Goal: Find contact information: Find contact information

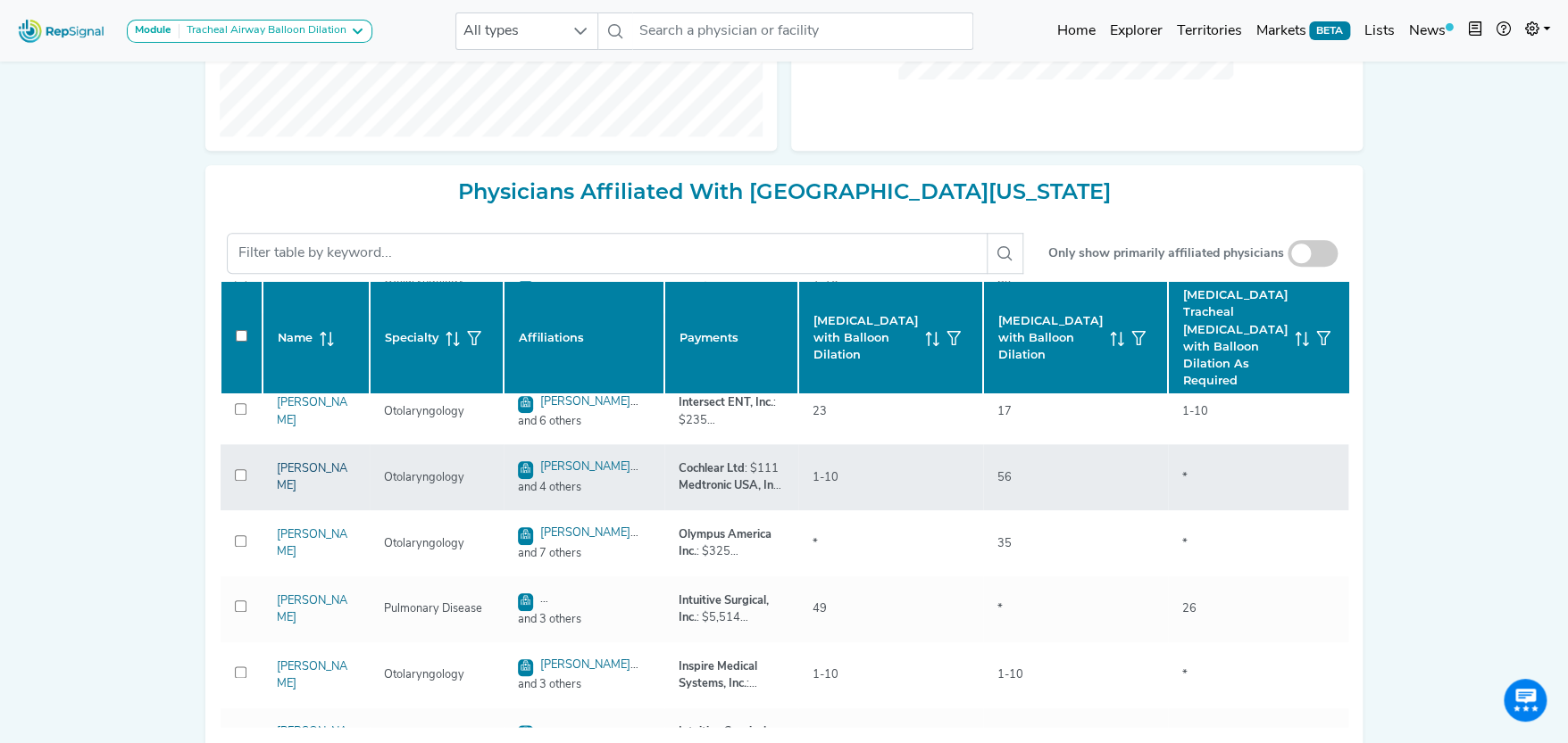
scroll to position [177, 0]
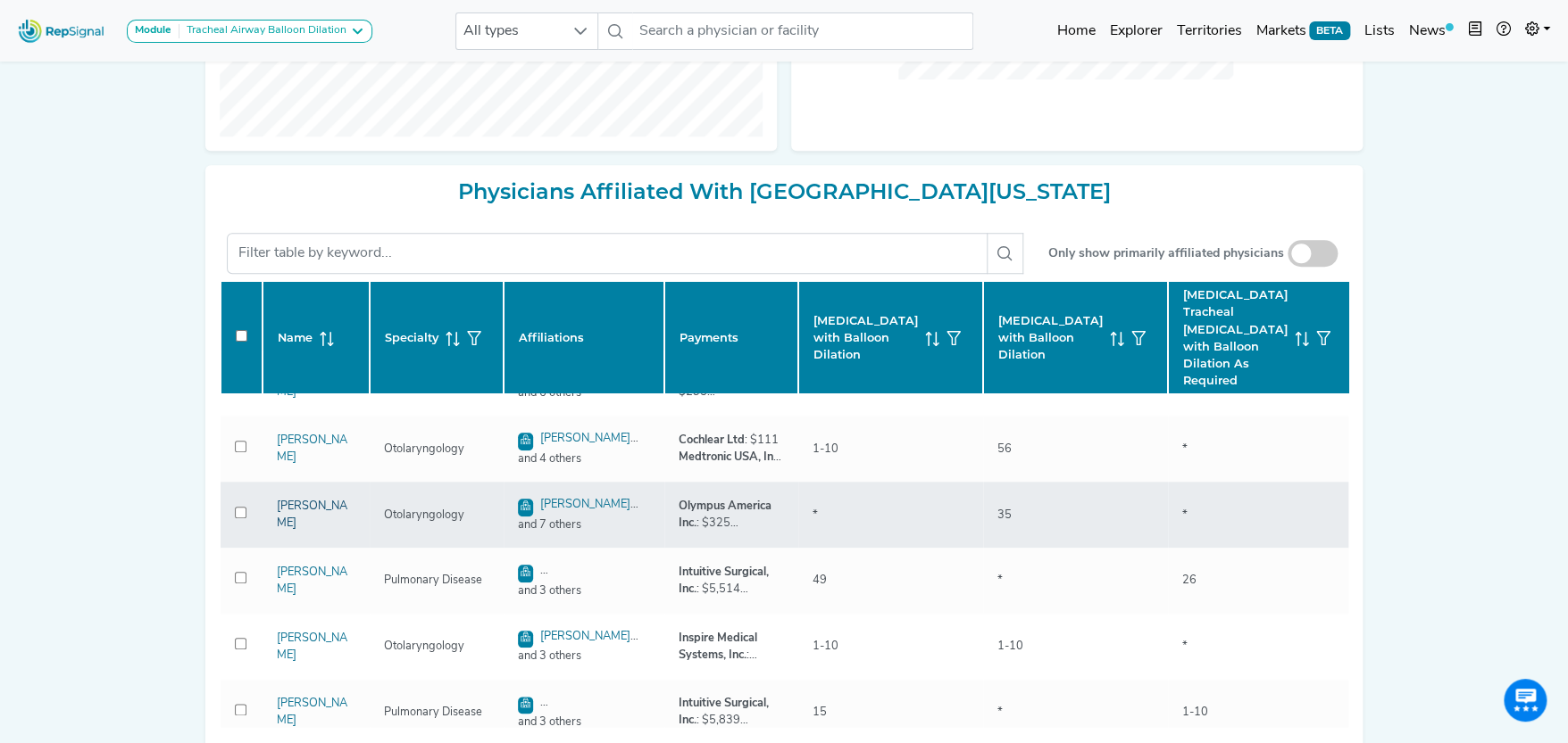
click at [302, 509] on link "Kathleen Tibbetts" at bounding box center [312, 515] width 70 height 28
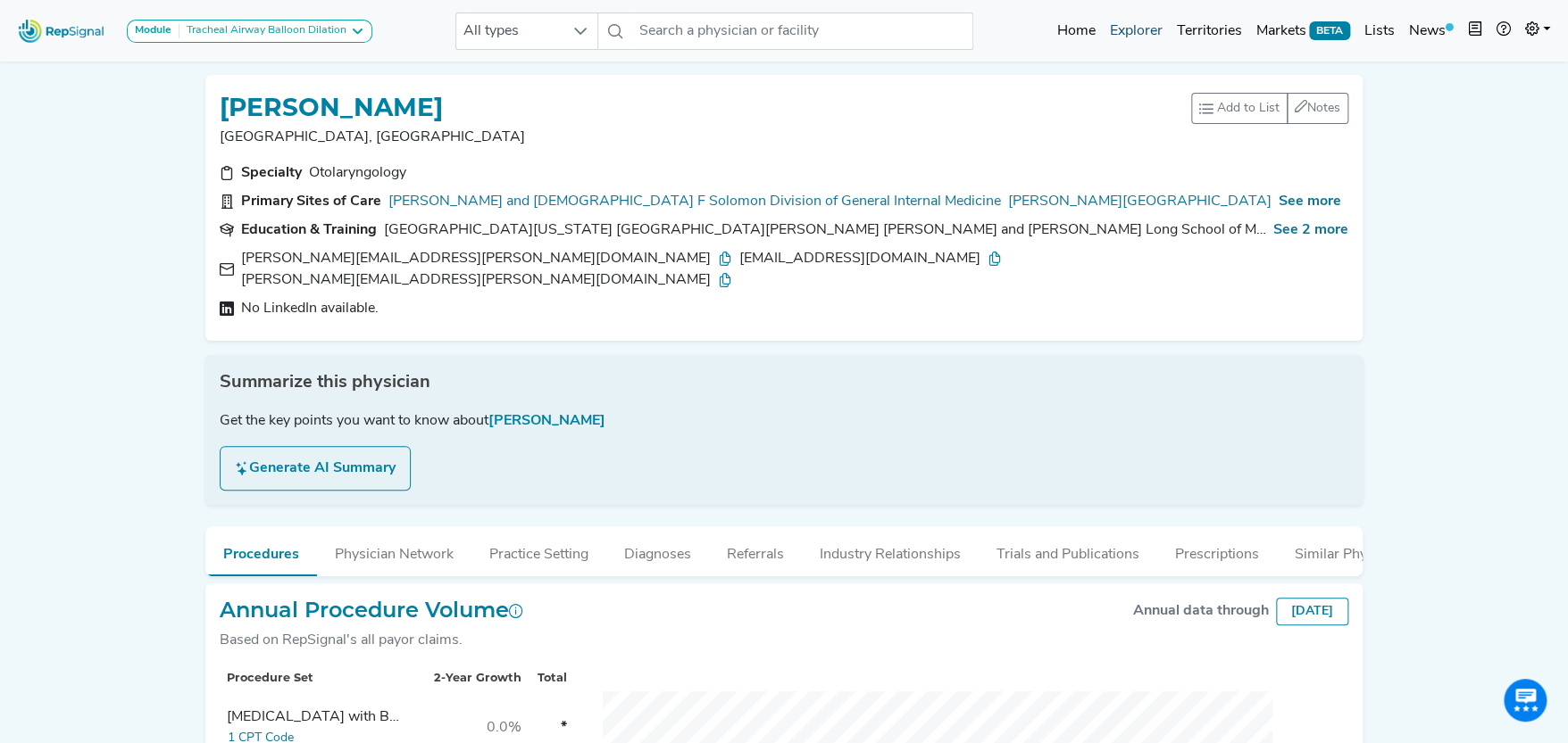
click at [1146, 29] on link "Explorer" at bounding box center [1135, 31] width 67 height 36
click at [1146, 25] on link "Explorer" at bounding box center [1135, 31] width 67 height 36
click at [1154, 29] on link "Explorer" at bounding box center [1135, 31] width 67 height 36
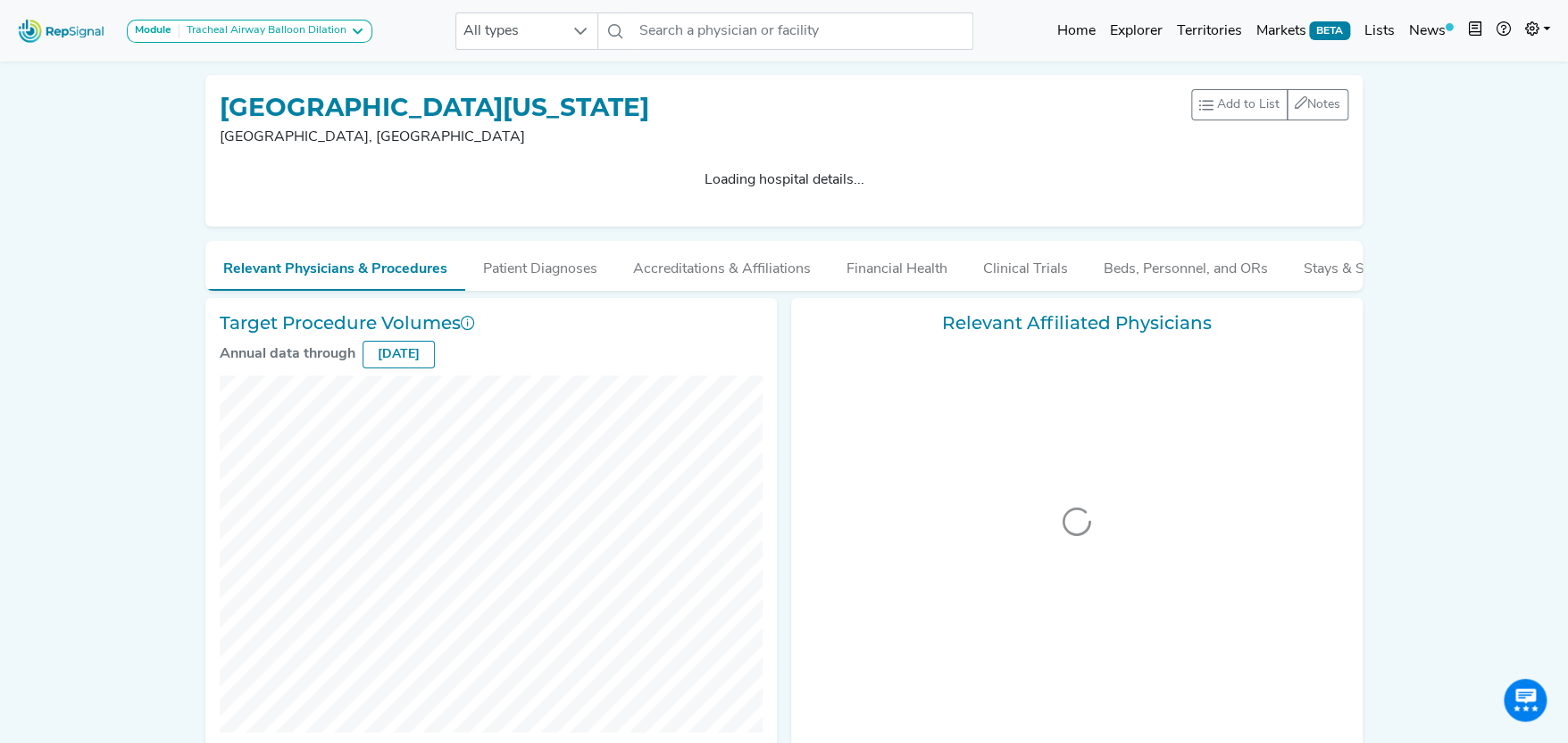
click at [1140, 29] on link "Explorer" at bounding box center [1135, 31] width 67 height 36
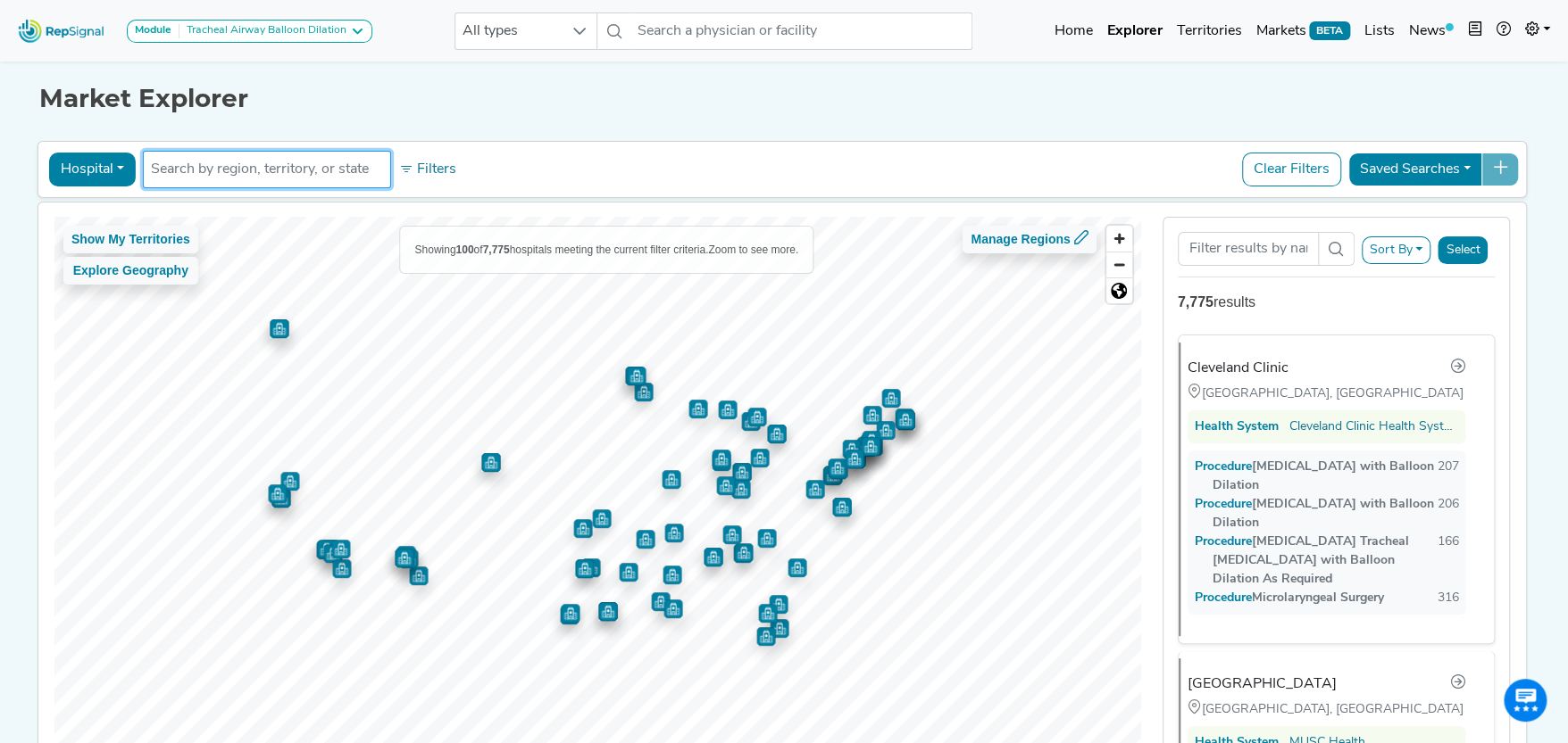
click at [279, 163] on input "text" at bounding box center [267, 169] width 232 height 21
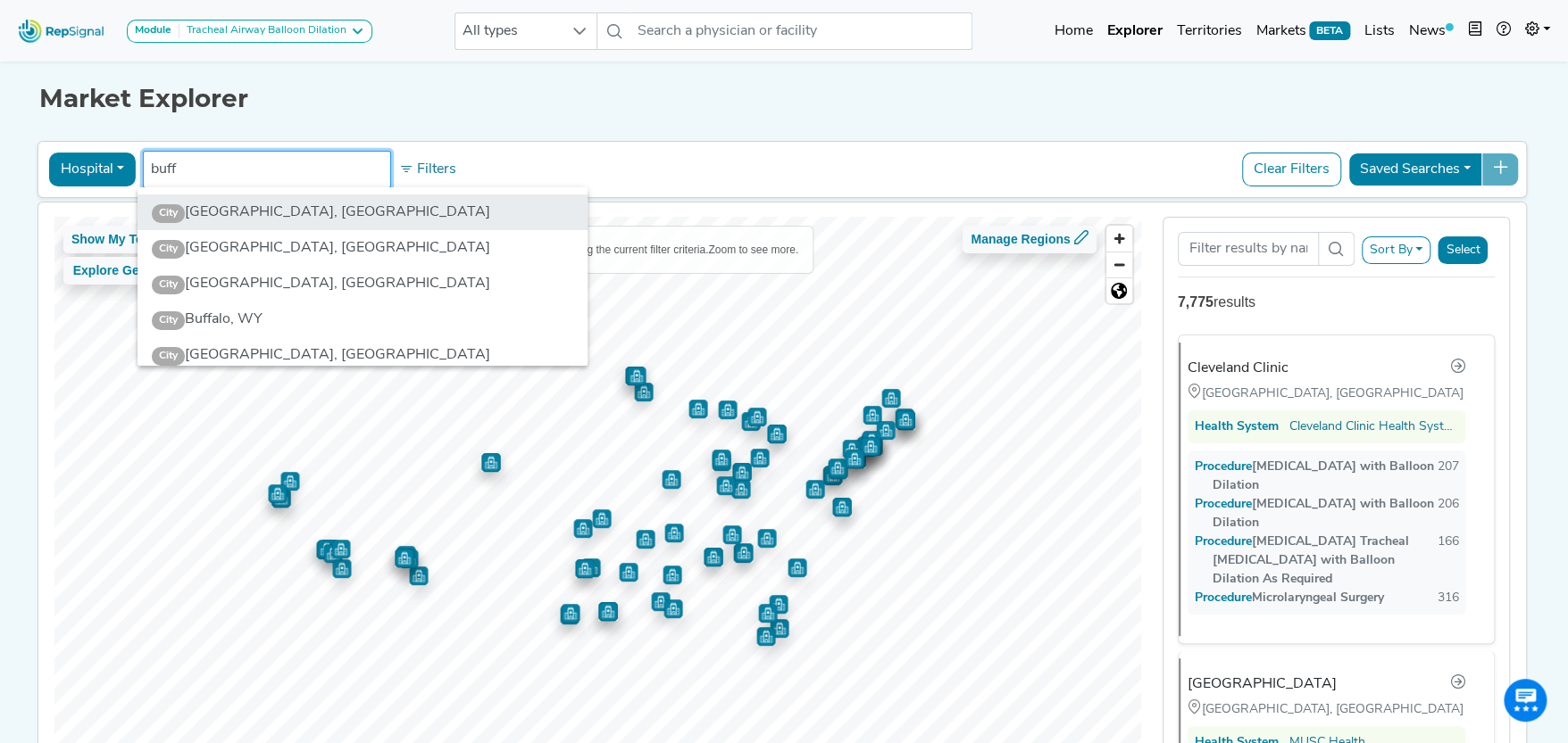
type input "buff"
click at [213, 204] on li "City Buffalo, NY" at bounding box center [362, 212] width 450 height 36
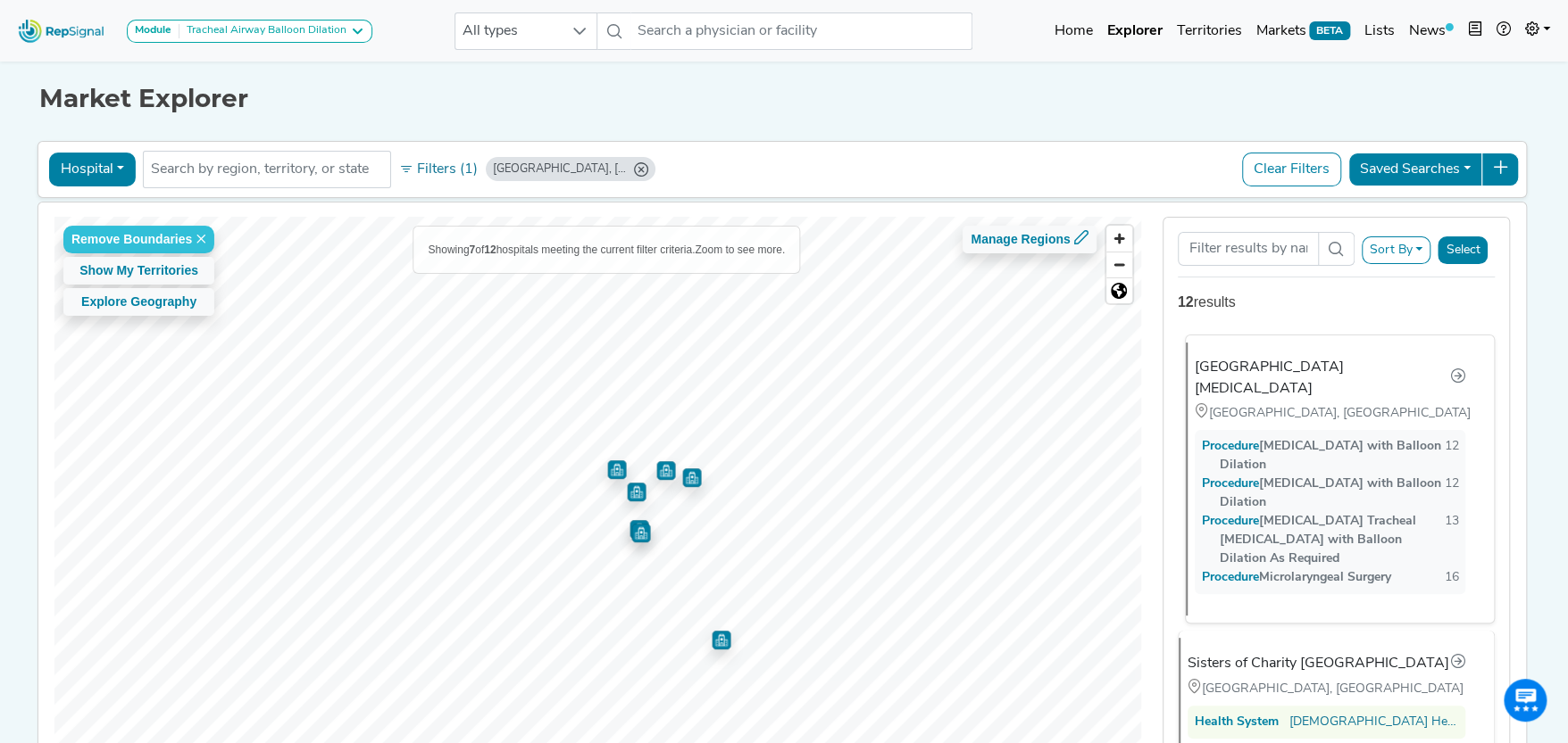
click at [1250, 370] on div "Roswell Park Comprehensive Cancer Center" at bounding box center [1321, 378] width 255 height 43
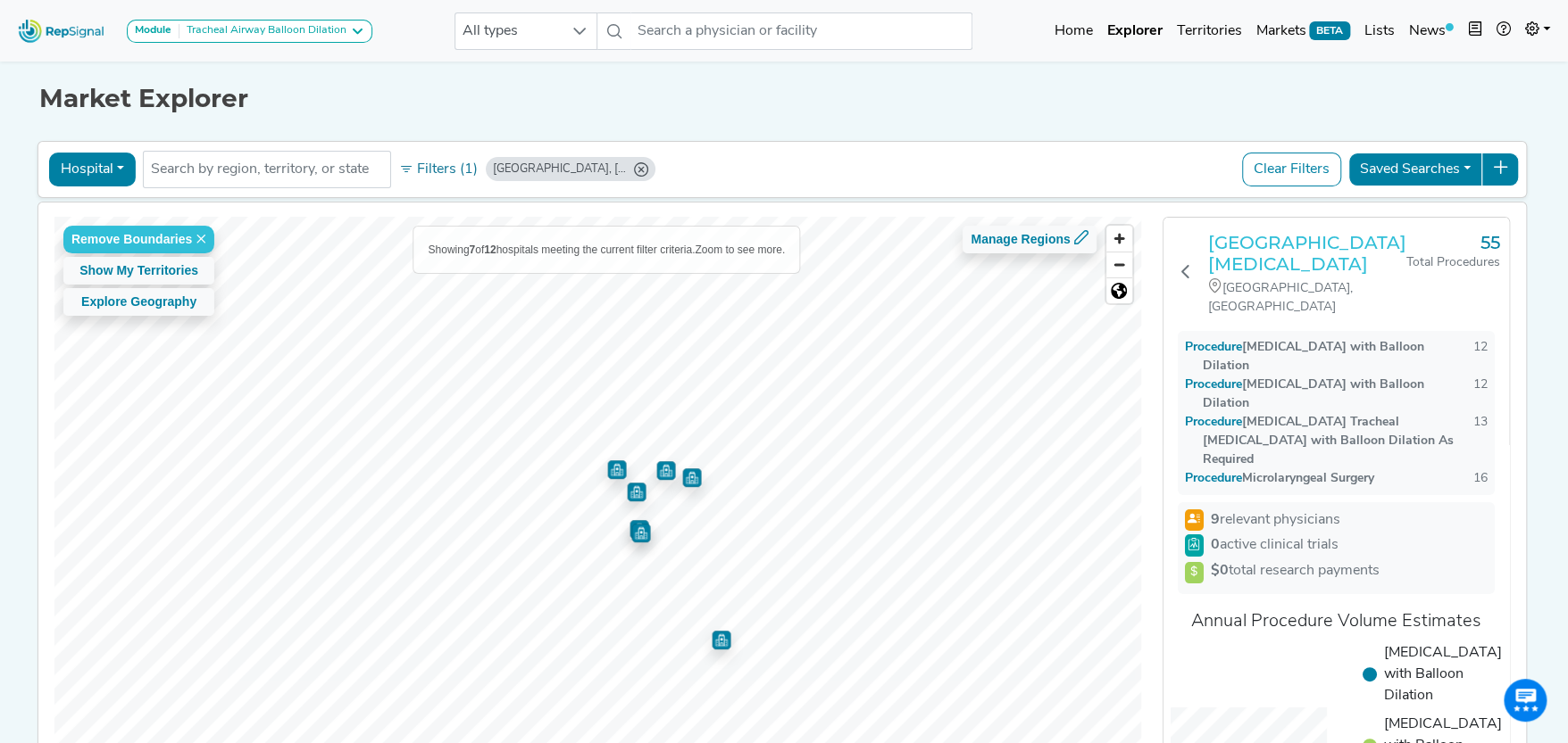
click at [1268, 246] on h3 "Roswell Park Comprehensive Cancer Center" at bounding box center [1307, 253] width 198 height 43
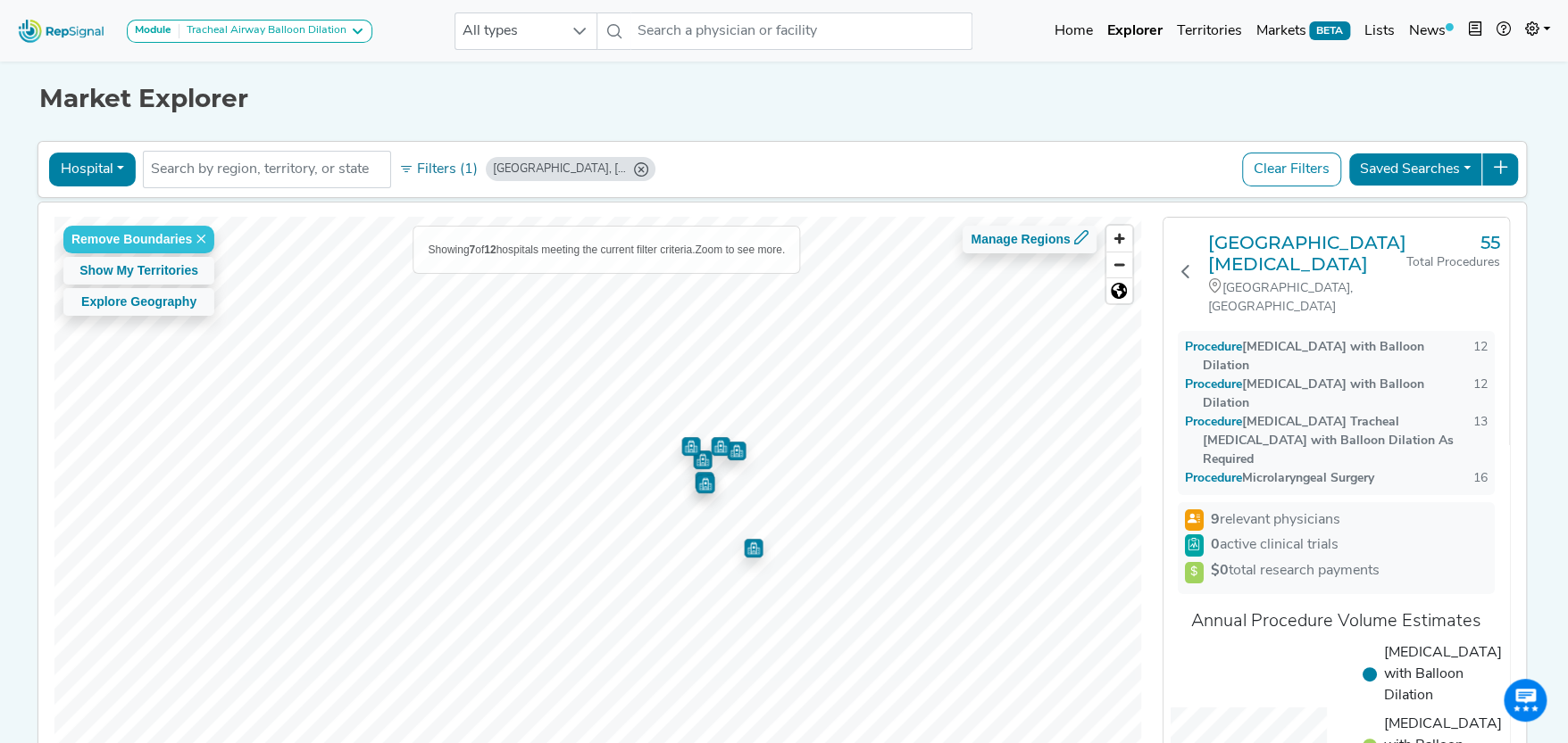
click at [634, 167] on icon "Buffalo, NY" at bounding box center [641, 170] width 15 height 15
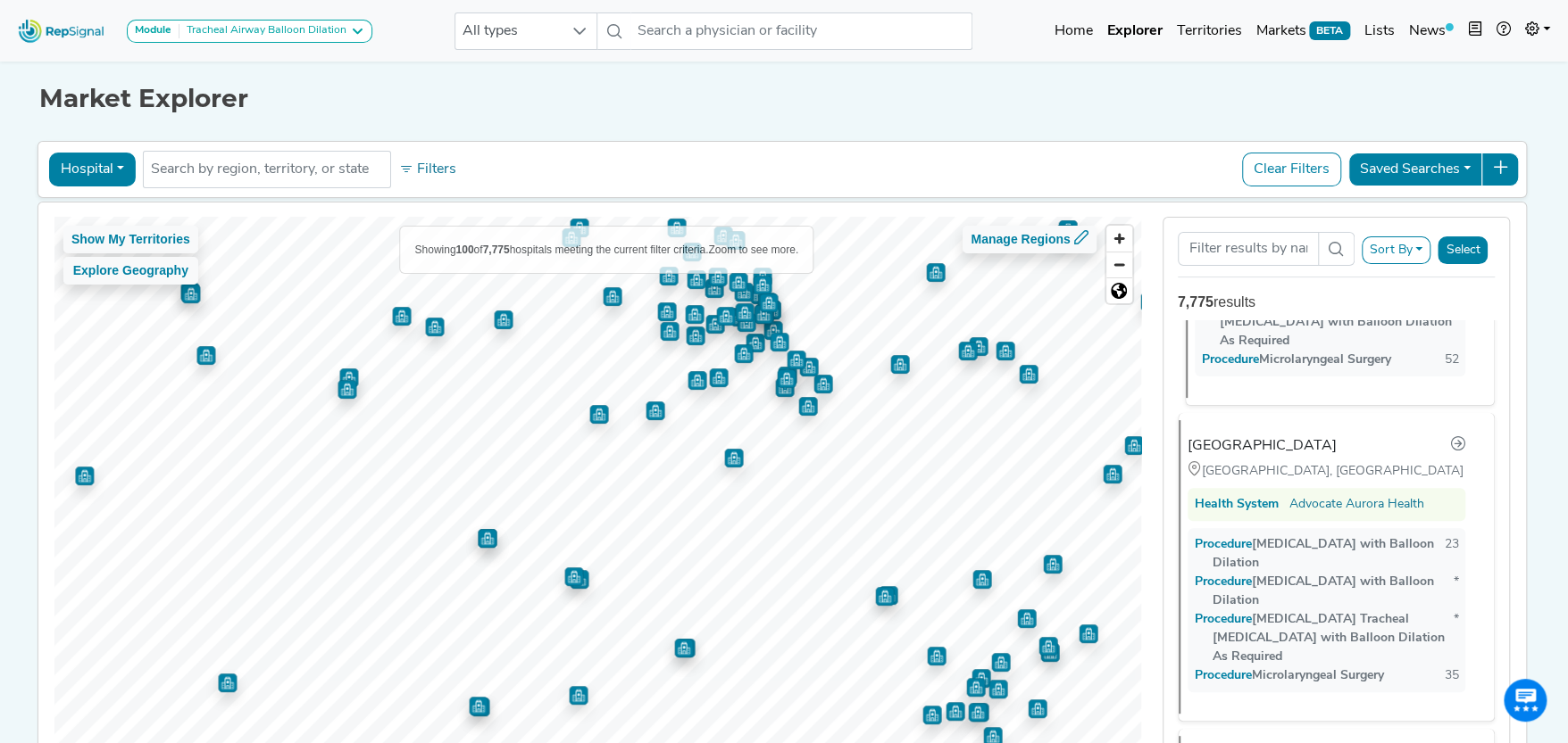
scroll to position [2765, 0]
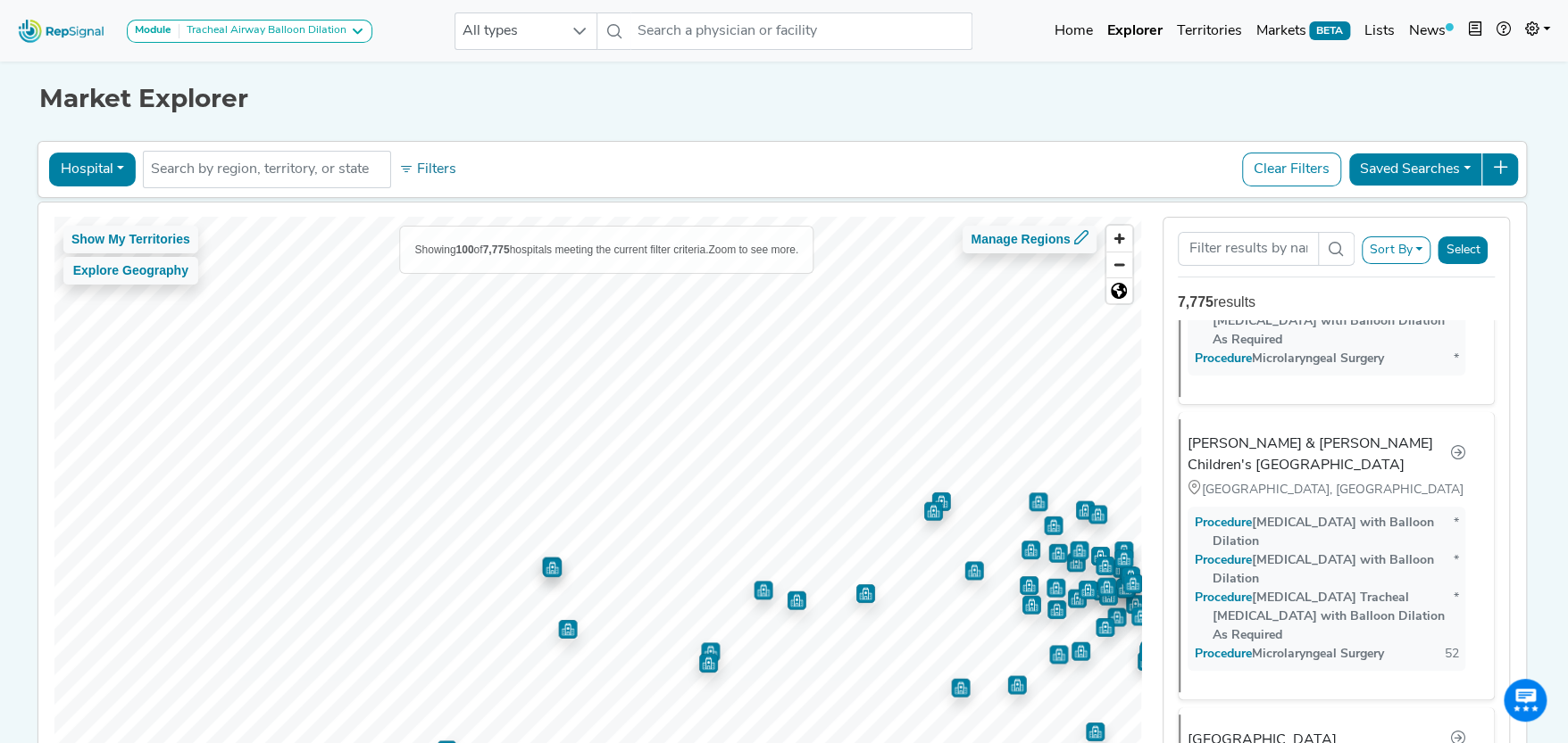
click at [1055, 742] on html "Module Tracheal Airway Balloon Dilation TAVR Tracheal Airway Balloon Dilation A…" at bounding box center [784, 433] width 1568 height 867
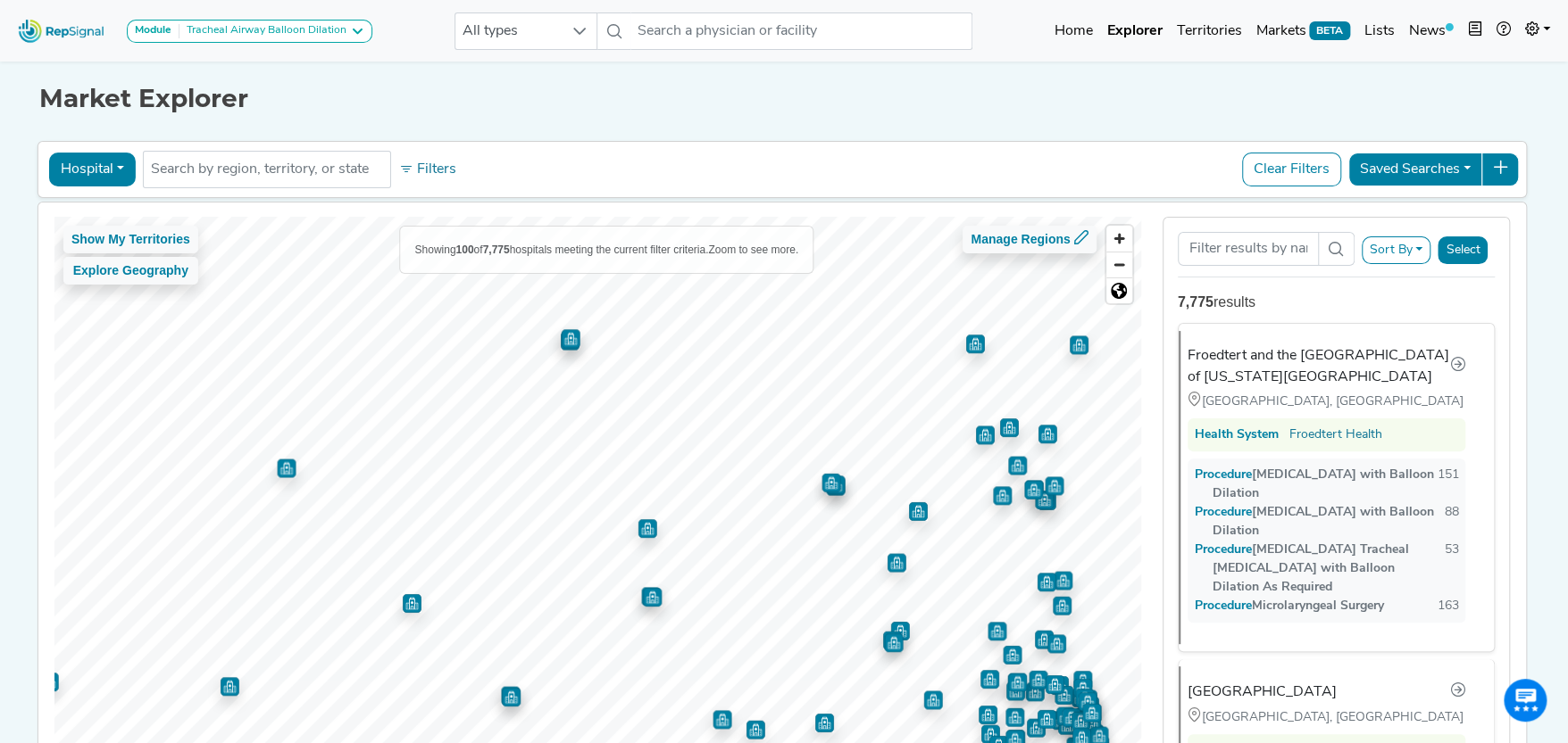
scroll to position [0, 0]
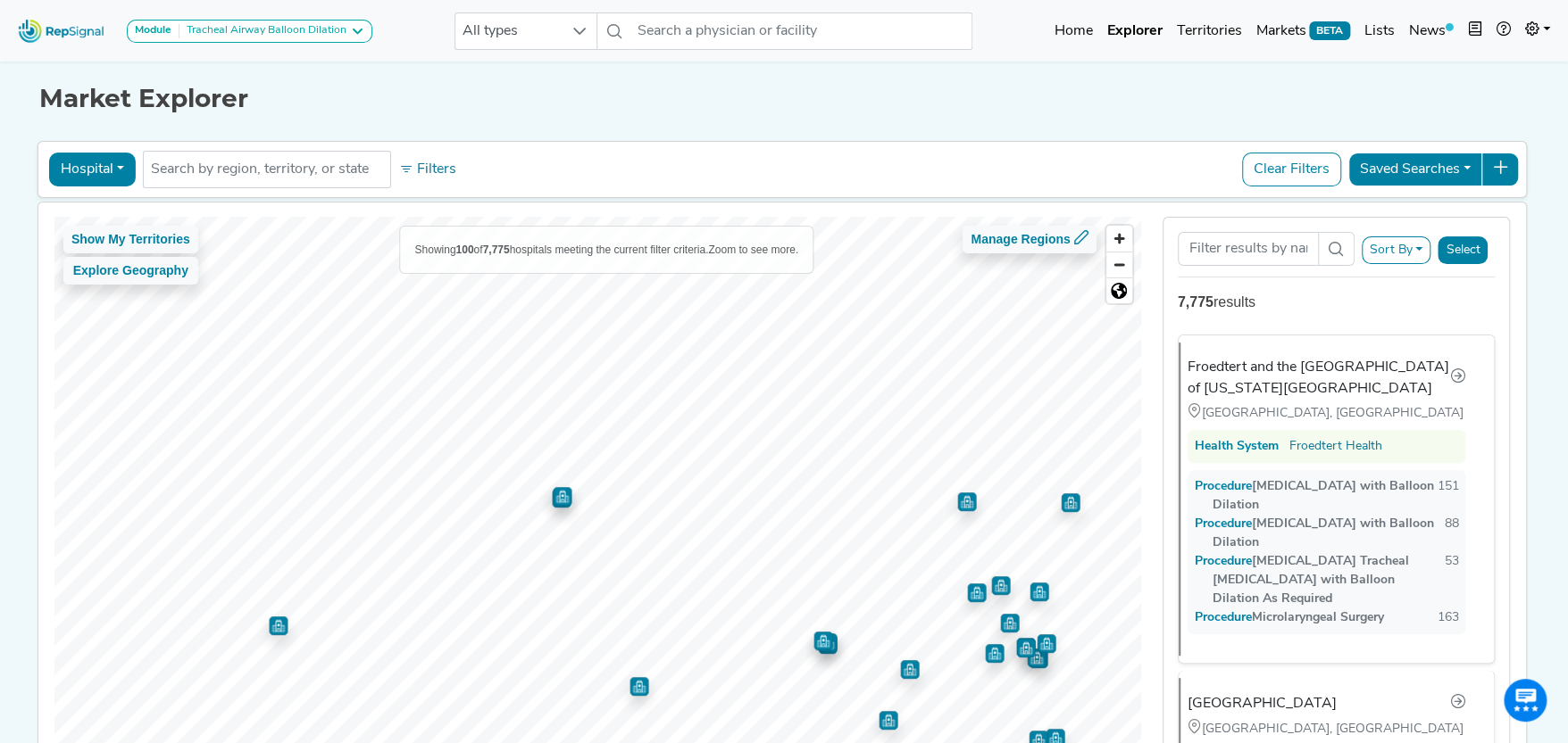
click at [838, 742] on html "Module Tracheal Airway Balloon Dilation TAVR Tracheal Airway Balloon Dilation A…" at bounding box center [784, 433] width 1568 height 867
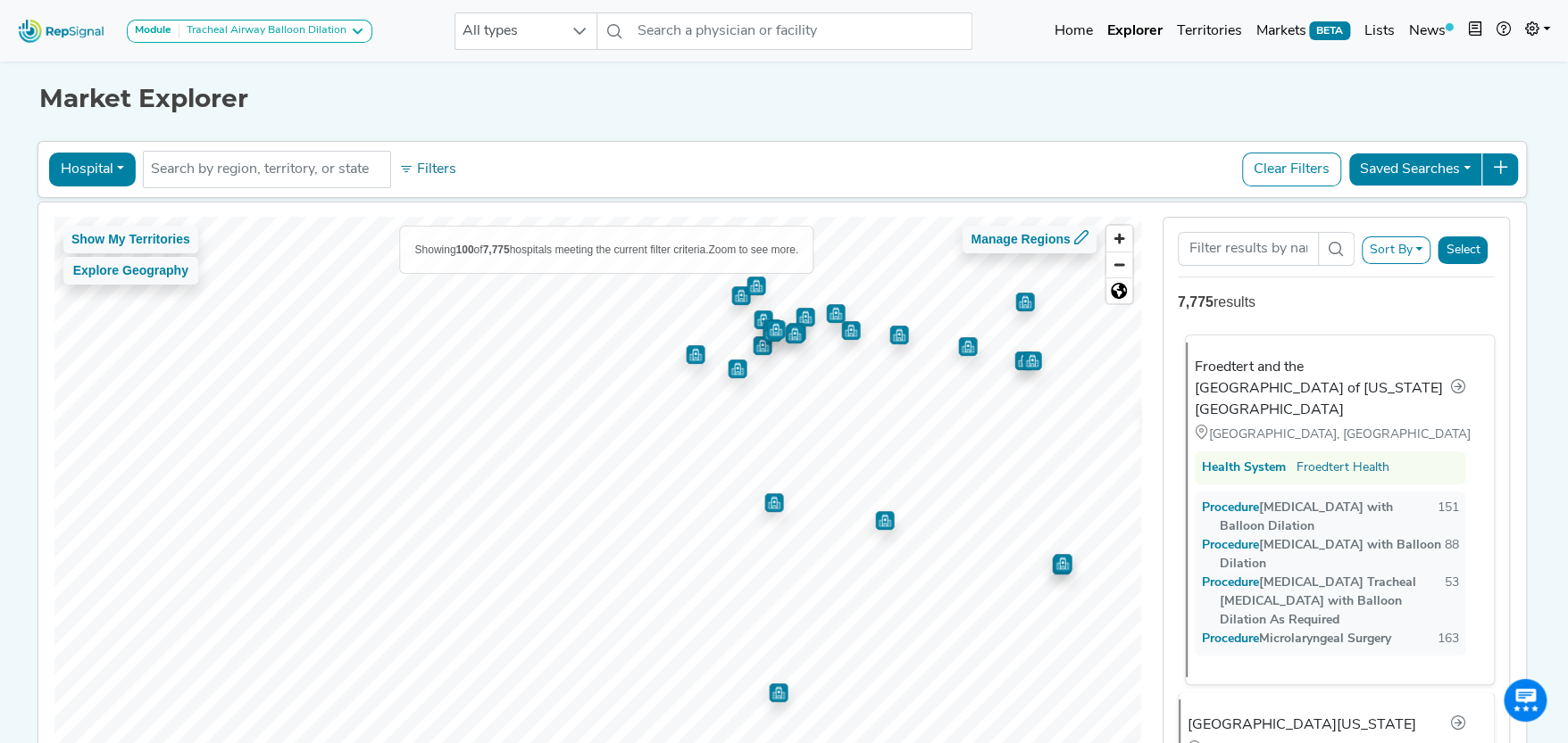
click at [1283, 589] on div "Show My Territories Explore Geography Showing 100 of 7,775 hospitals meeting th…" at bounding box center [782, 496] width 1505 height 587
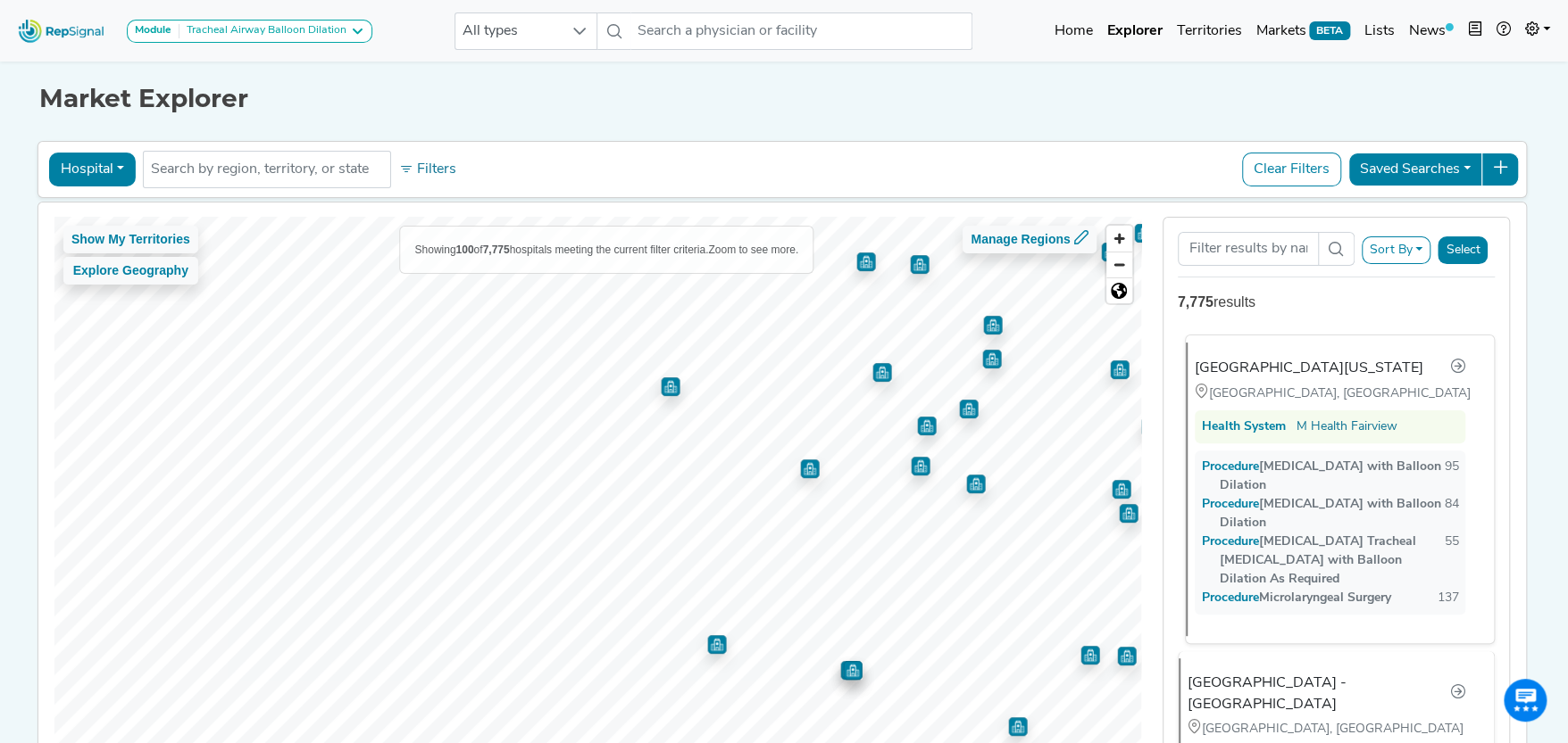
click at [1207, 503] on div "Show My Territories Explore Geography Showing 100 of 7,775 hospitals meeting th…" at bounding box center [782, 496] width 1505 height 587
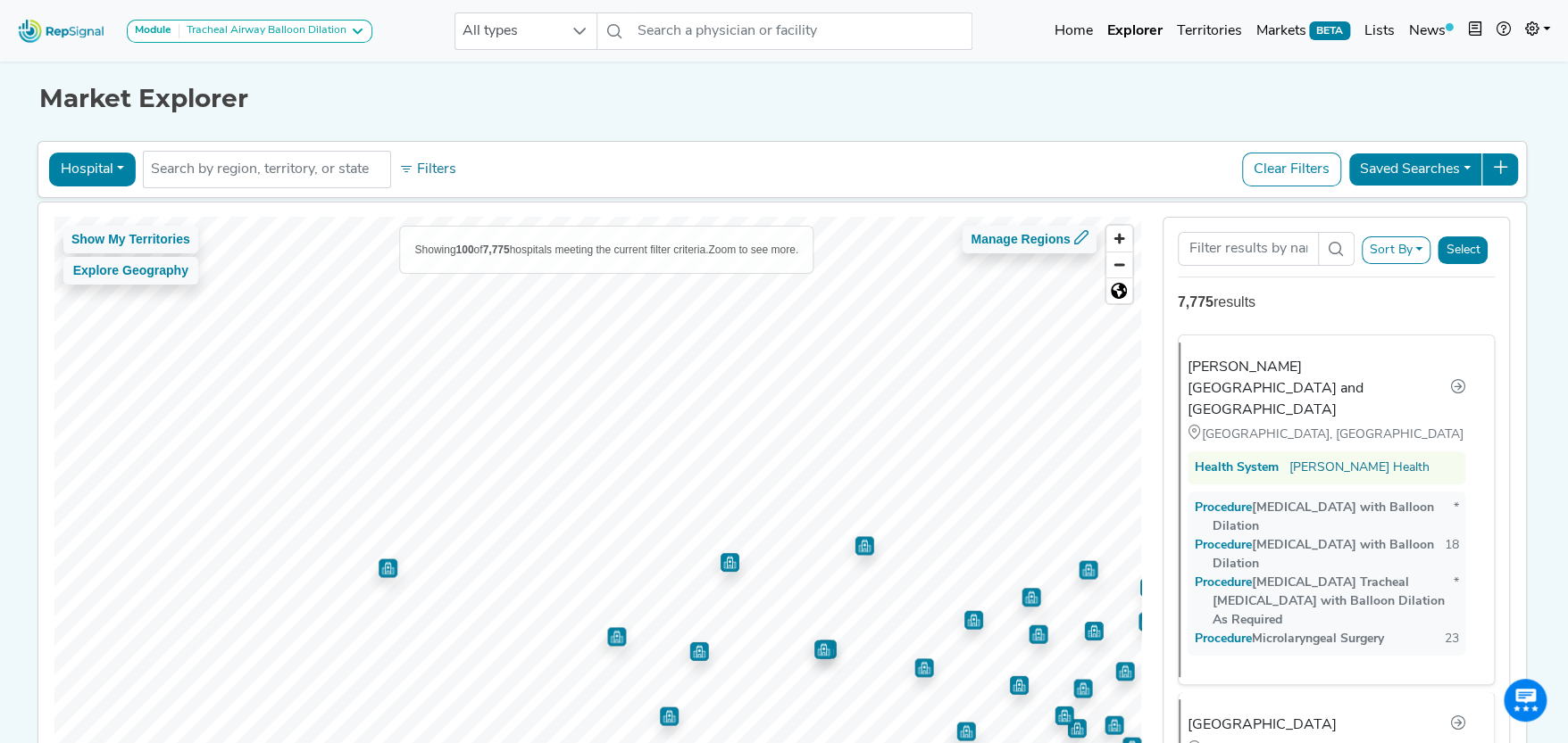
click at [752, 742] on html "Module Tracheal Airway Balloon Dilation TAVR Tracheal Airway Balloon Dilation A…" at bounding box center [784, 433] width 1568 height 867
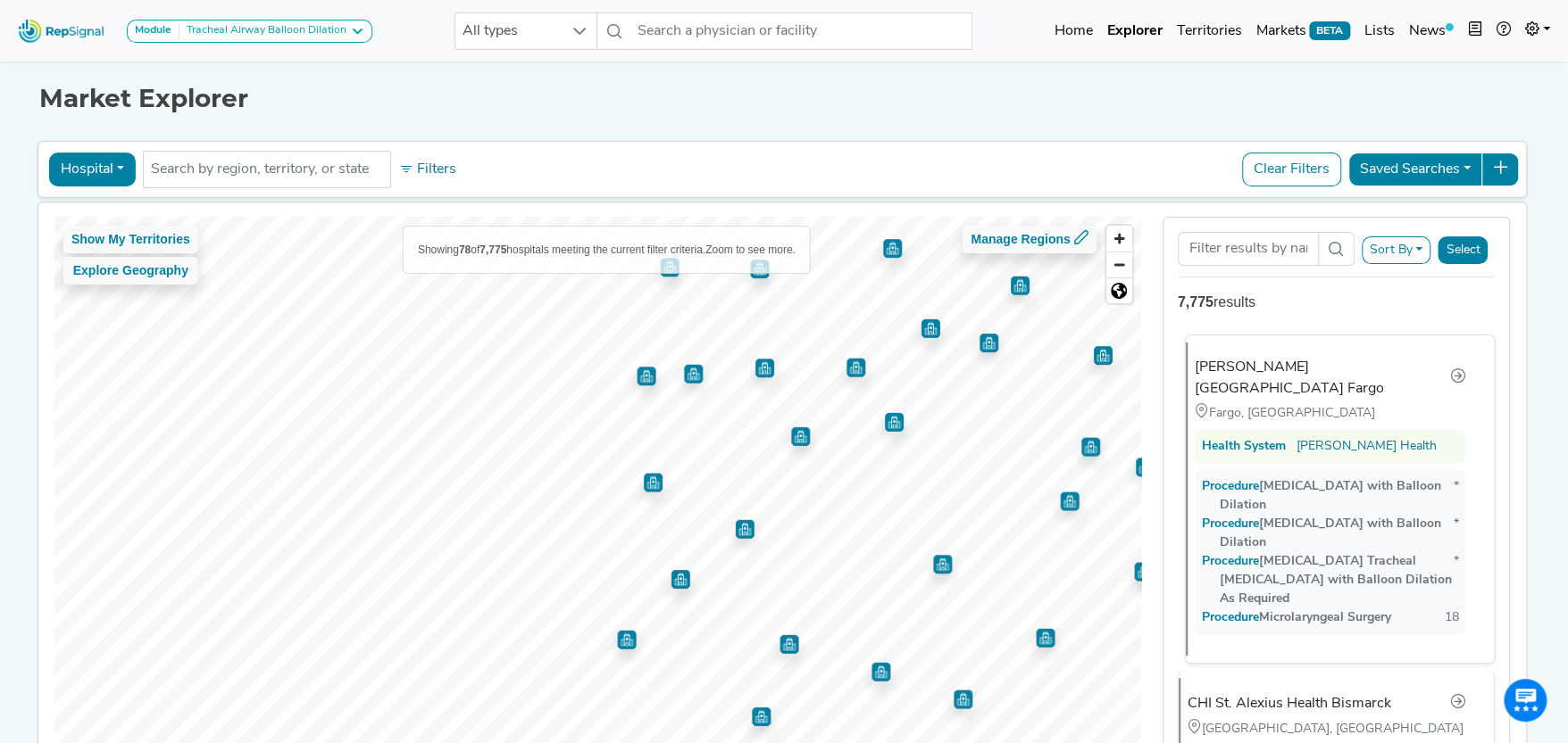
click at [1370, 493] on div "Show My Territories Explore Geography Showing 78 of 7,775 hospitals meeting the…" at bounding box center [782, 496] width 1505 height 587
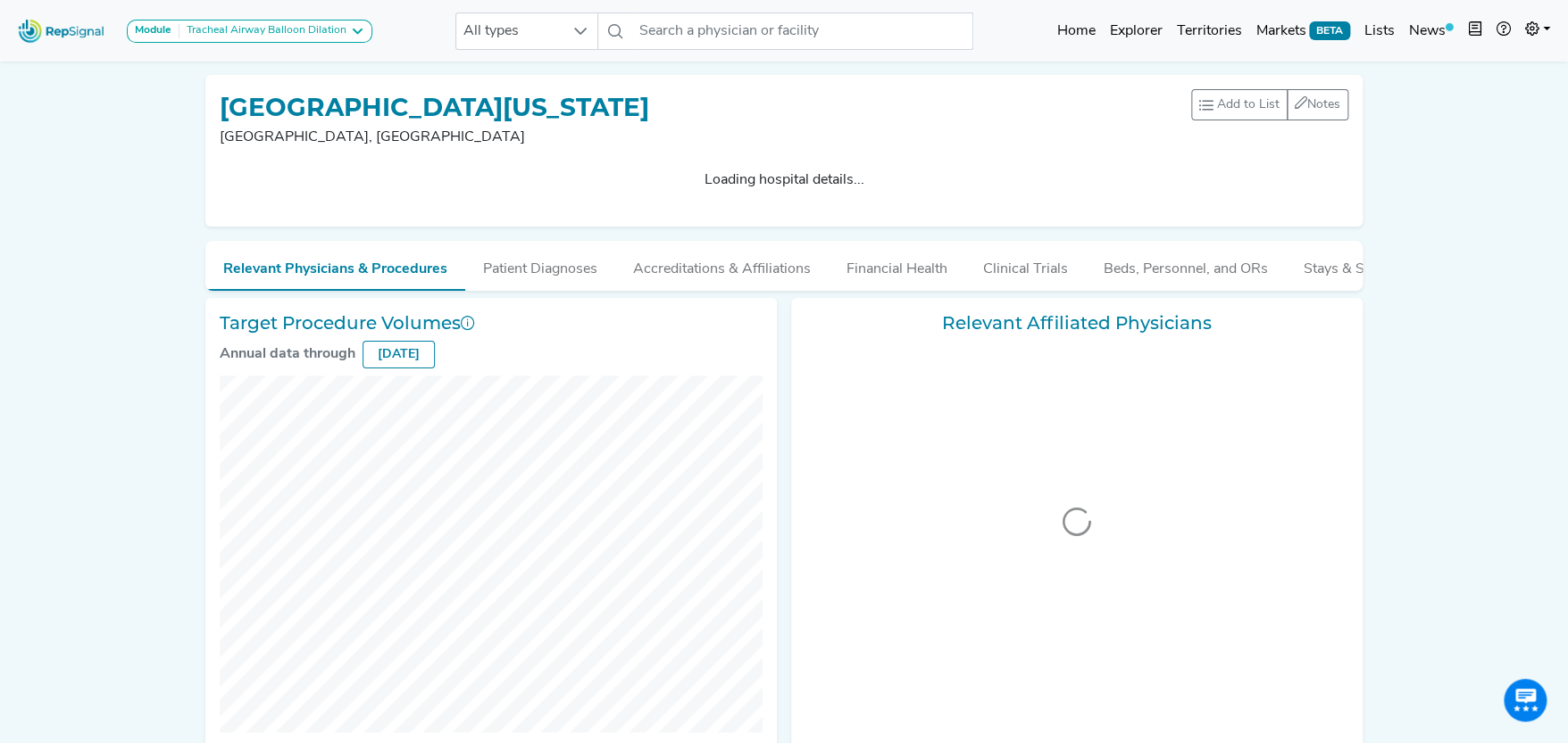
click at [562, 175] on p "Loading hospital details..." at bounding box center [784, 180] width 1115 height 21
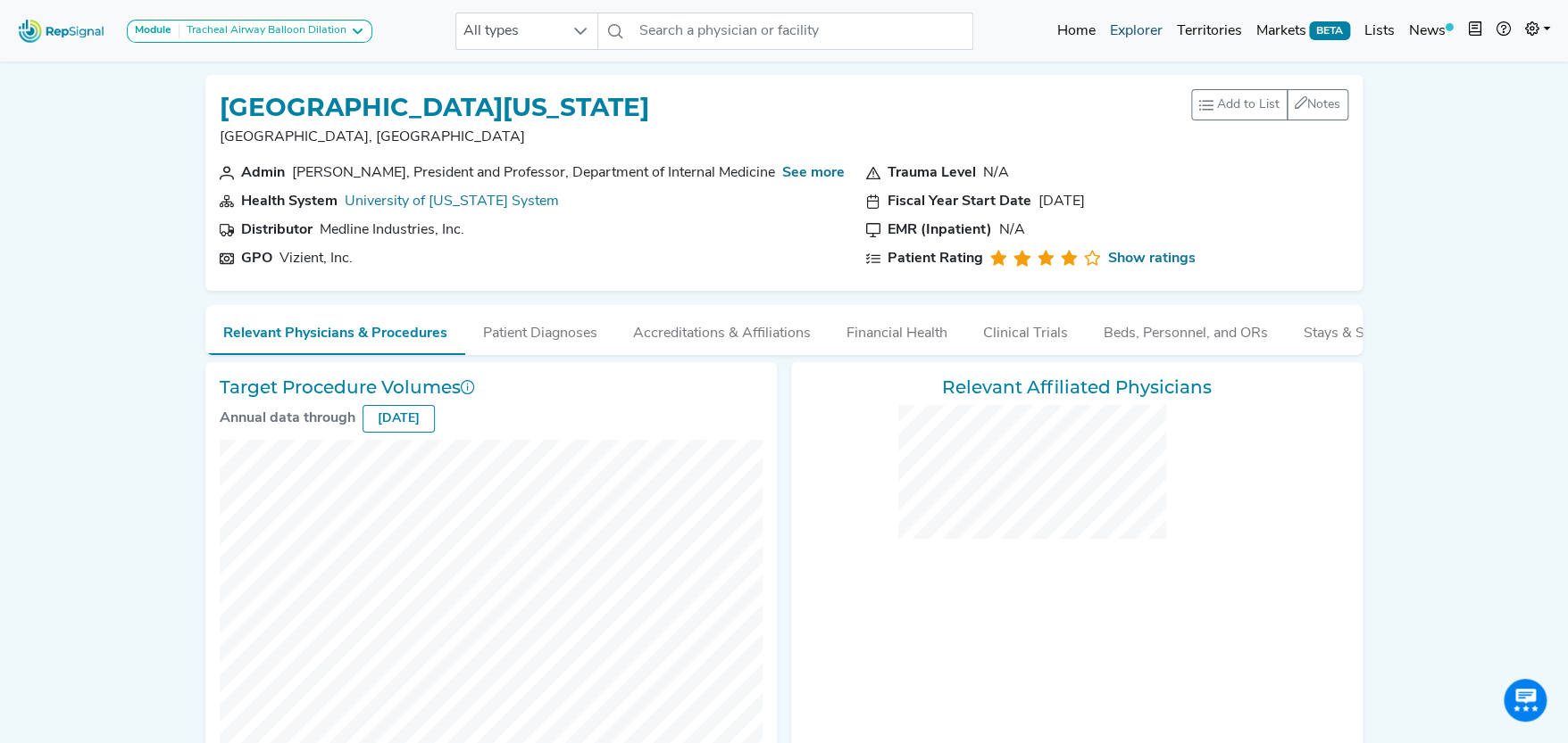
click at [1143, 23] on link "Explorer" at bounding box center [1135, 31] width 67 height 36
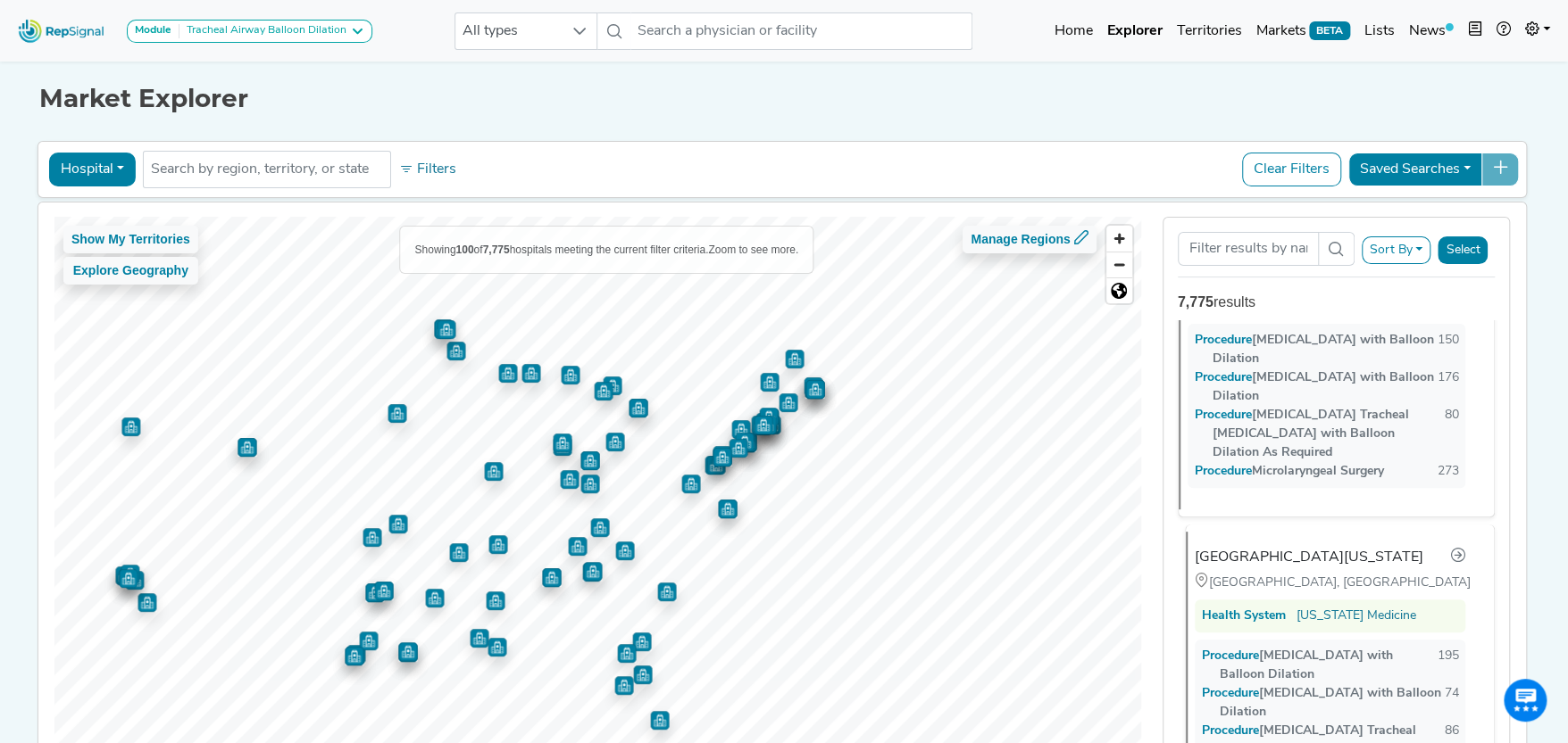
scroll to position [1427, 0]
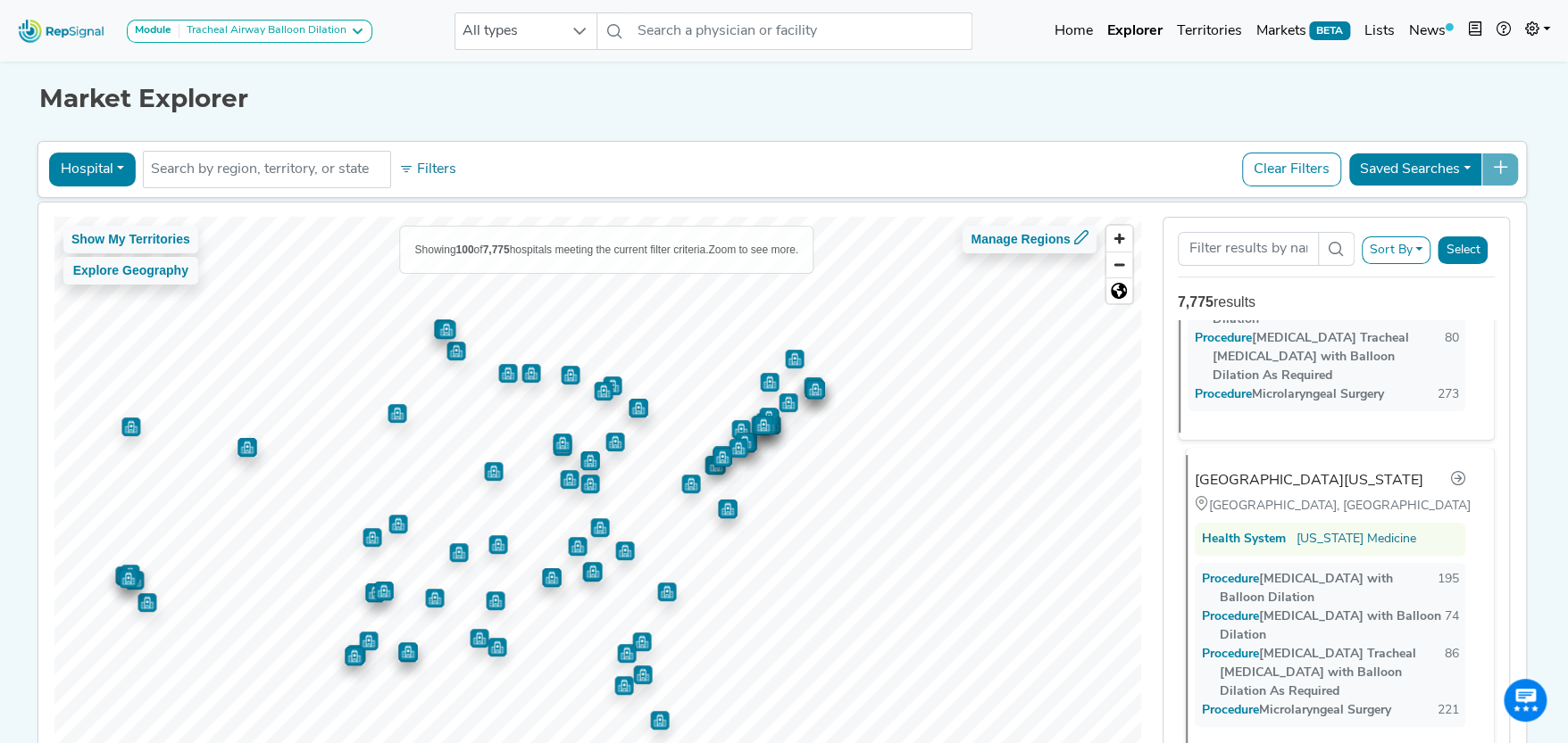
click at [1321, 471] on div "University of Michigan Medical Center" at bounding box center [1308, 481] width 229 height 21
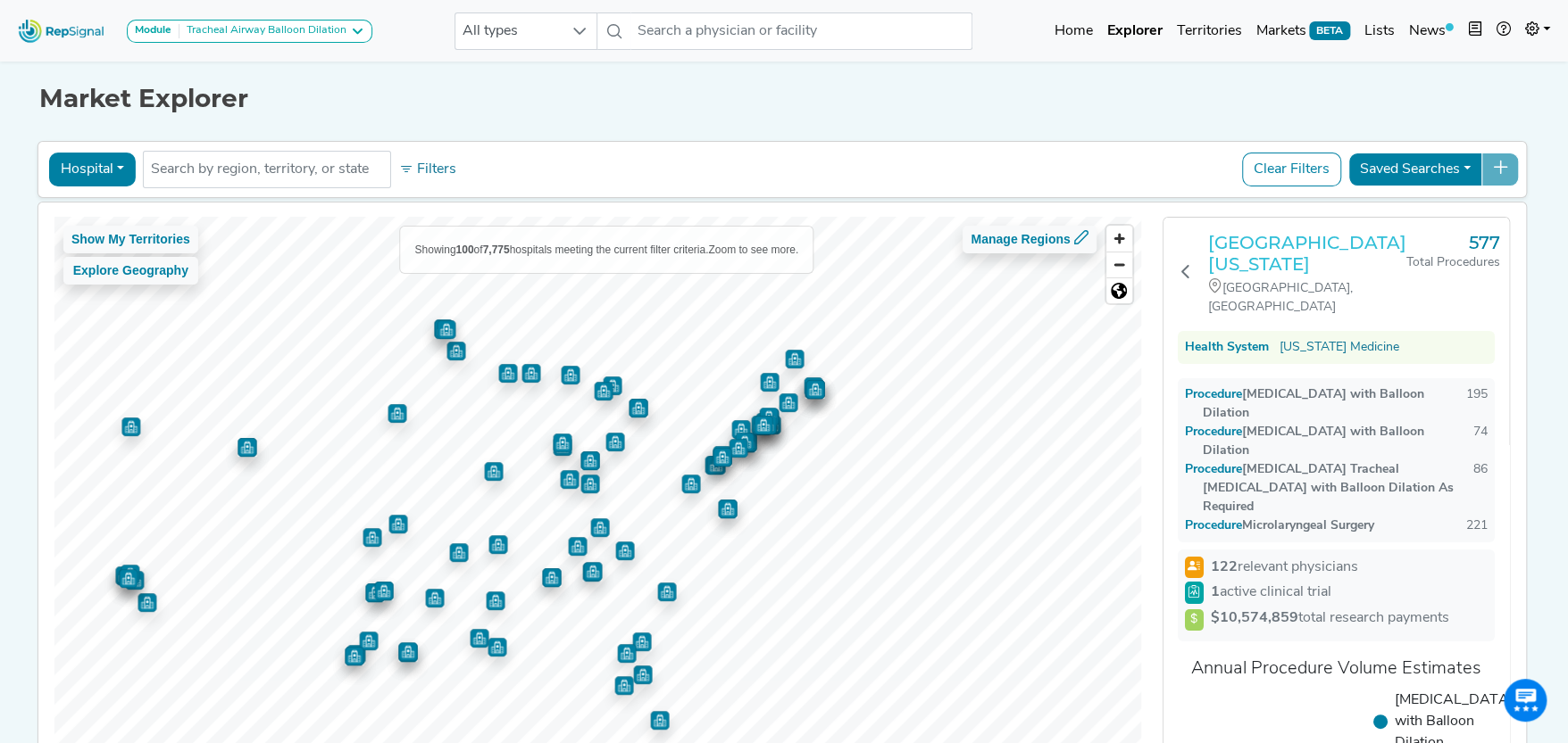
click at [1275, 249] on h3 "University of Michigan Medical Center" at bounding box center [1307, 253] width 198 height 43
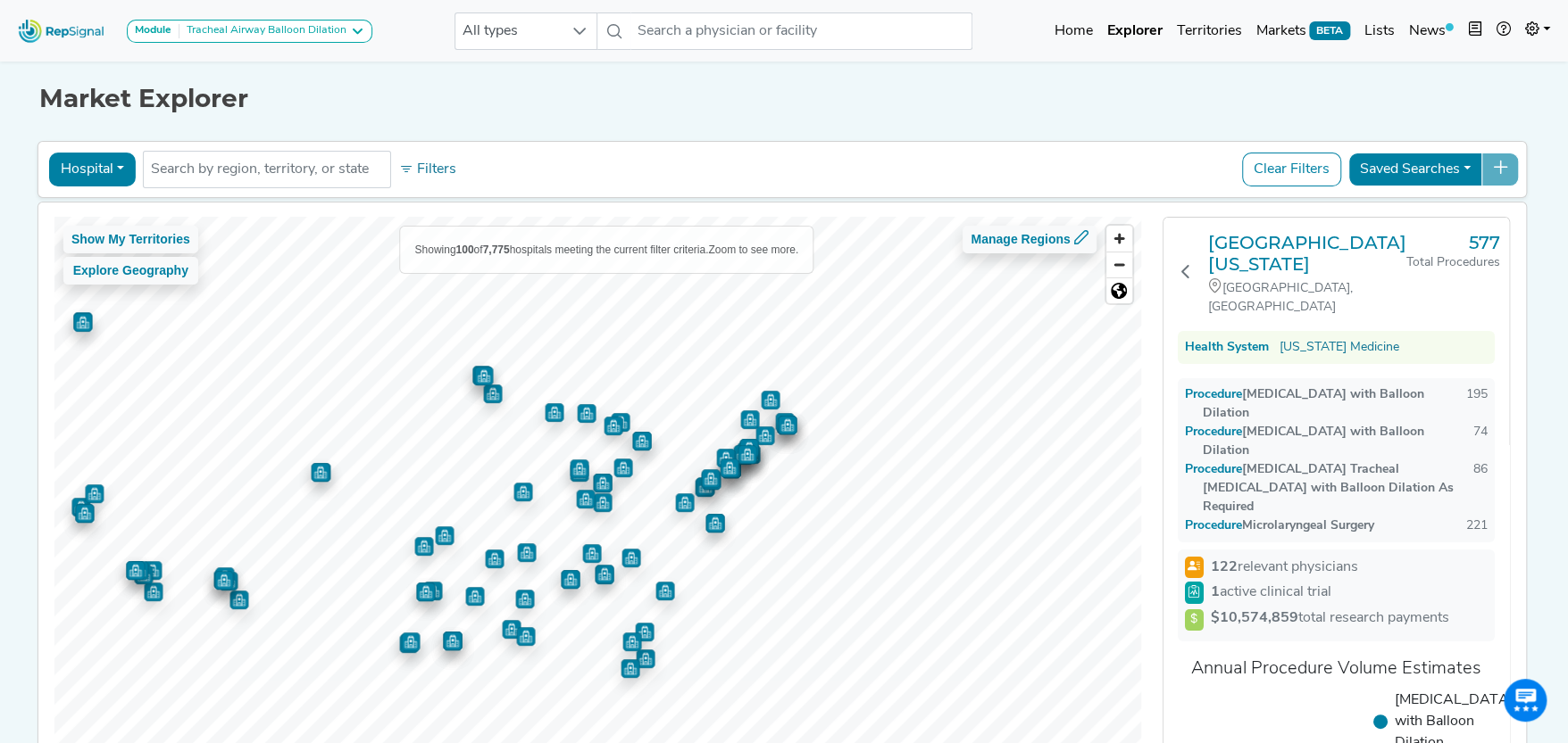
click at [101, 161] on button "Hospital" at bounding box center [92, 169] width 87 height 34
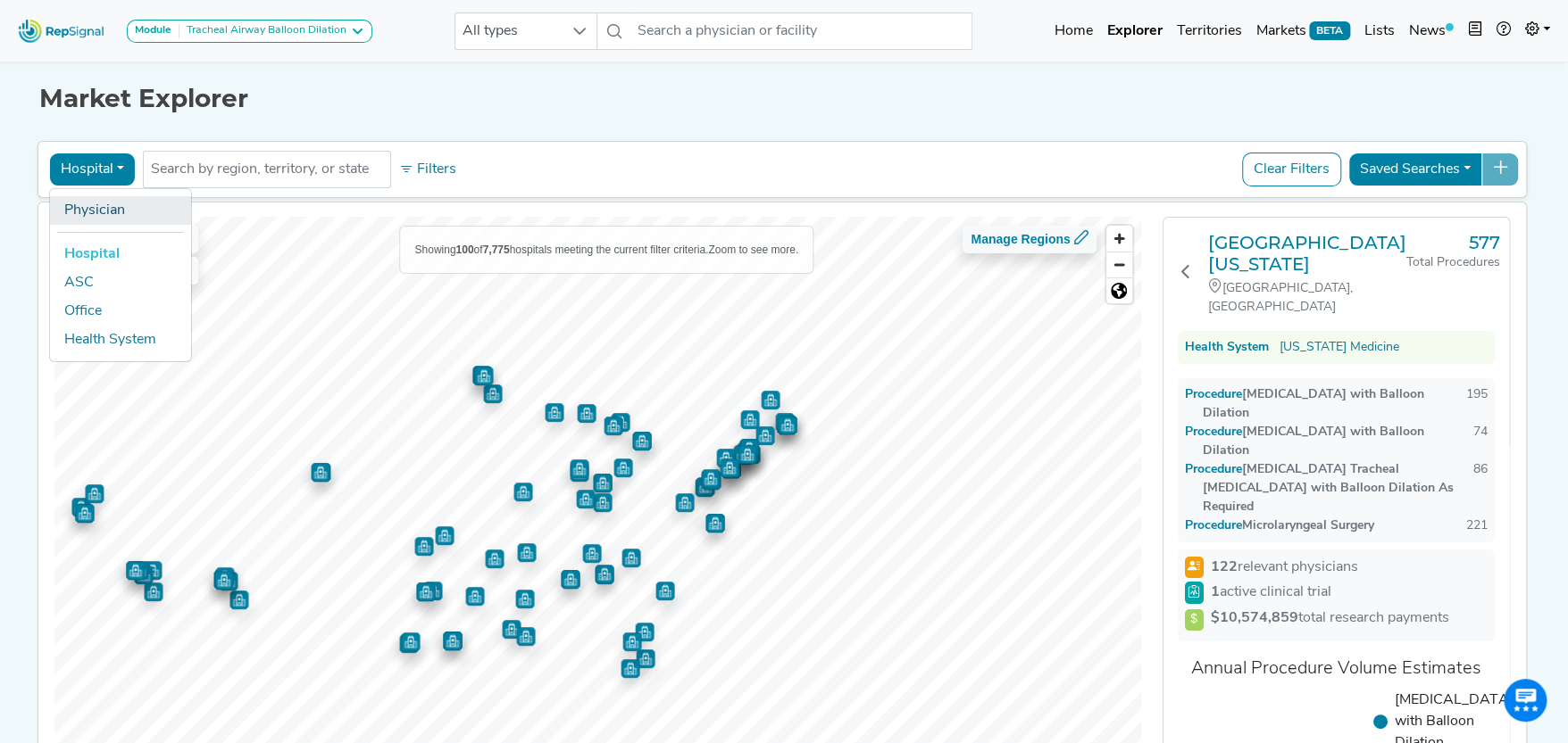
click at [105, 201] on link "Physician" at bounding box center [121, 209] width 141 height 28
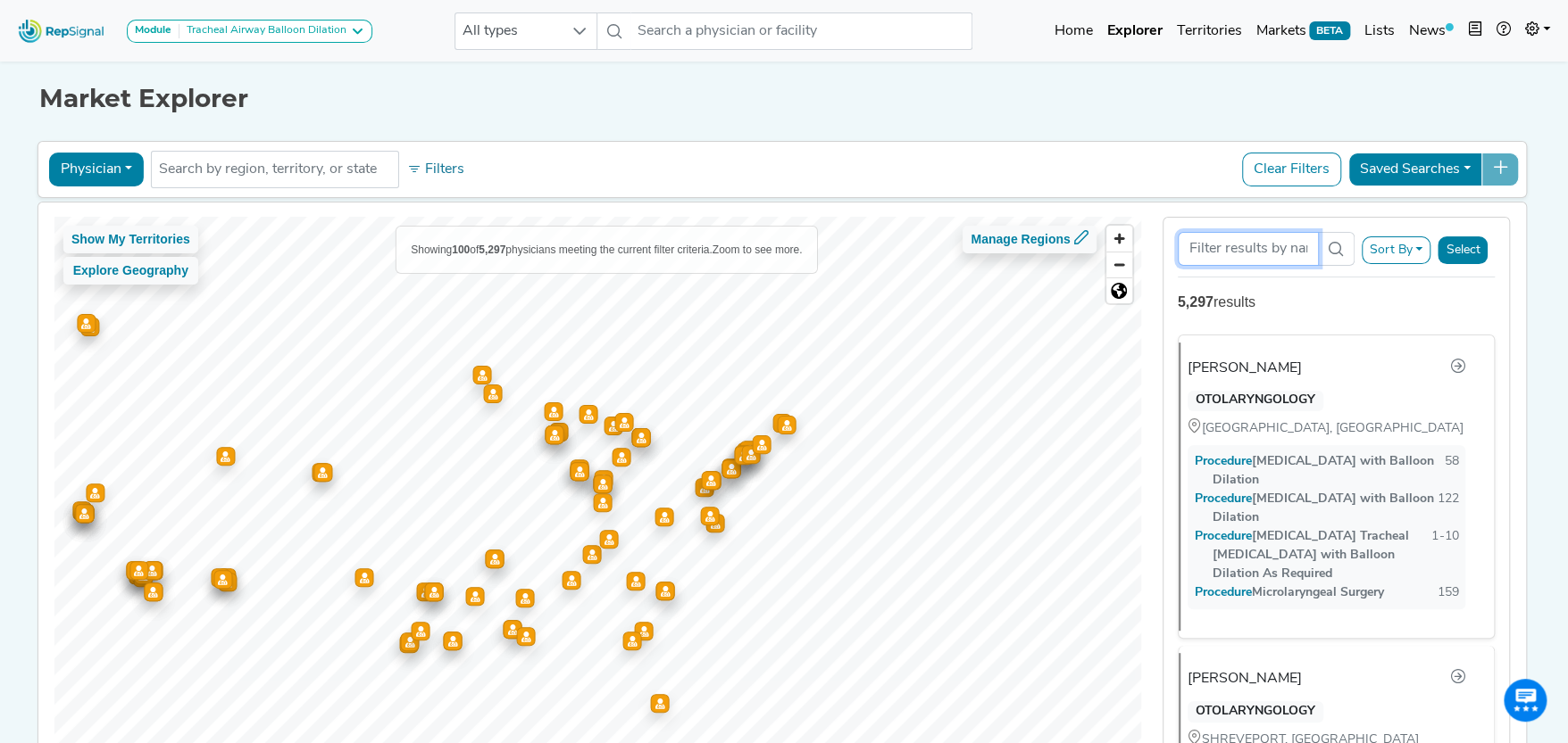
click at [1281, 249] on input "Search Term" at bounding box center [1248, 249] width 141 height 34
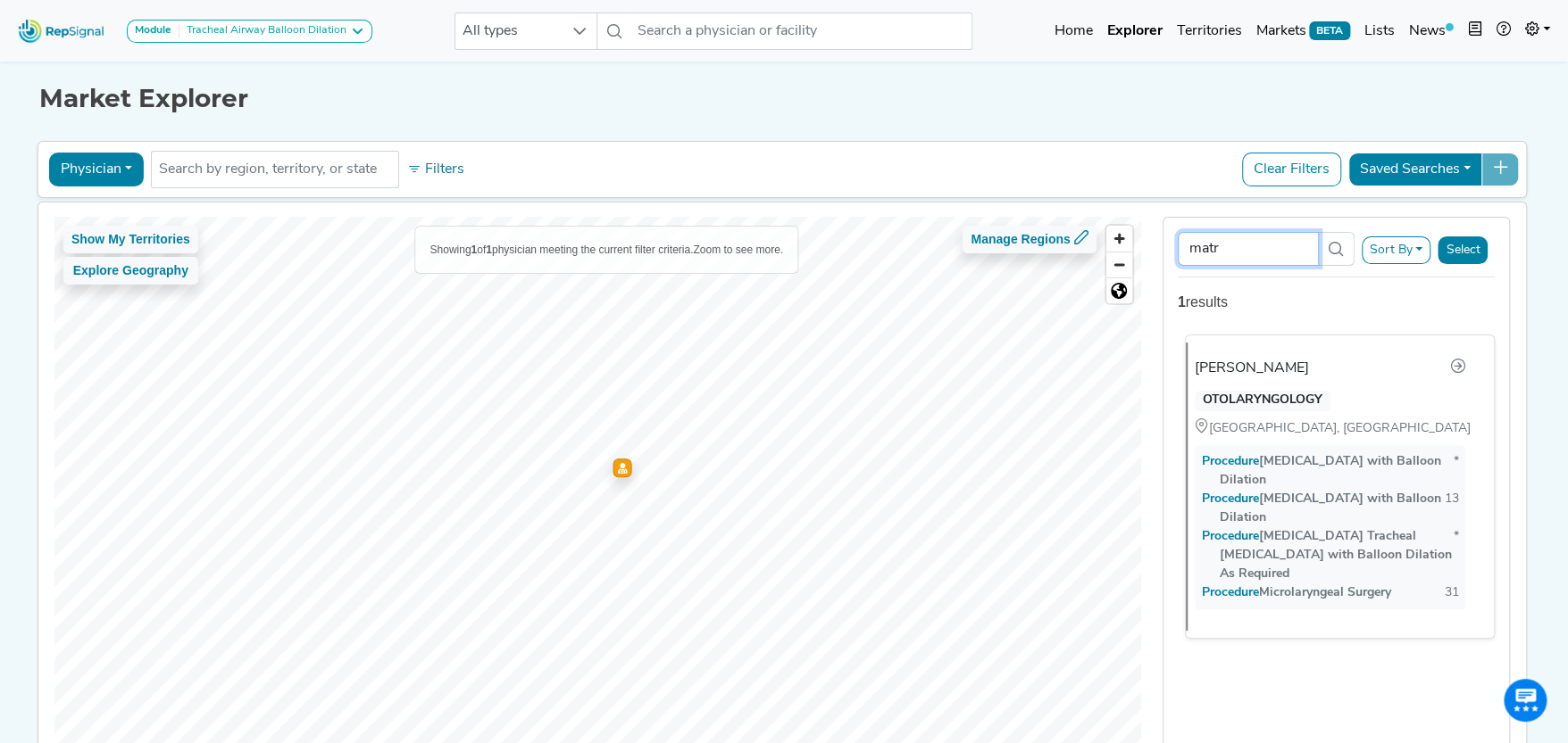
type input "matr"
click at [1257, 360] on div "Laura Matrka" at bounding box center [1251, 368] width 114 height 21
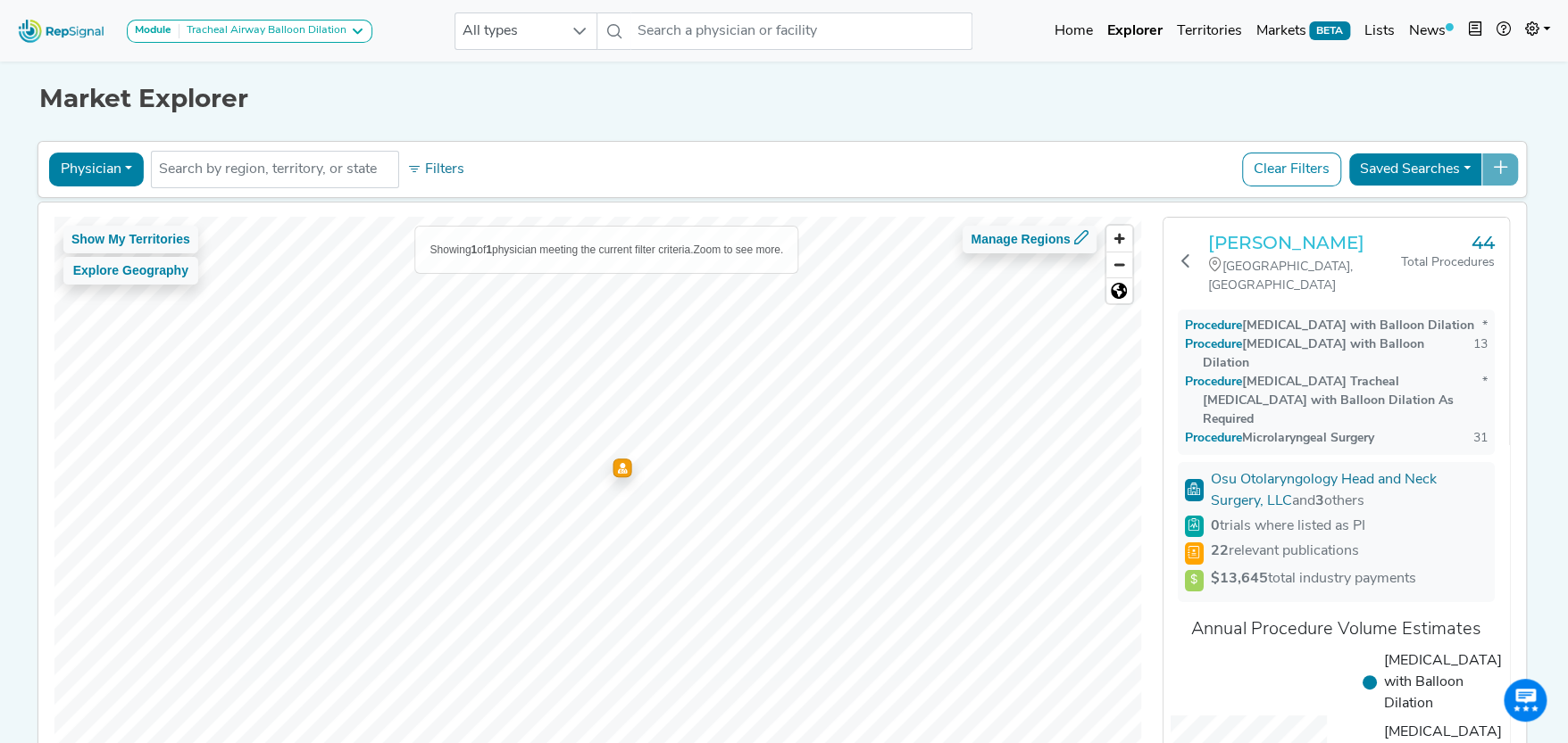
click at [1292, 234] on h3 "Laura Matrka" at bounding box center [1305, 242] width 194 height 21
click at [1191, 253] on icon at bounding box center [1186, 260] width 15 height 15
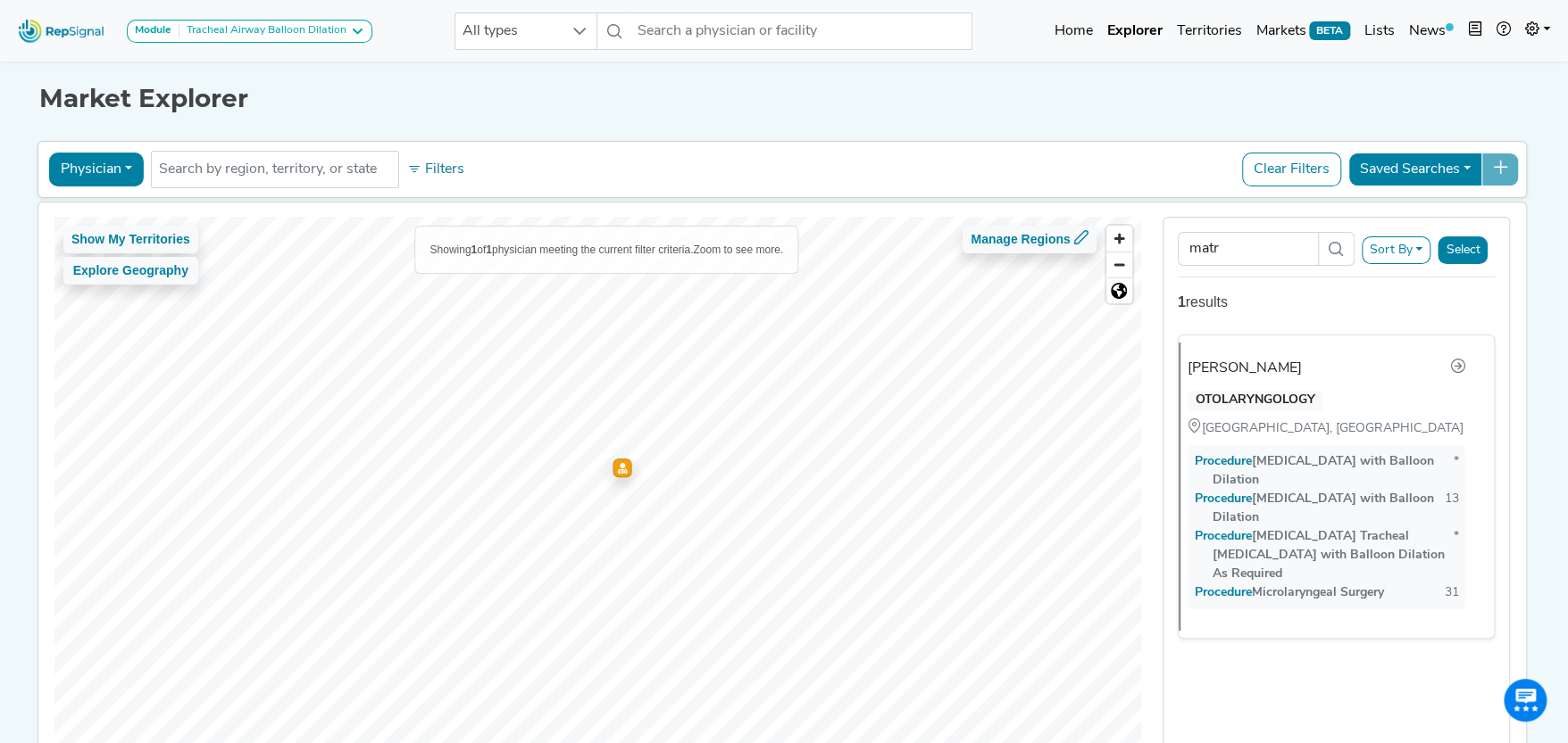
click at [107, 165] on button "Physician" at bounding box center [97, 169] width 95 height 34
click at [95, 208] on link "Physician" at bounding box center [121, 209] width 141 height 28
drag, startPoint x: 1234, startPoint y: 242, endPoint x: 1179, endPoint y: 243, distance: 55.0
click at [1179, 243] on input "matr" at bounding box center [1248, 249] width 141 height 34
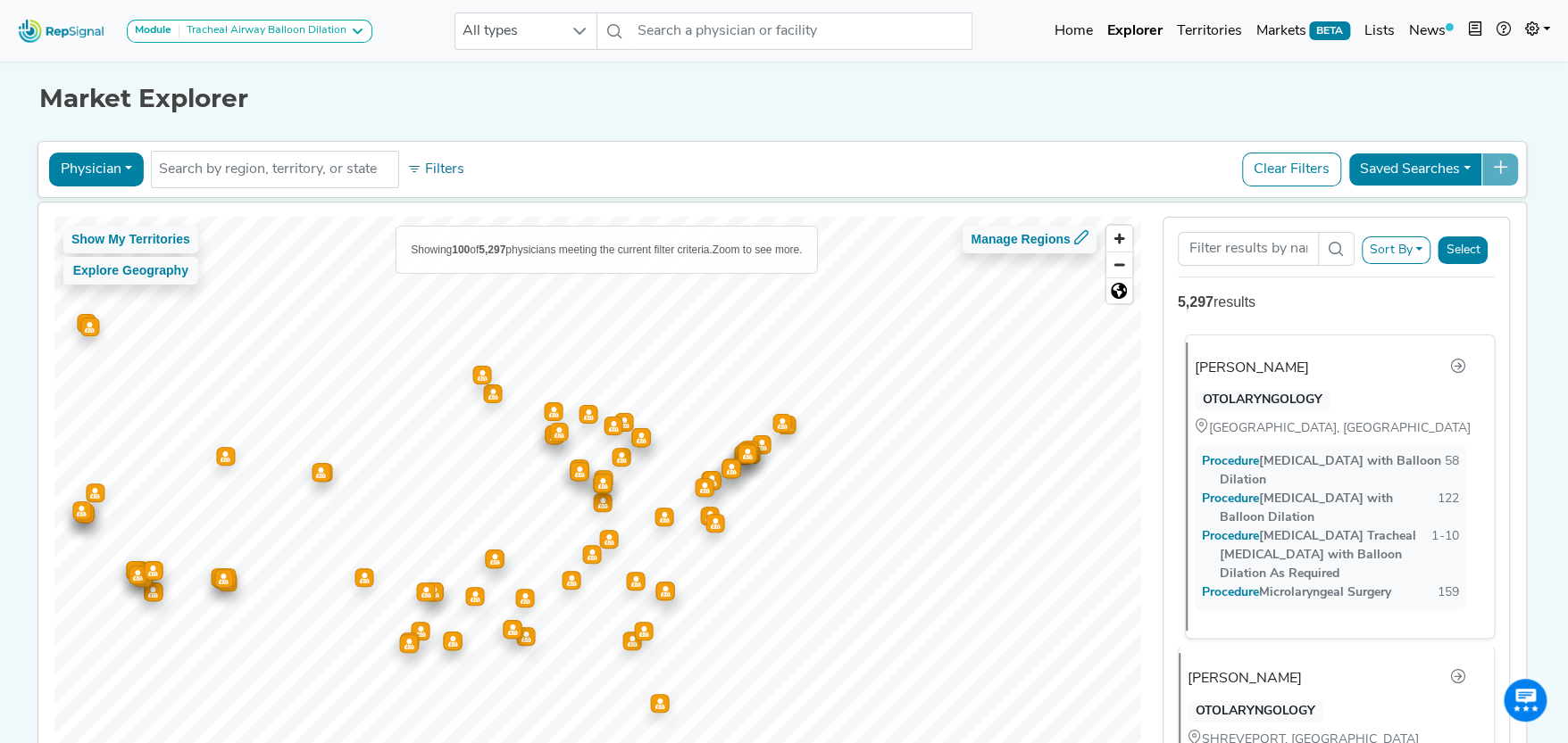
click at [1293, 363] on div "[PERSON_NAME]" at bounding box center [1251, 368] width 114 height 21
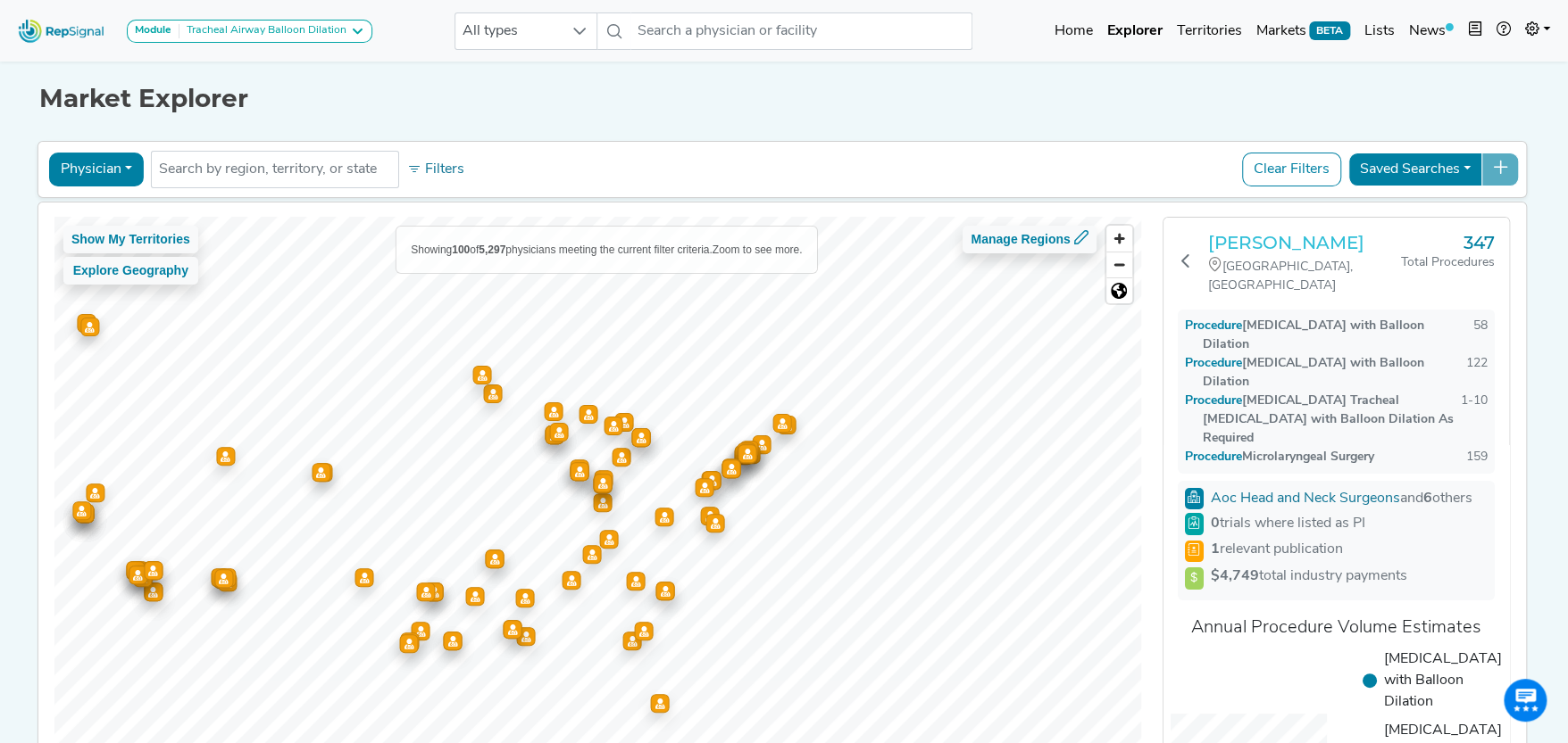
click at [1273, 253] on h3 "[PERSON_NAME]" at bounding box center [1305, 242] width 194 height 21
click at [126, 161] on button "Physician" at bounding box center [97, 169] width 95 height 34
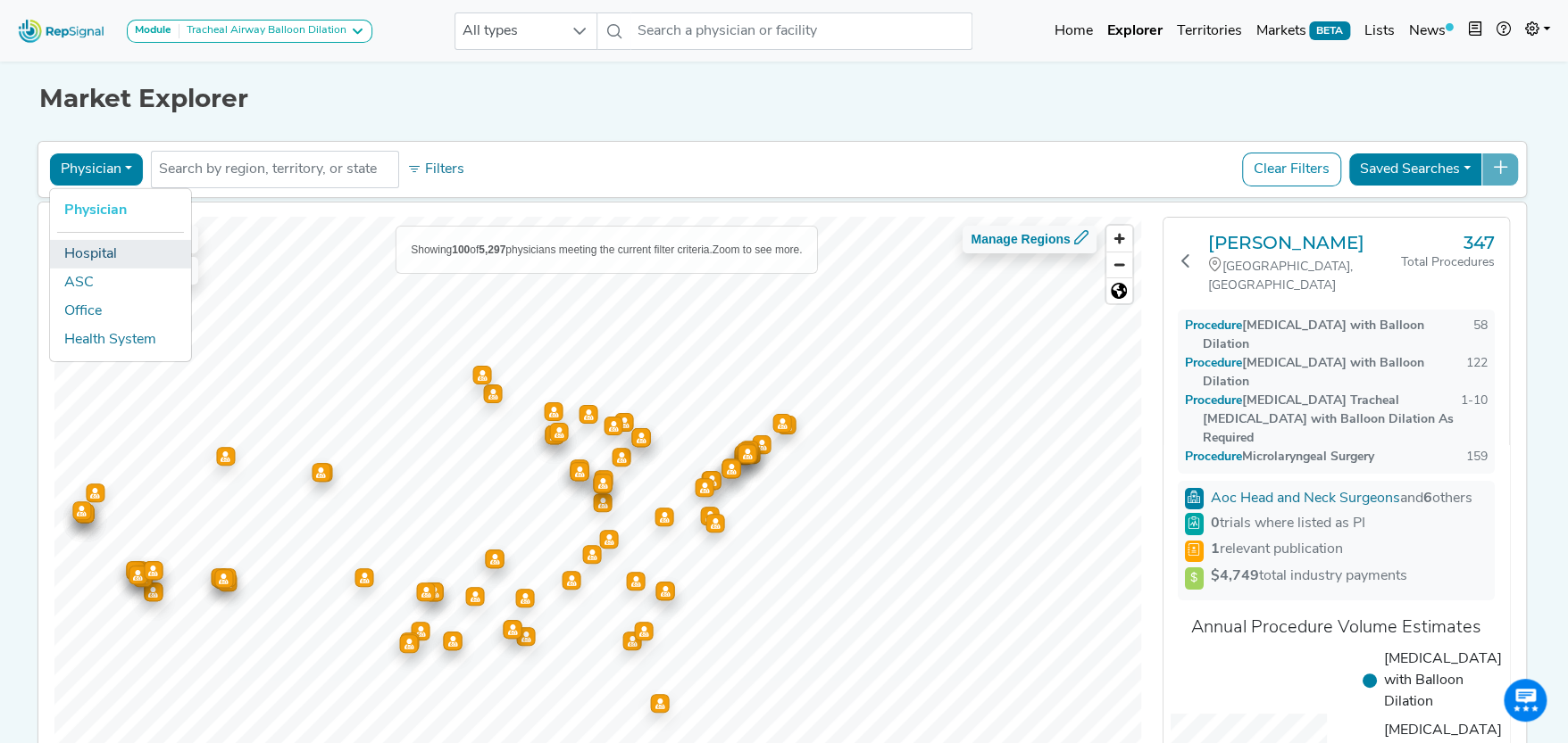
click at [109, 252] on link "Hospital" at bounding box center [121, 253] width 141 height 28
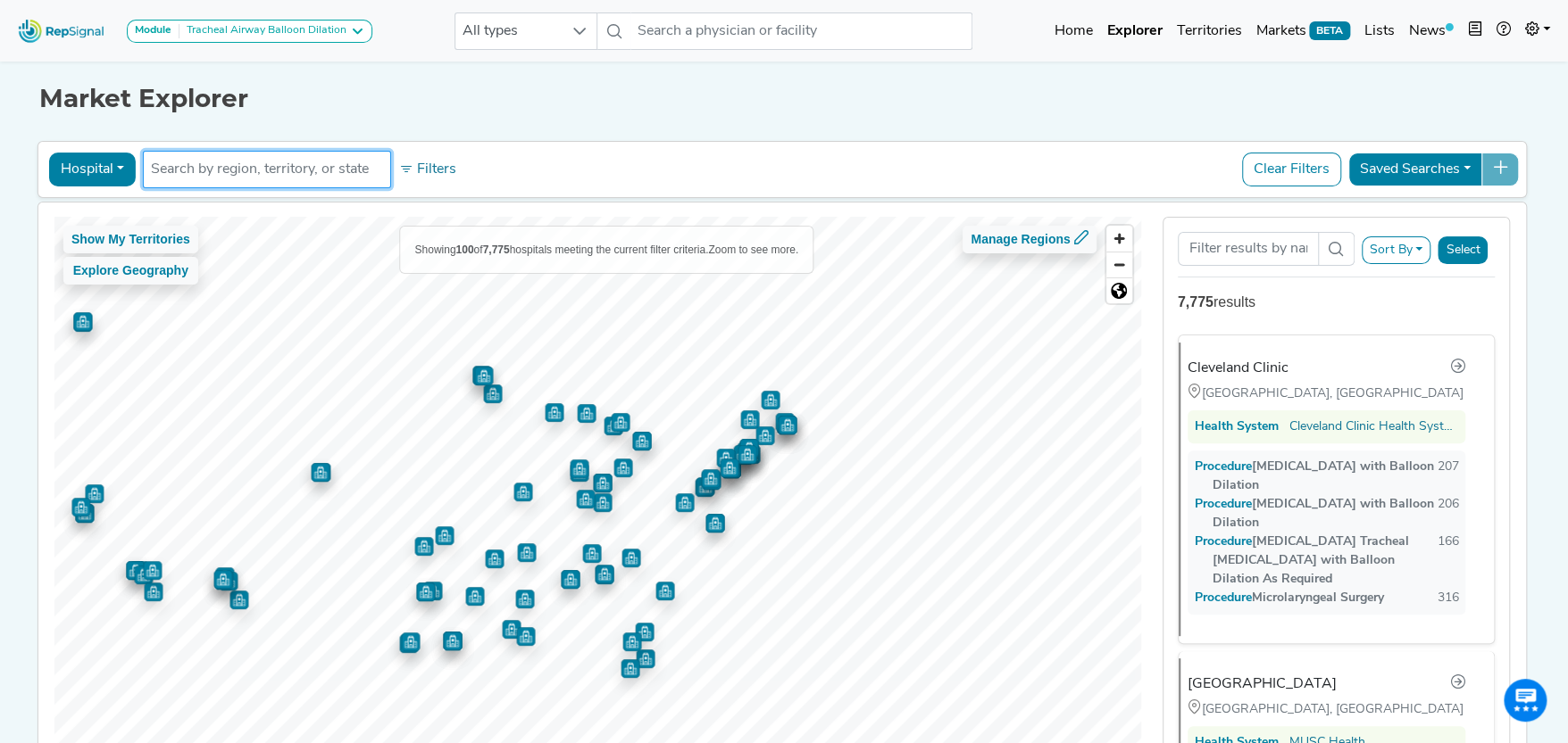
click at [309, 170] on input "text" at bounding box center [267, 169] width 232 height 21
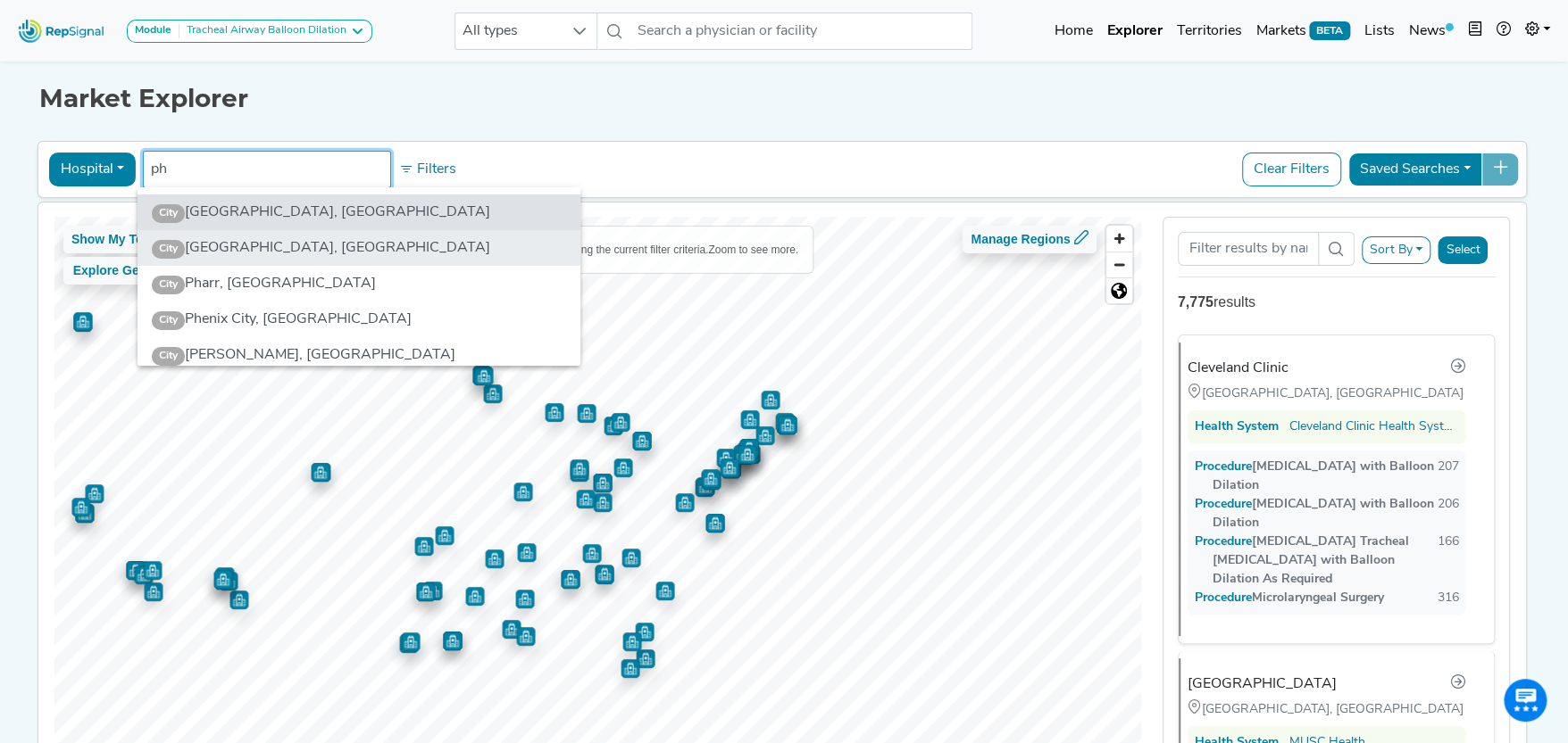
type input "ph"
click at [245, 242] on li "City Phoenix, AZ" at bounding box center [358, 248] width 443 height 36
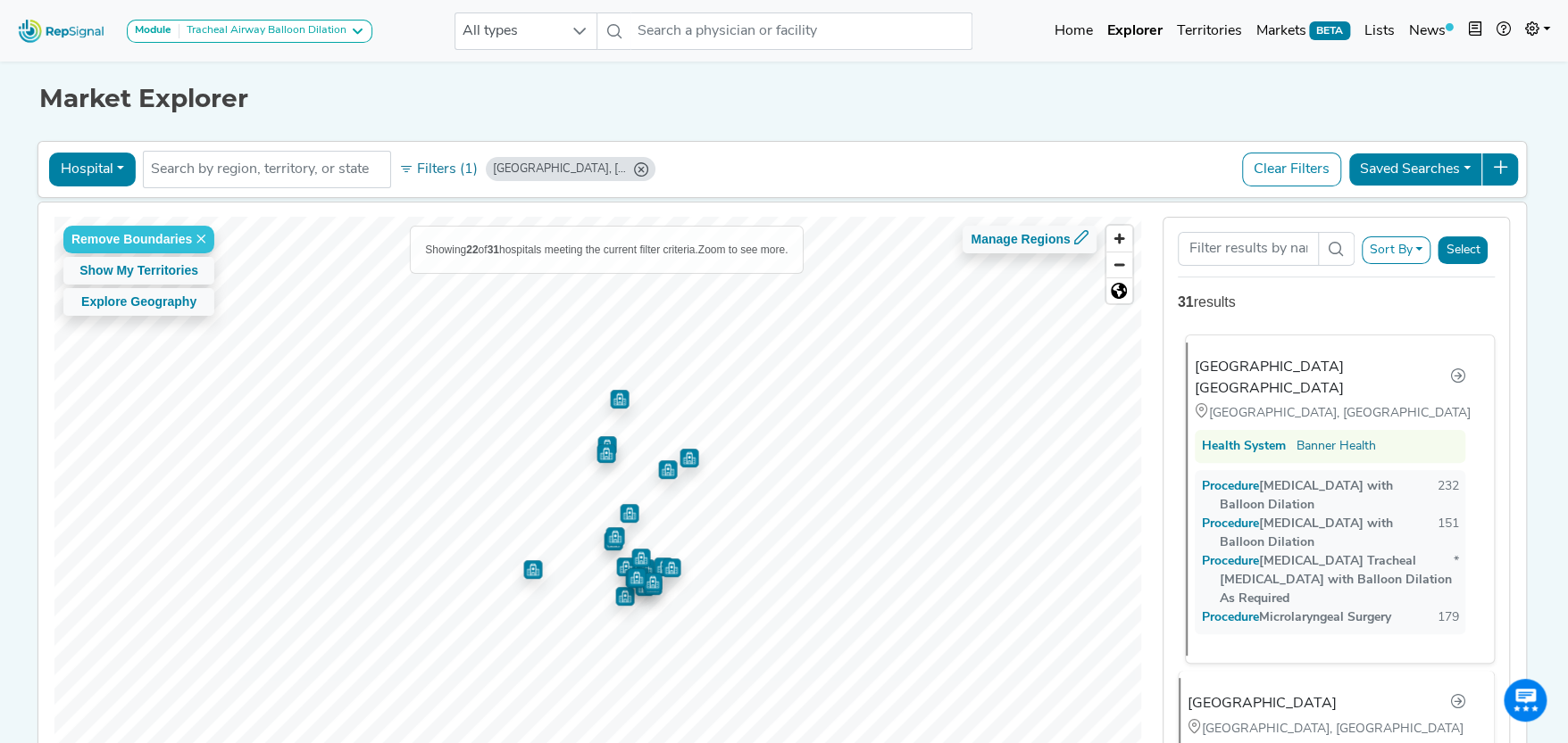
click at [1274, 359] on div "[GEOGRAPHIC_DATA] [GEOGRAPHIC_DATA]" at bounding box center [1321, 378] width 255 height 43
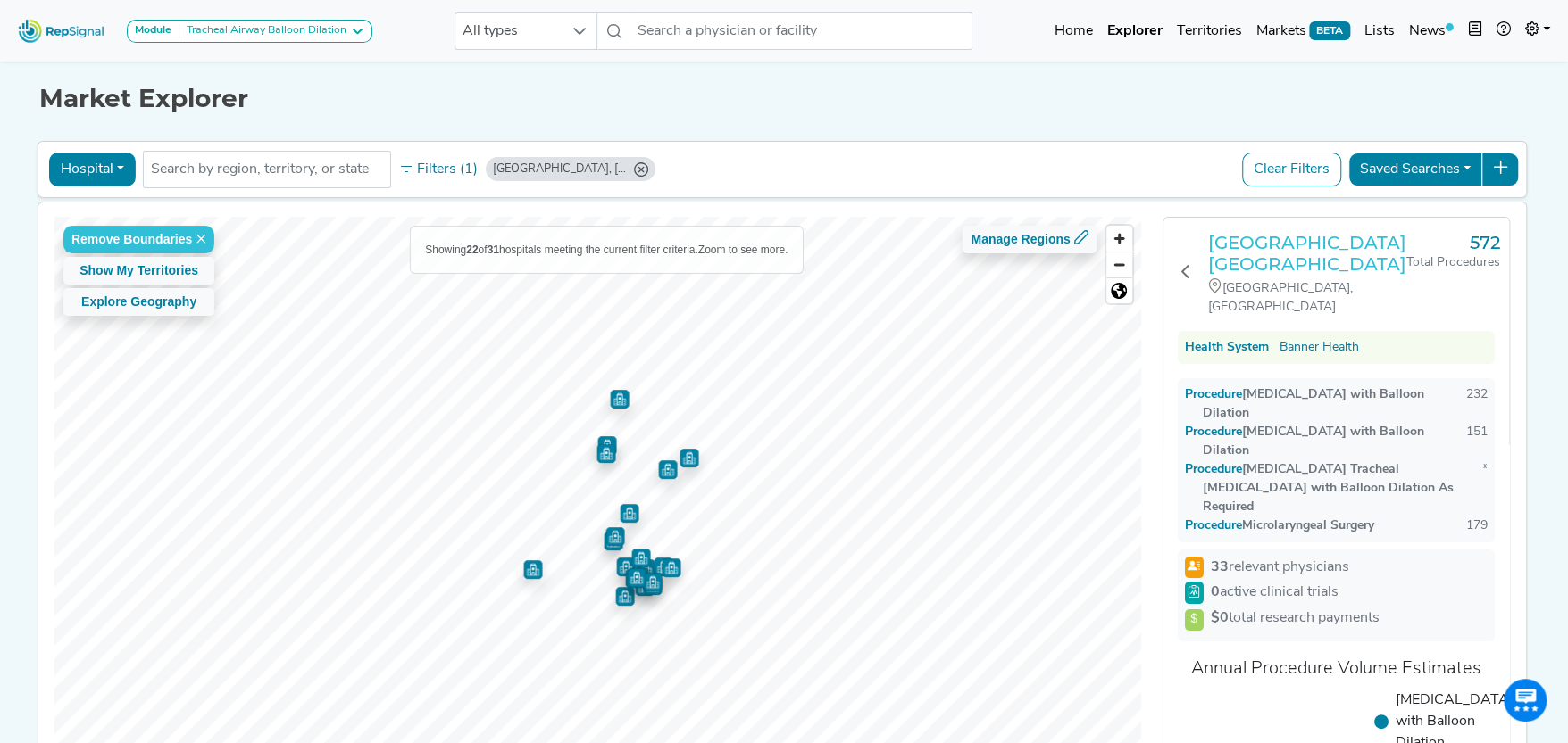
click at [1261, 237] on h3 "[GEOGRAPHIC_DATA] [GEOGRAPHIC_DATA]" at bounding box center [1307, 253] width 198 height 43
click at [1260, 249] on h3 "[GEOGRAPHIC_DATA] [GEOGRAPHIC_DATA]" at bounding box center [1307, 253] width 198 height 43
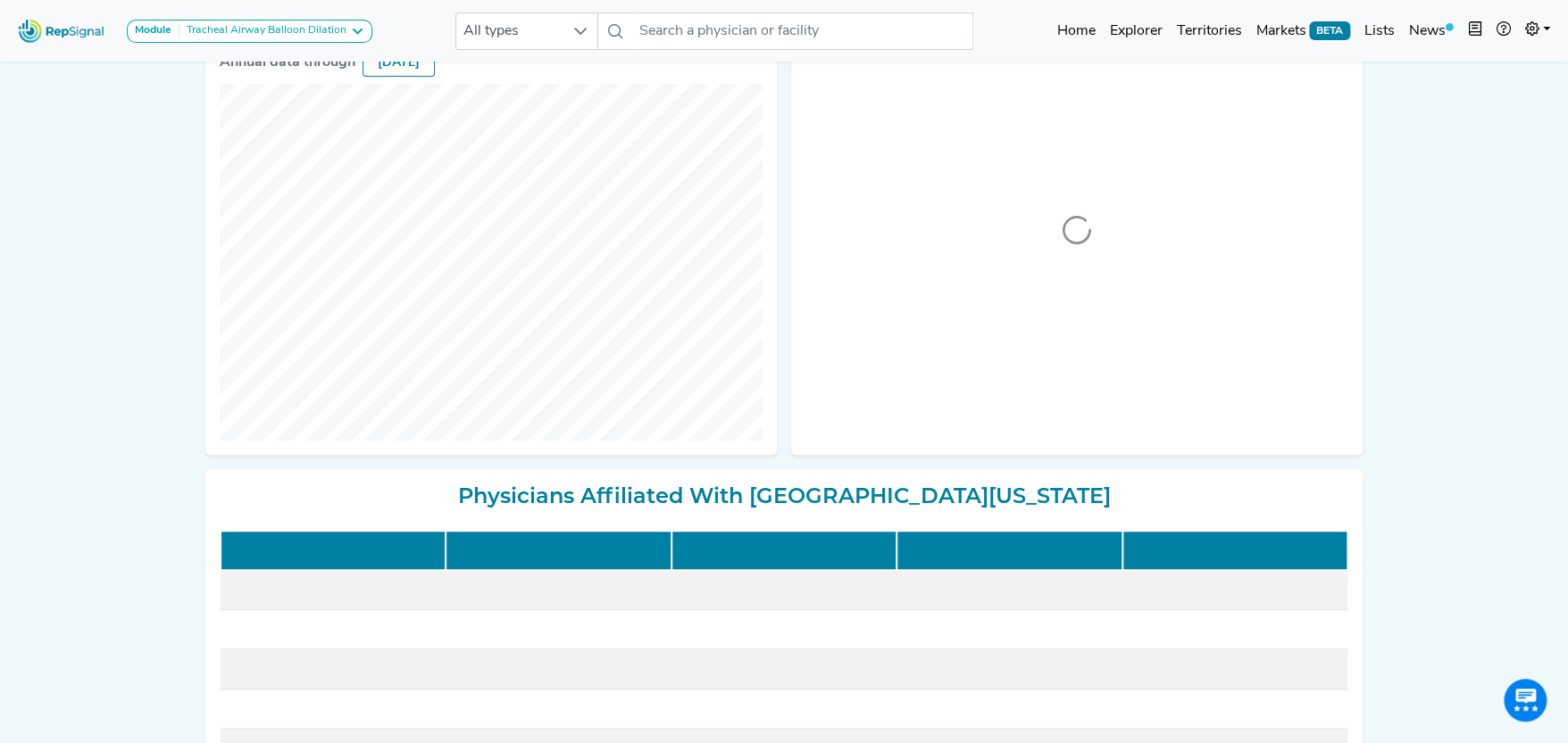
scroll to position [536, 0]
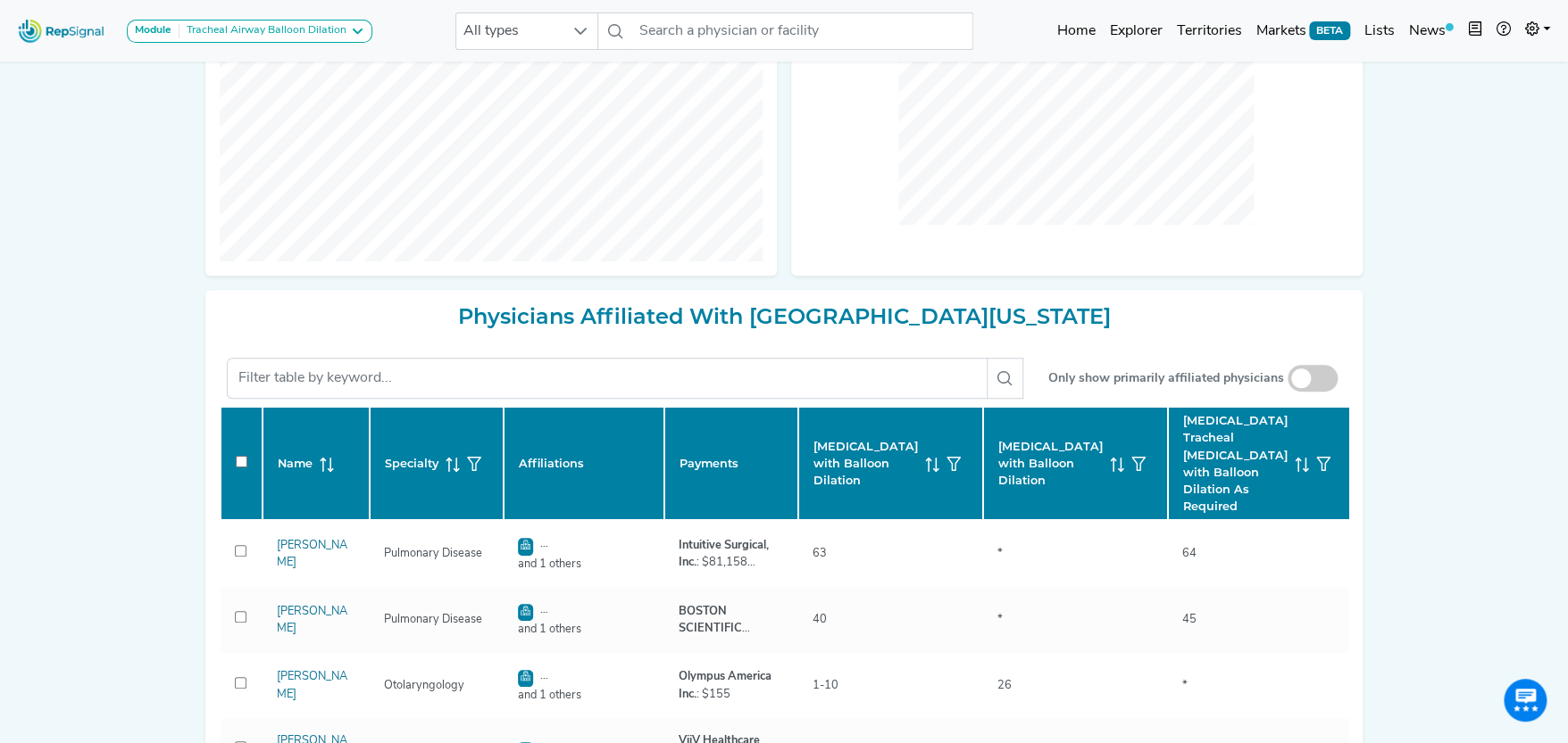
checkbox input "false"
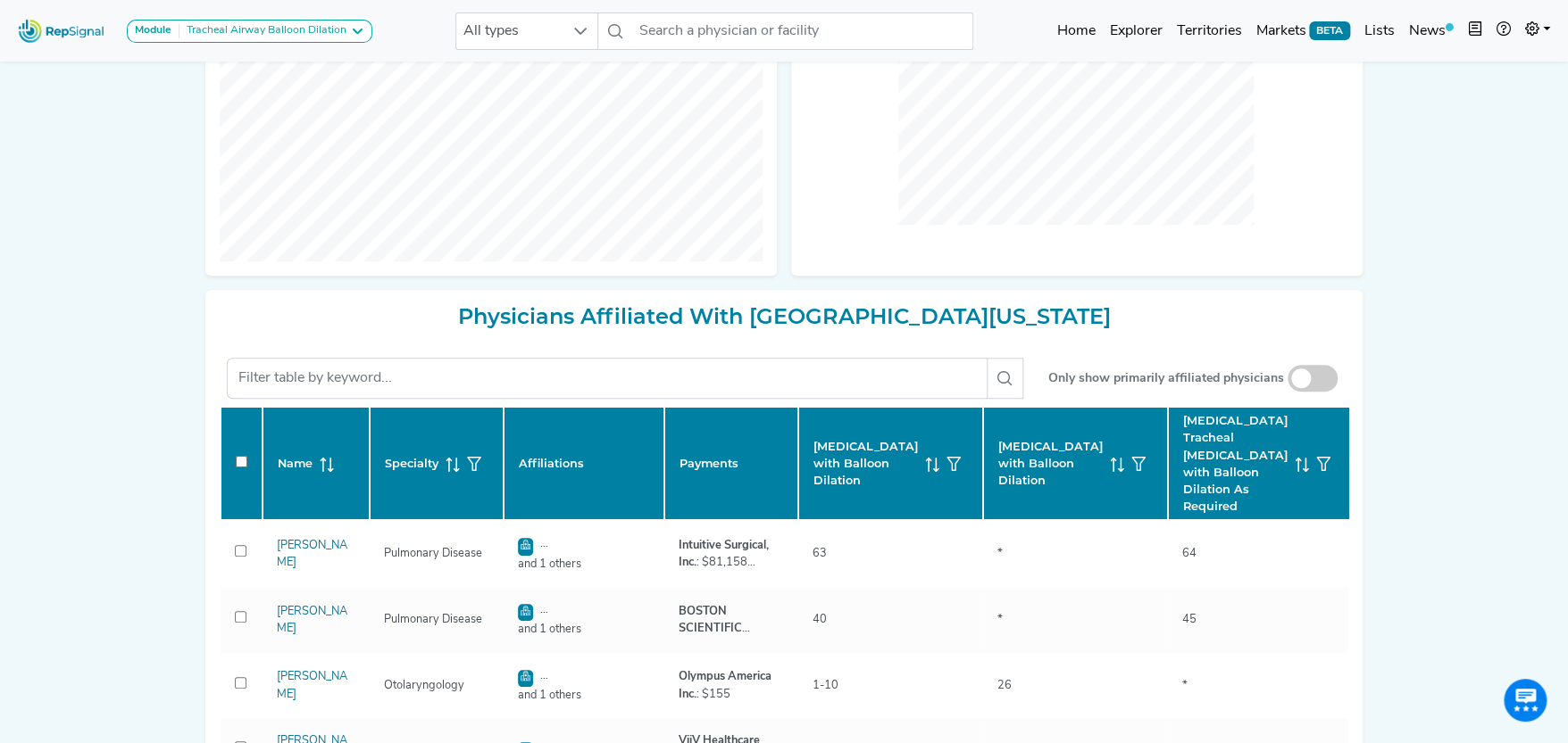
checkbox input "false"
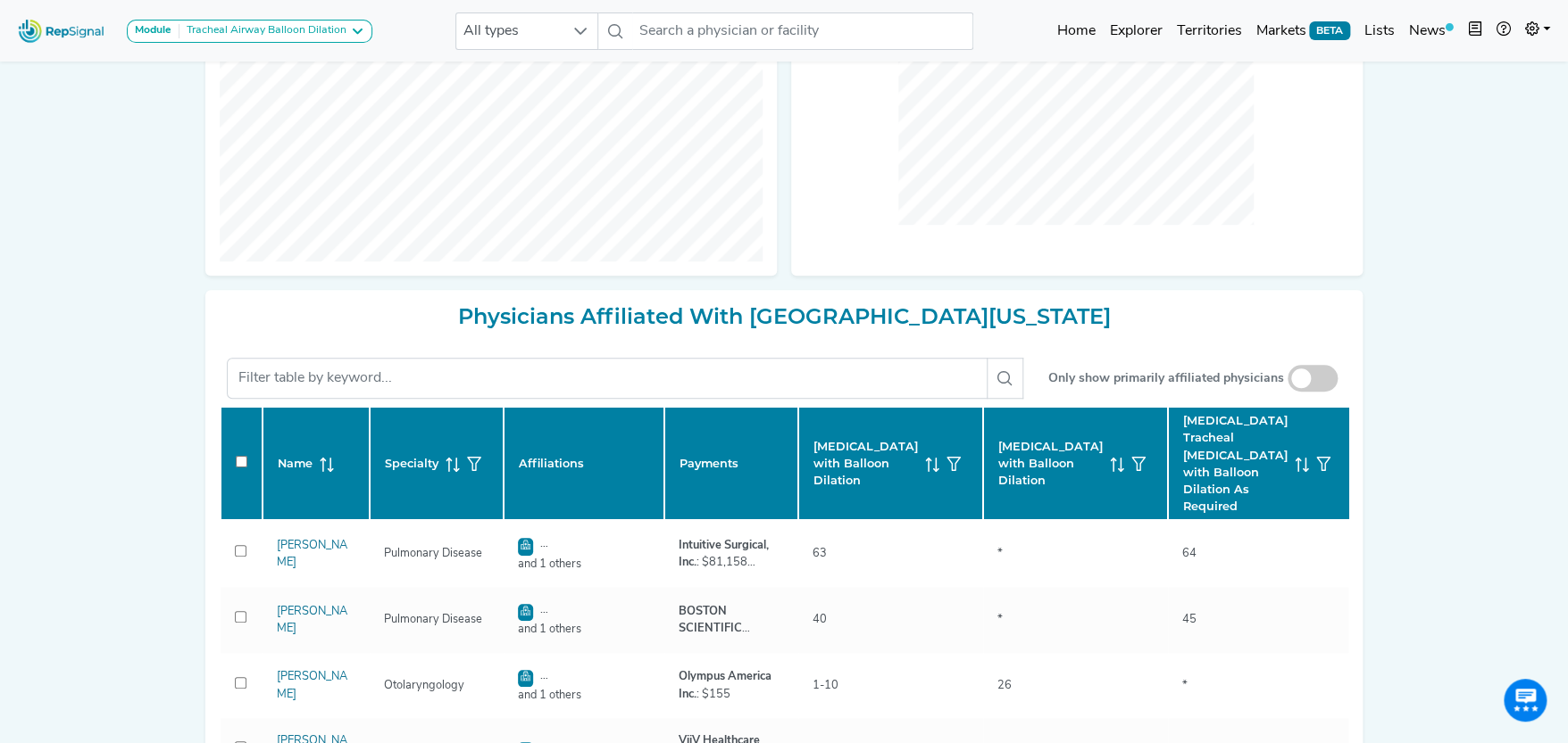
checkbox input "false"
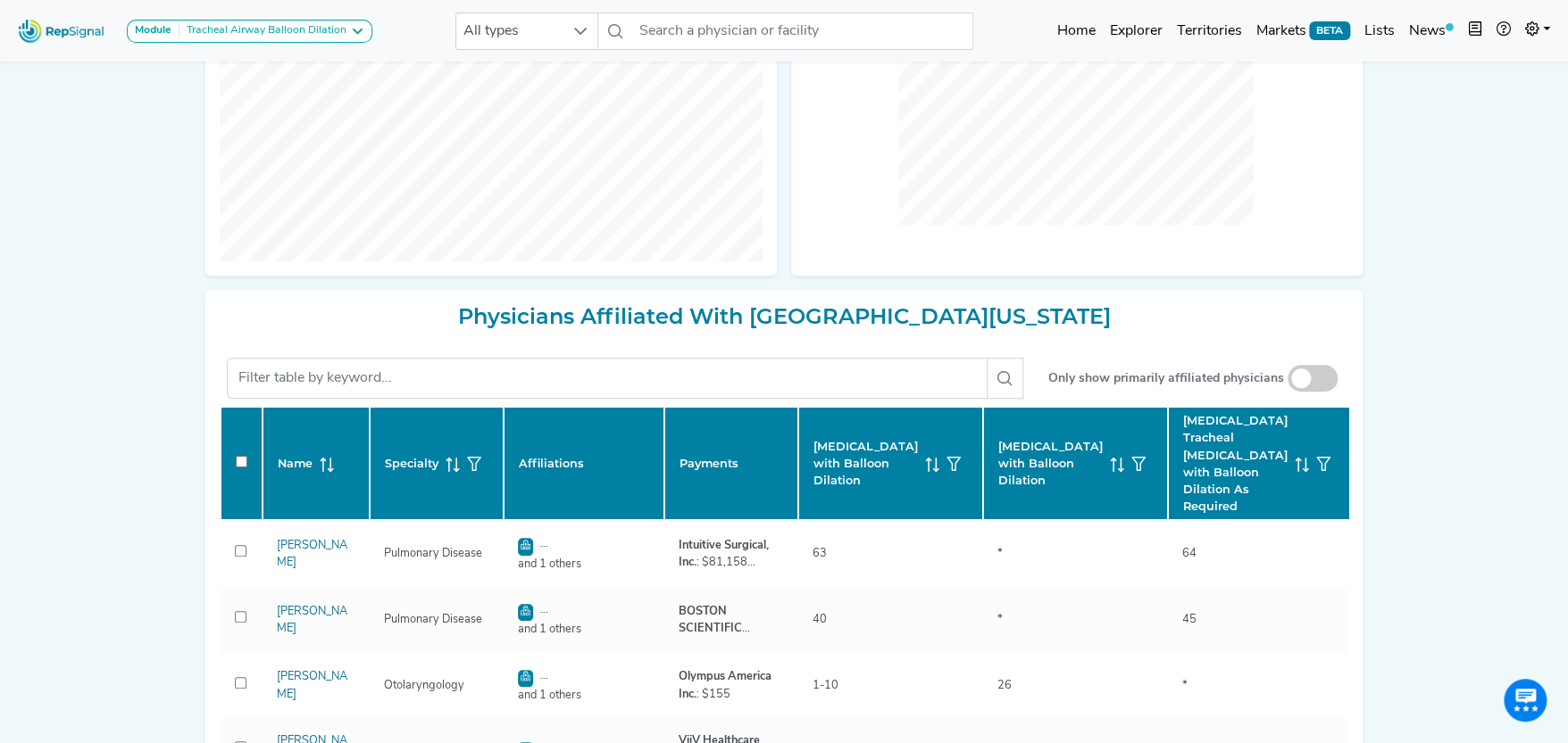
checkbox input "false"
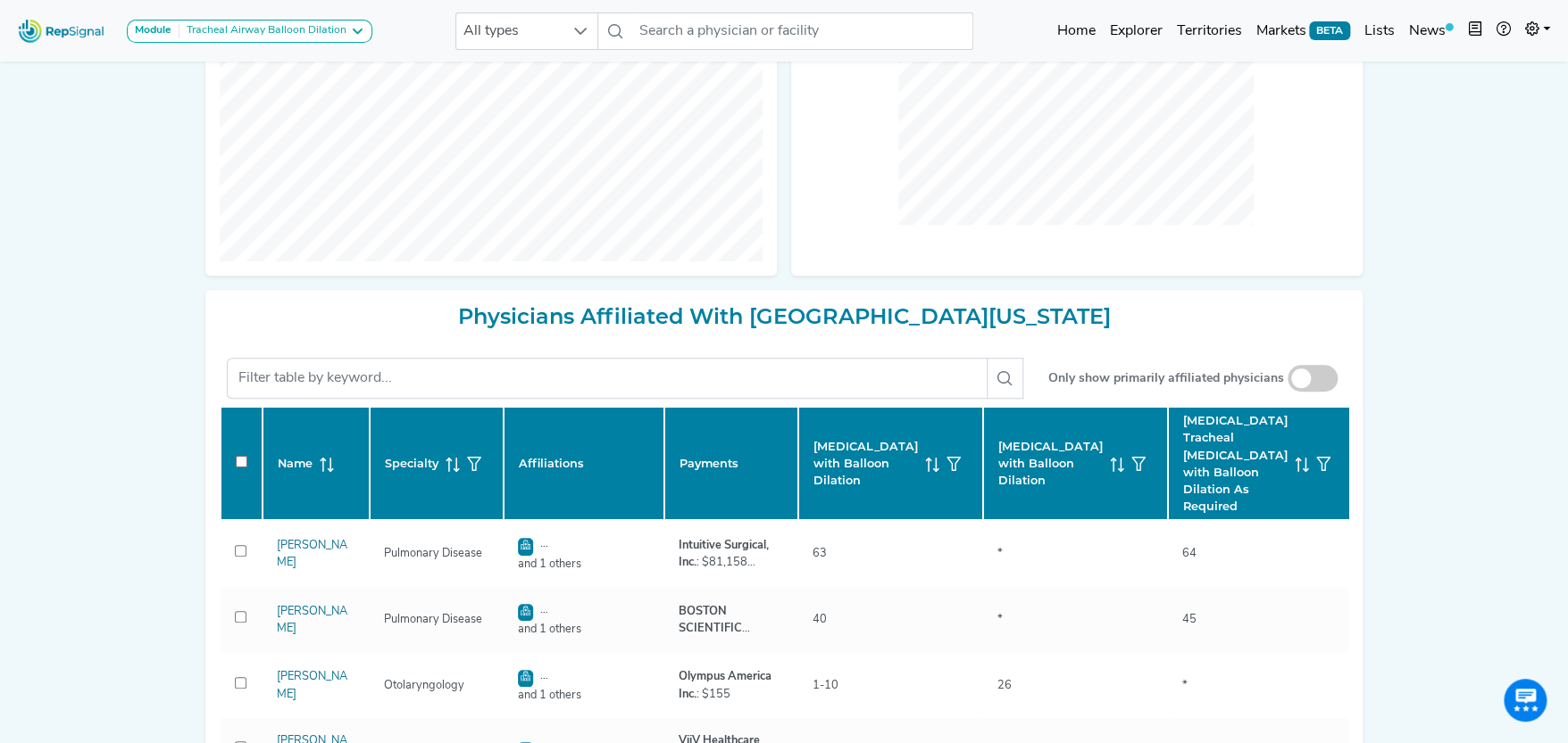
checkbox input "false"
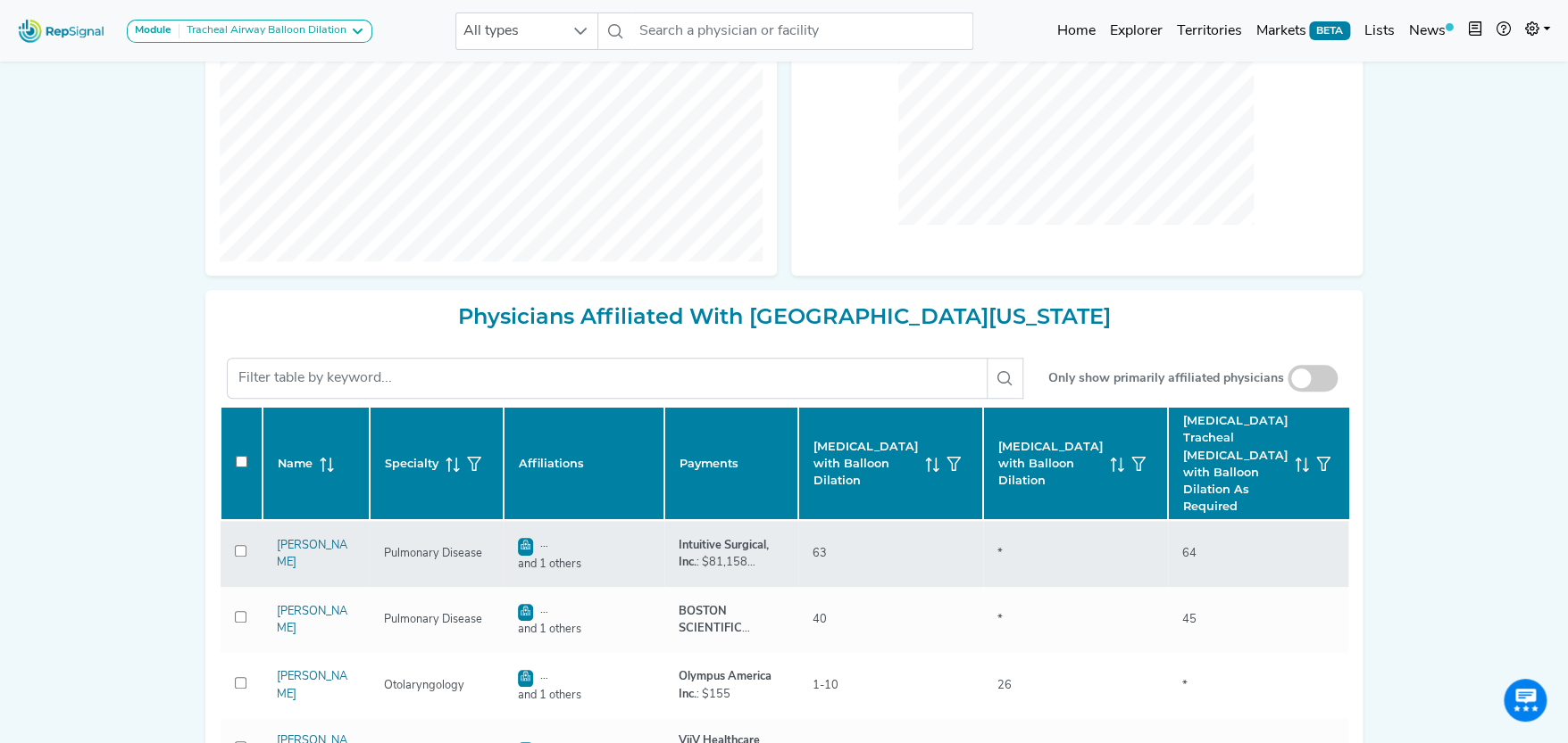
checkbox input "false"
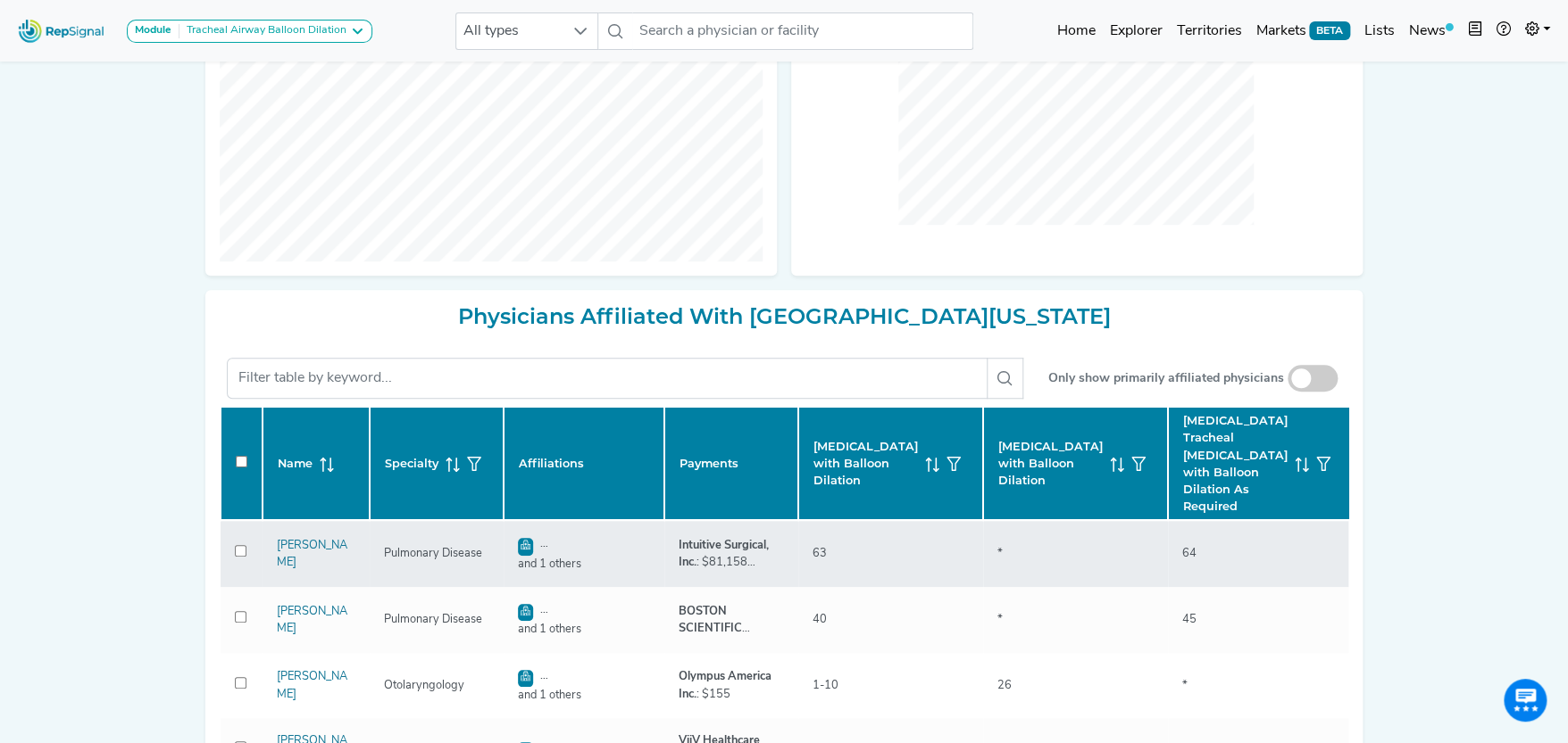
checkbox input "false"
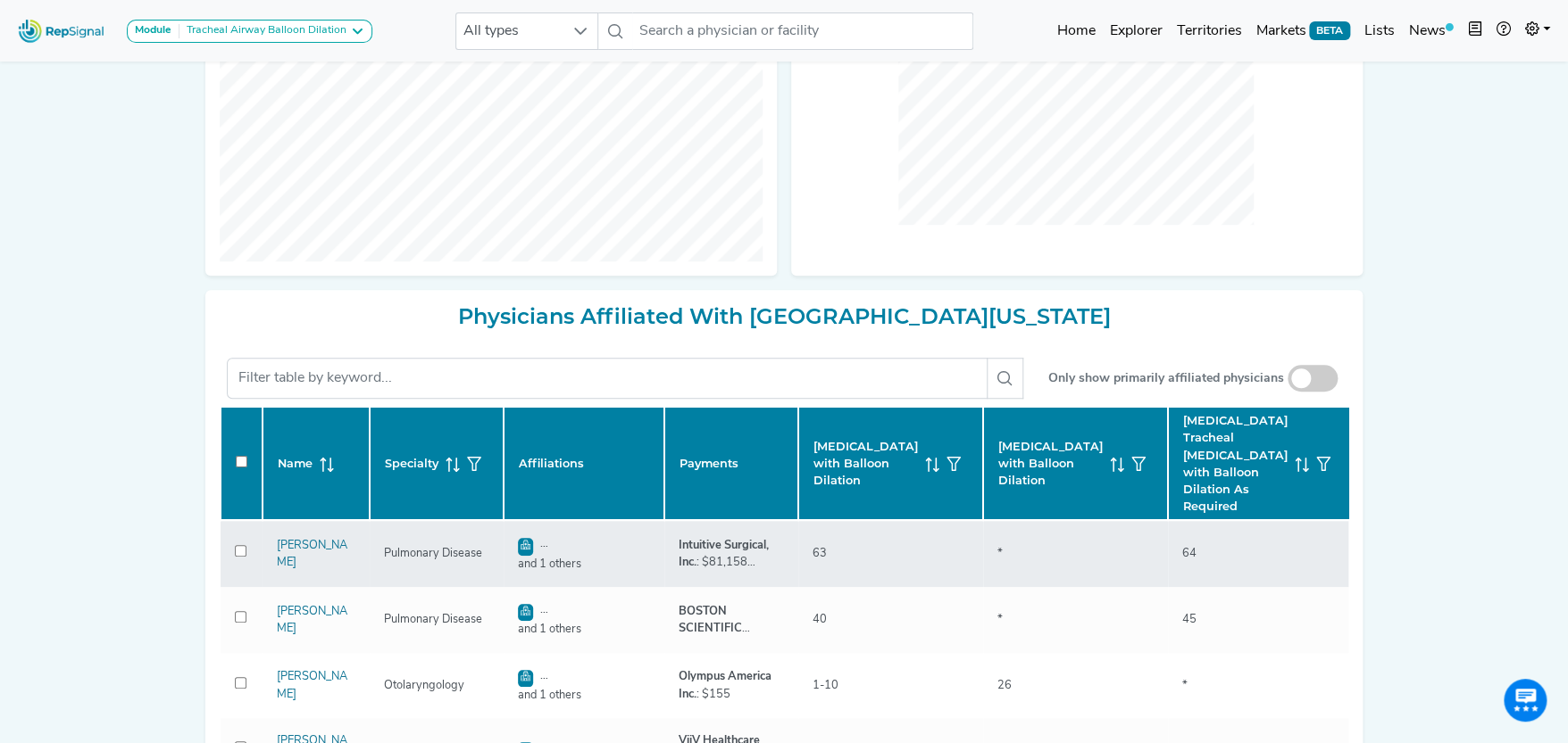
checkbox input "false"
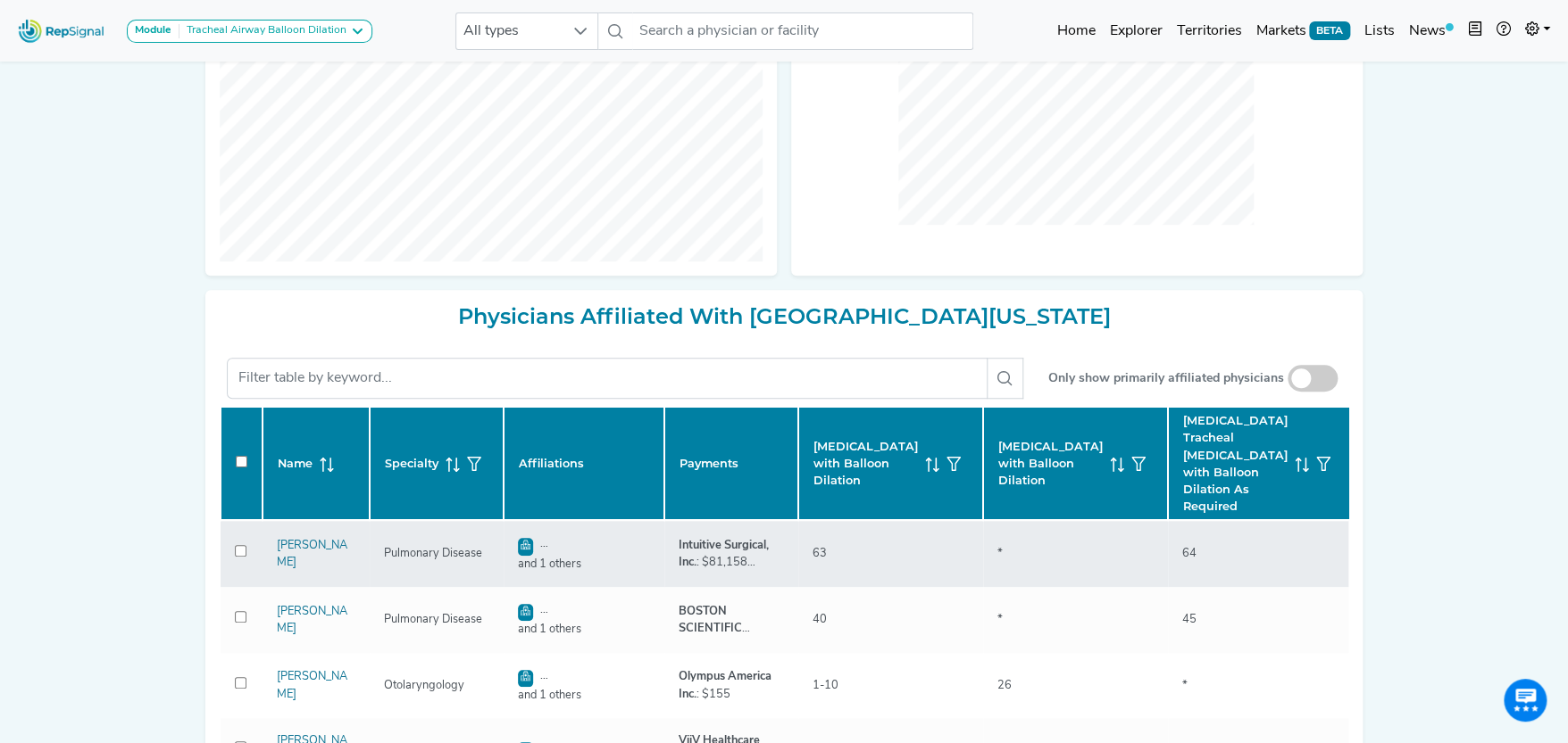
checkbox input "false"
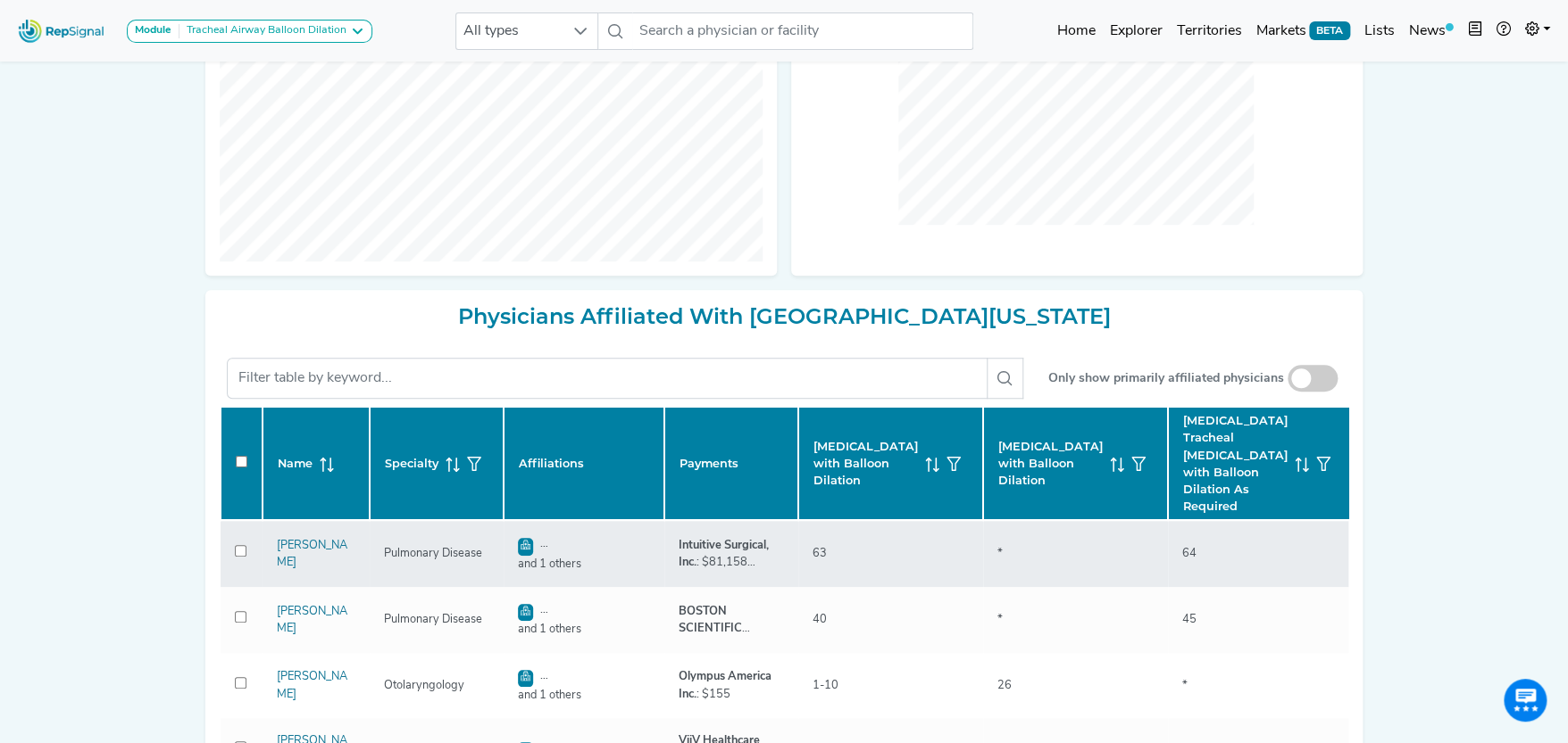
checkbox input "false"
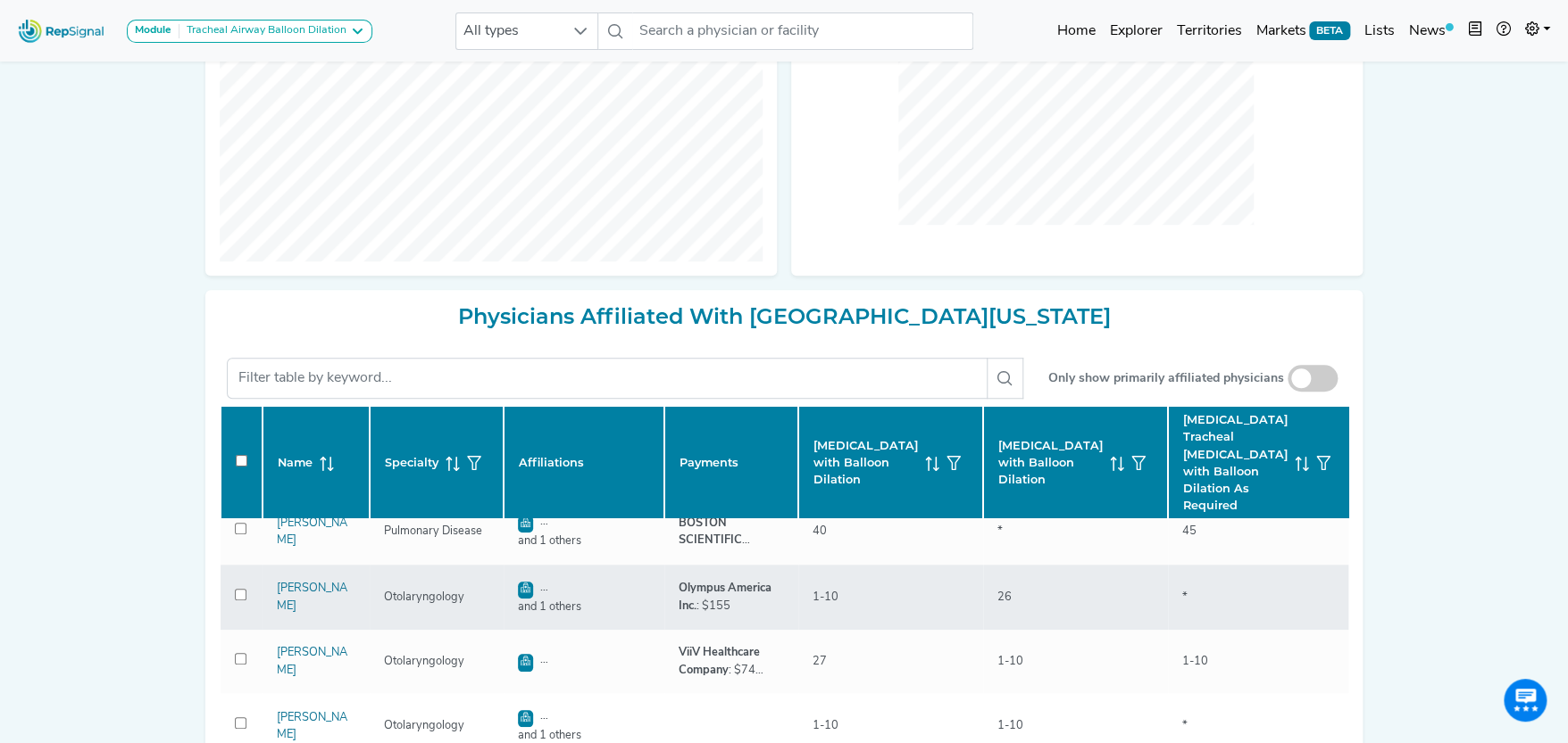
scroll to position [0, 0]
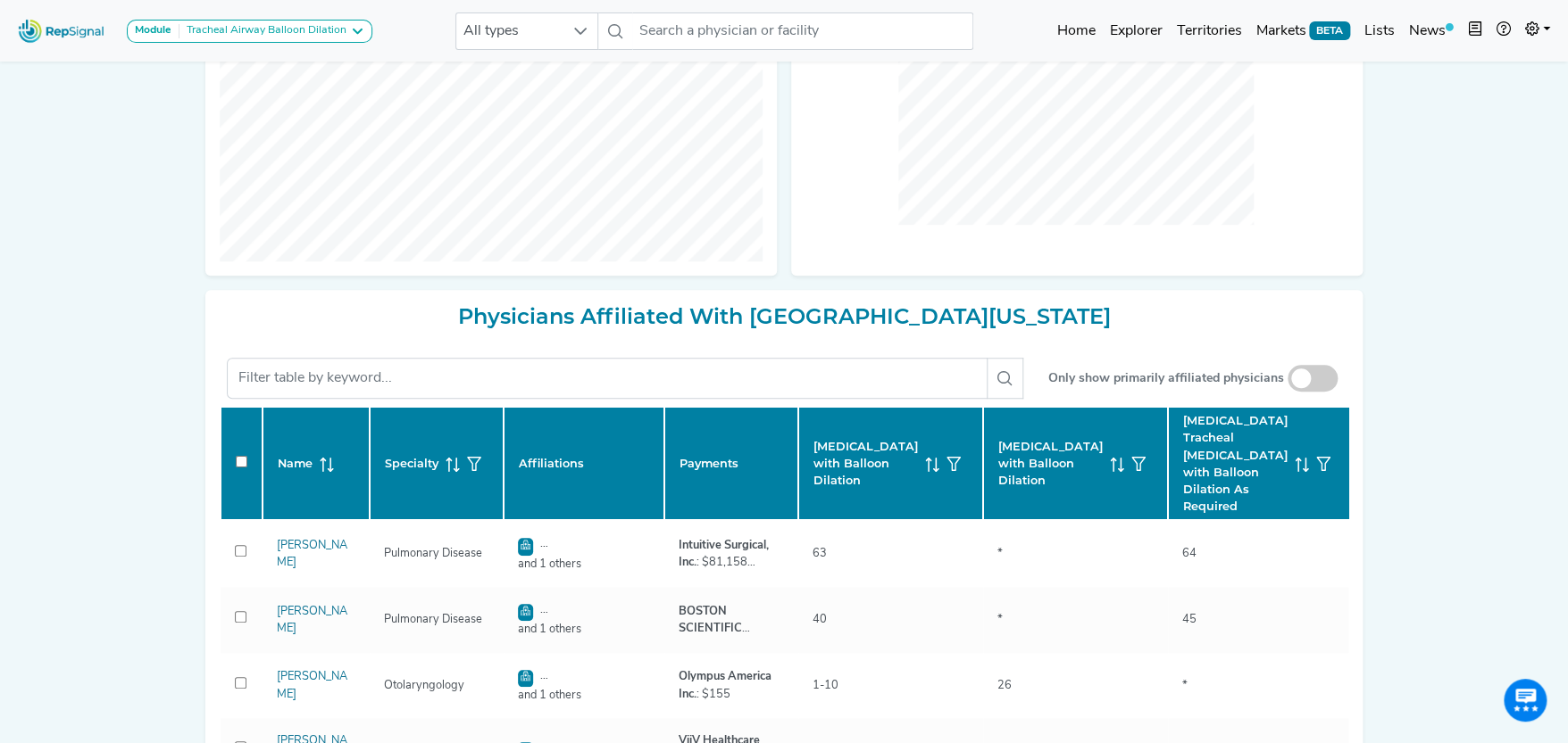
drag, startPoint x: 1391, startPoint y: 359, endPoint x: 1412, endPoint y: 302, distance: 60.7
click at [1412, 302] on div "Module Tracheal Airway Balloon Dilation TAVR Tracheal Airway Balloon Dilation A…" at bounding box center [784, 231] width 1568 height 1534
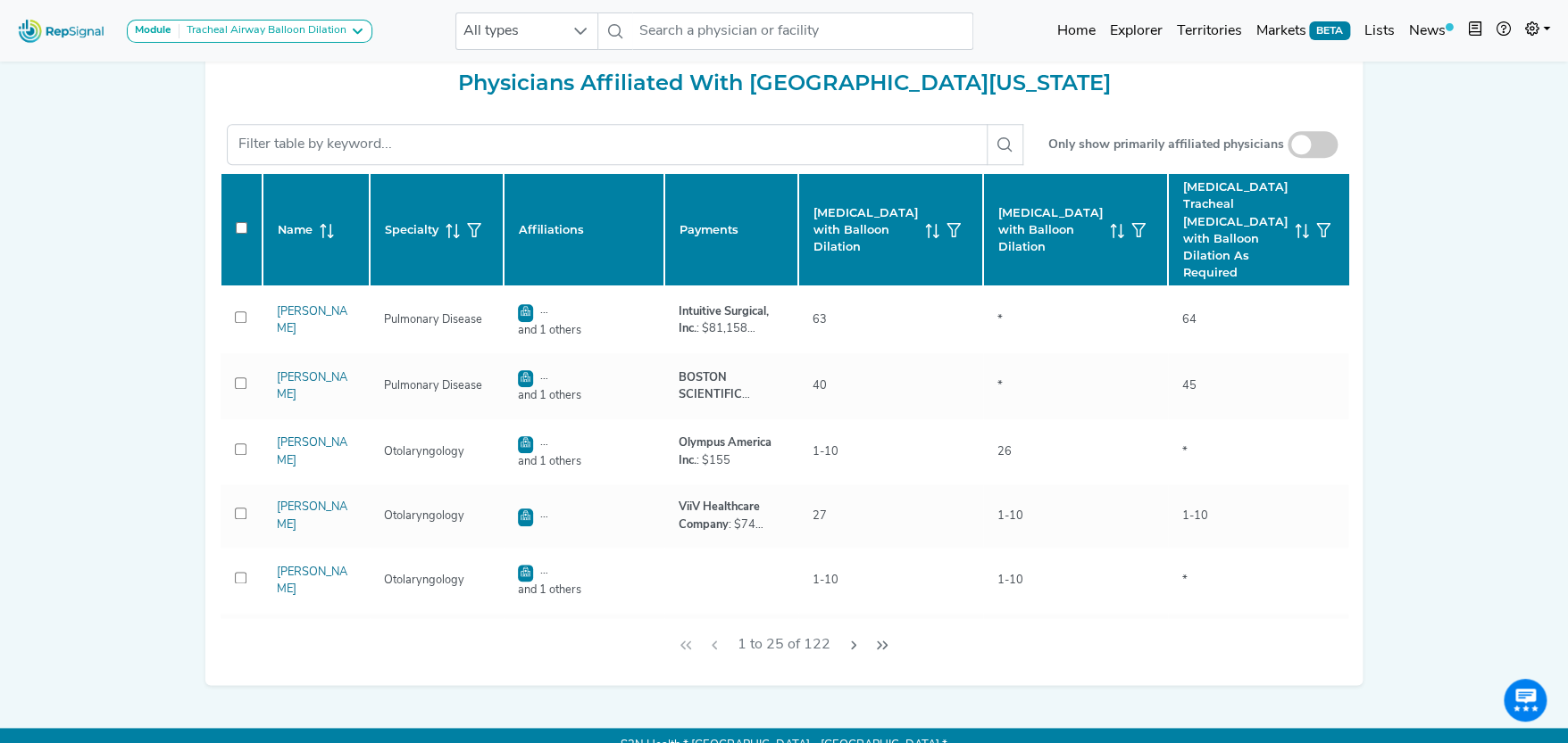
scroll to position [801, 0]
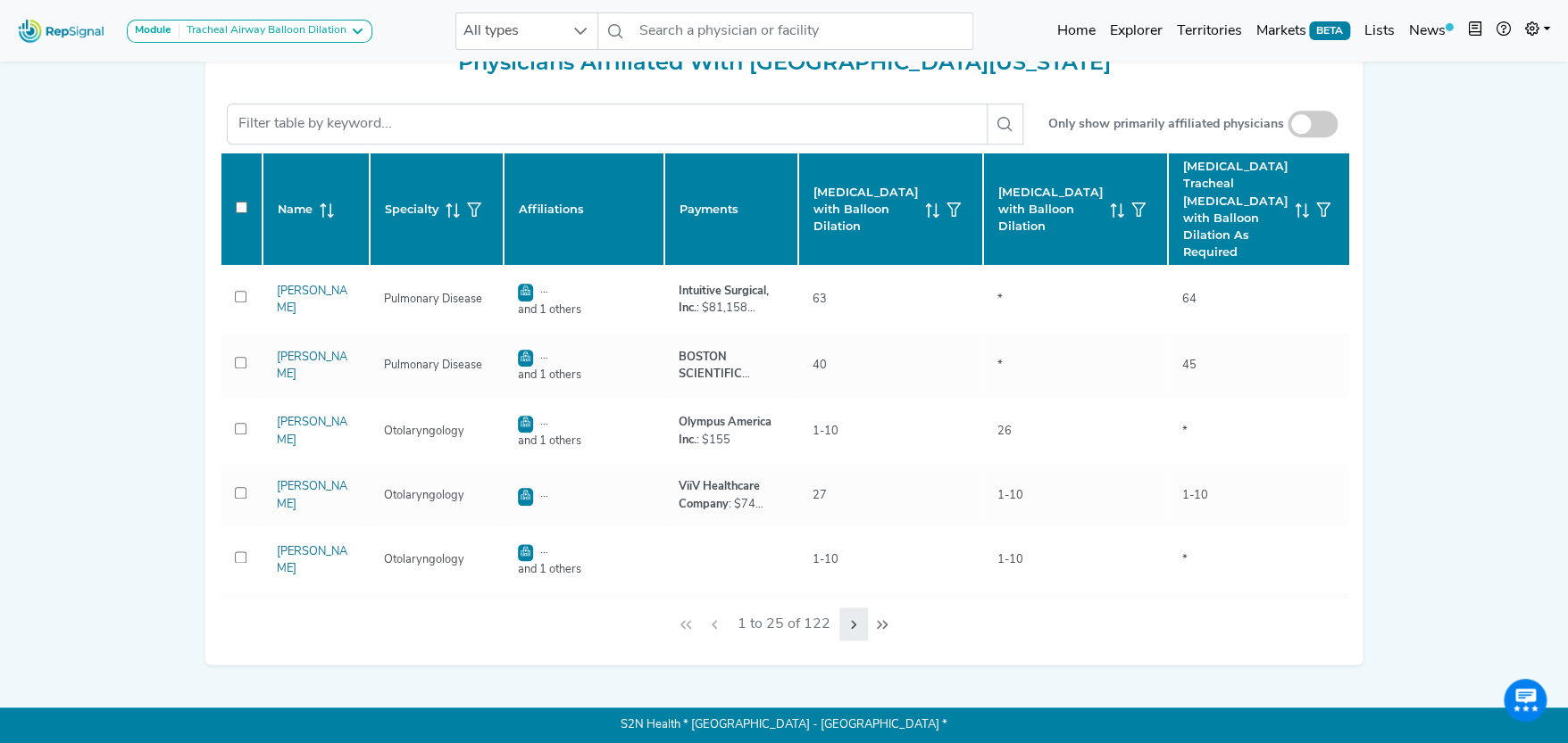
click at [853, 625] on icon "Next Page" at bounding box center [854, 625] width 5 height 9
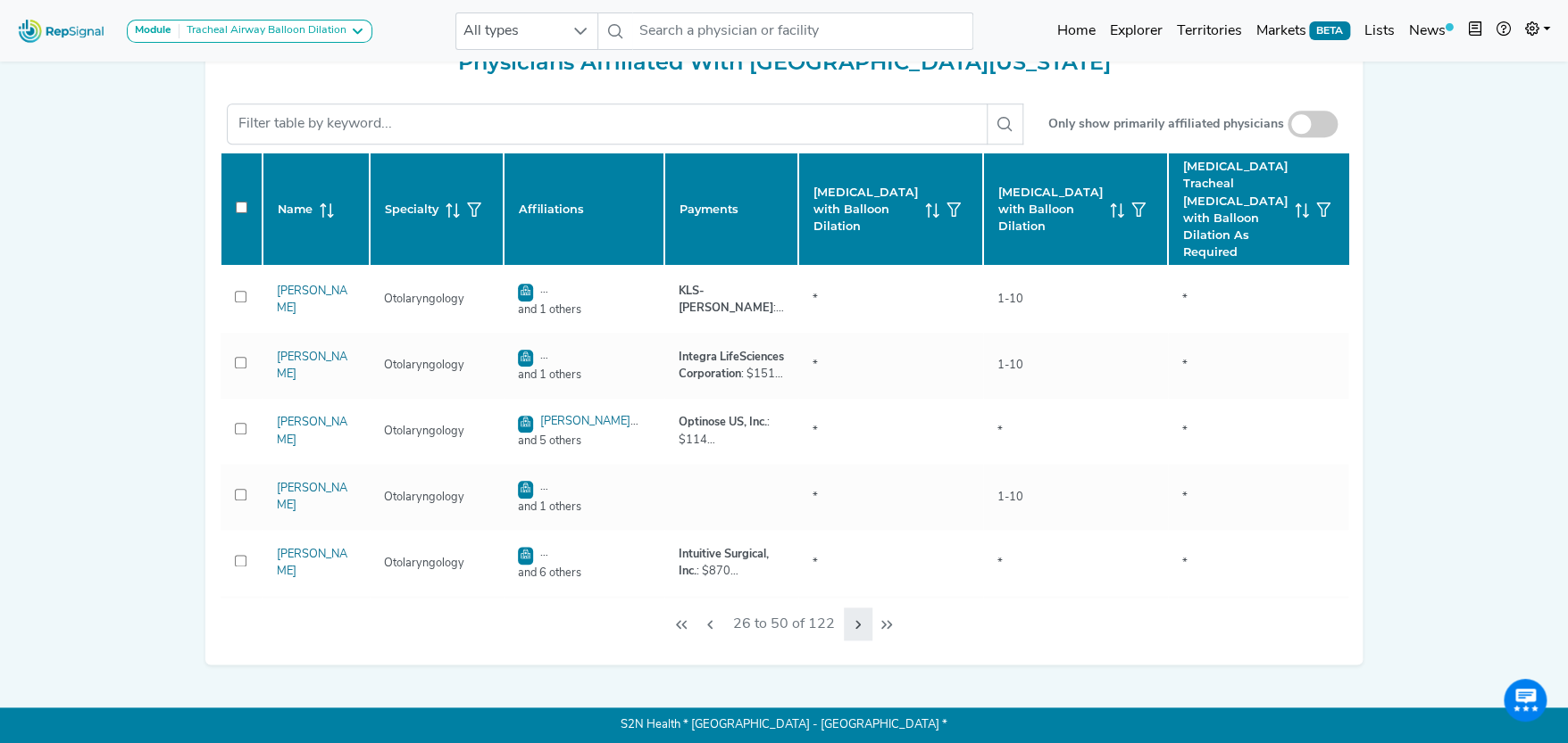
checkbox input "false"
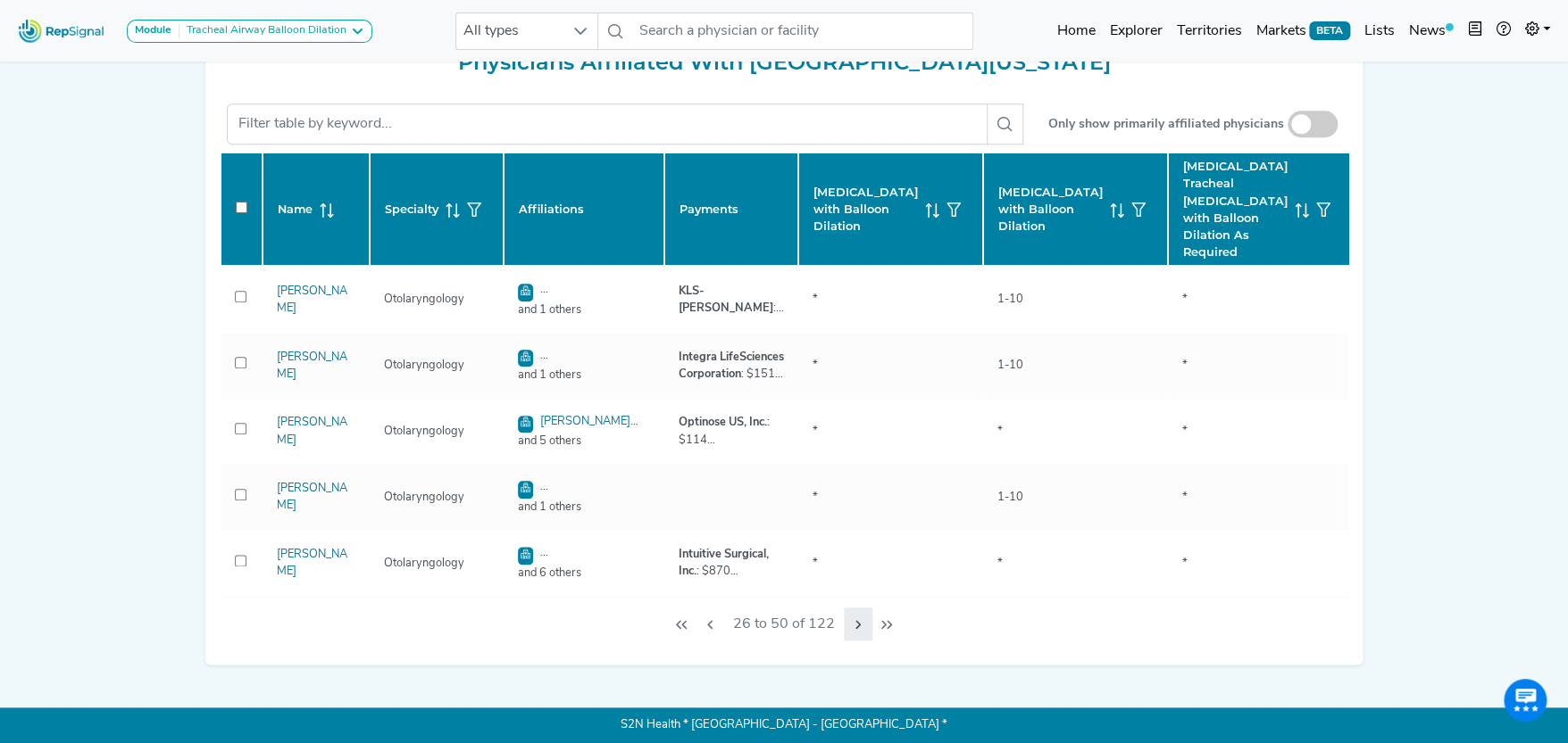
checkbox input "false"
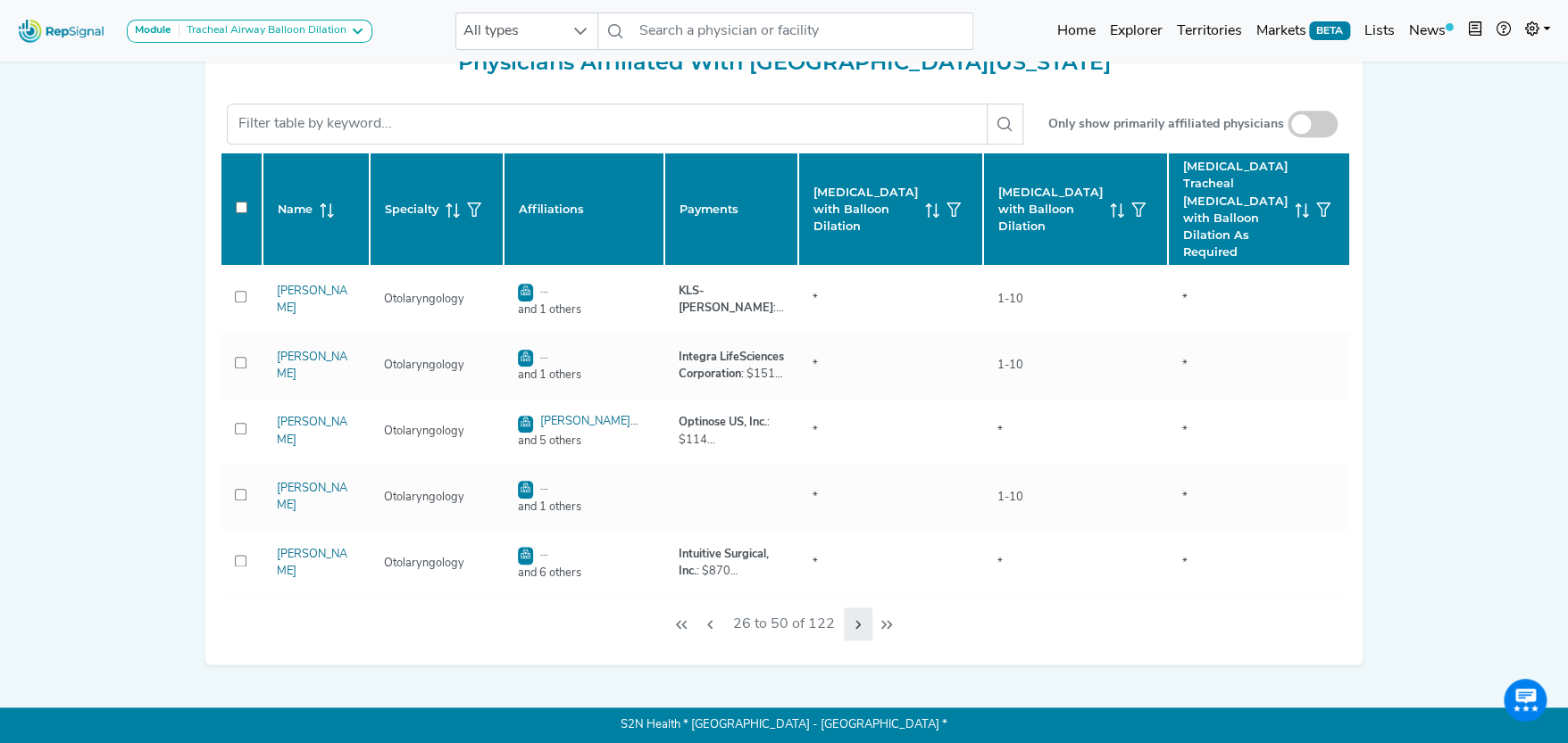
checkbox input "false"
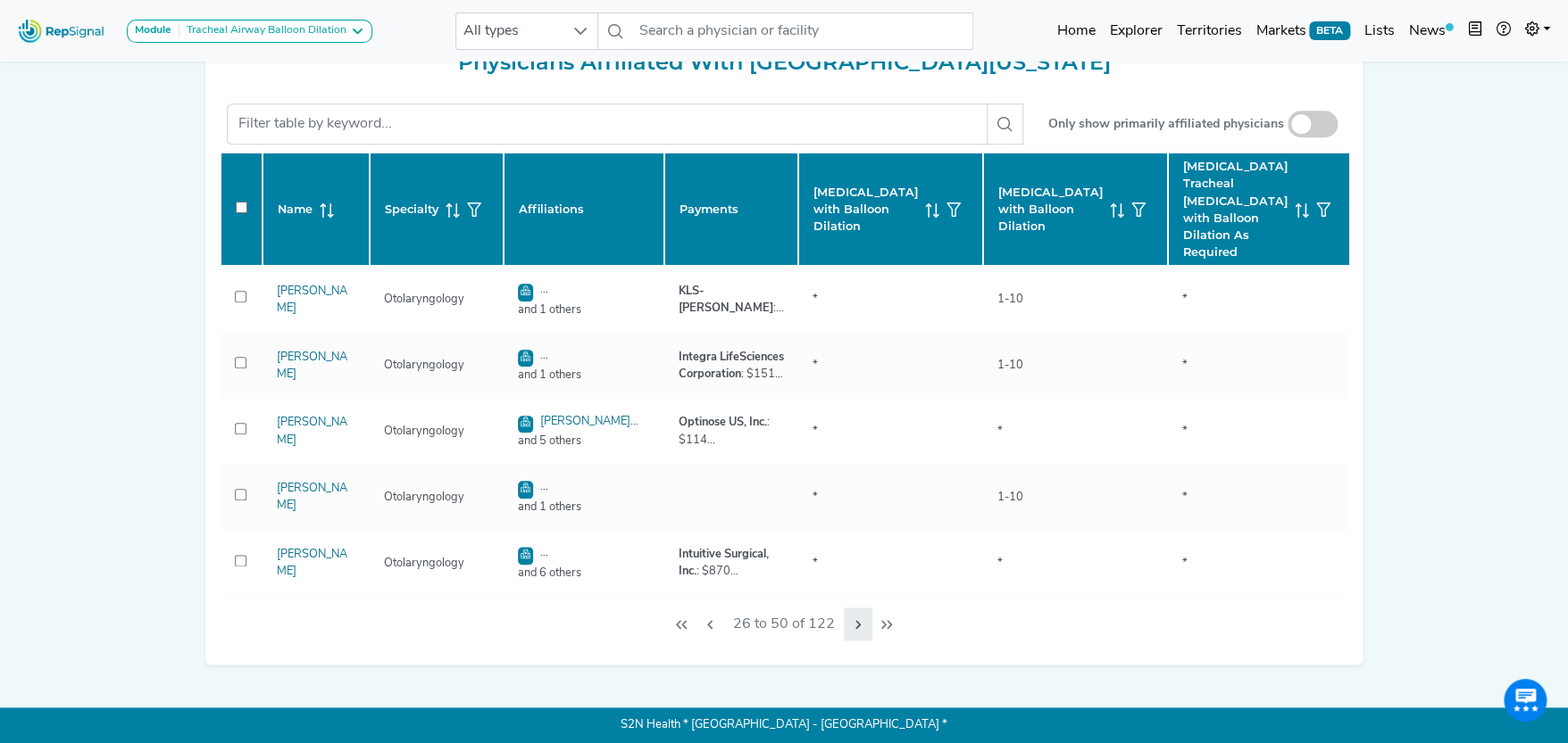
checkbox input "false"
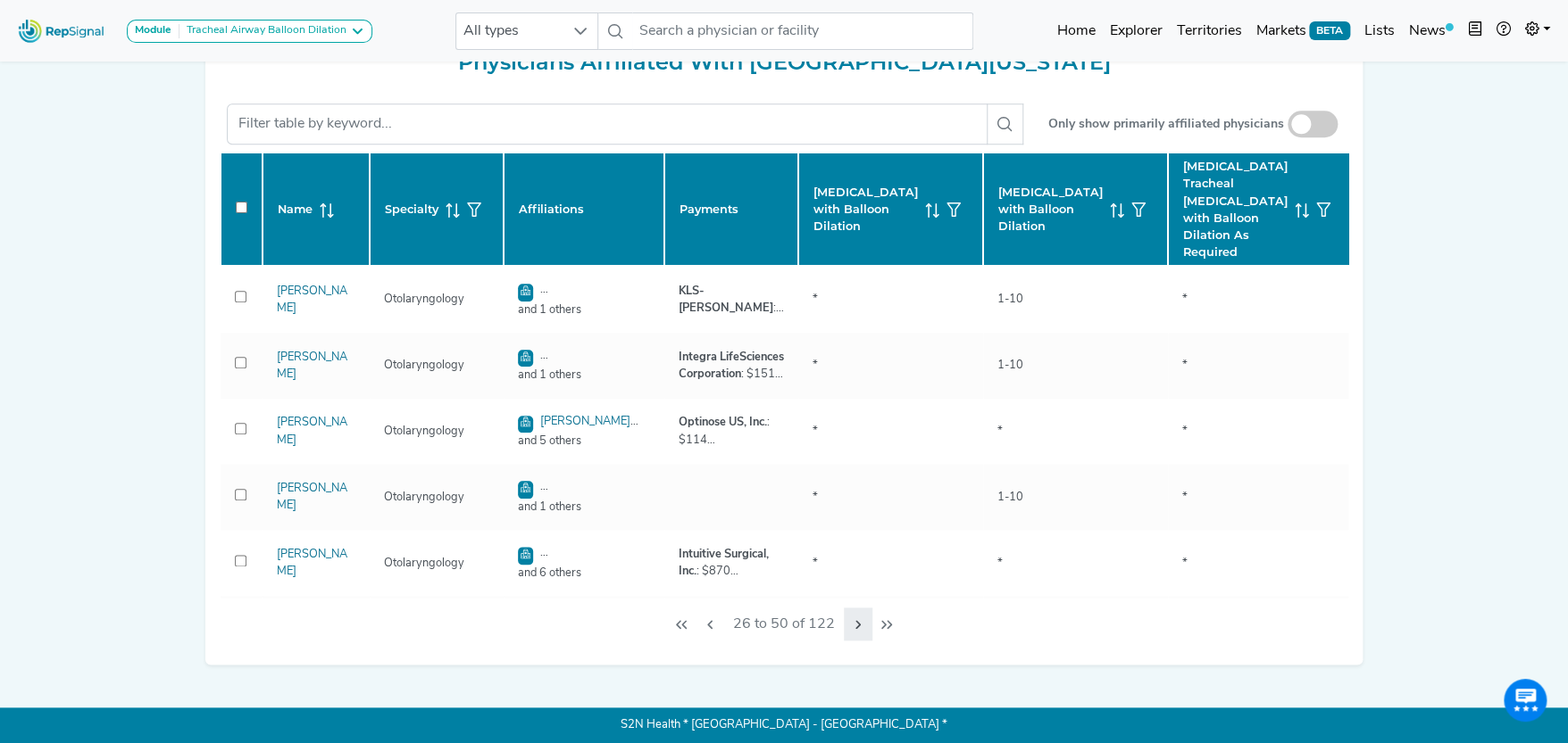
checkbox input "false"
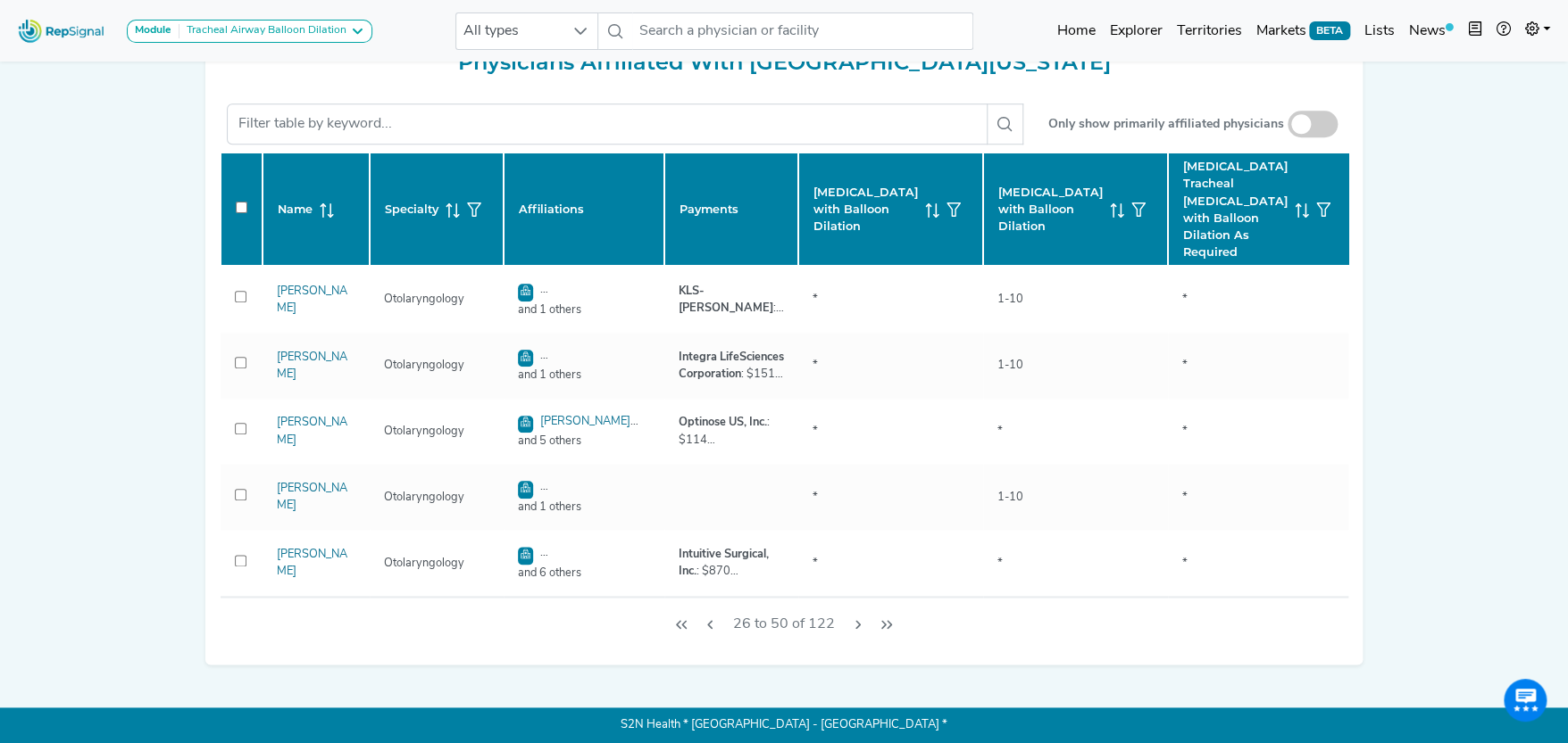
checkbox input "false"
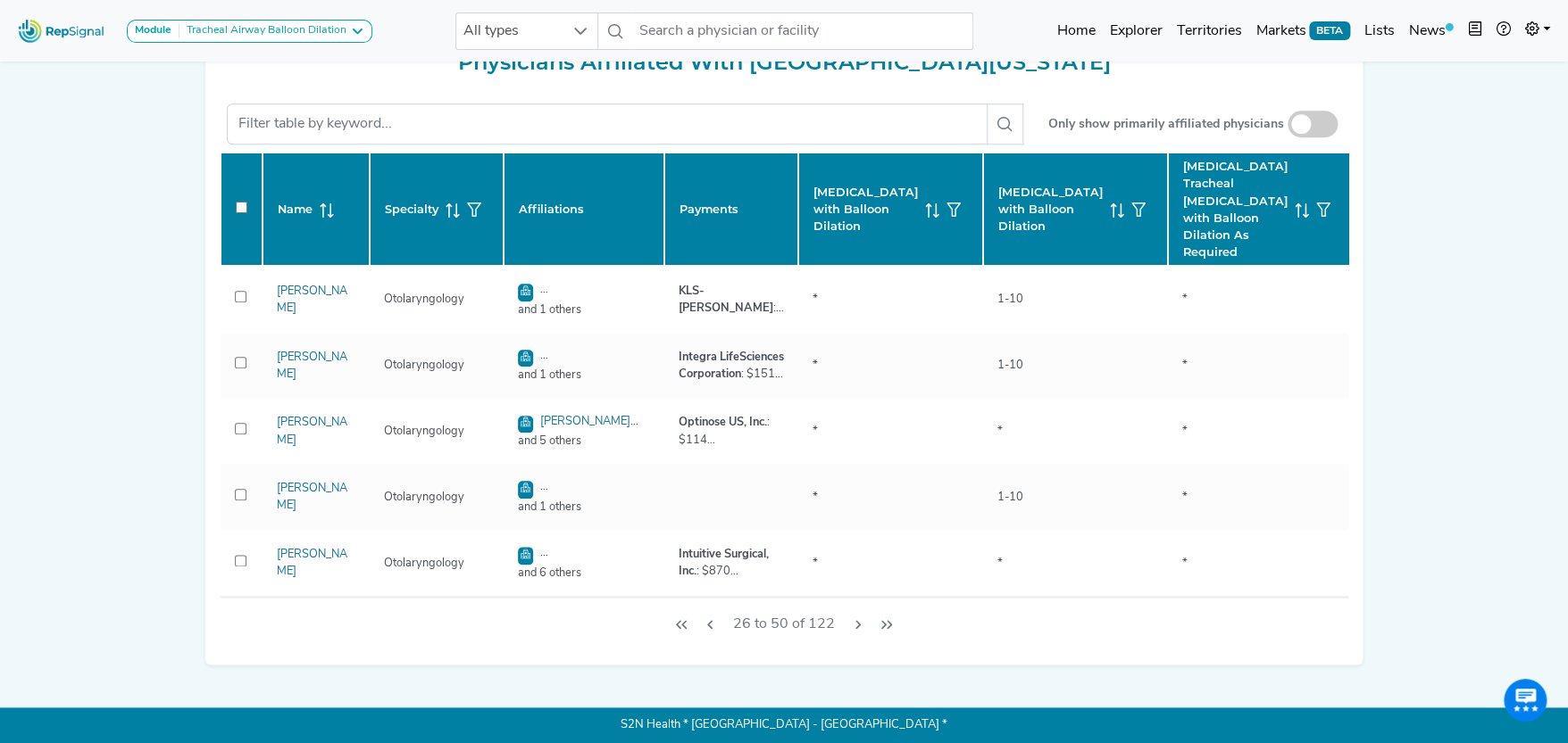
checkbox input "false"
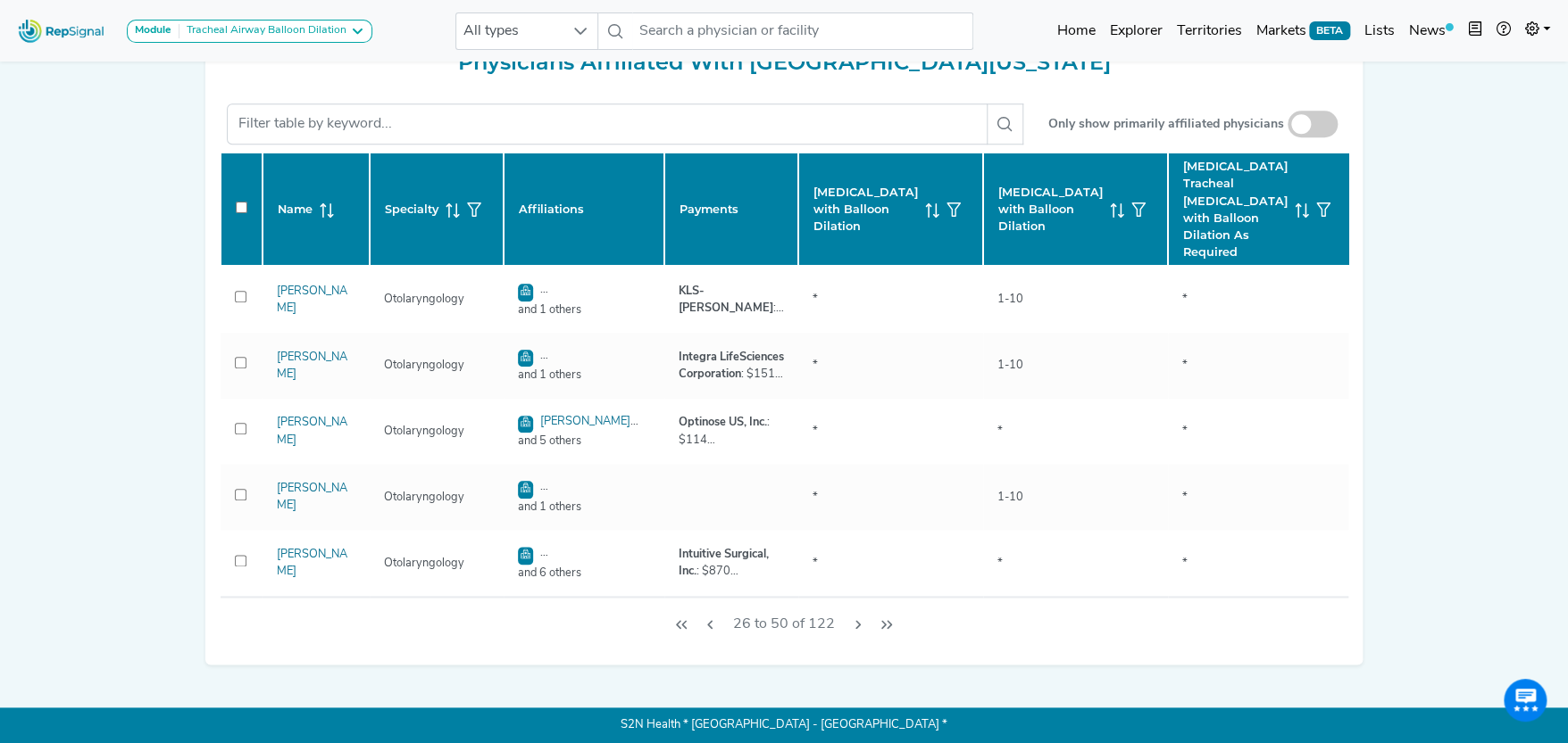
checkbox input "false"
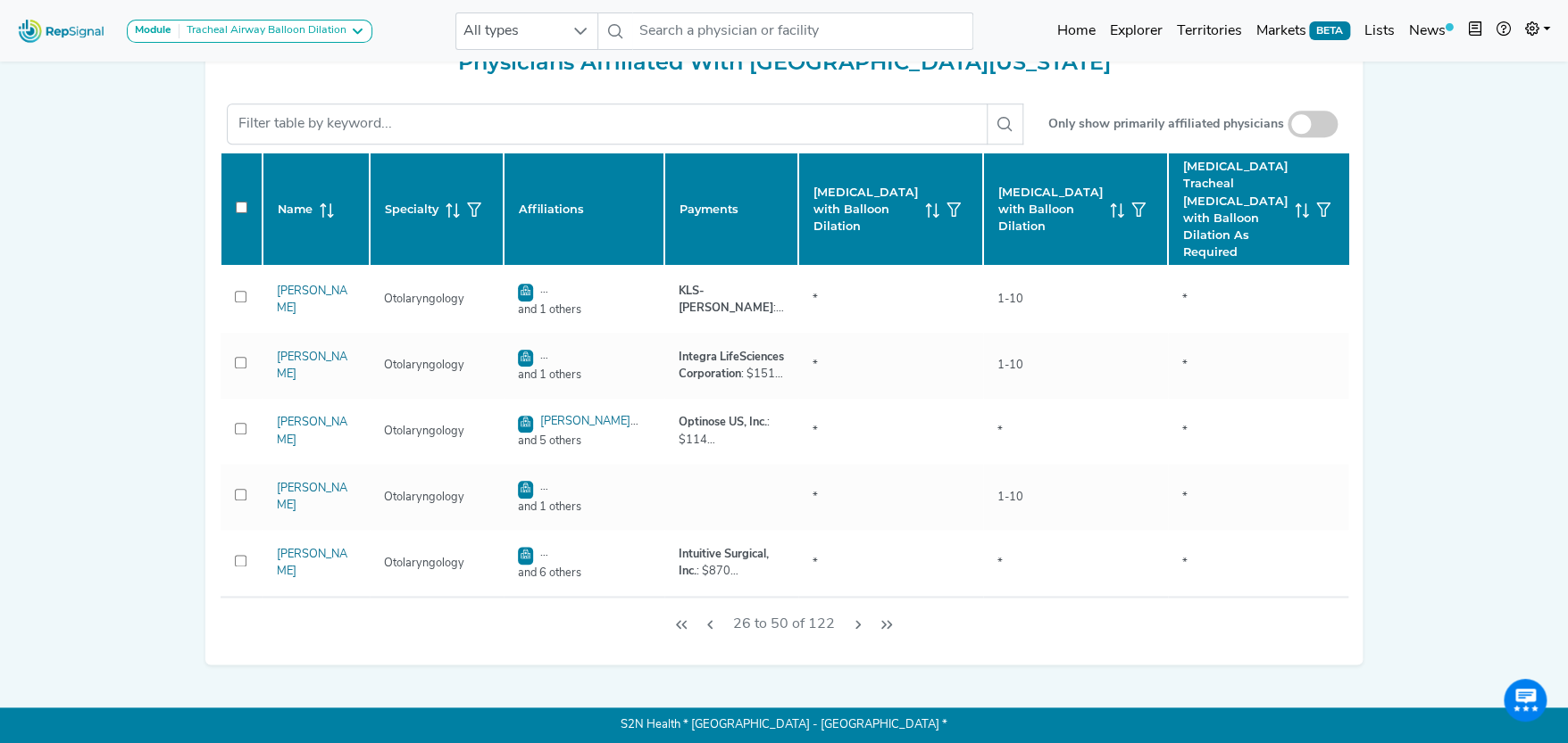
checkbox input "false"
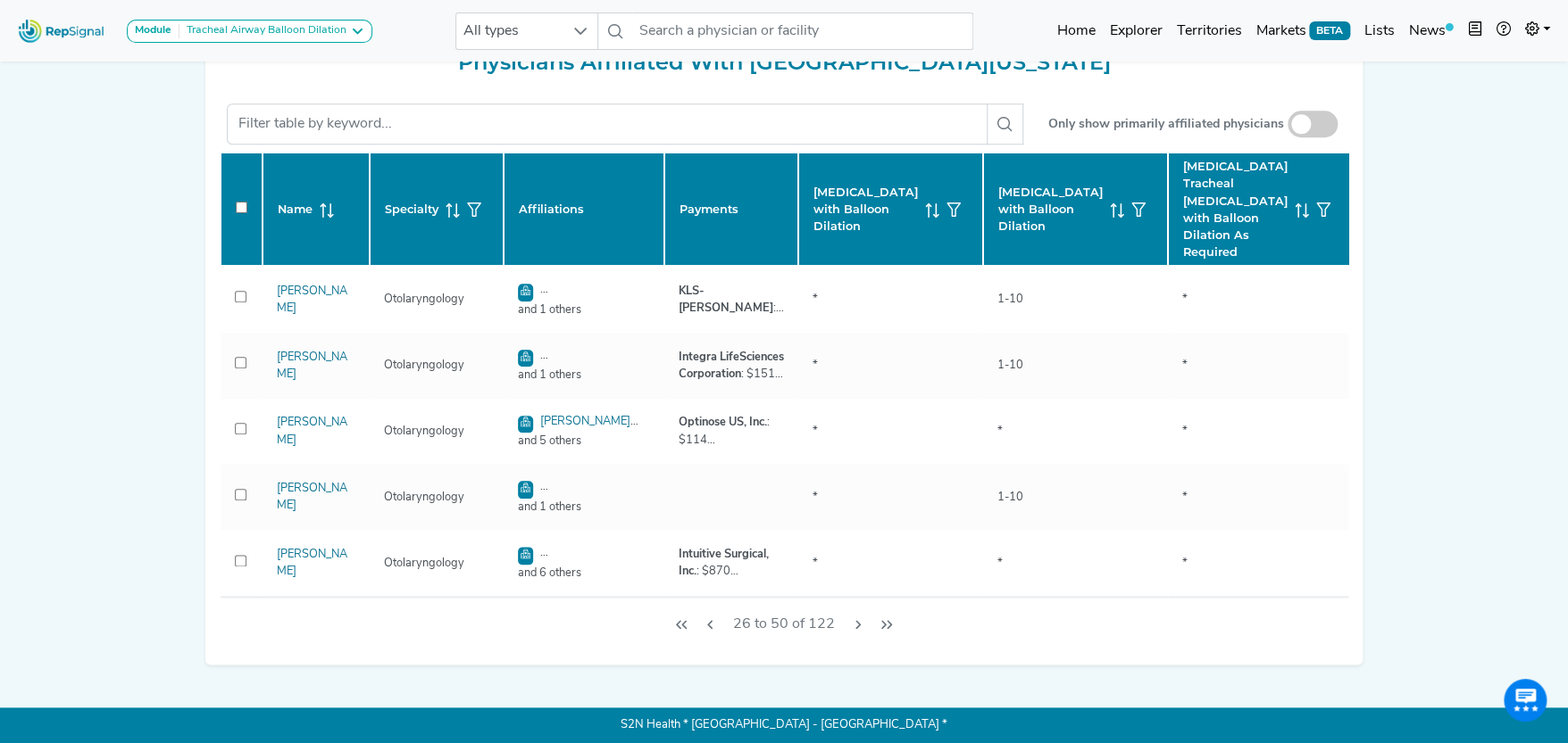
checkbox input "false"
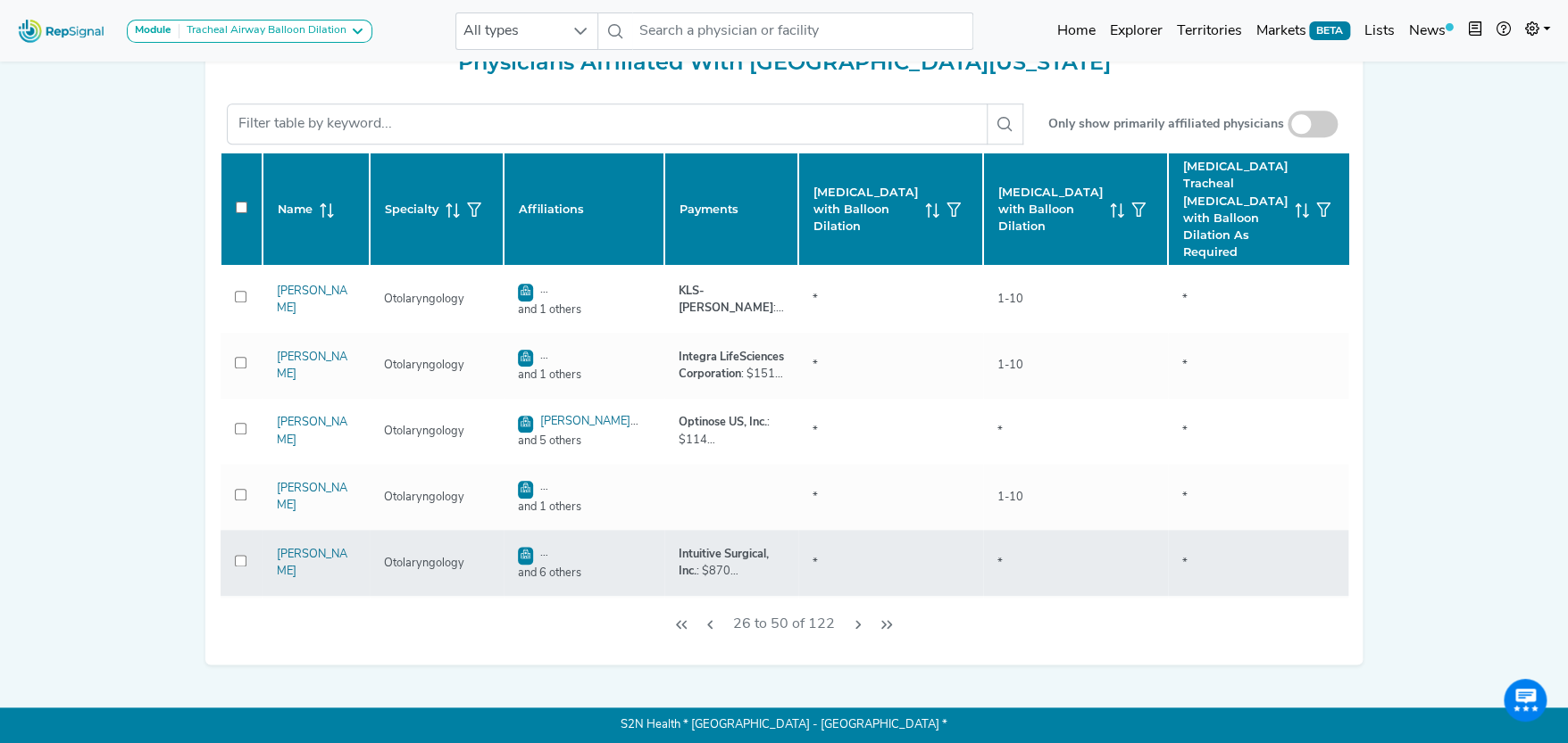
checkbox input "false"
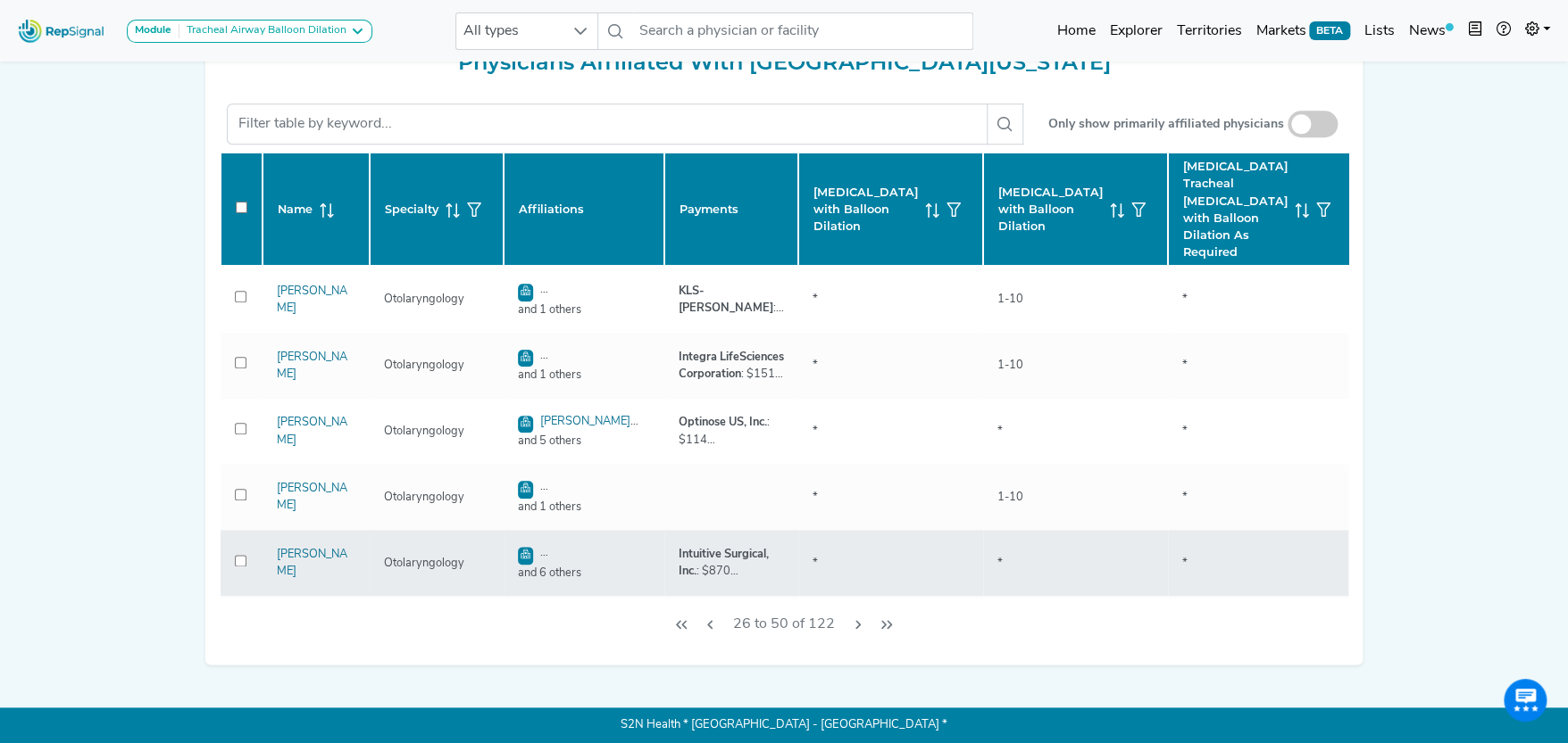
checkbox input "false"
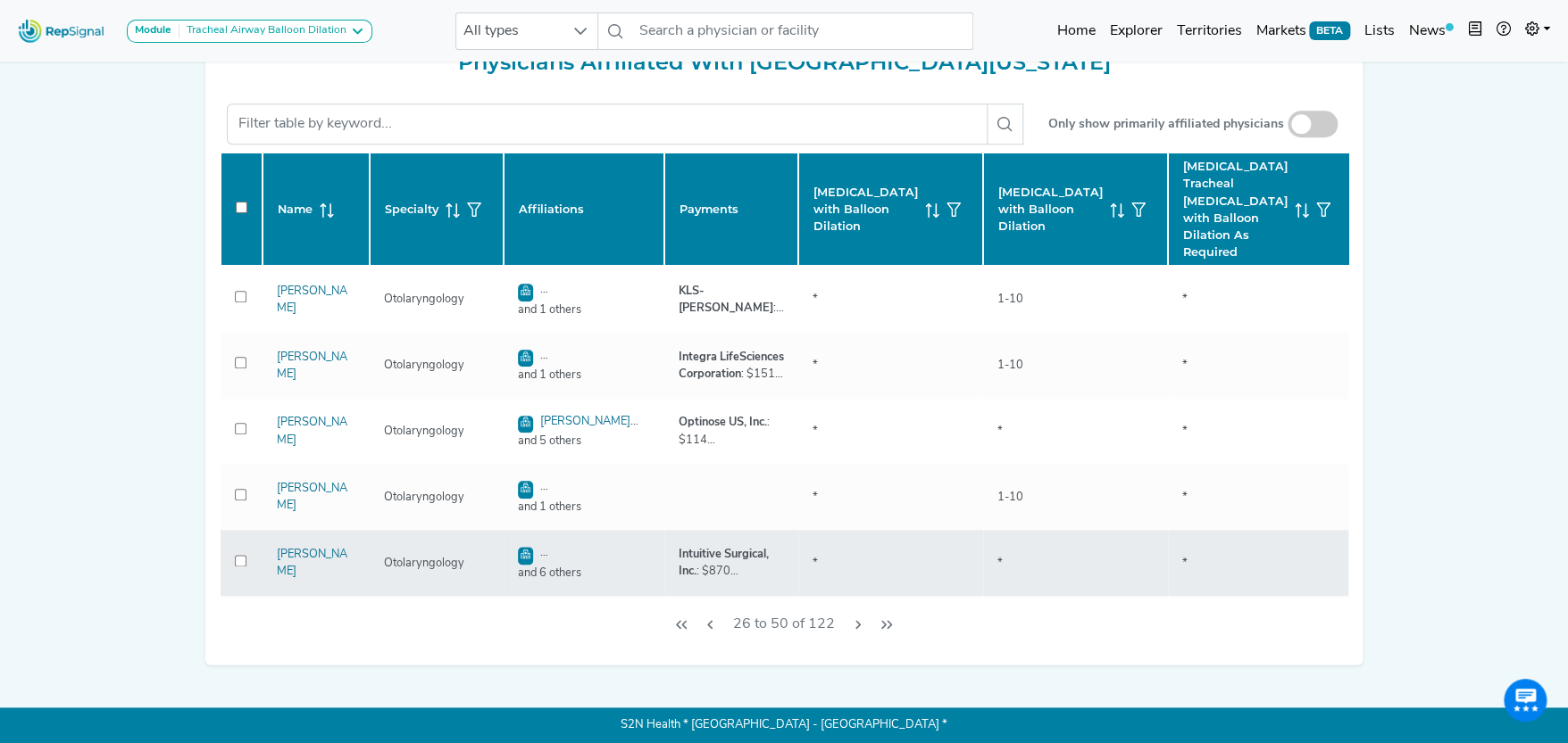
checkbox input "false"
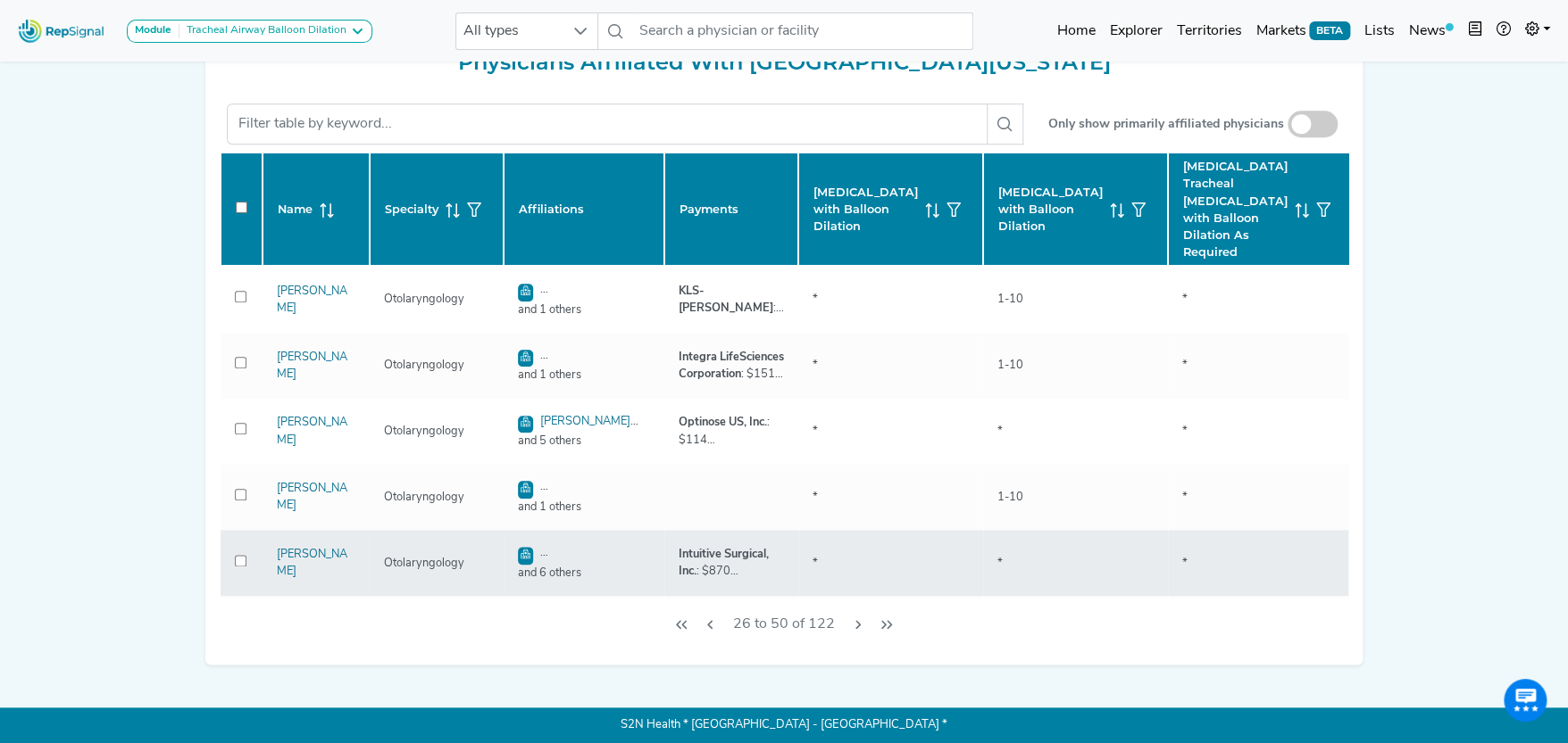
checkbox input "false"
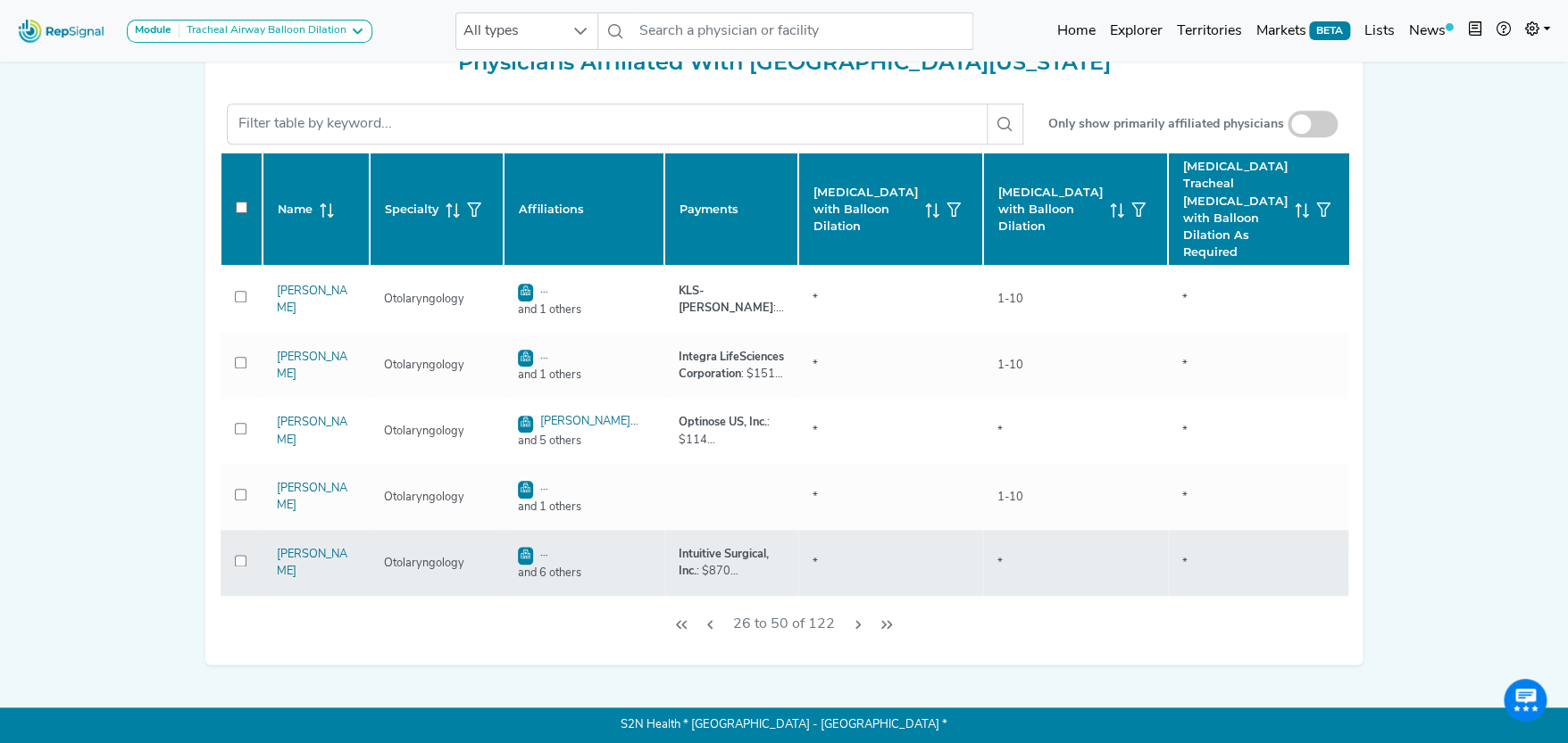
checkbox input "false"
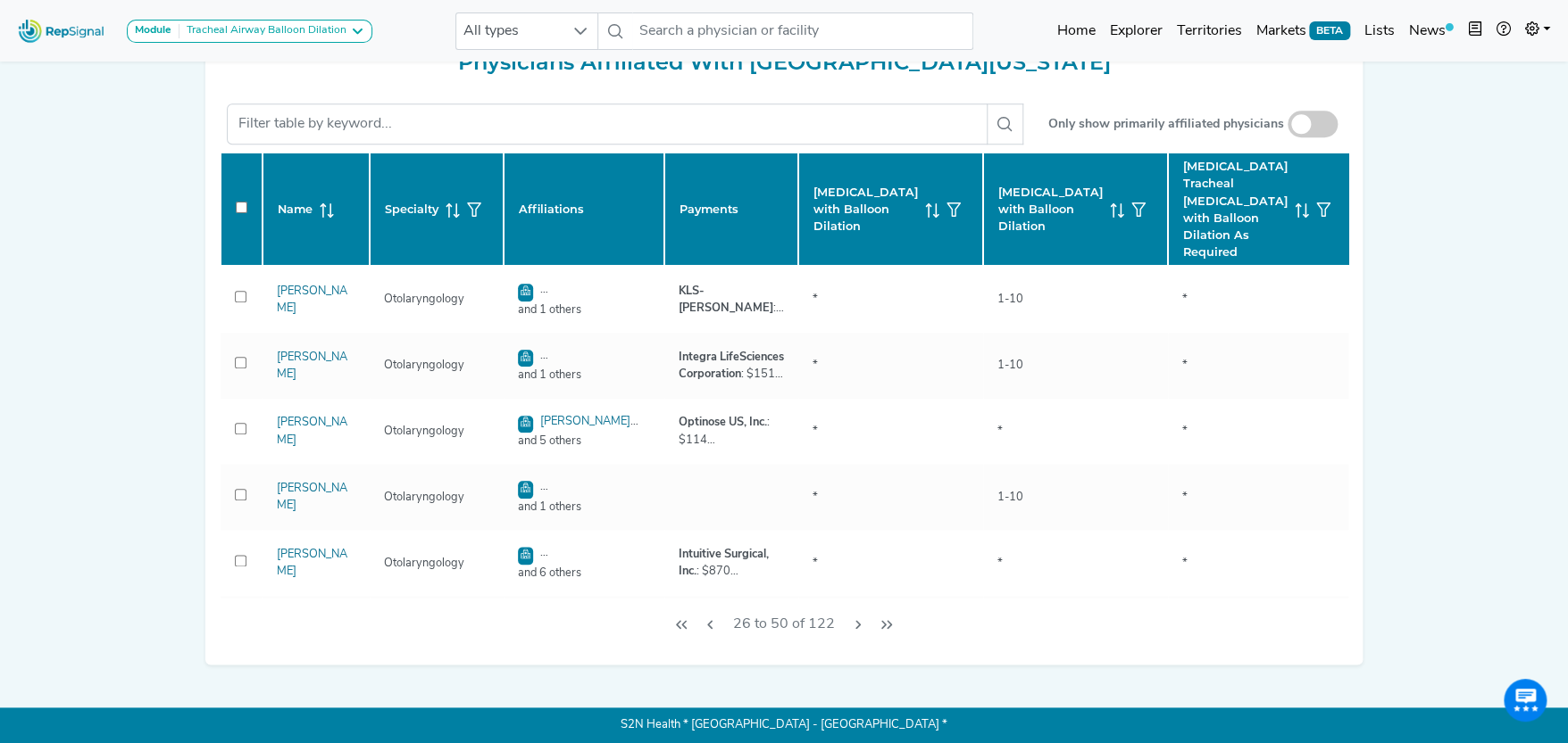
checkbox input "false"
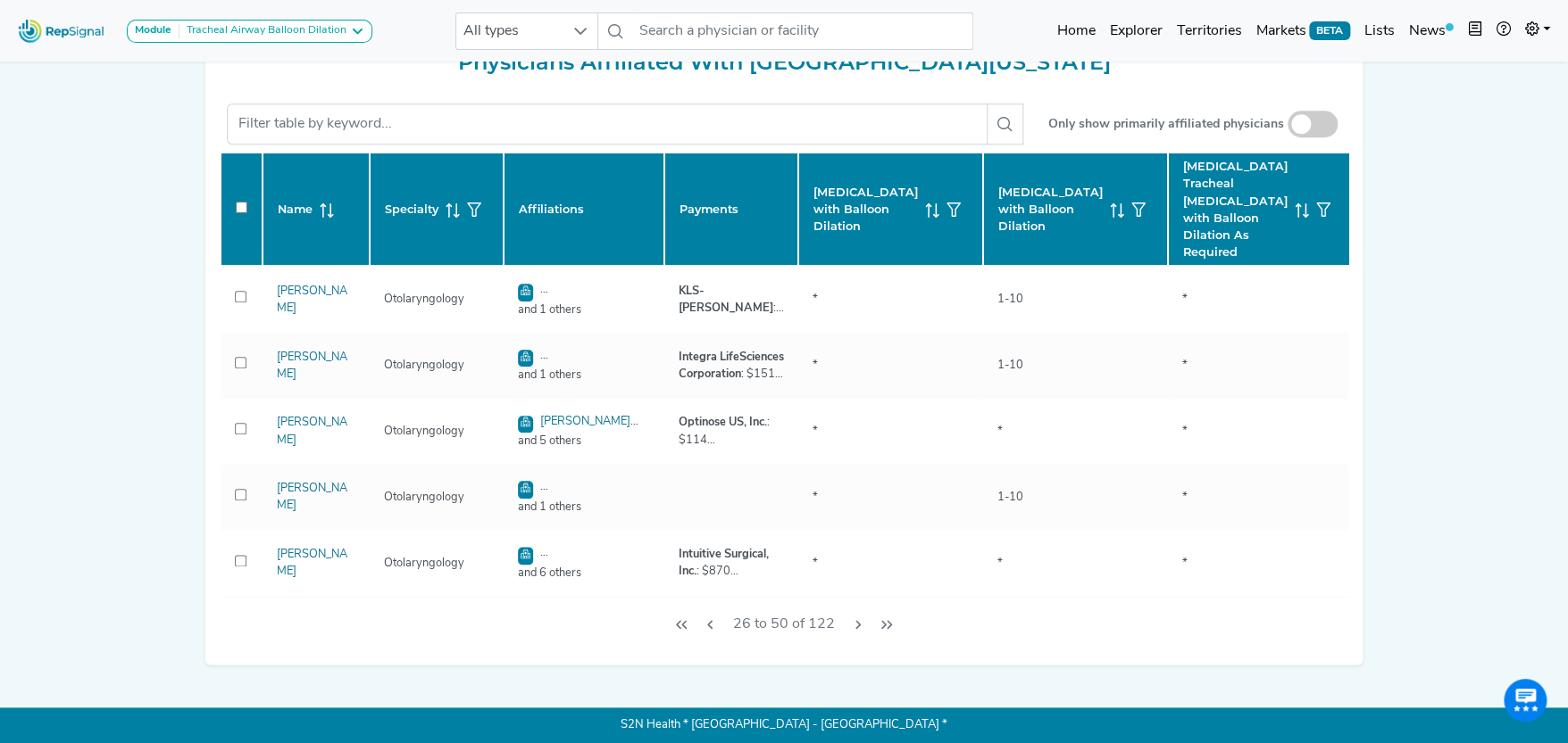
checkbox input "false"
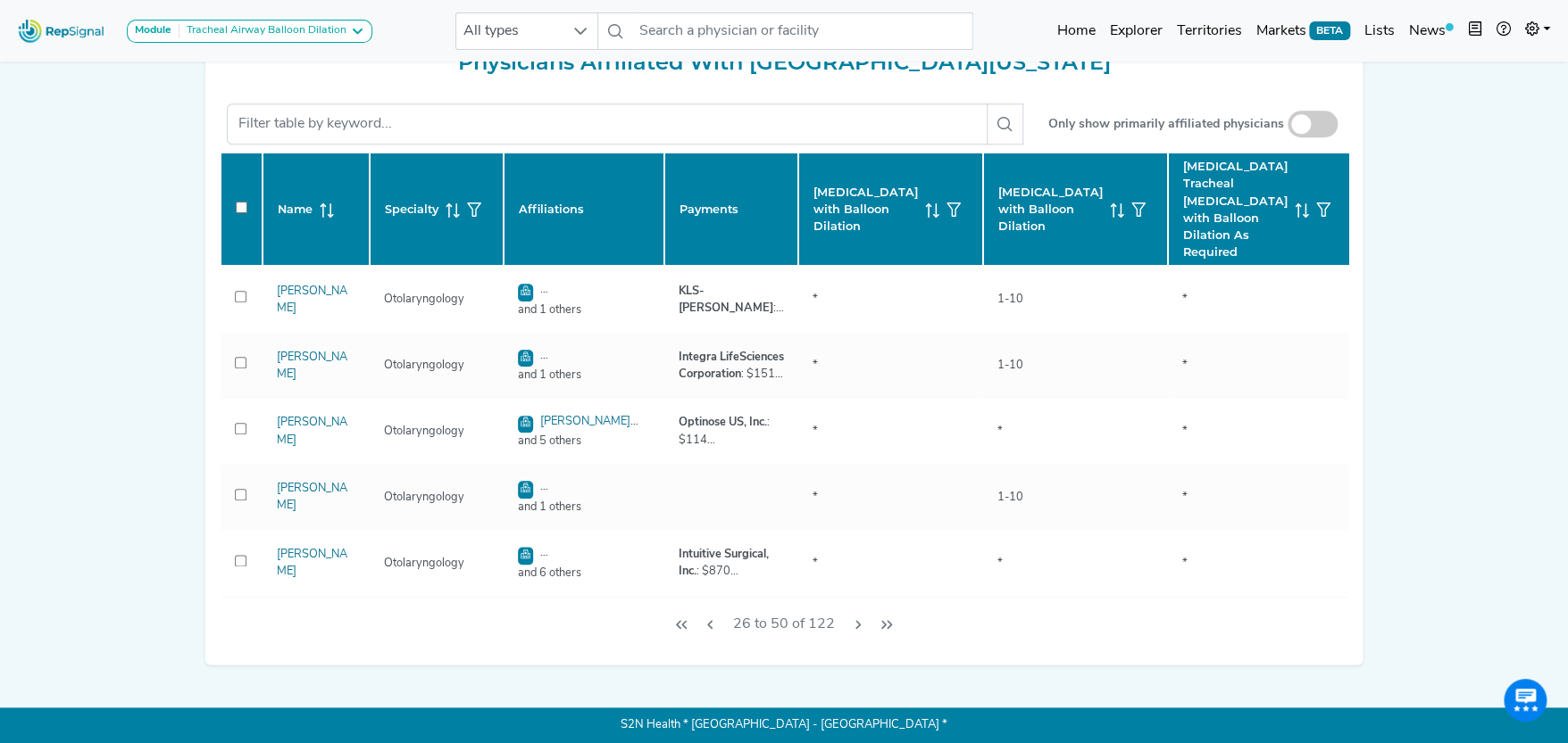
checkbox input "false"
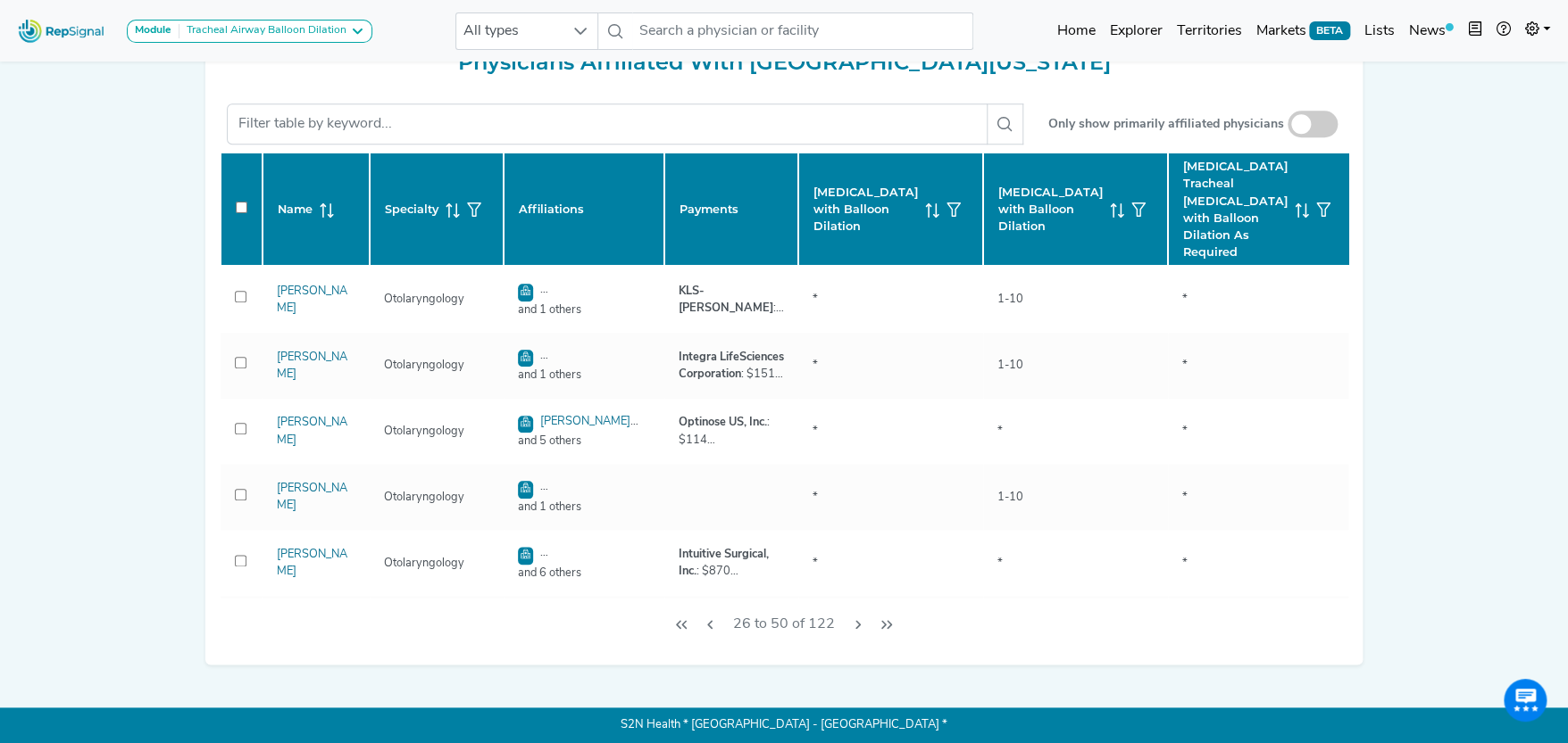
checkbox input "false"
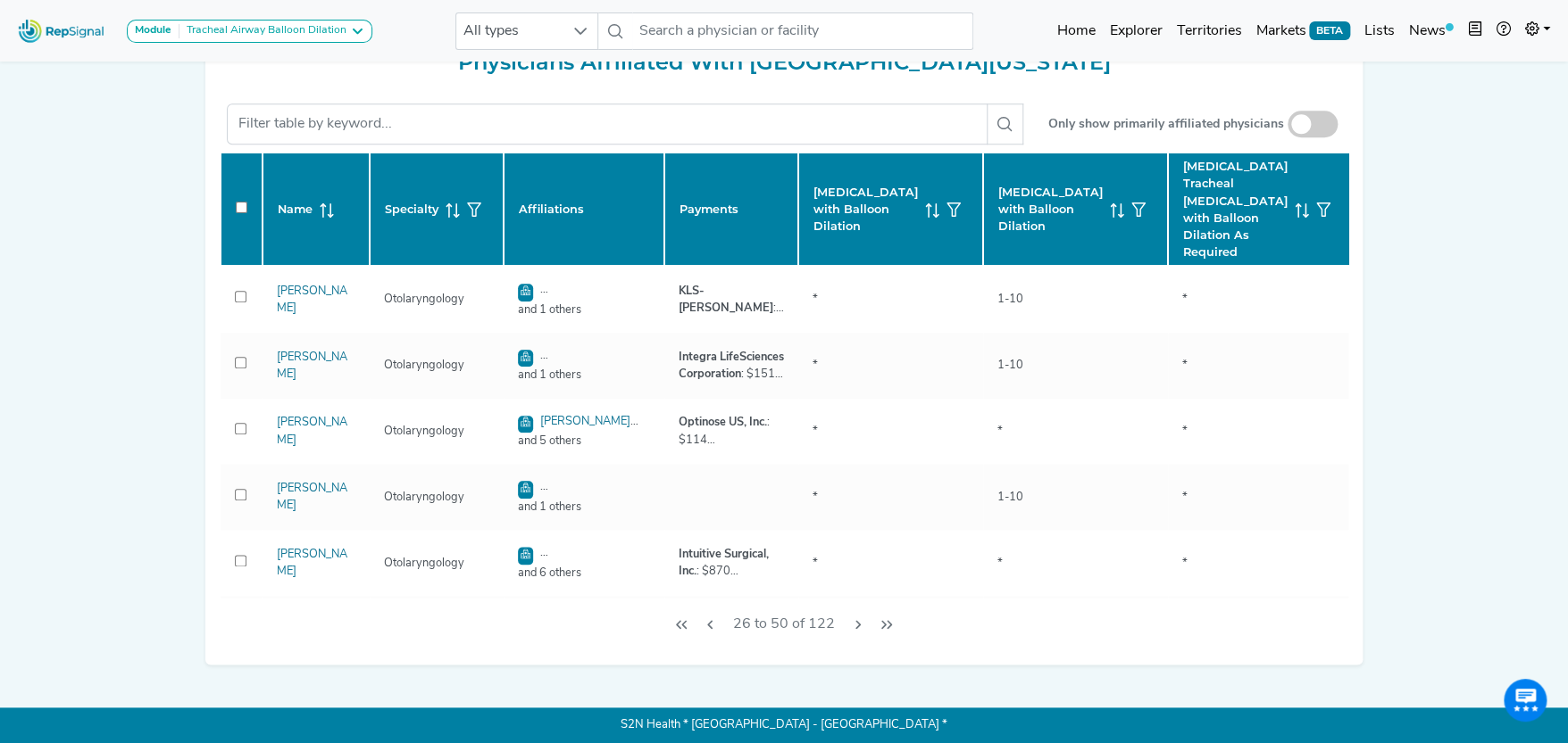
checkbox input "false"
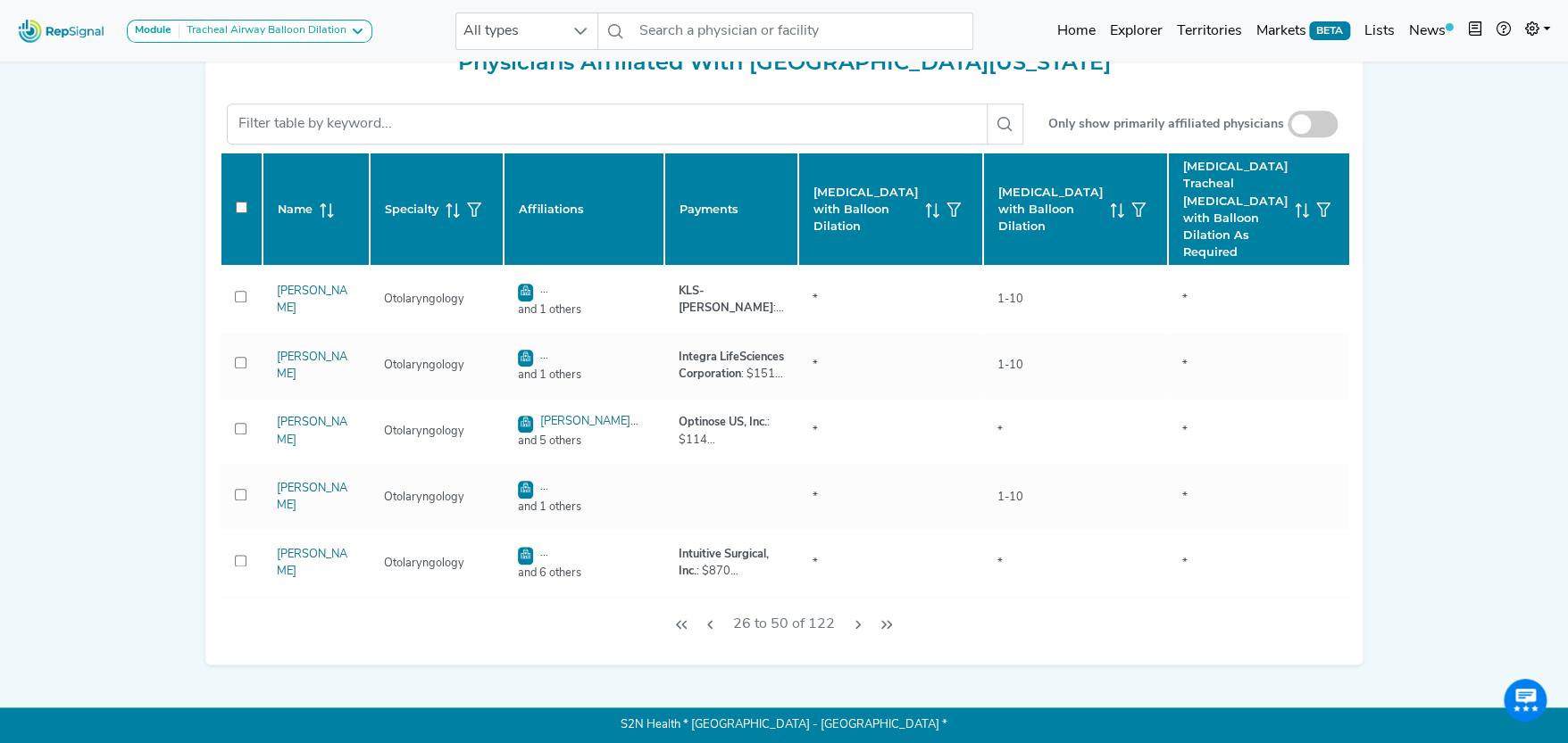
scroll to position [2, 0]
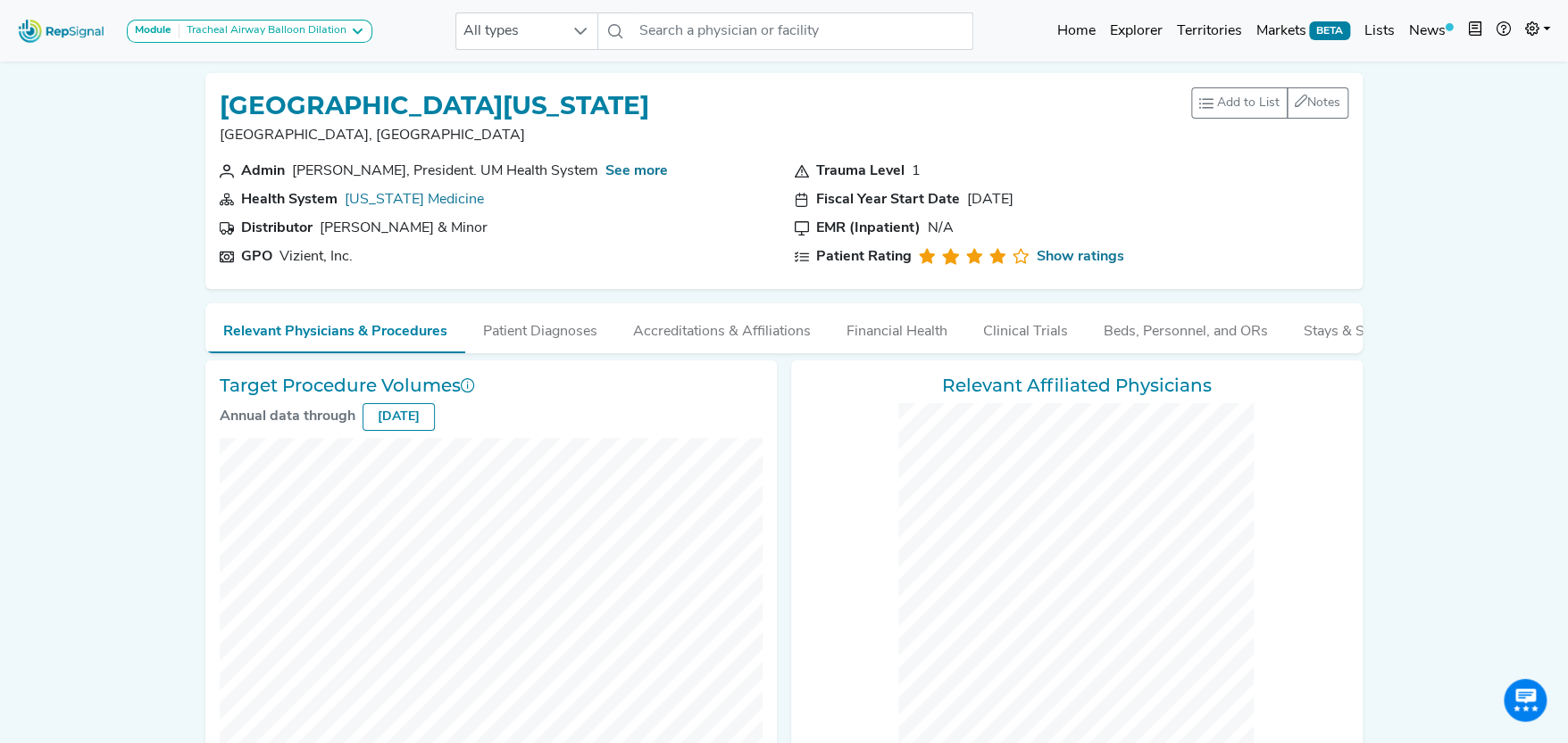
checkbox input "false"
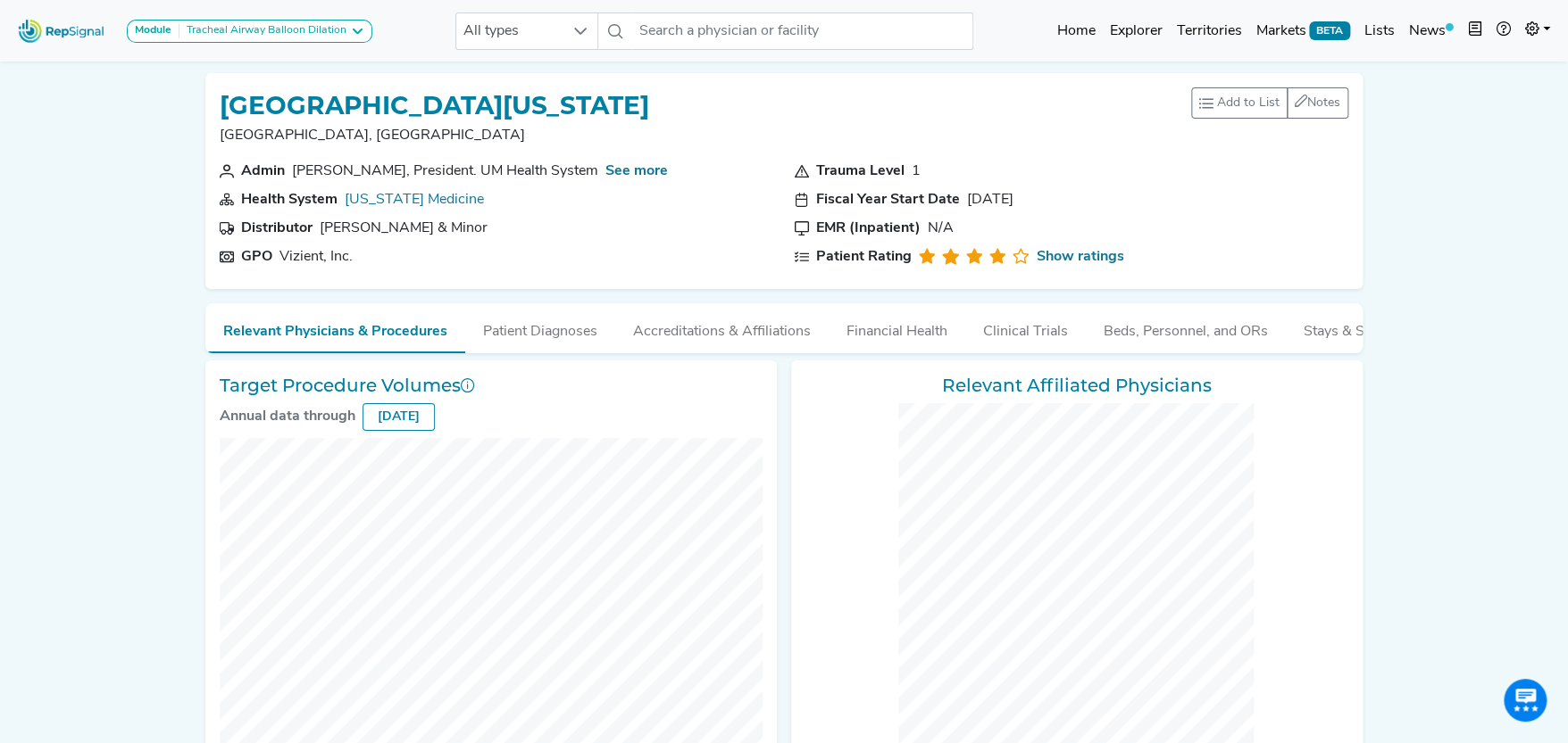
checkbox input "false"
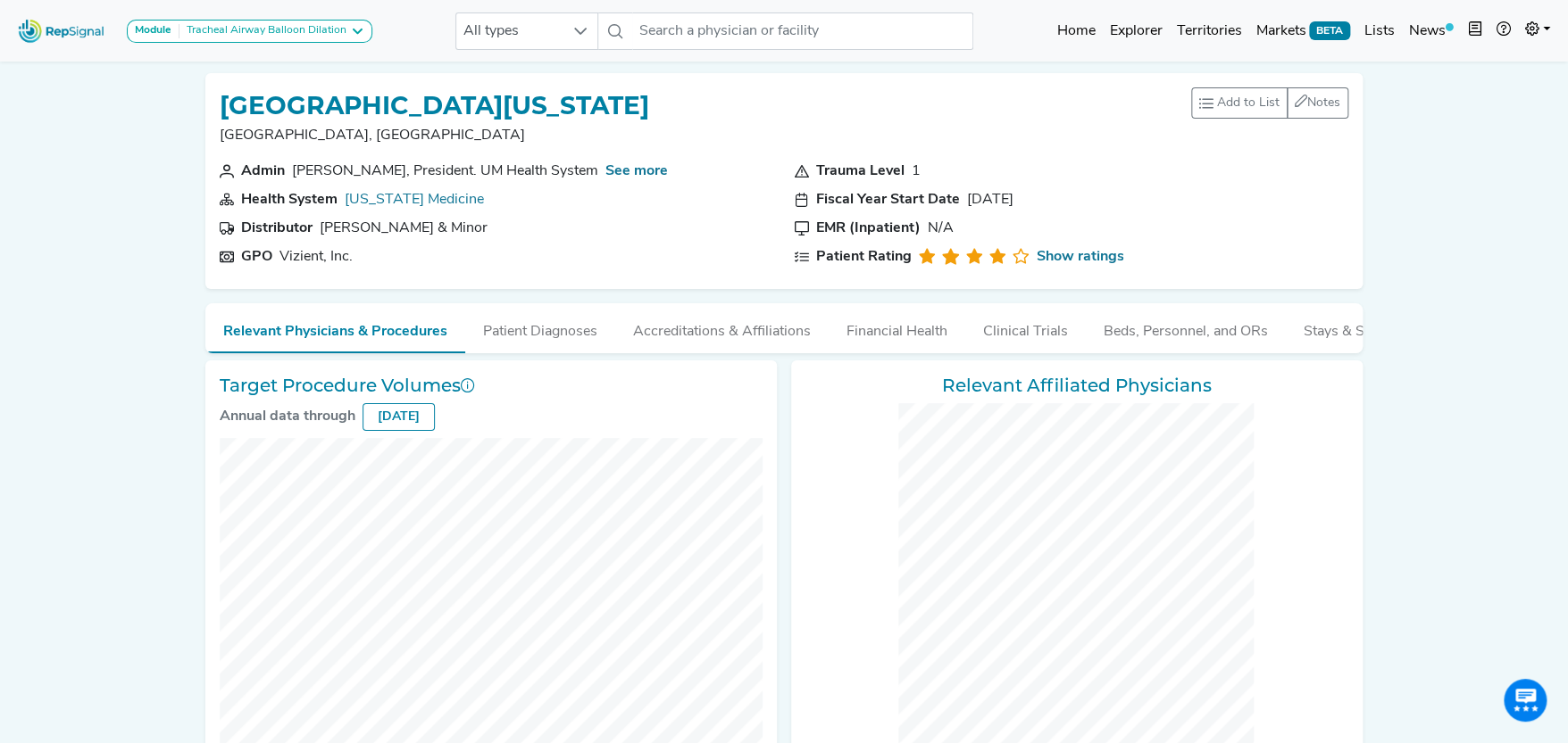
checkbox input "false"
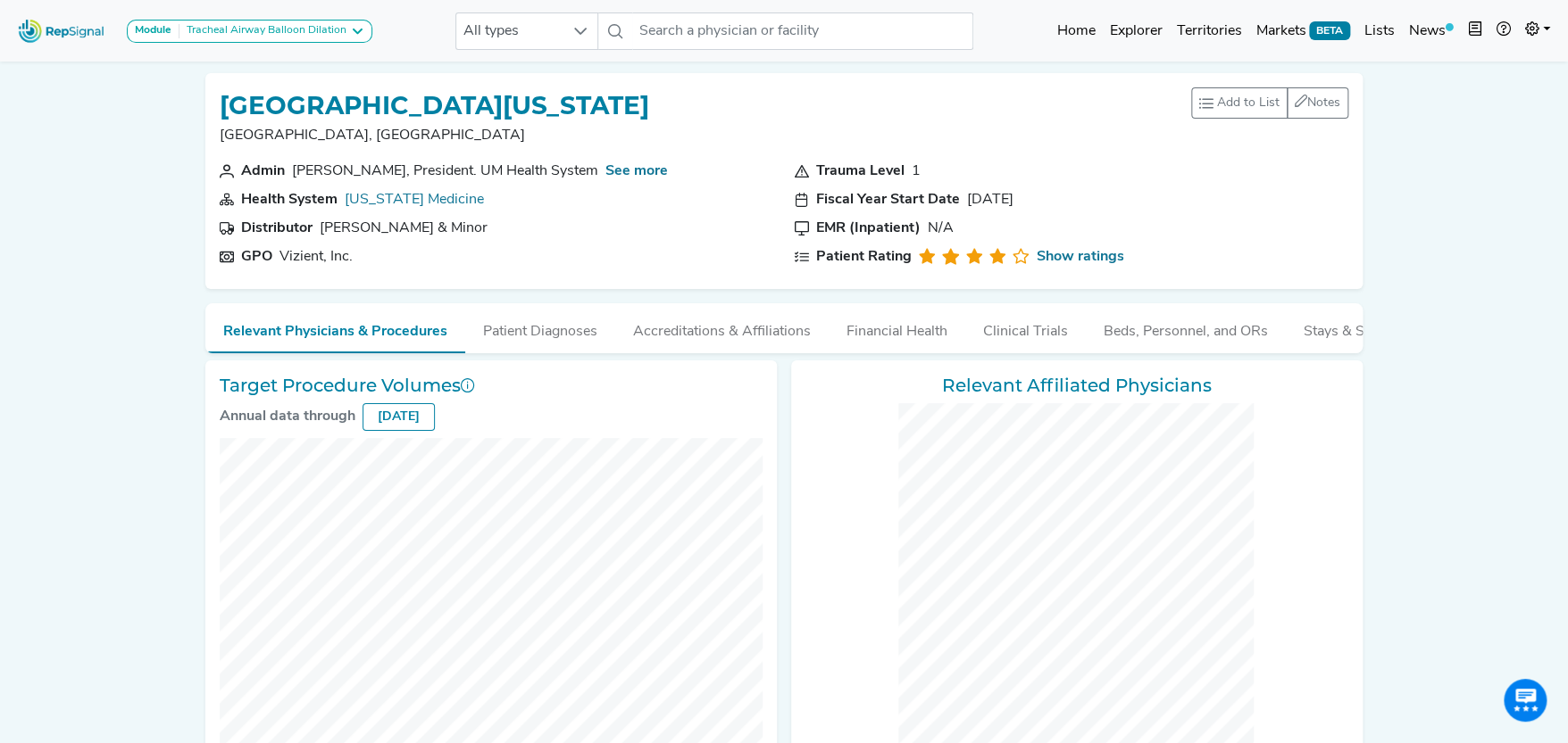
checkbox input "false"
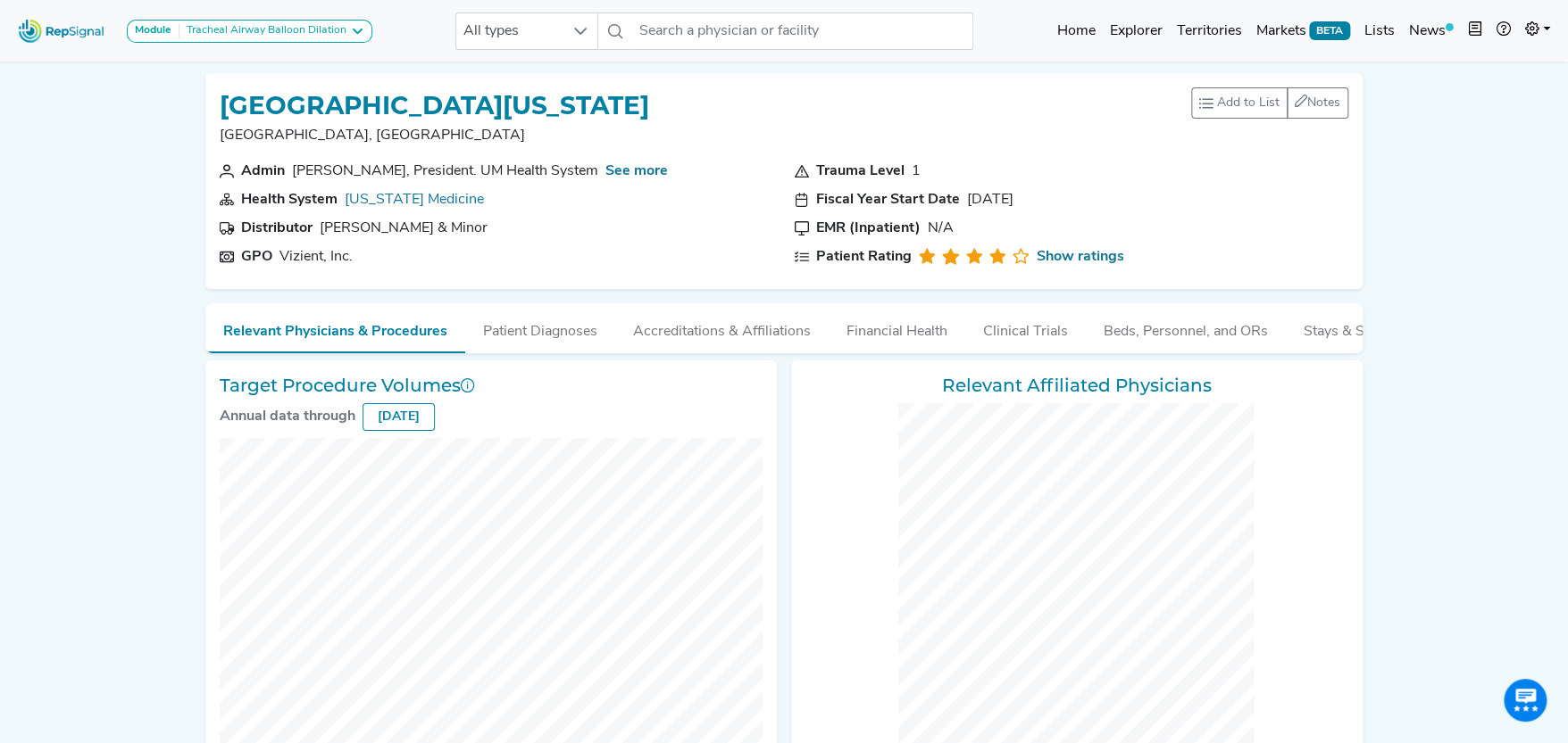
checkbox input "false"
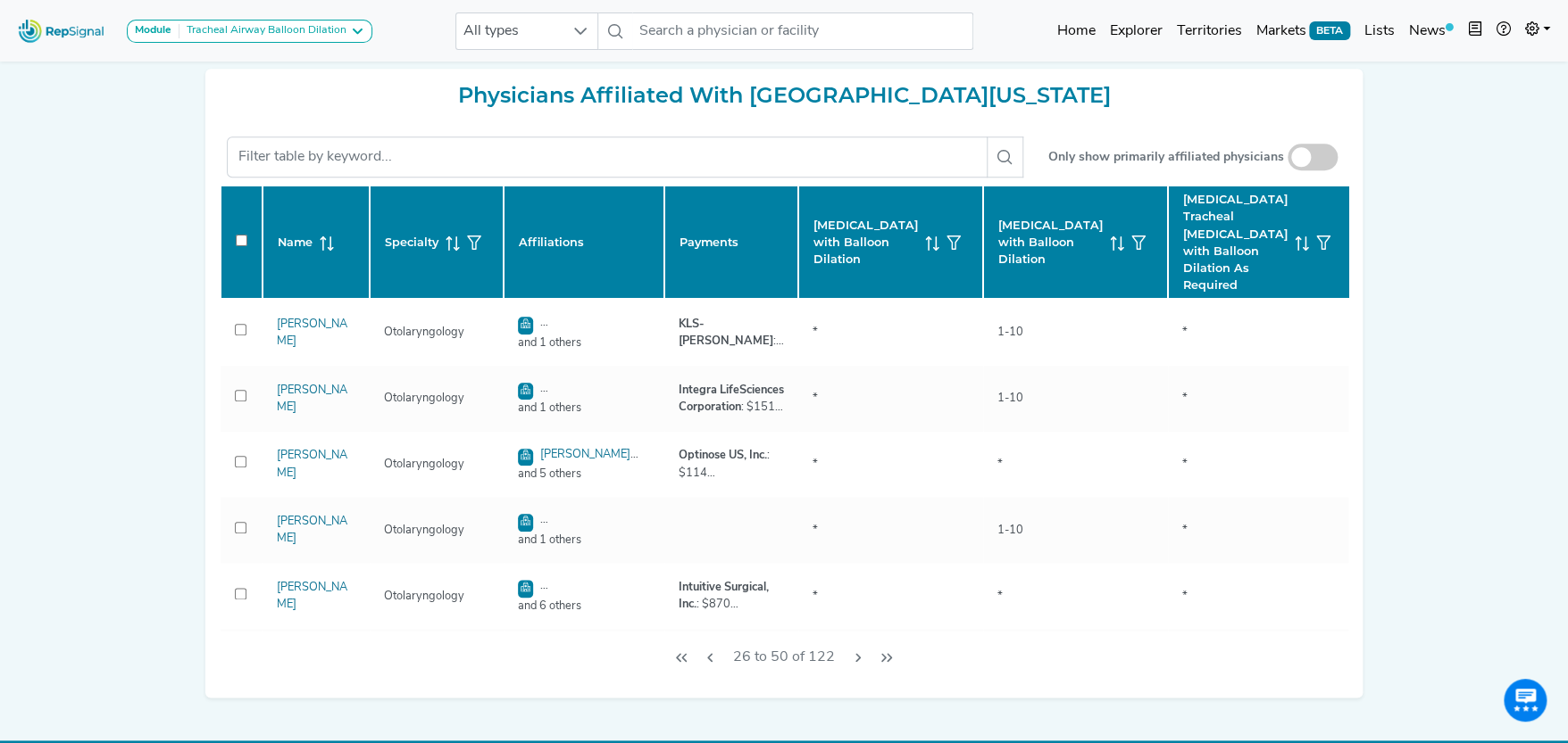
scroll to position [801, 0]
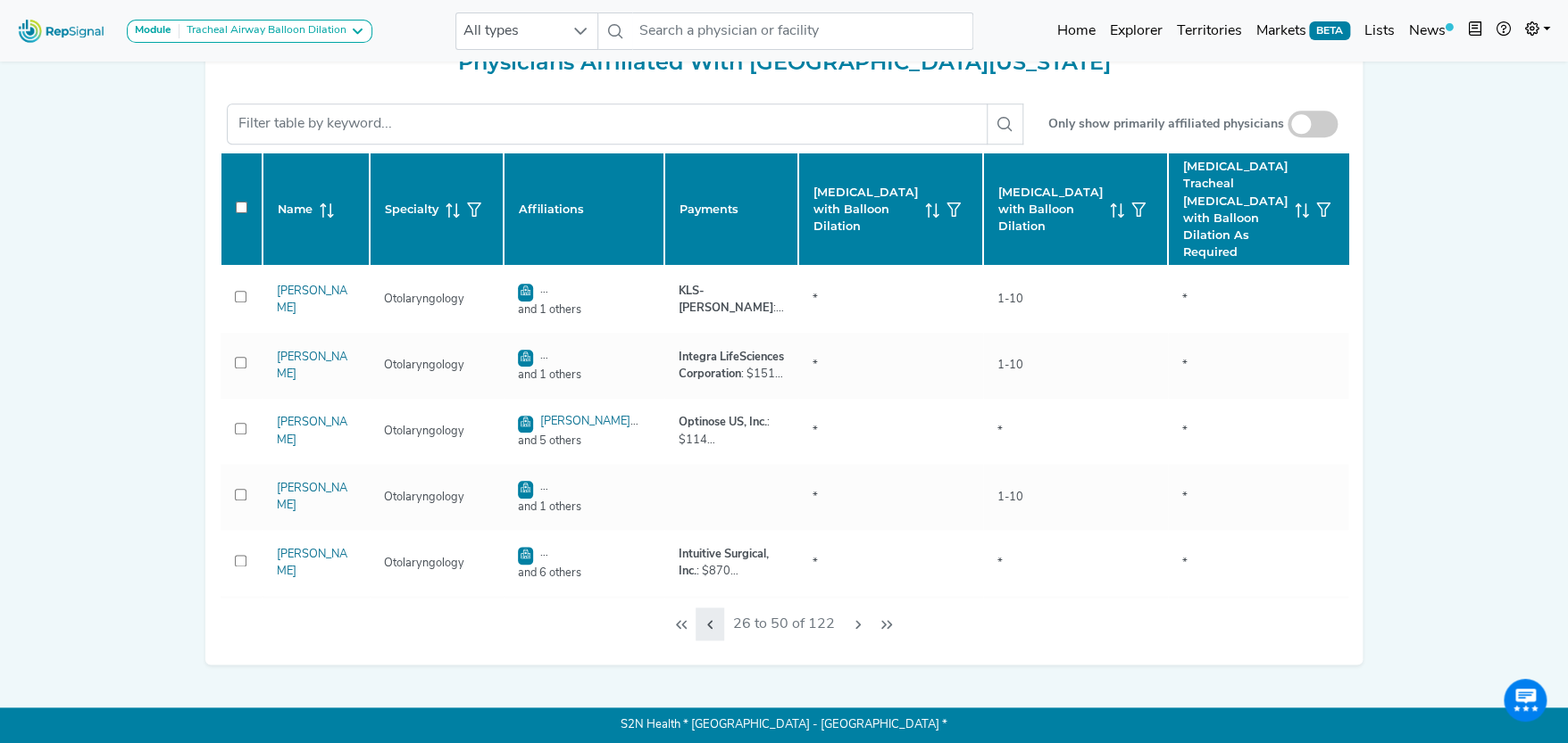
click at [710, 622] on icon "Previous Page" at bounding box center [709, 625] width 5 height 9
click at [709, 625] on div "26 to 50 of 122" at bounding box center [784, 623] width 1128 height 52
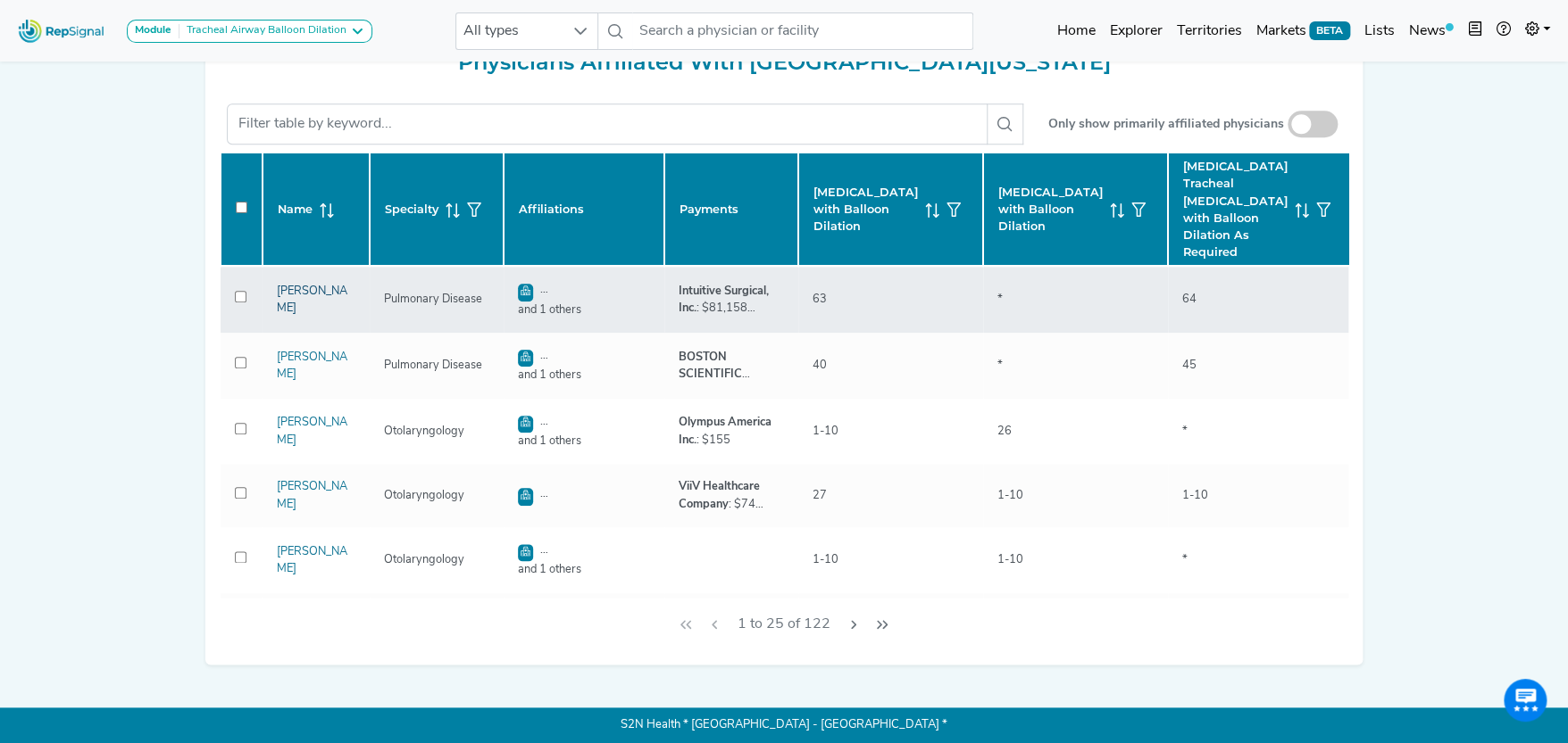
click at [290, 287] on link "Jose De Cardenas" at bounding box center [312, 299] width 70 height 28
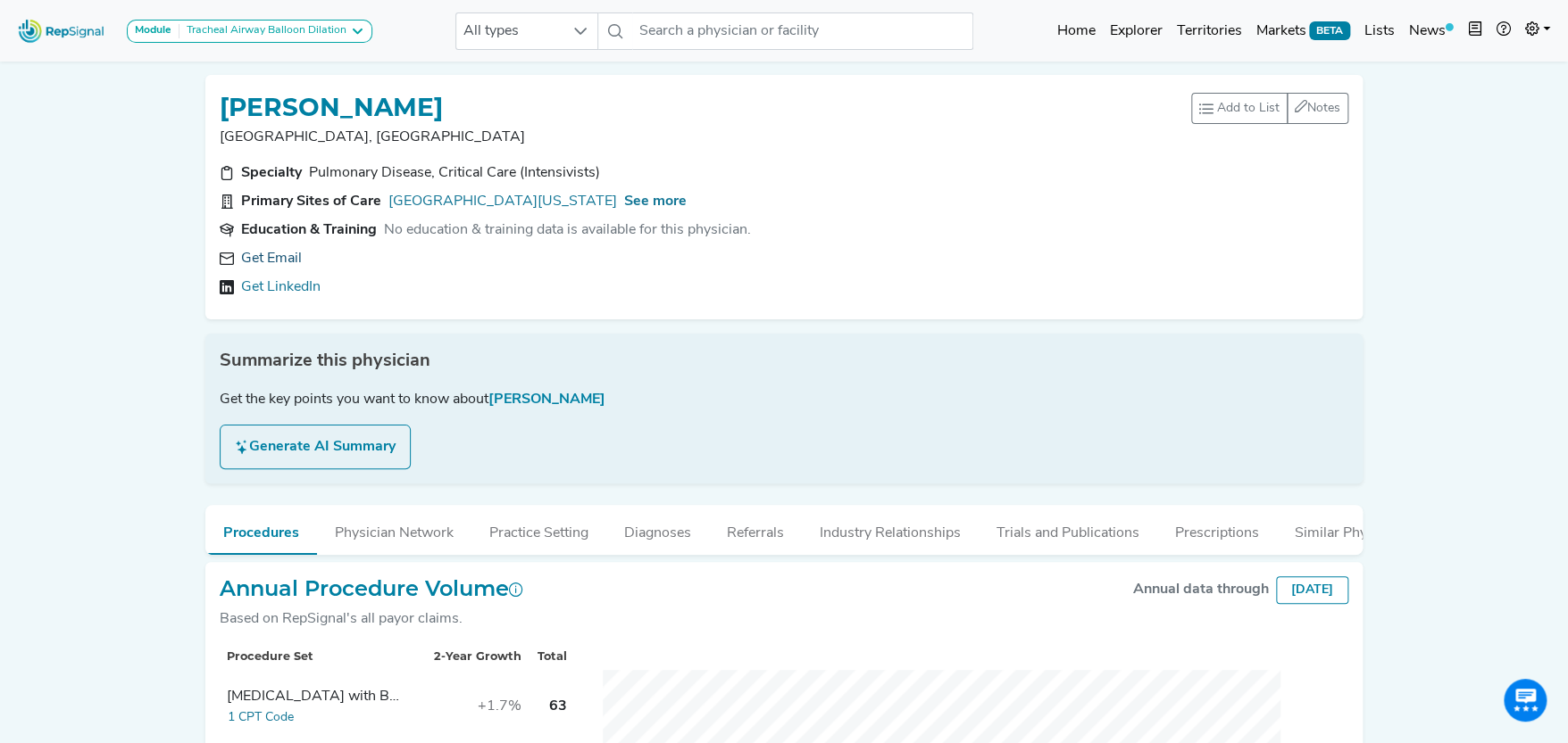
click at [284, 258] on link "Get Email" at bounding box center [272, 258] width 60 height 21
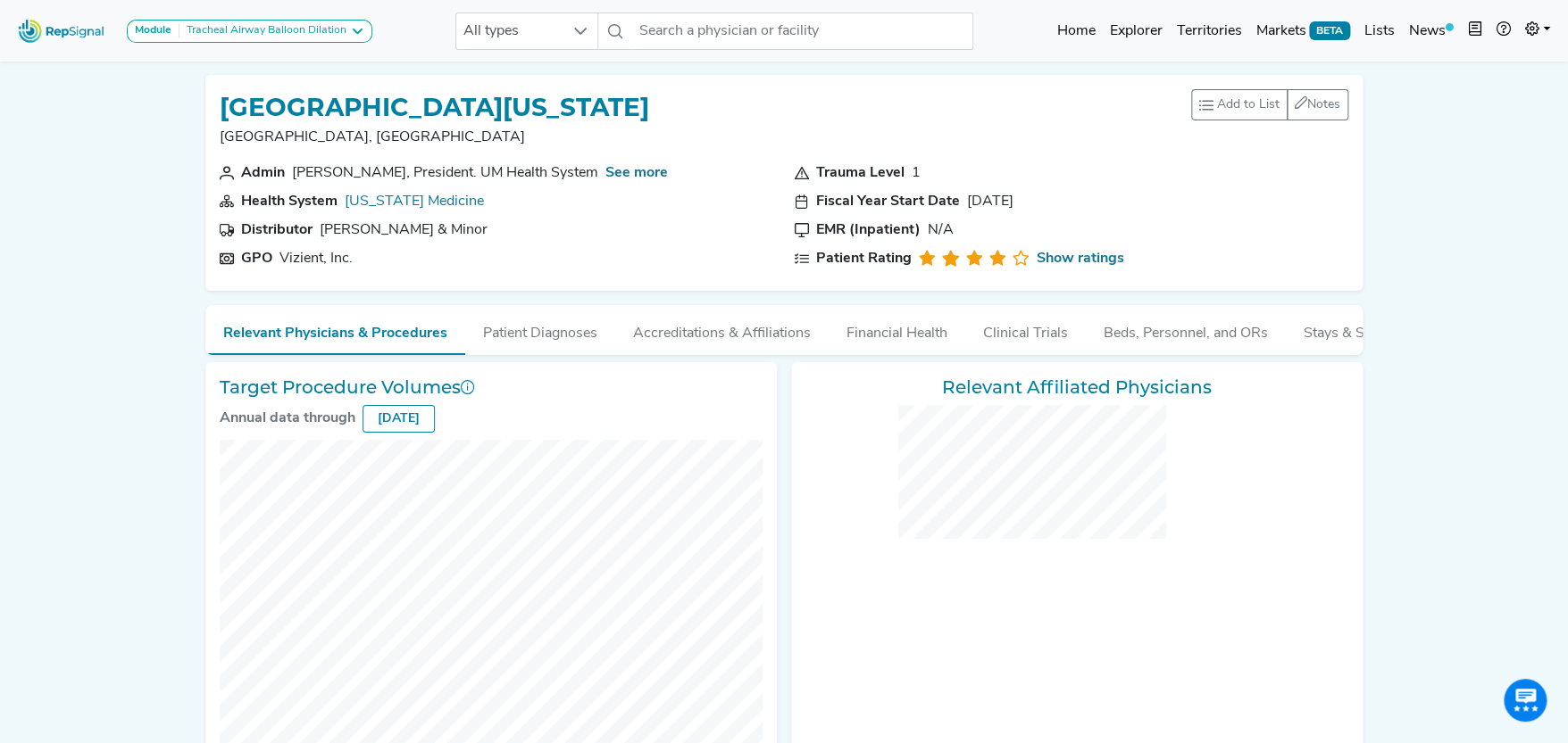
checkbox input "false"
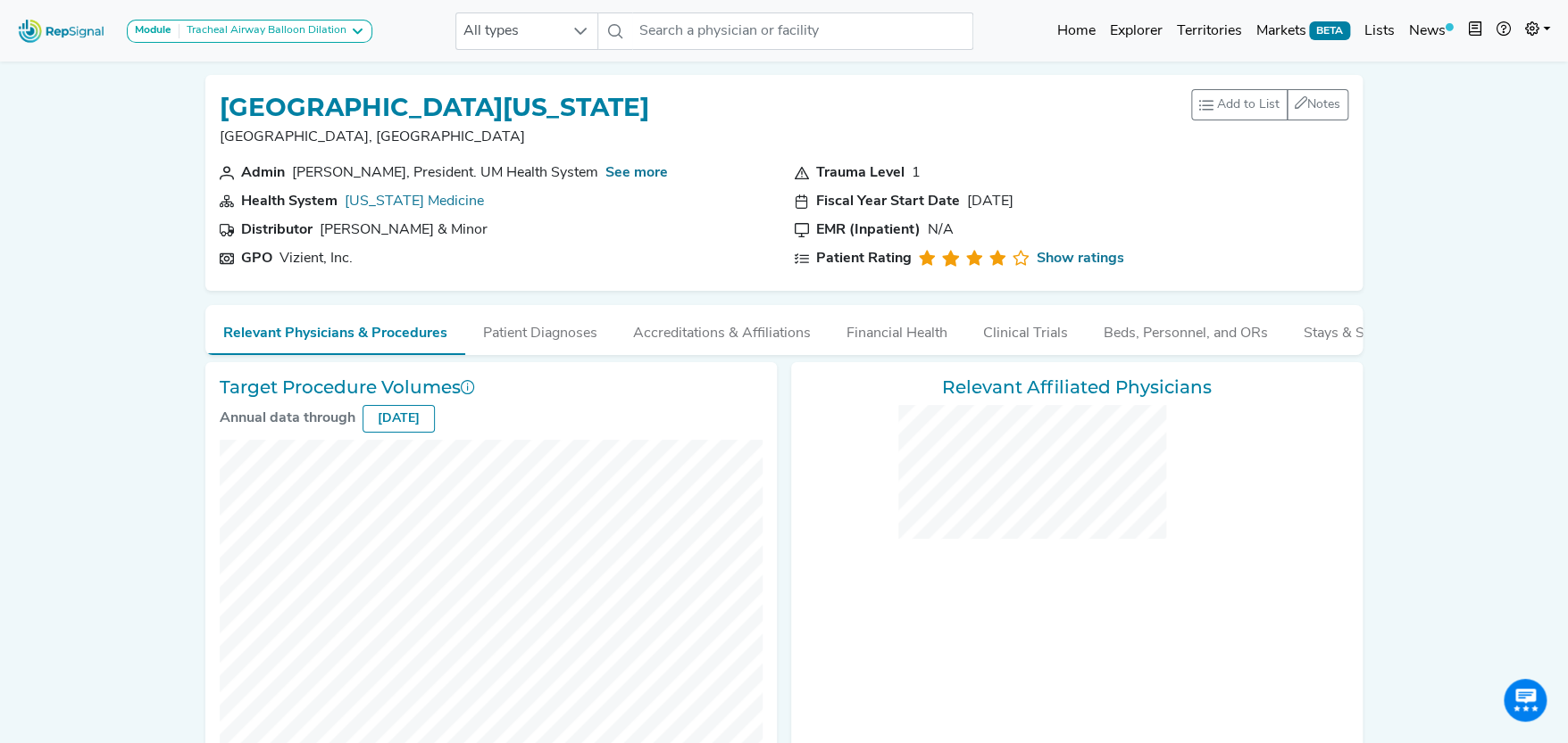
checkbox input "false"
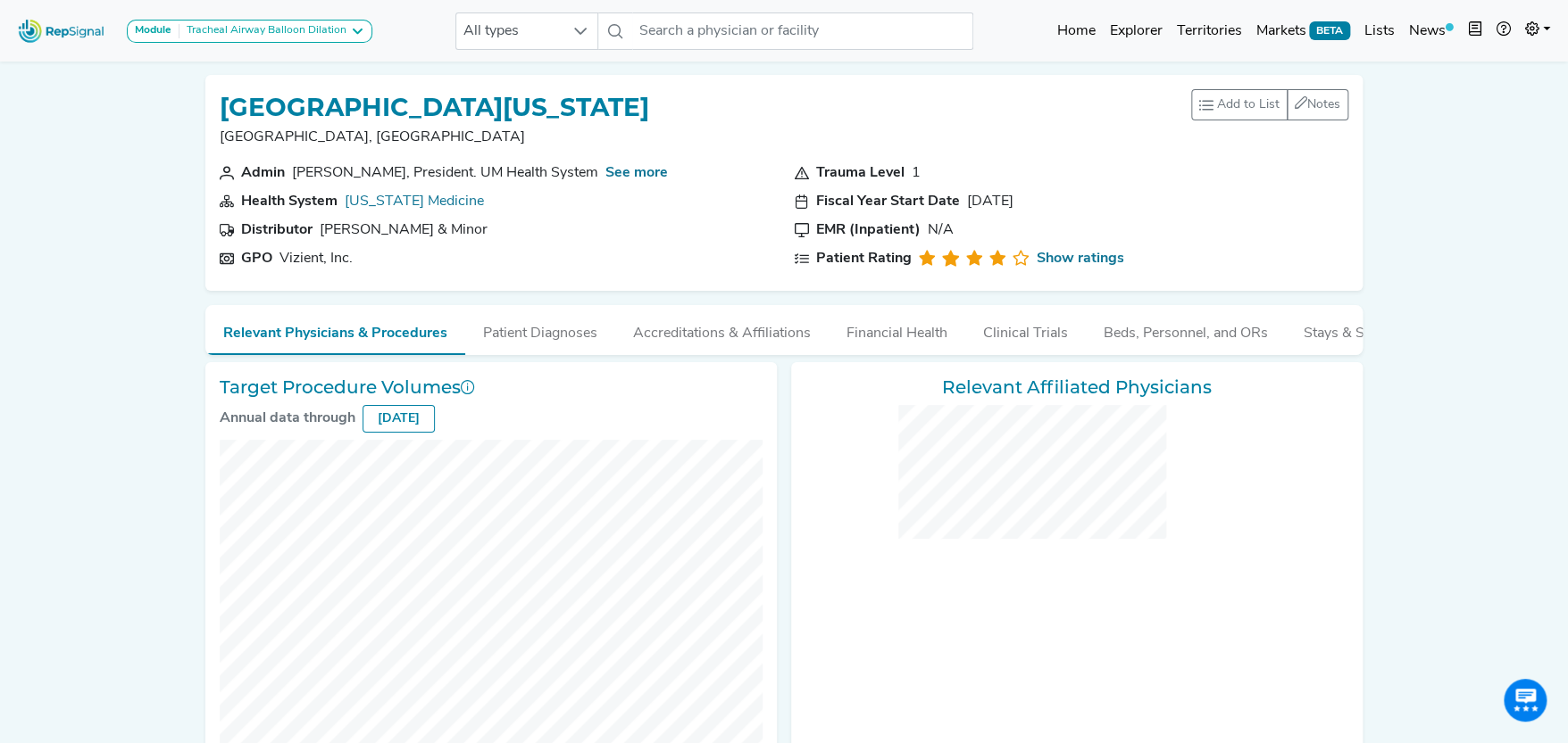
checkbox input "false"
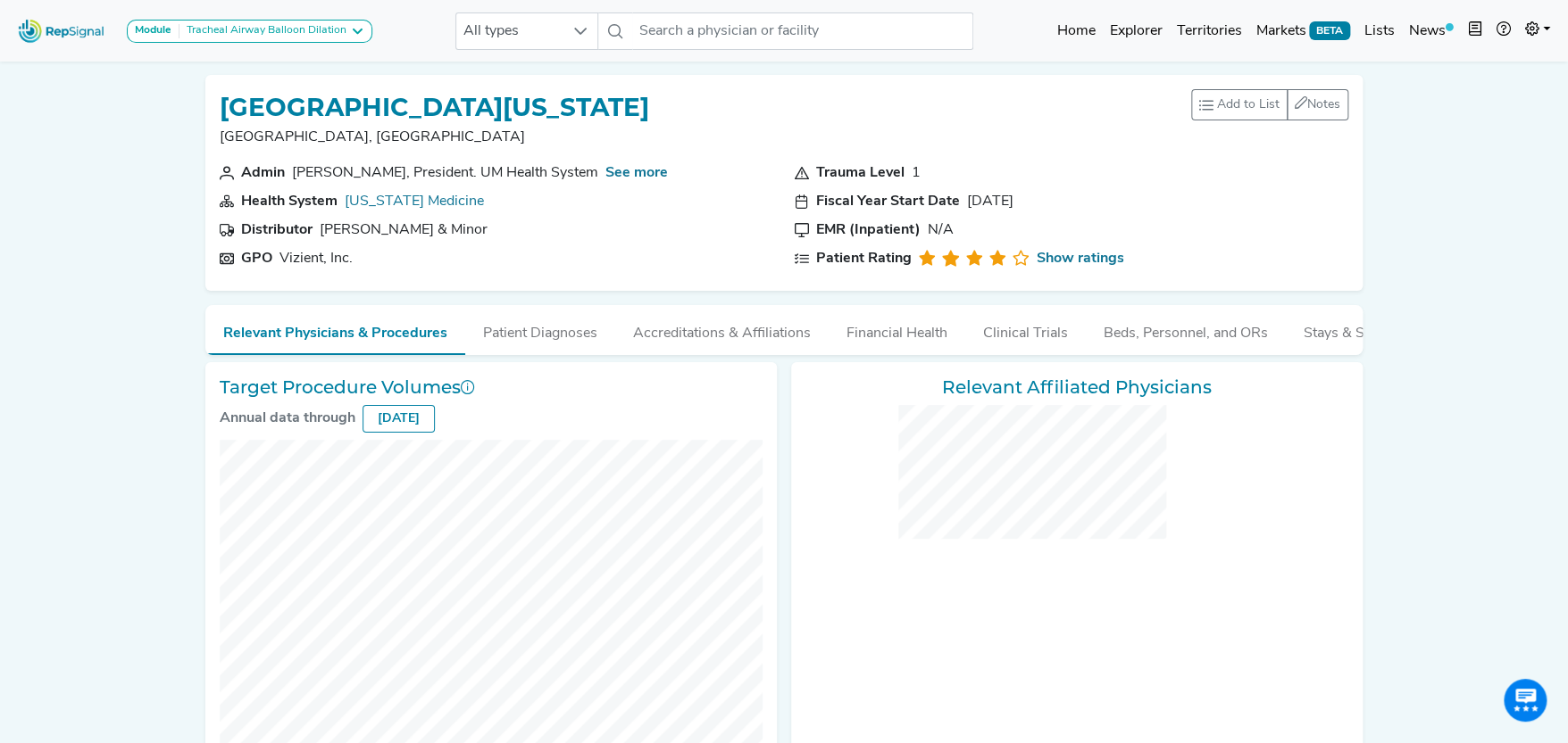
checkbox input "false"
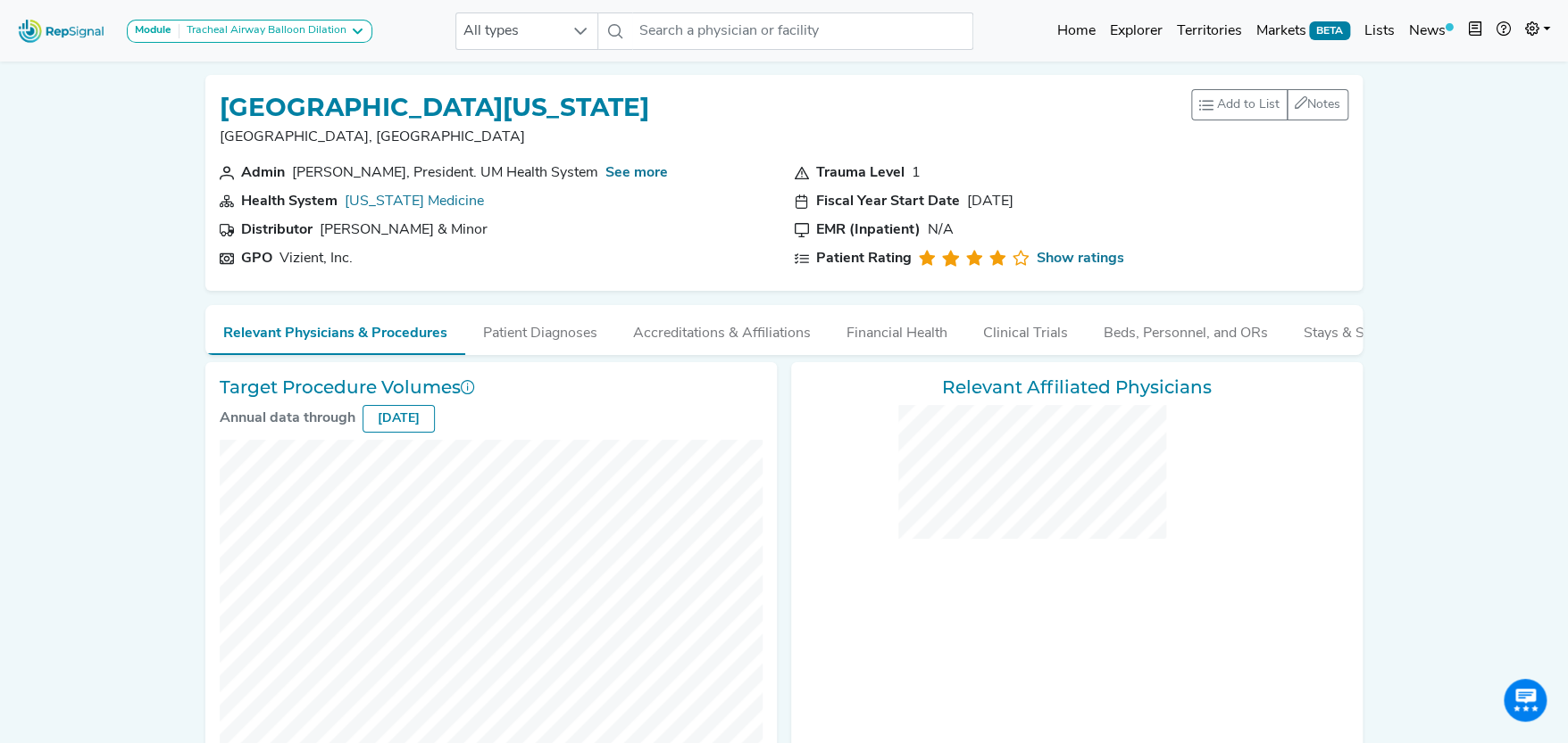
checkbox input "false"
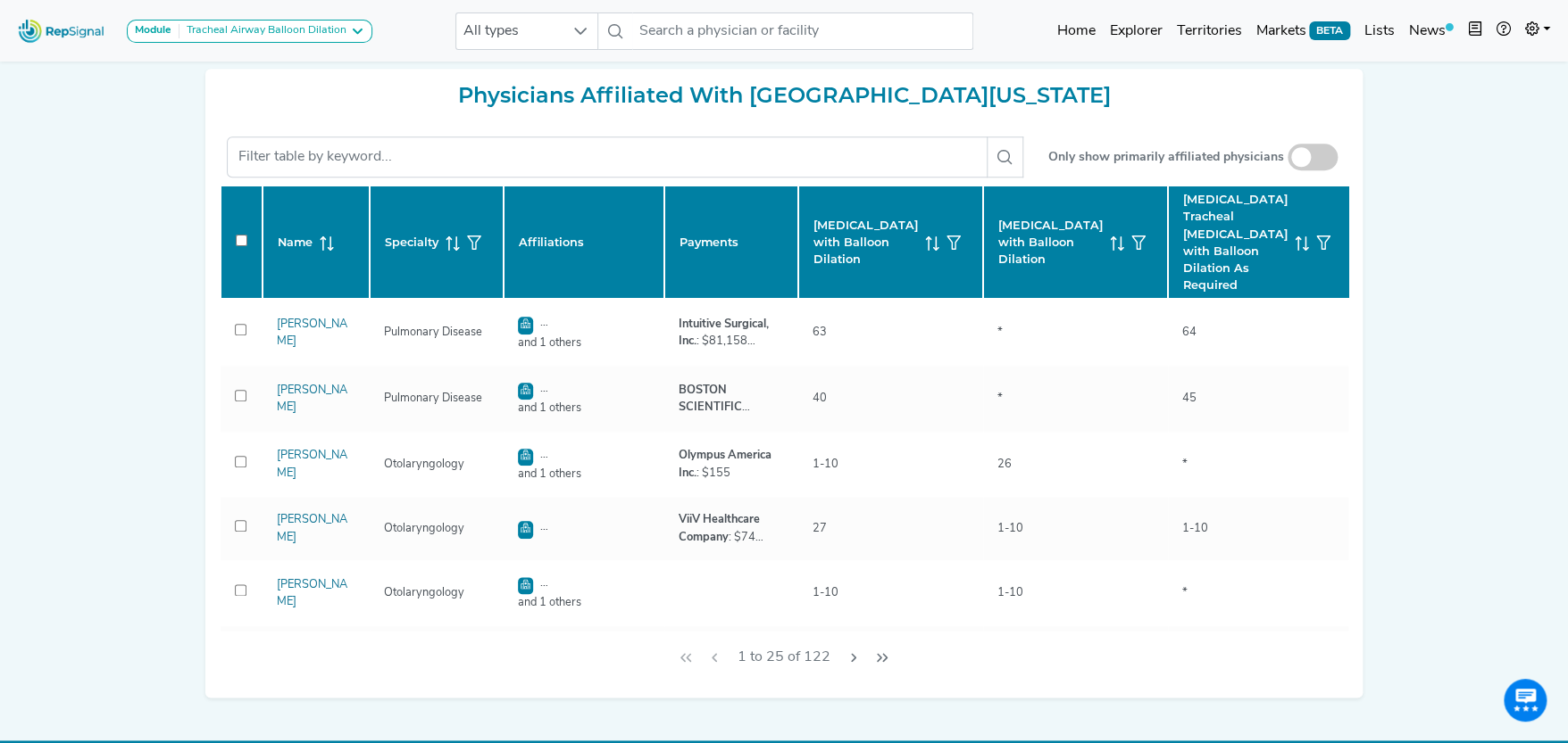
scroll to position [801, 0]
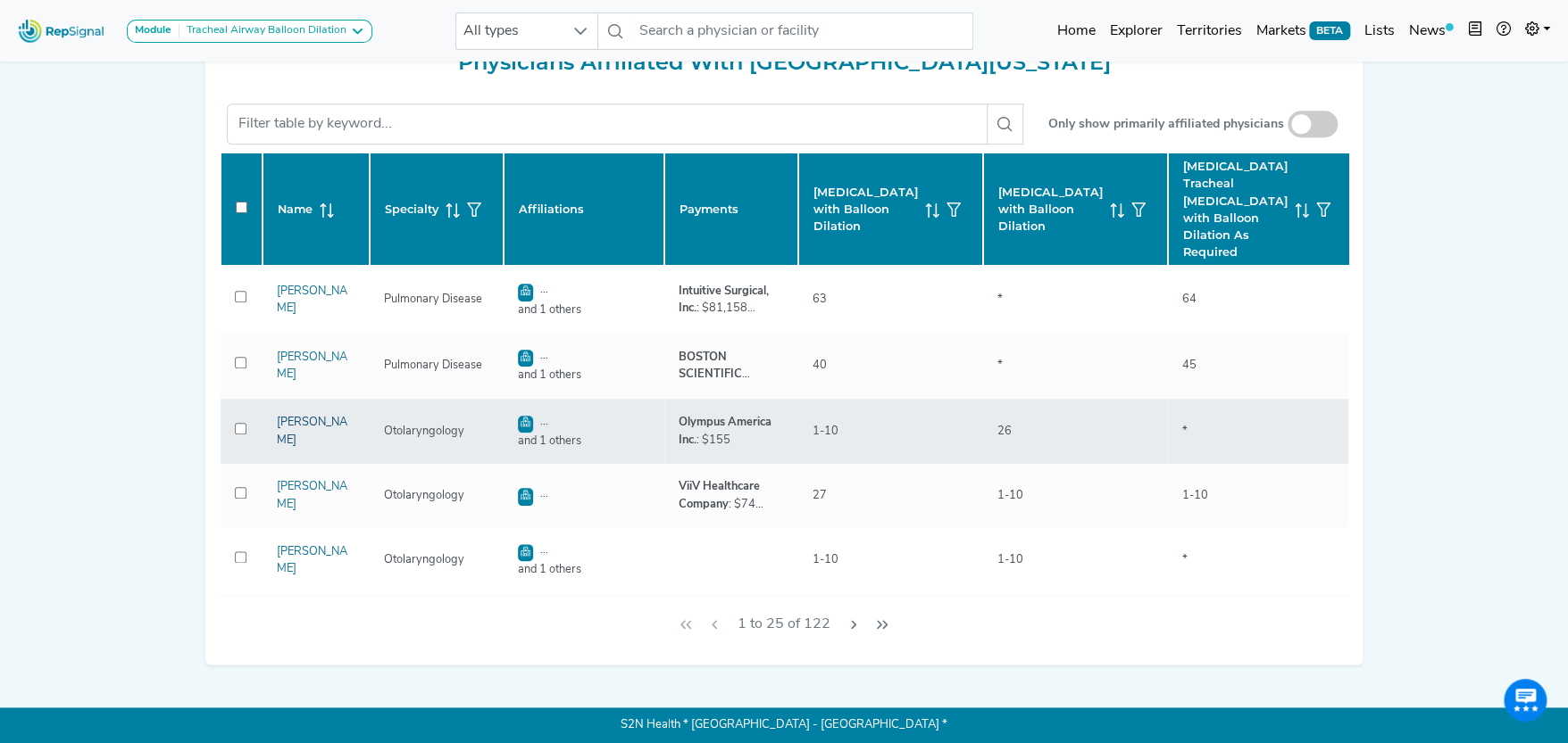
click at [292, 417] on link "Robert Morrison" at bounding box center [312, 430] width 70 height 28
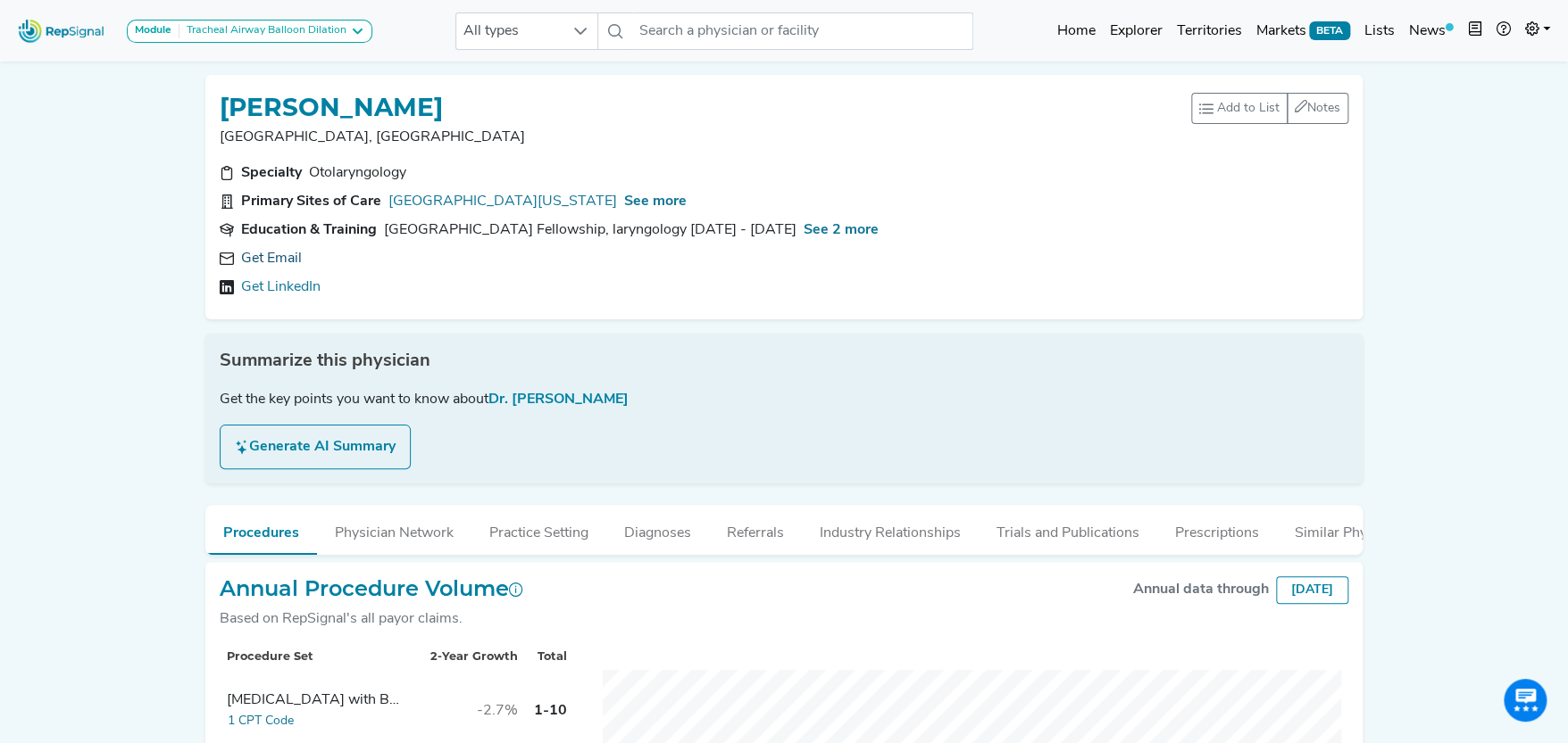
click at [286, 255] on link "Get Email" at bounding box center [272, 258] width 60 height 21
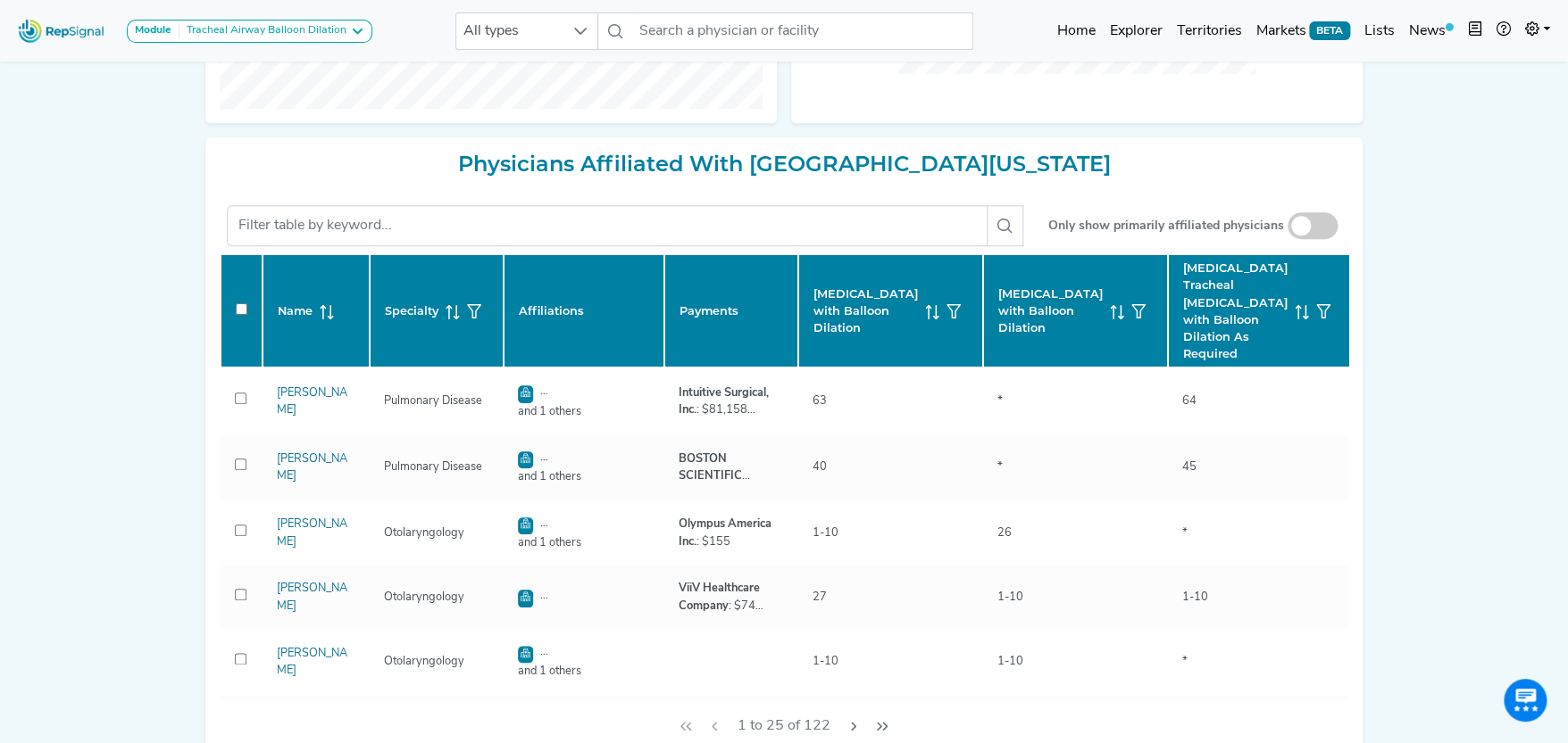
click at [1317, 239] on span at bounding box center [1312, 225] width 50 height 27
click at [1312, 227] on input "checkbox" at bounding box center [1312, 227] width 0 height 0
click at [1306, 239] on span at bounding box center [1312, 225] width 50 height 27
click at [1312, 227] on input "checkbox" at bounding box center [1312, 227] width 0 height 0
click at [1294, 239] on span at bounding box center [1312, 225] width 50 height 27
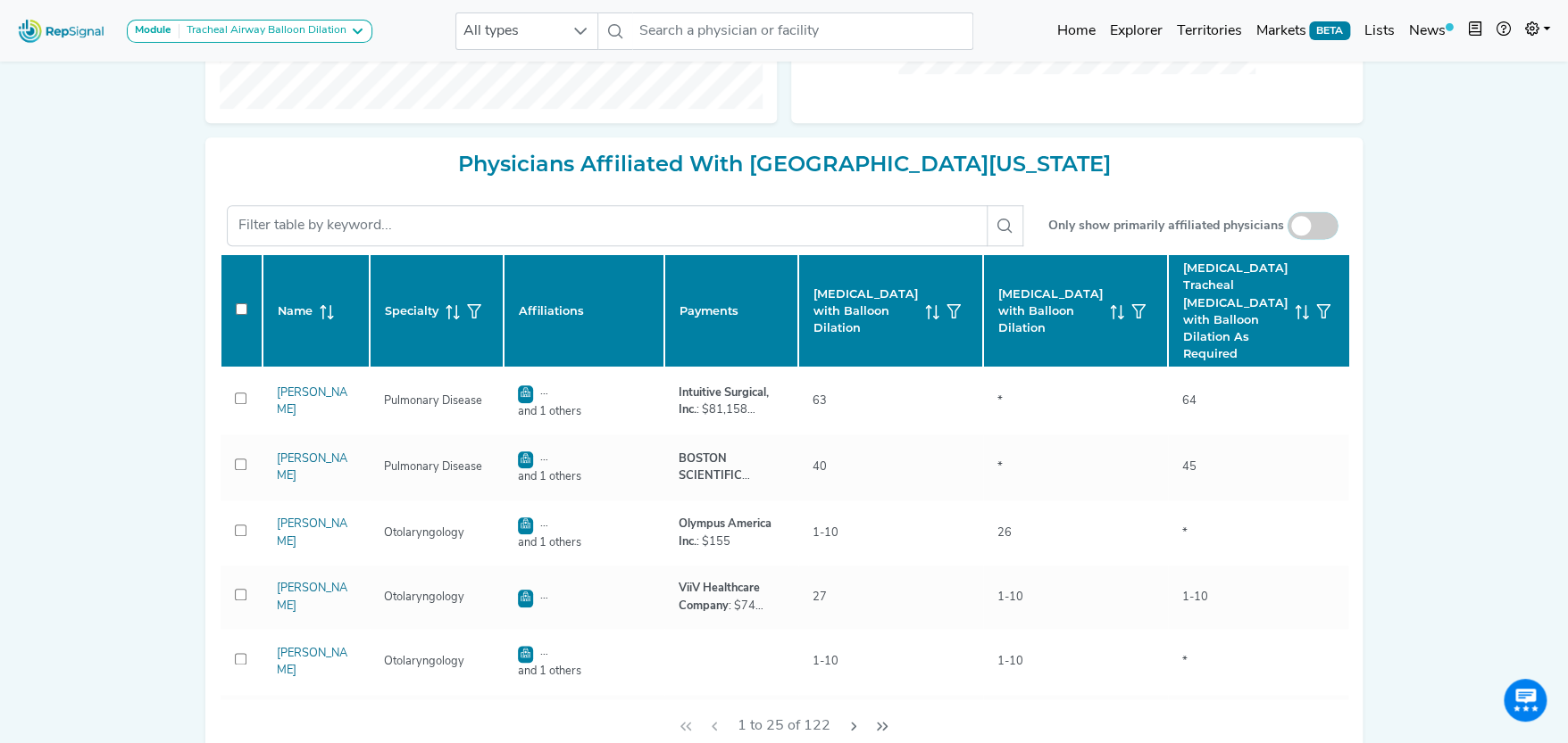
click at [1312, 227] on input "checkbox" at bounding box center [1312, 227] width 0 height 0
click at [1311, 239] on span at bounding box center [1312, 225] width 50 height 27
click at [1312, 227] on input "checkbox" at bounding box center [1312, 227] width 0 height 0
click at [1312, 239] on span at bounding box center [1312, 225] width 50 height 27
click at [1312, 227] on input "checkbox" at bounding box center [1312, 227] width 0 height 0
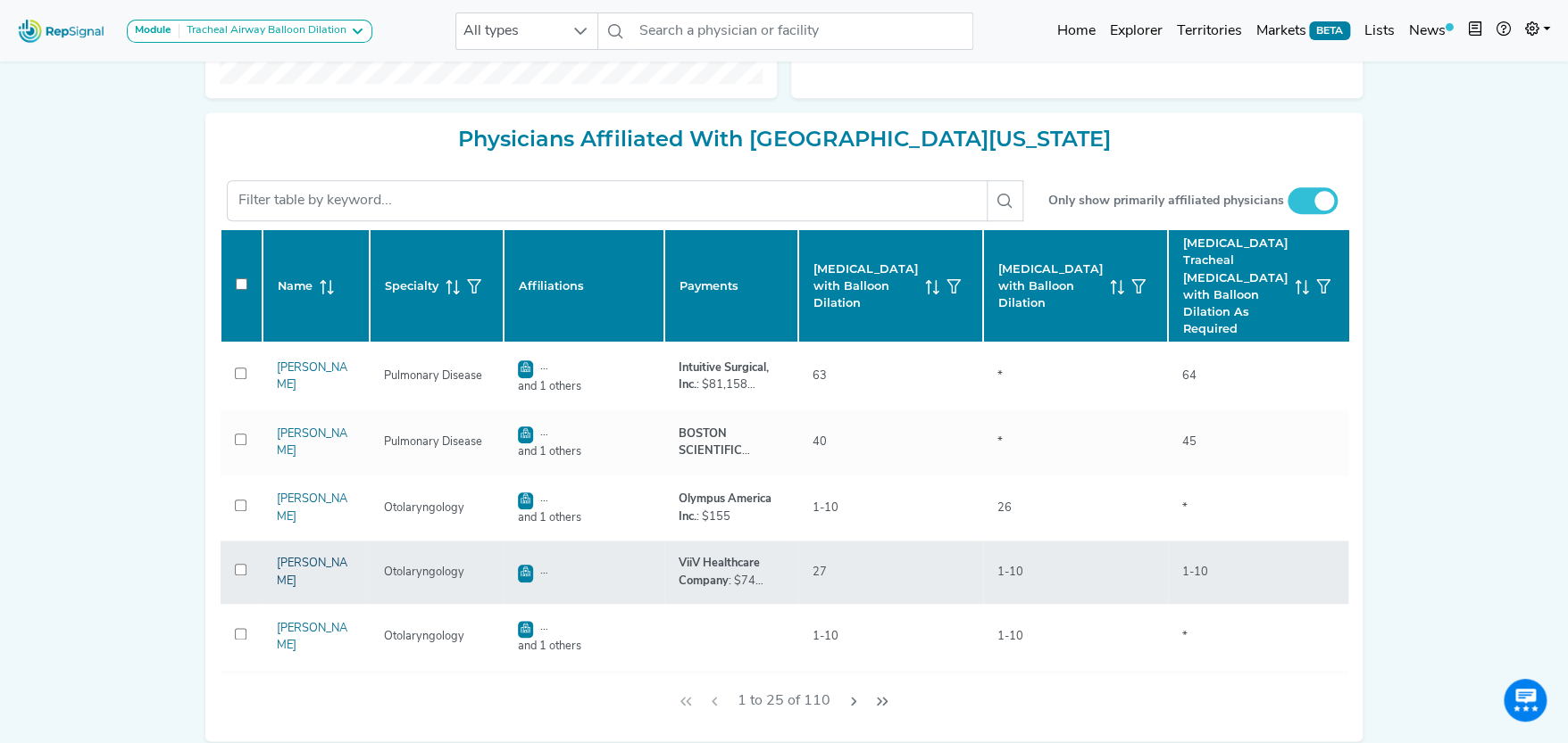
click at [293, 577] on link "Glenn Green" at bounding box center [312, 571] width 70 height 28
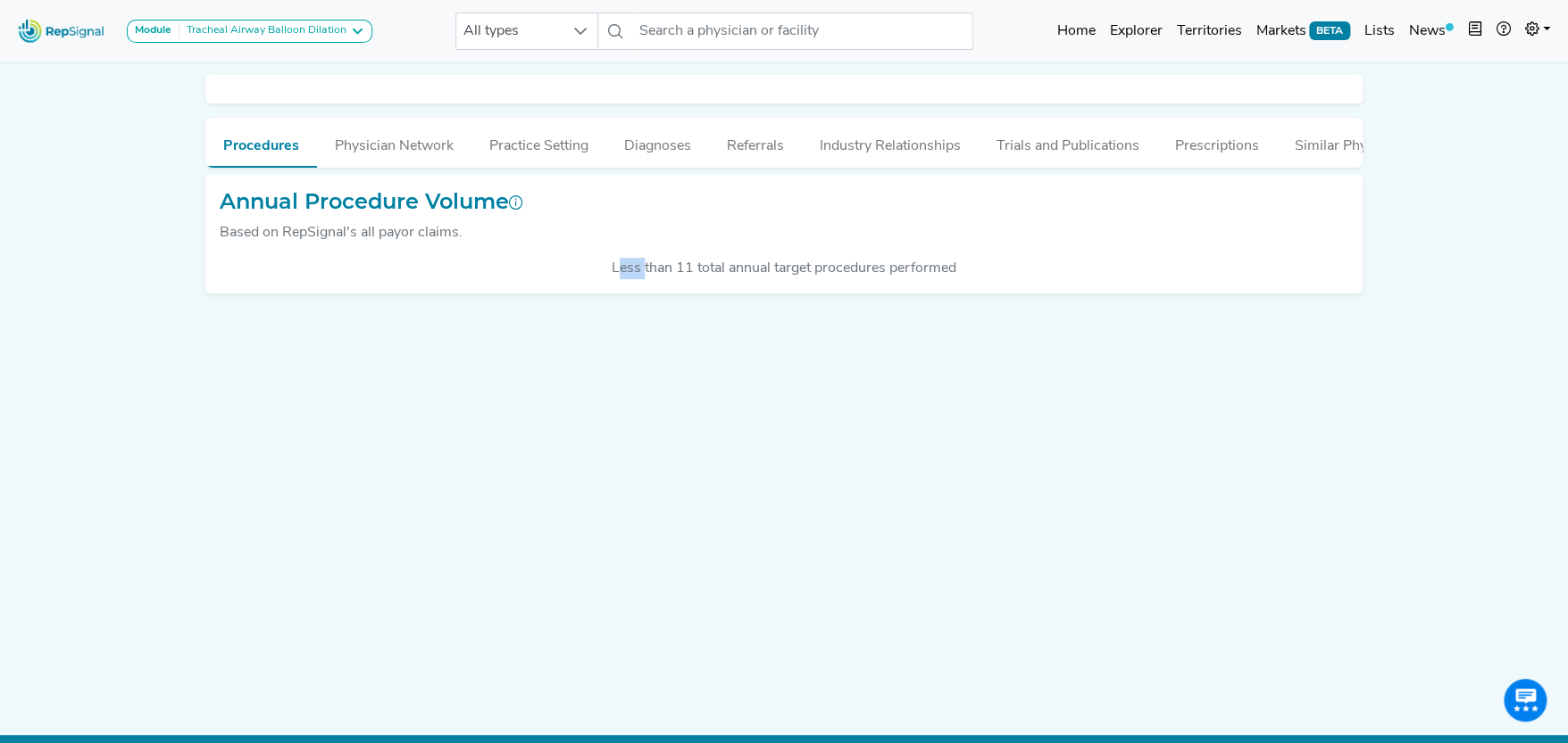
click at [293, 576] on div "Procedures Physician Network Practice Setting Diagnoses Referrals Industry Rela…" at bounding box center [784, 376] width 1179 height 632
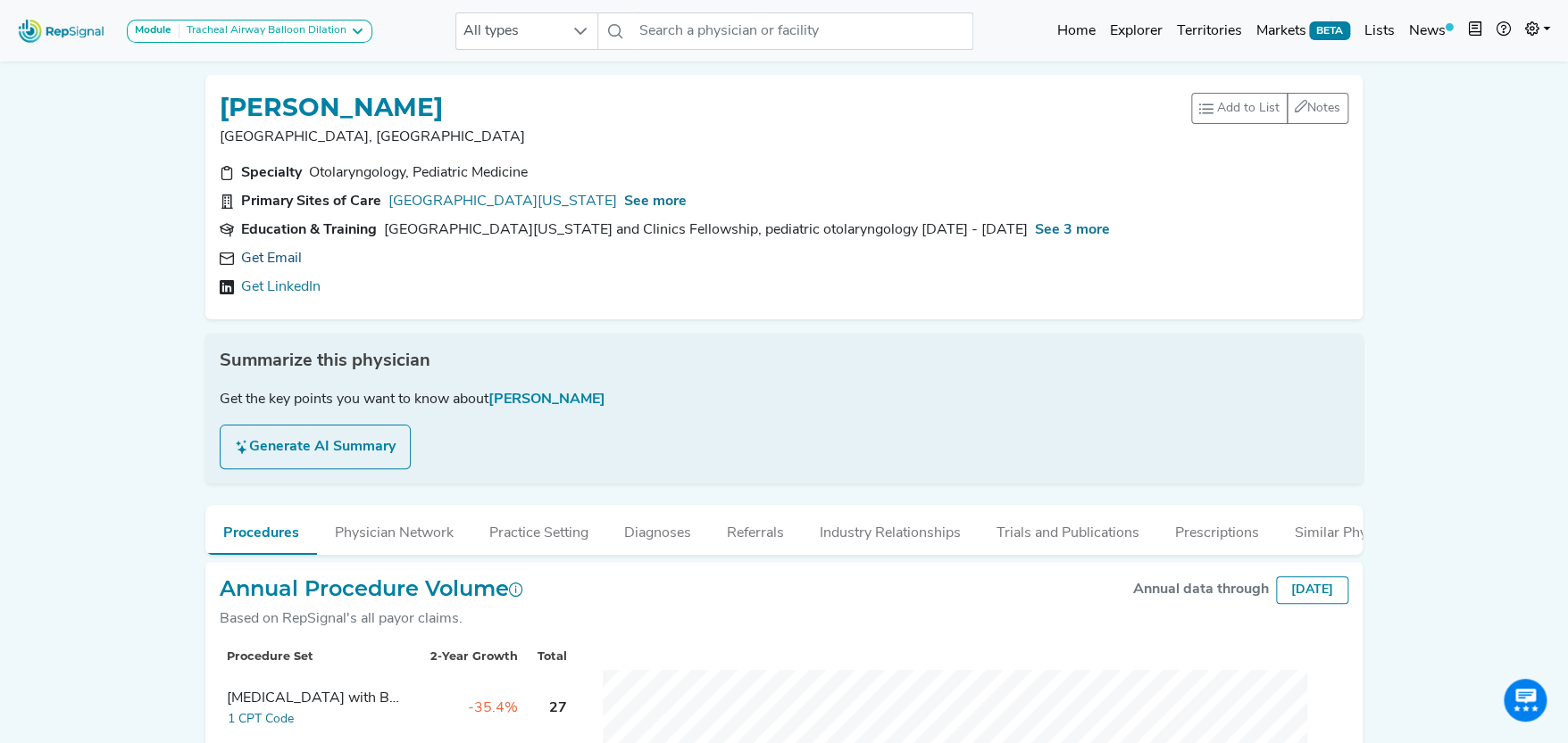
click at [272, 252] on link "Get Email" at bounding box center [272, 258] width 60 height 21
click at [265, 256] on link "Get Email" at bounding box center [272, 258] width 60 height 21
click at [296, 260] on link "Get Email" at bounding box center [272, 258] width 60 height 21
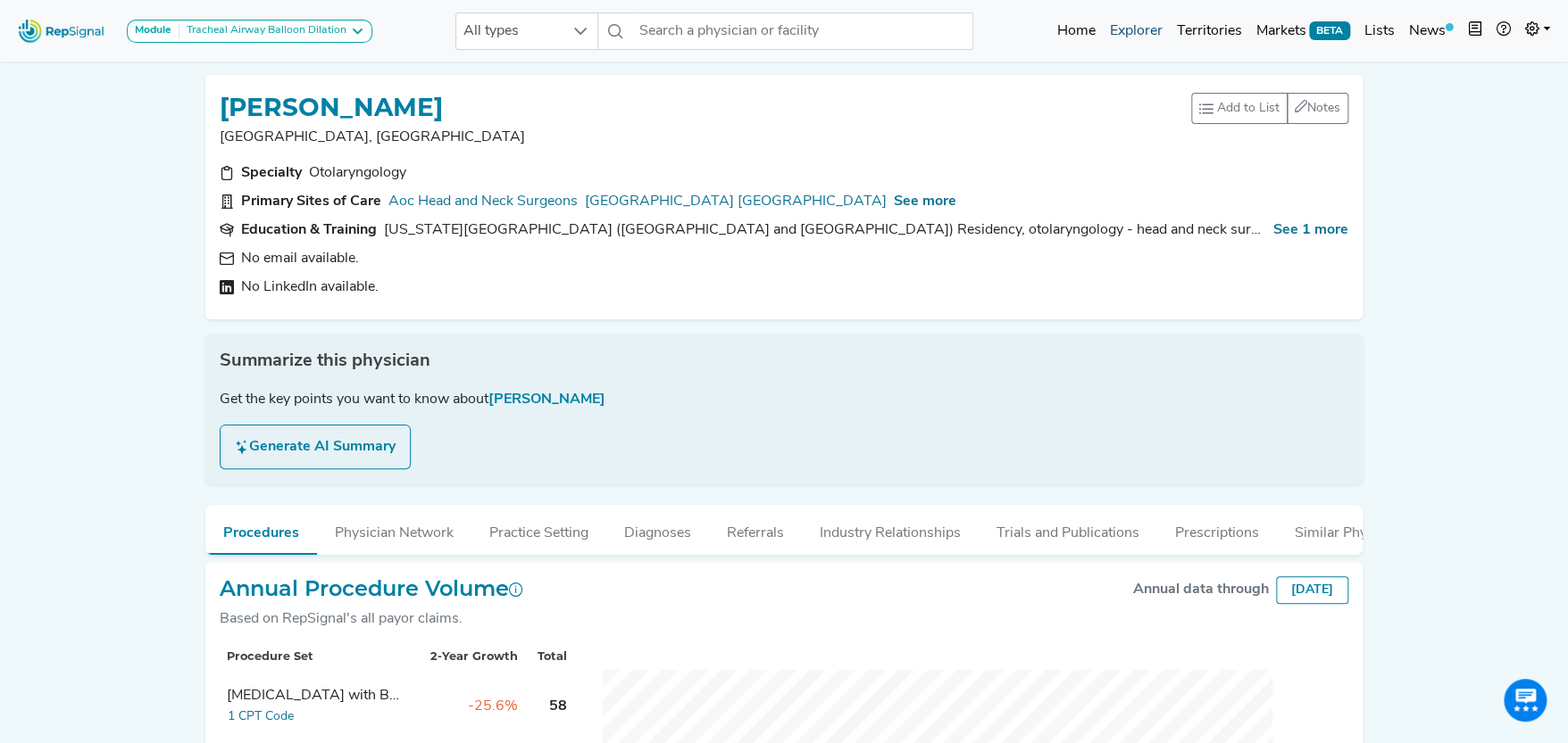
click at [1150, 25] on link "Explorer" at bounding box center [1135, 31] width 67 height 36
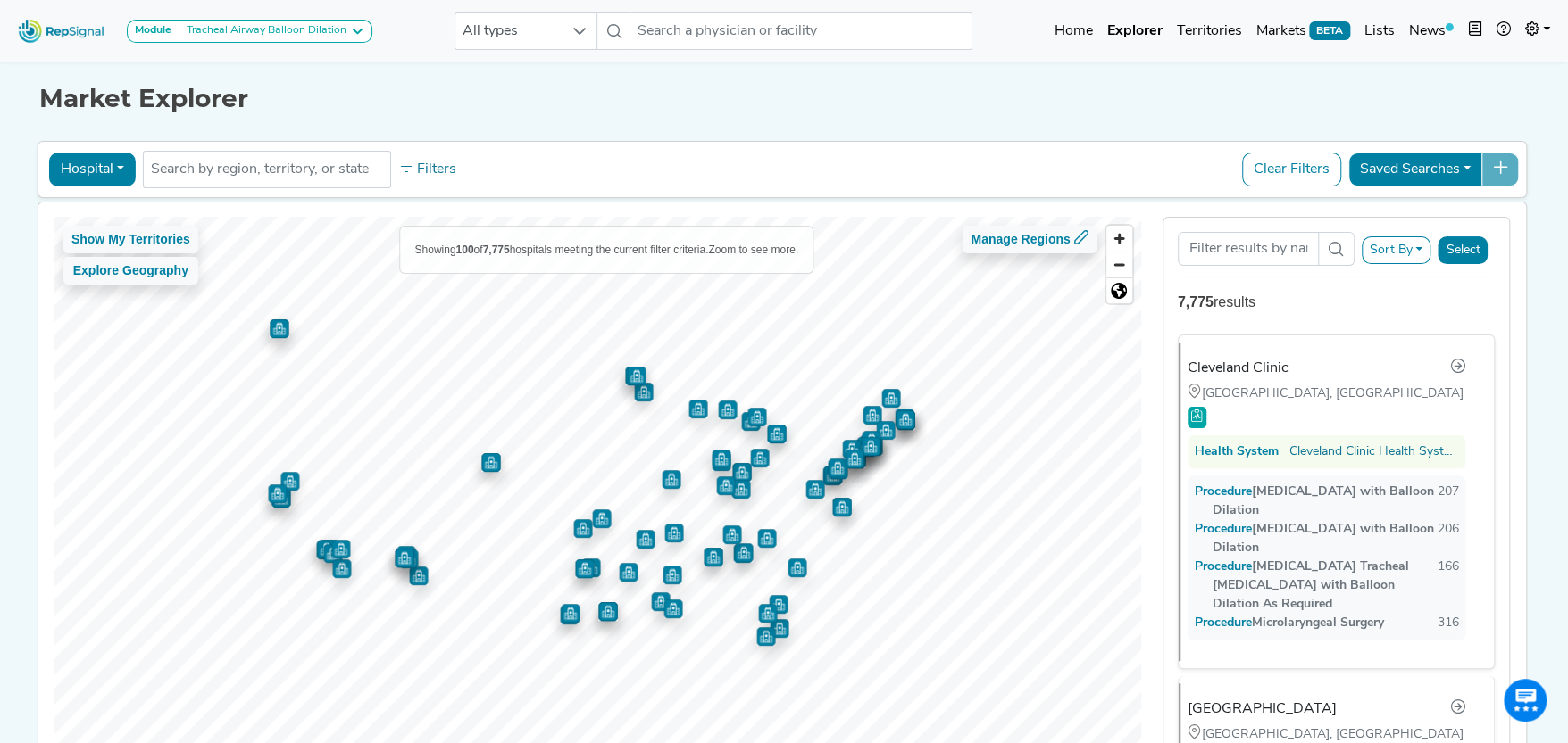
click at [111, 166] on button "Hospital" at bounding box center [92, 169] width 87 height 34
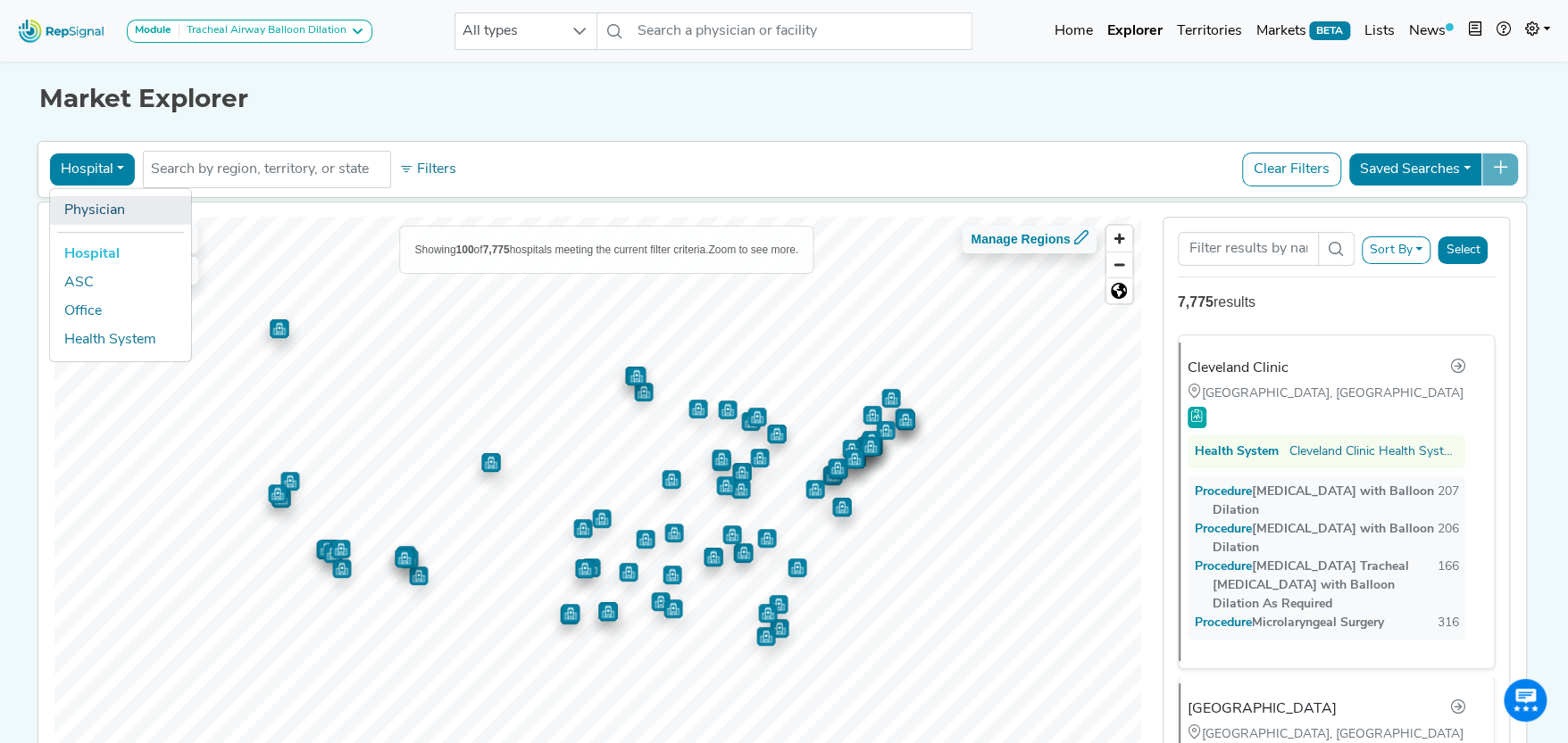
click at [112, 199] on link "Physician" at bounding box center [121, 209] width 141 height 28
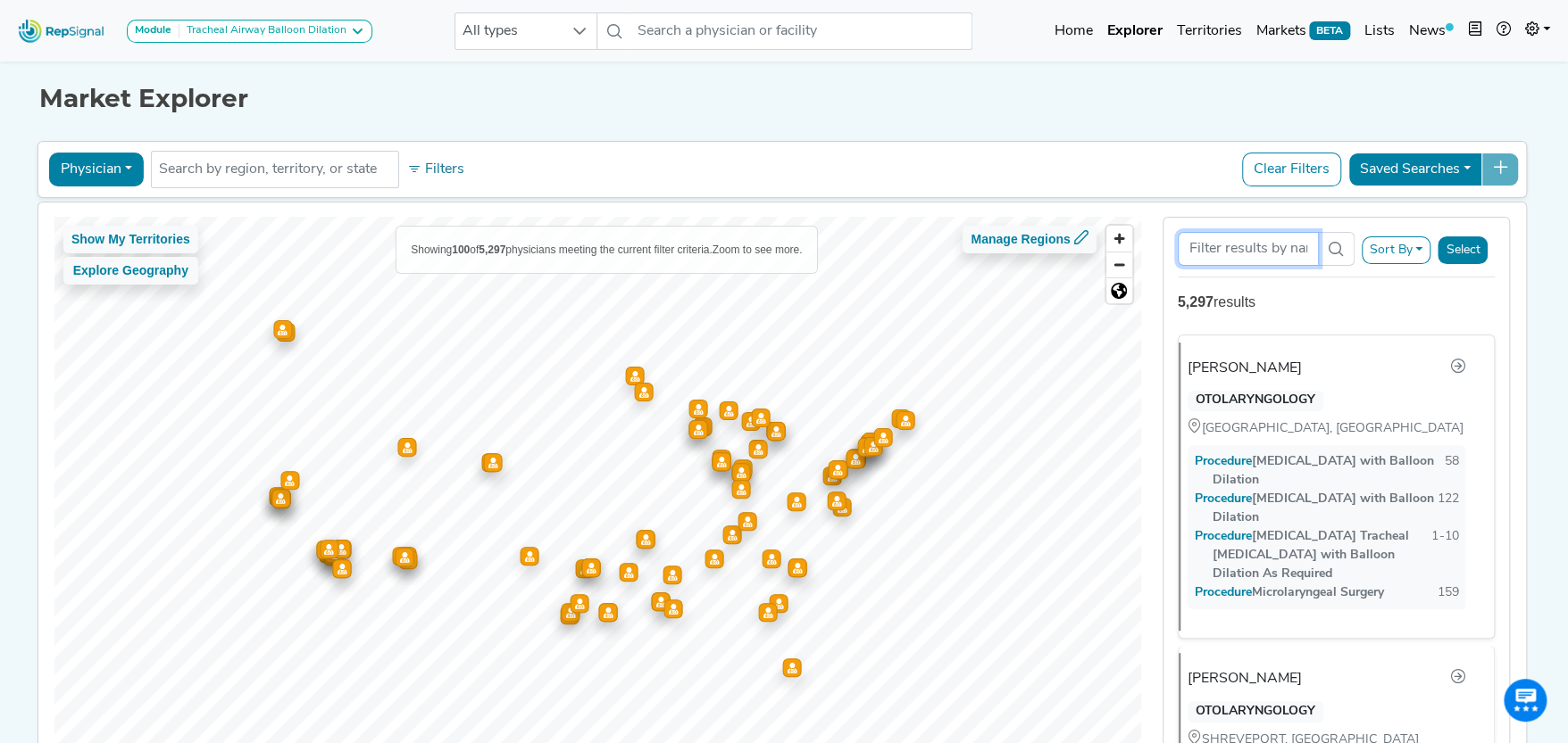
click at [1209, 249] on input "Search Term" at bounding box center [1248, 249] width 141 height 34
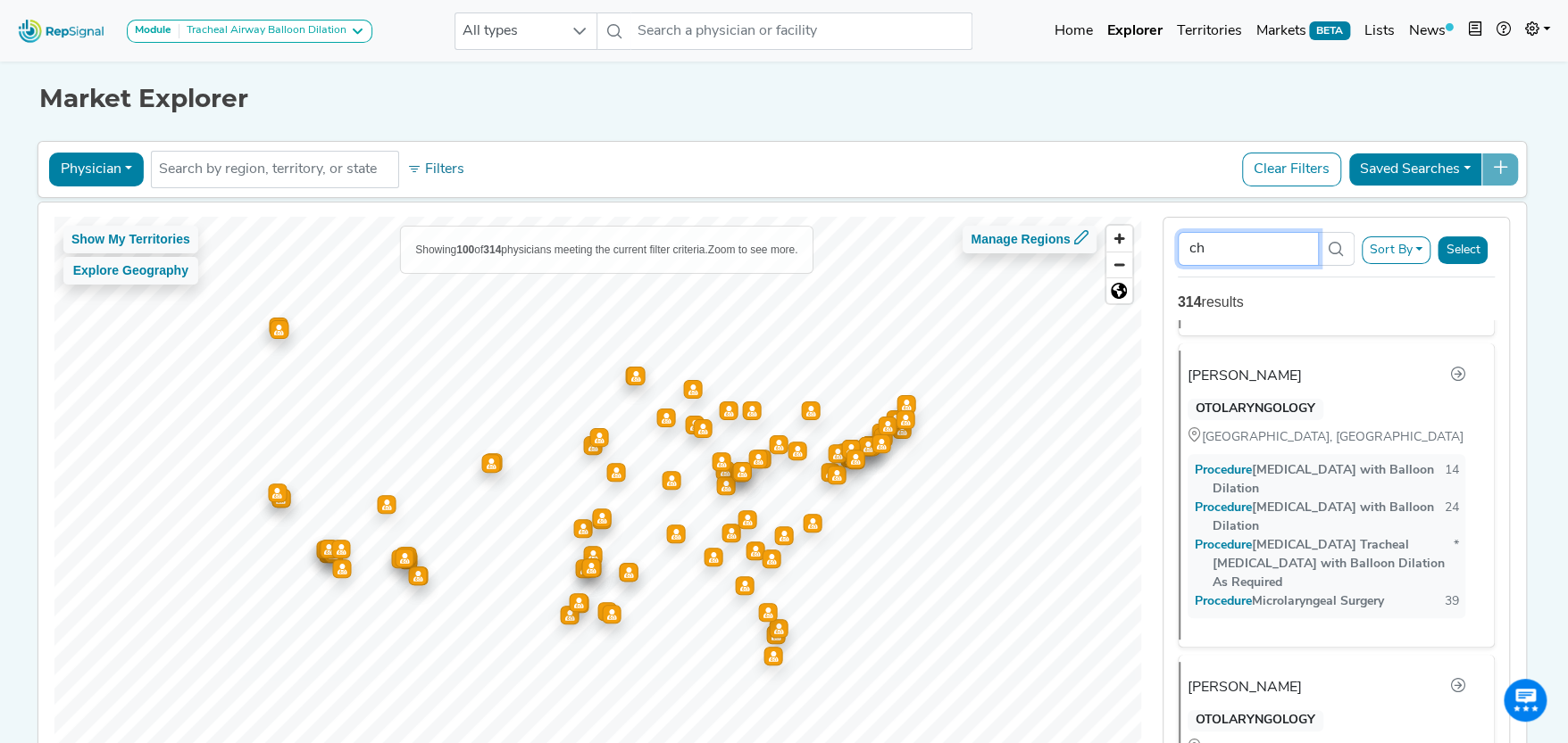
scroll to position [3748, 0]
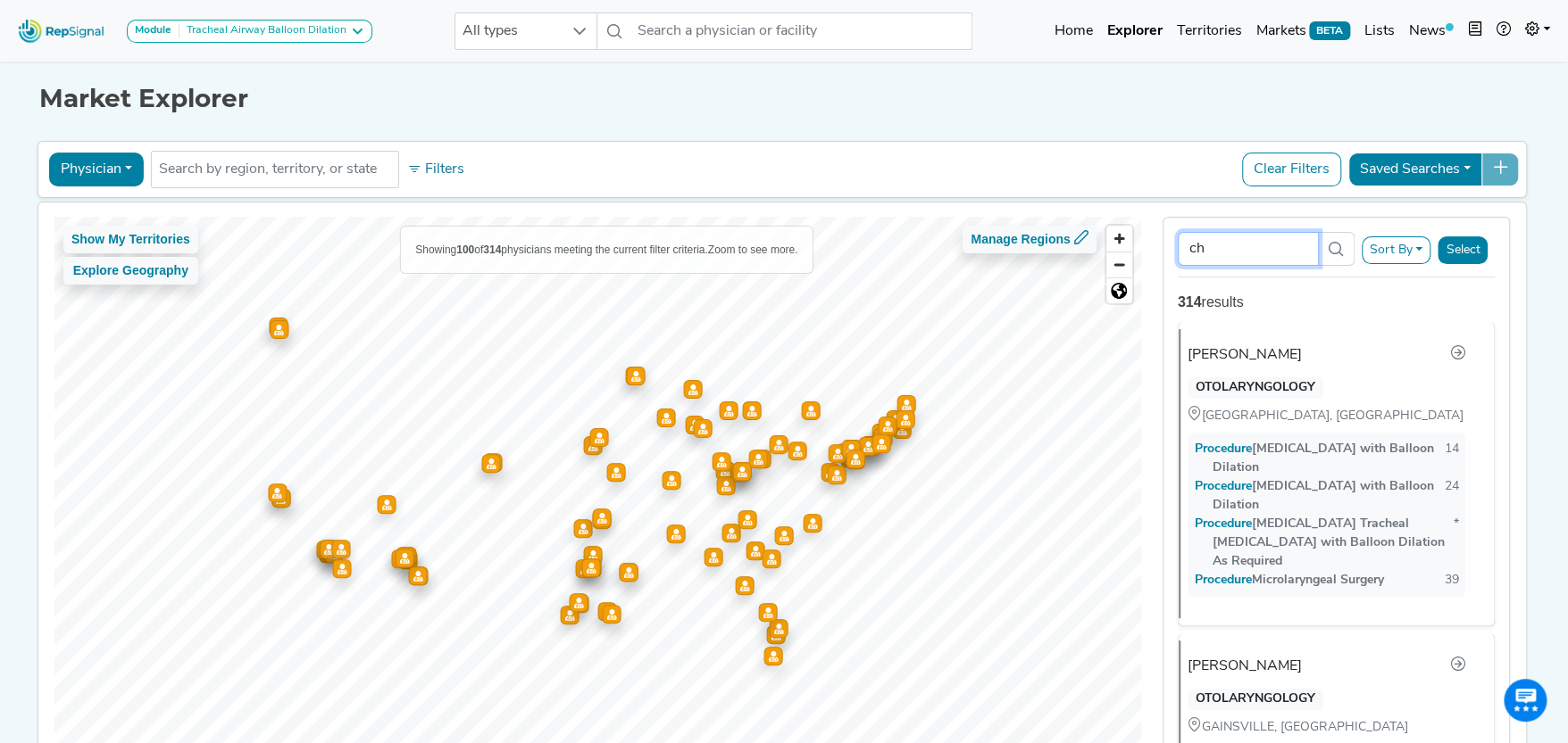
type input "c"
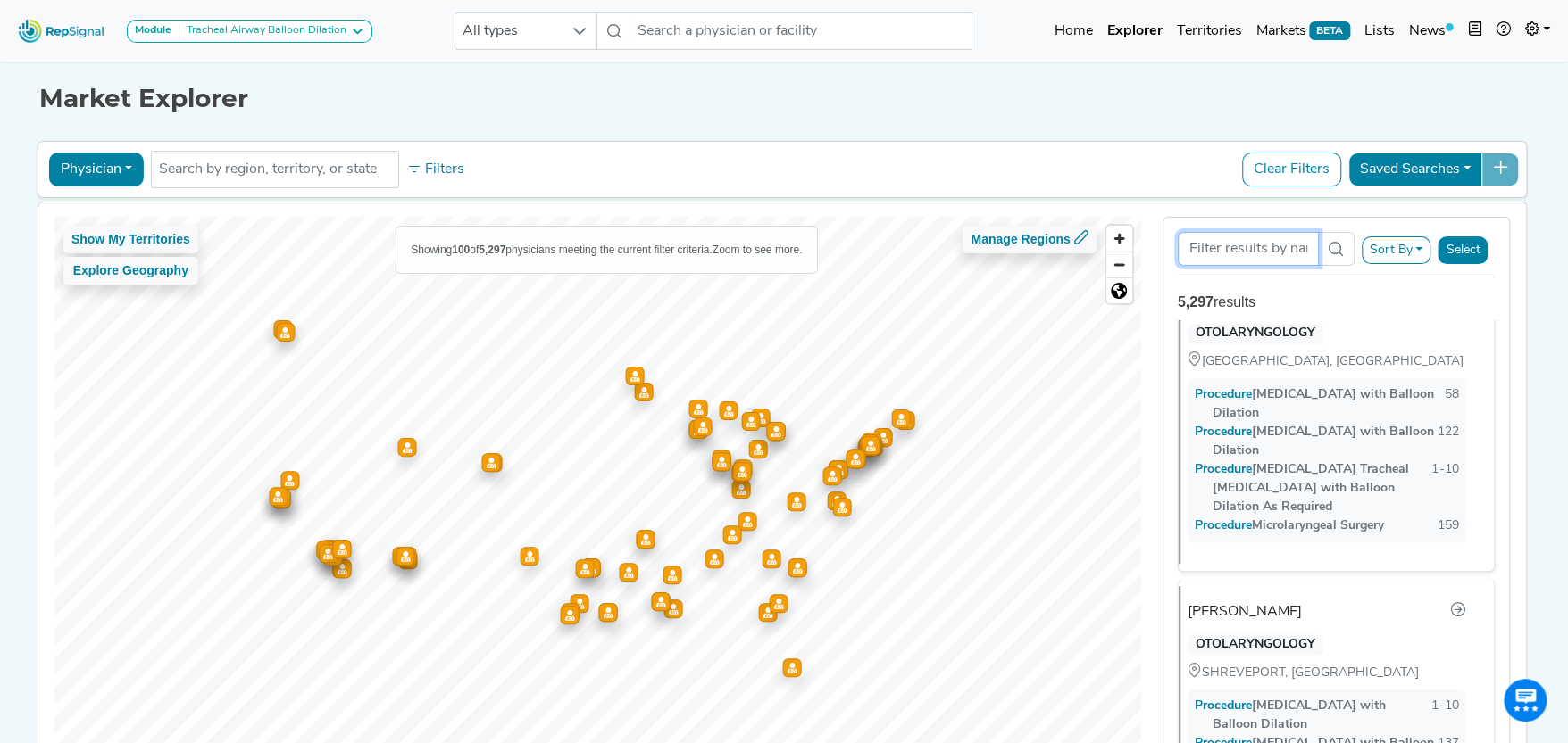
scroll to position [0, 0]
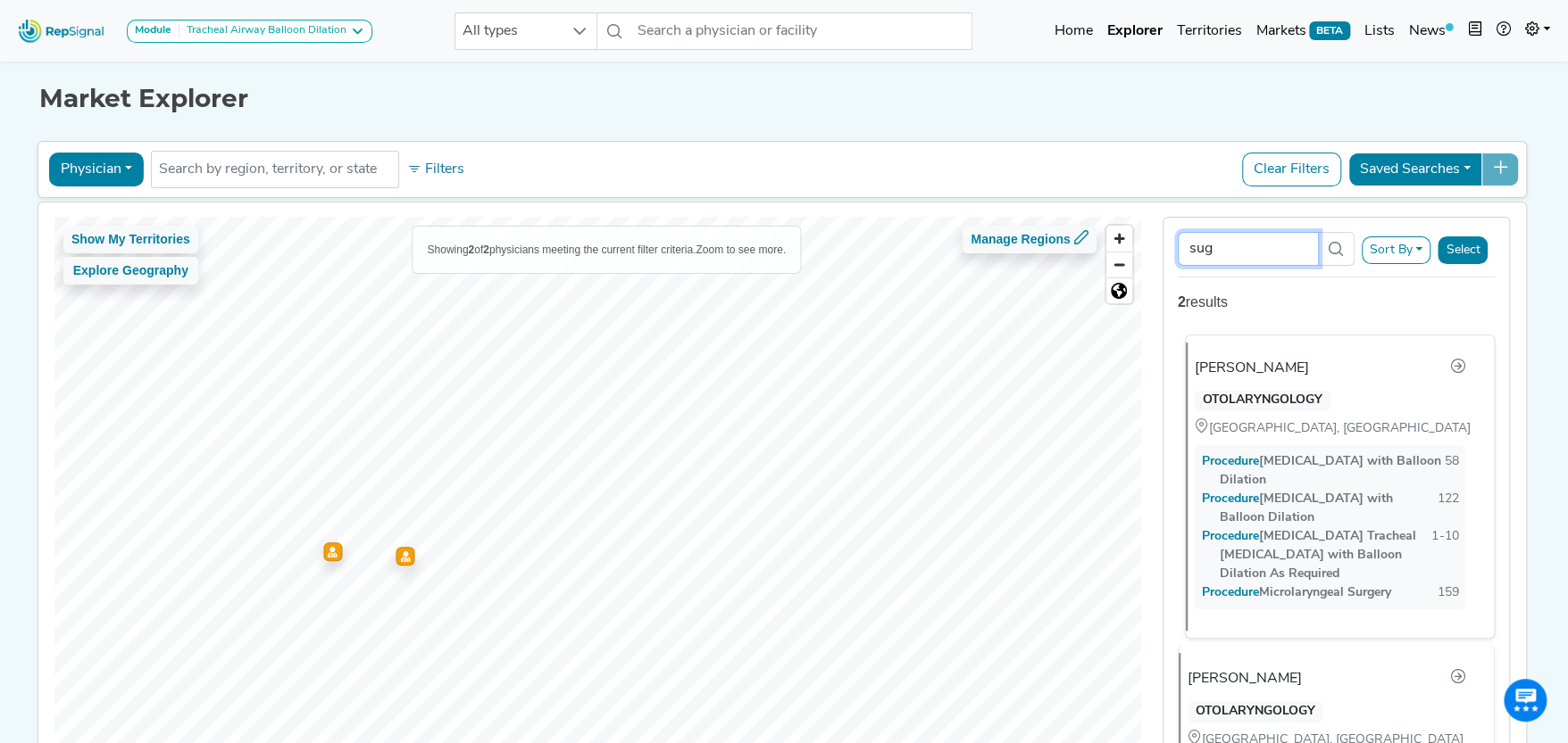
type input "sug"
click at [1271, 364] on div "[PERSON_NAME]" at bounding box center [1251, 368] width 114 height 21
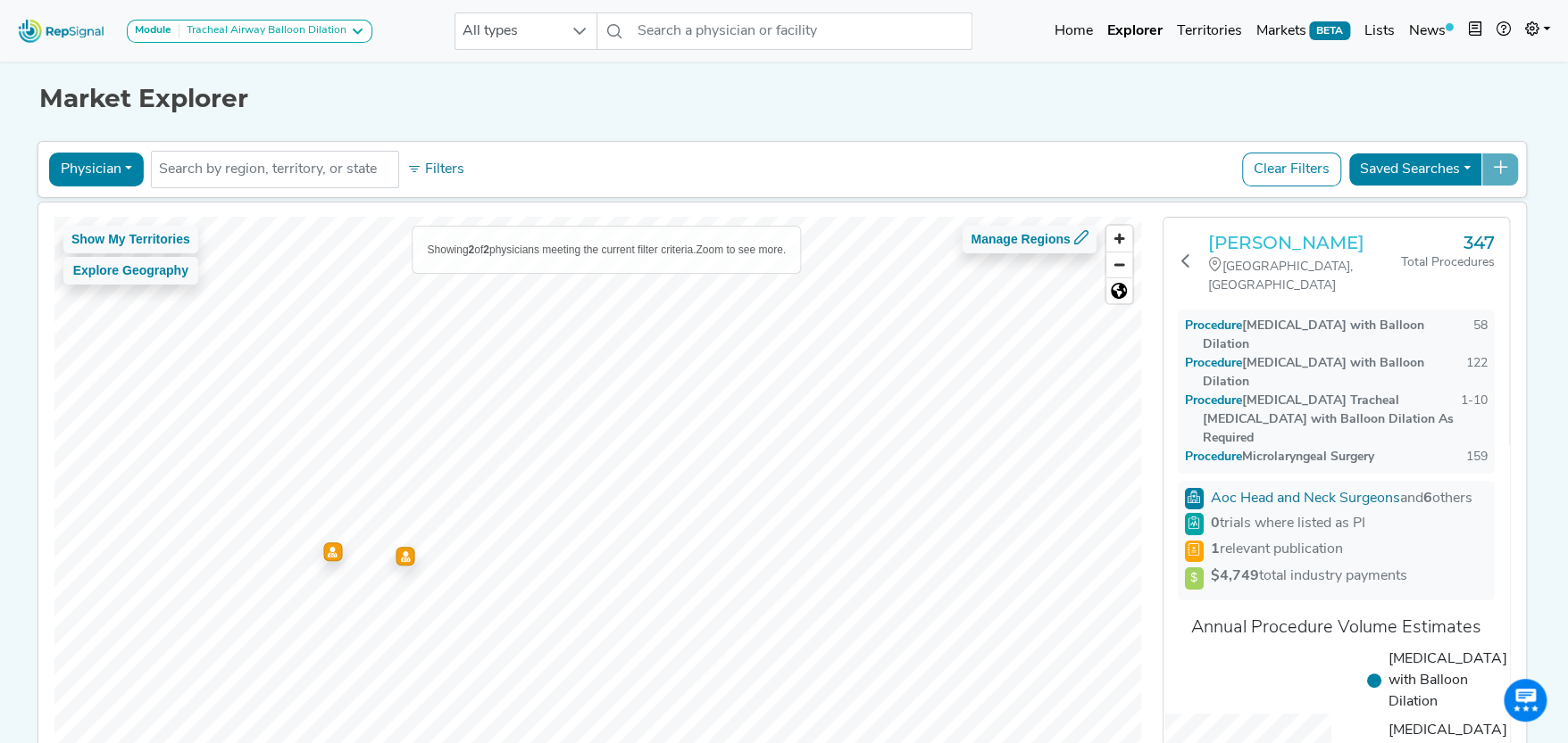
click at [1292, 242] on h3 "[PERSON_NAME]" at bounding box center [1305, 242] width 194 height 21
click at [400, 555] on icon "Map marker" at bounding box center [404, 556] width 10 height 11
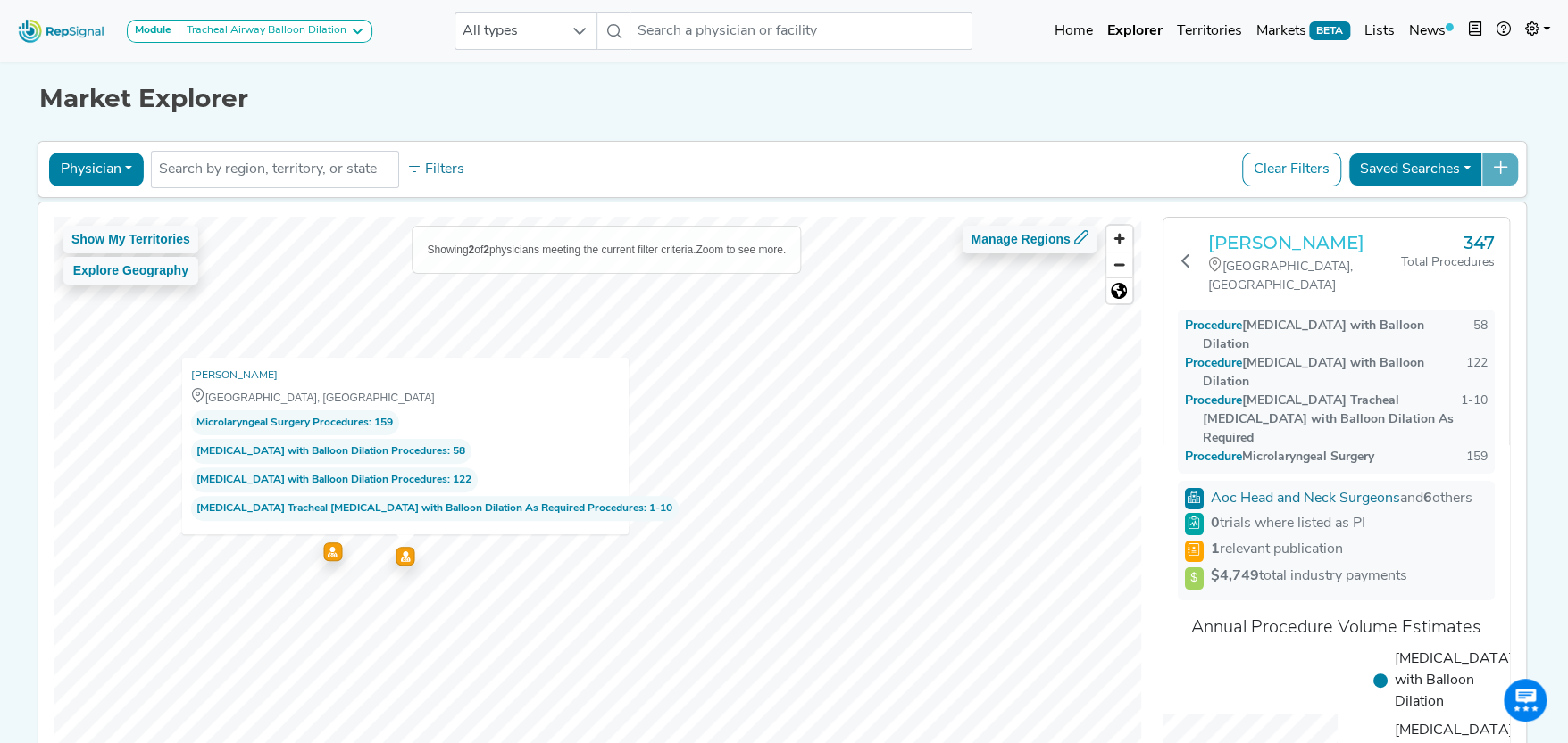
click at [1253, 240] on h3 "[PERSON_NAME]" at bounding box center [1305, 242] width 194 height 21
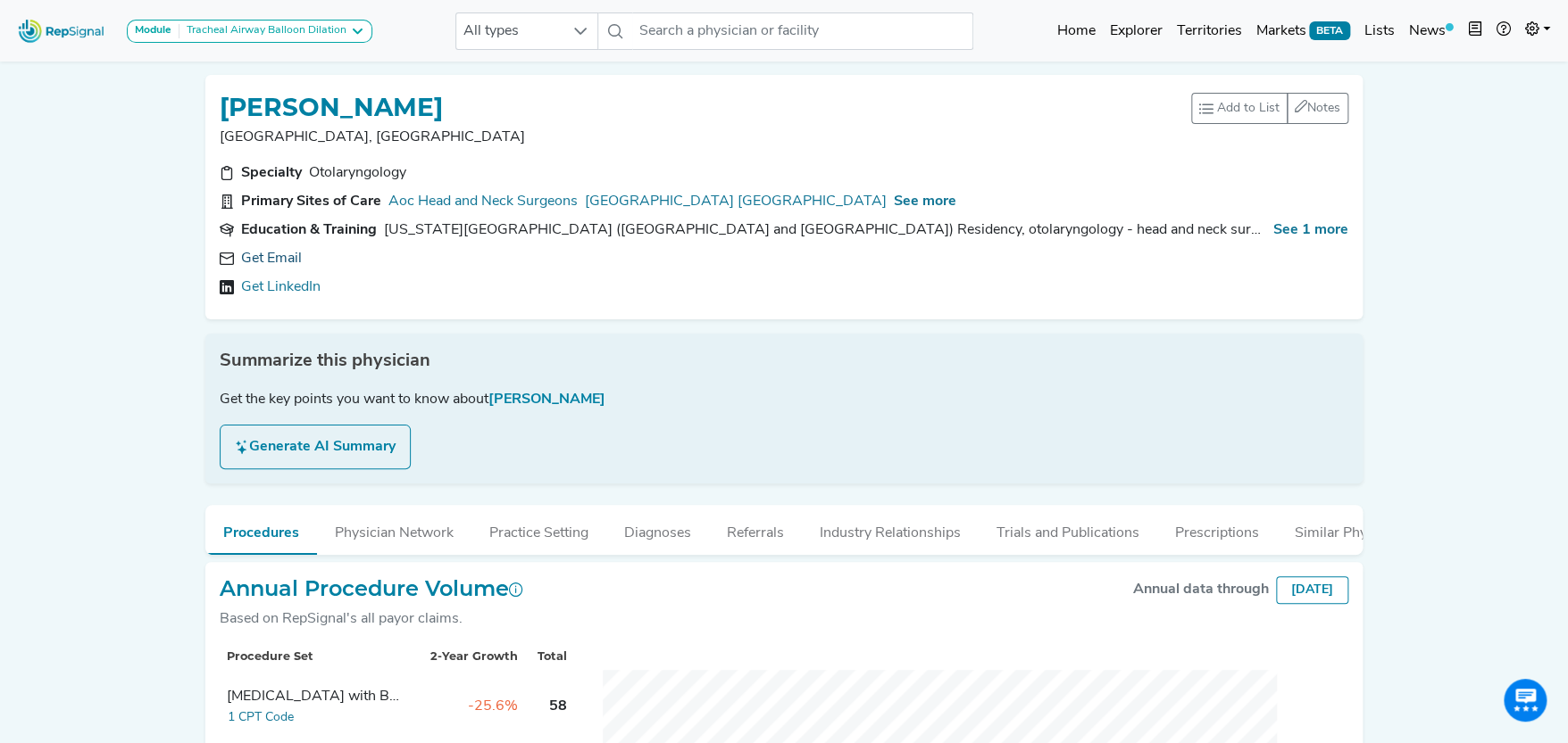
click at [299, 253] on link "Get Email" at bounding box center [272, 258] width 60 height 21
click at [750, 204] on link "[GEOGRAPHIC_DATA] [GEOGRAPHIC_DATA]" at bounding box center [736, 201] width 302 height 21
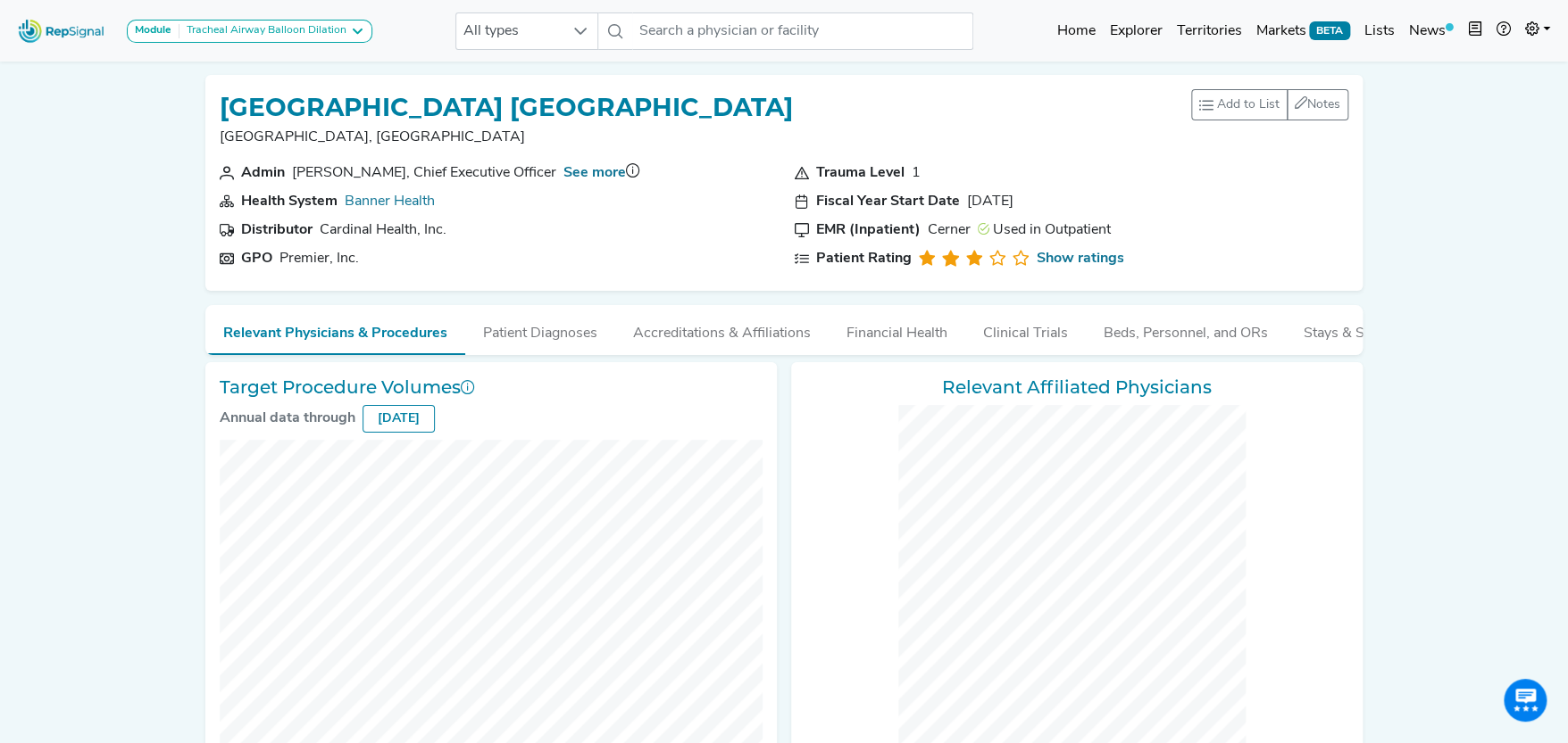
checkbox input "false"
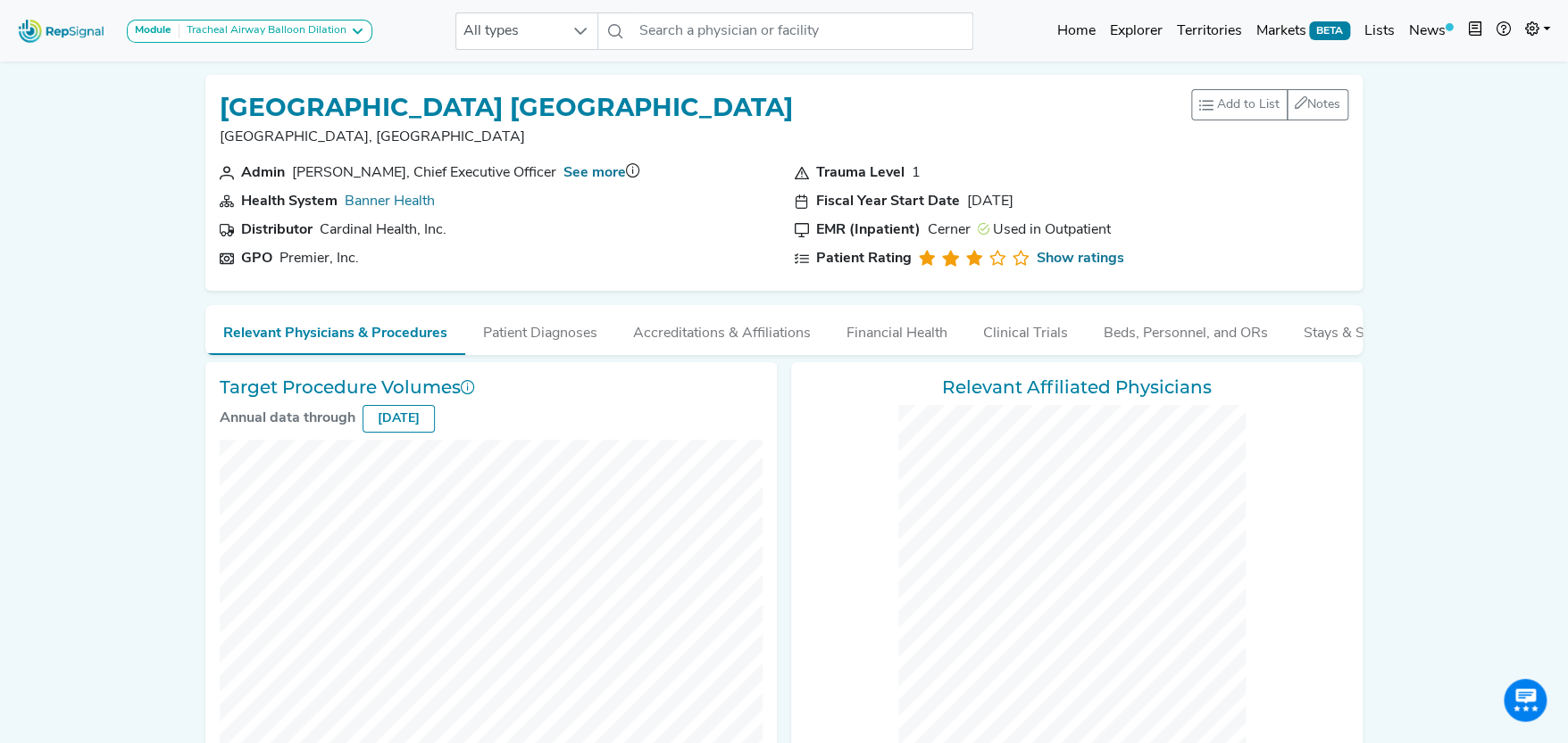
checkbox input "false"
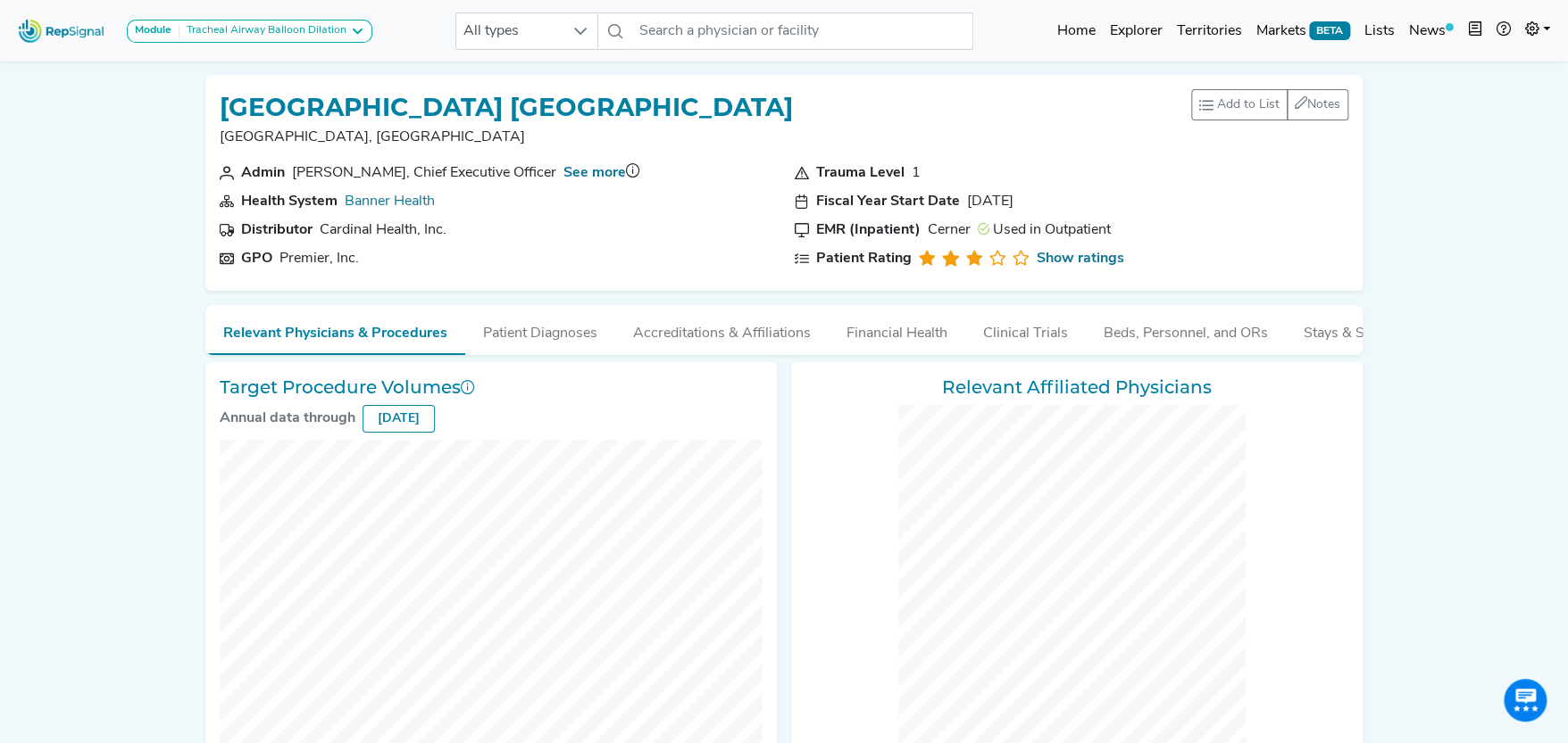
checkbox input "false"
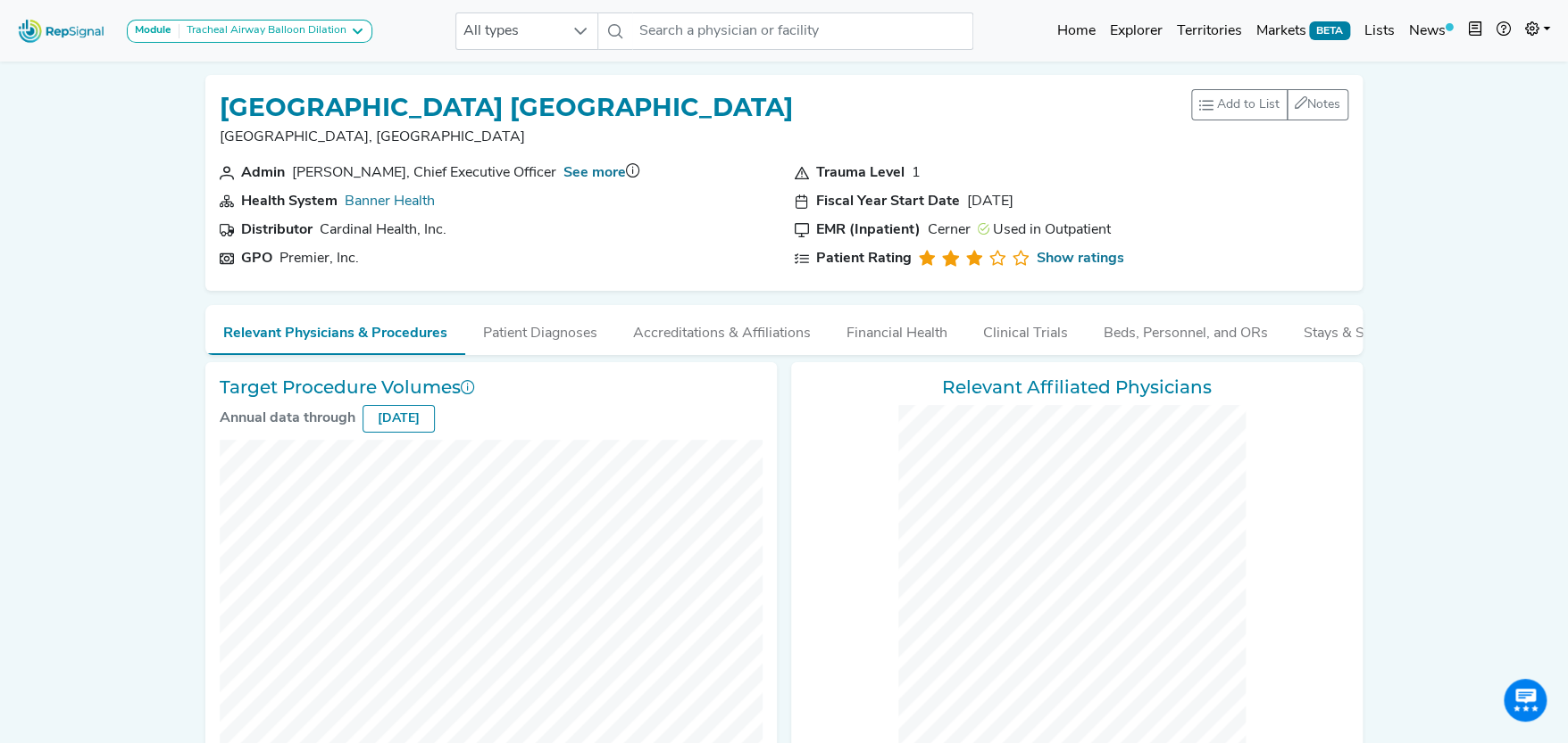
checkbox input "false"
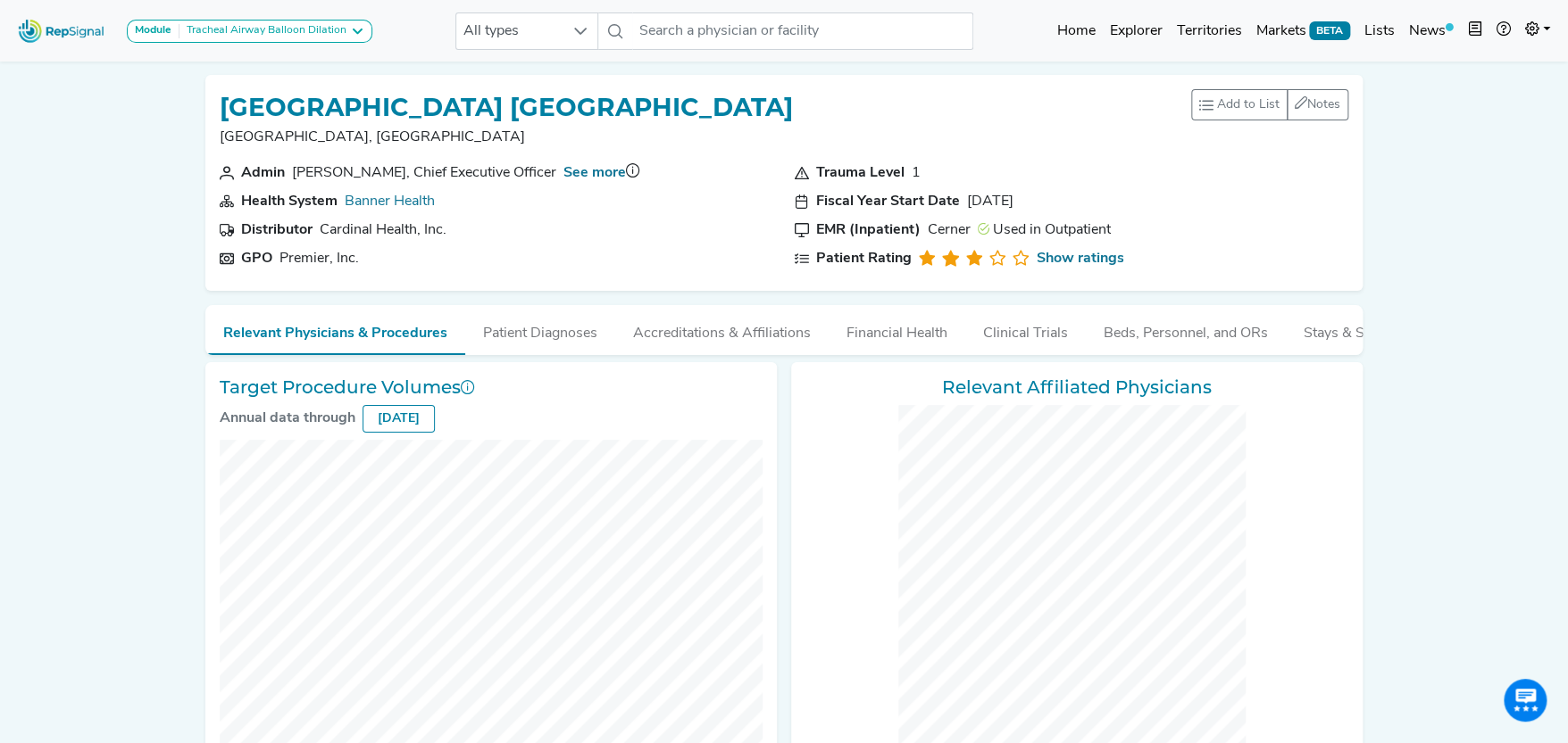
checkbox input "false"
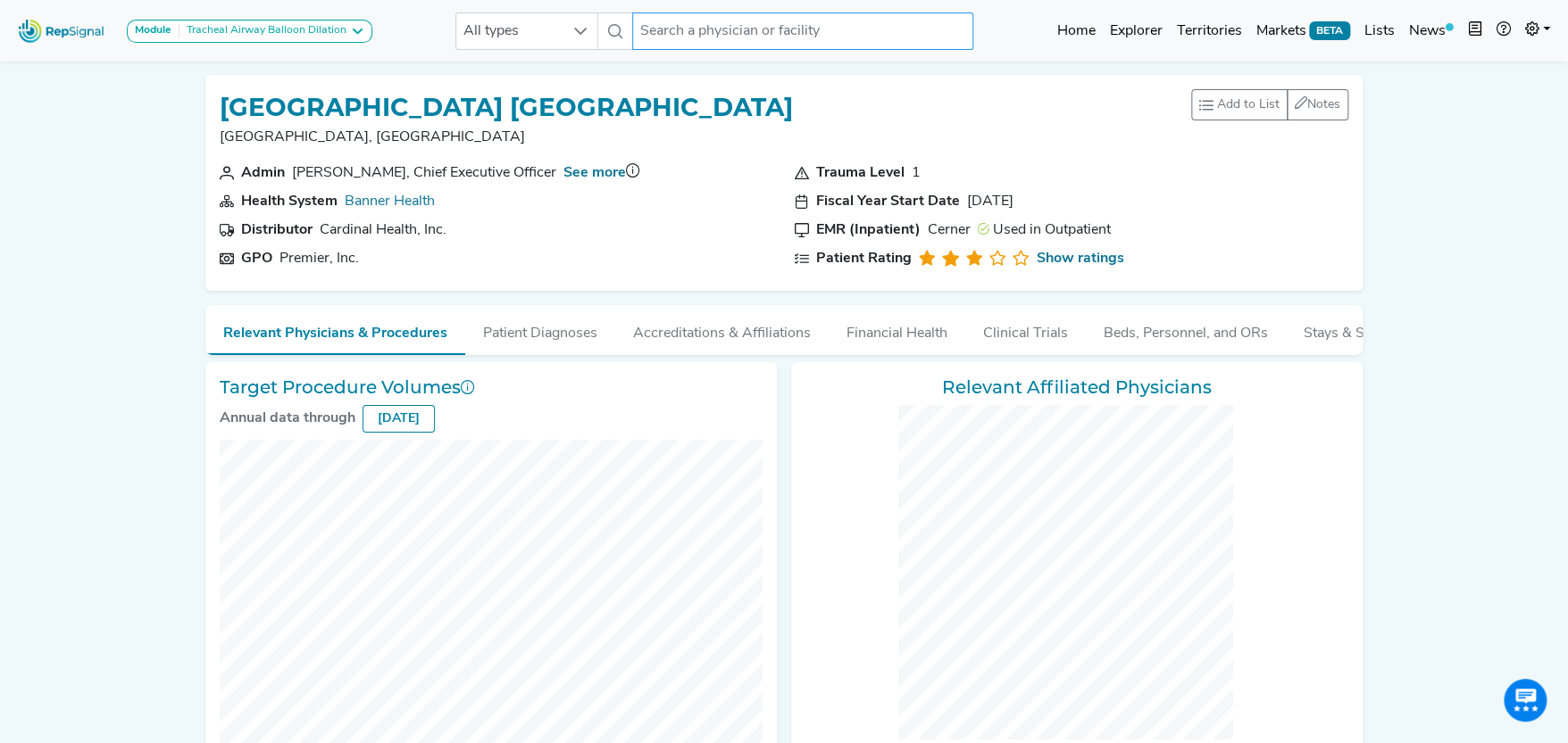
click at [721, 29] on input "text" at bounding box center [802, 31] width 341 height 37
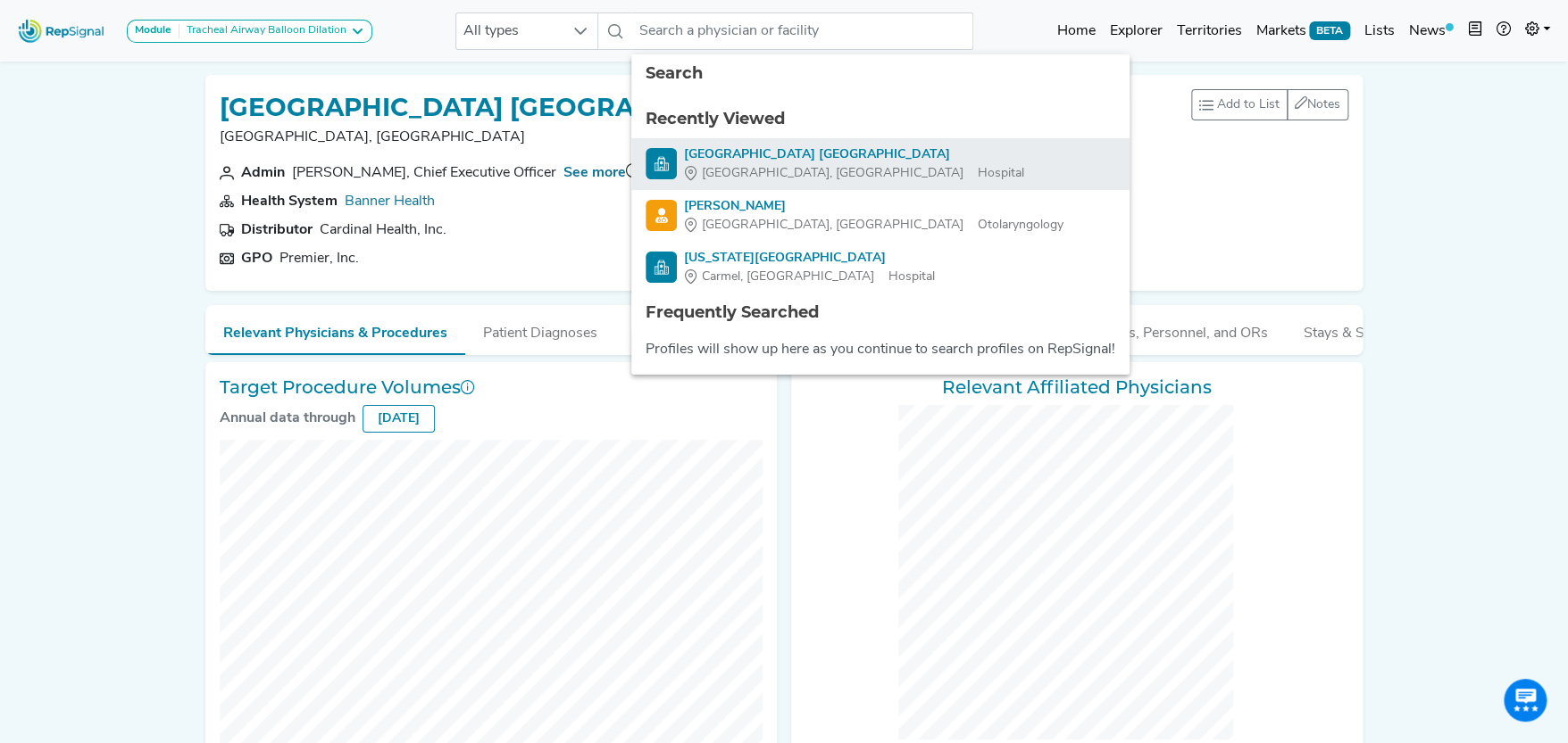
click at [808, 149] on div "[GEOGRAPHIC_DATA] [GEOGRAPHIC_DATA]" at bounding box center [854, 154] width 340 height 19
type input "[GEOGRAPHIC_DATA] [GEOGRAPHIC_DATA]"
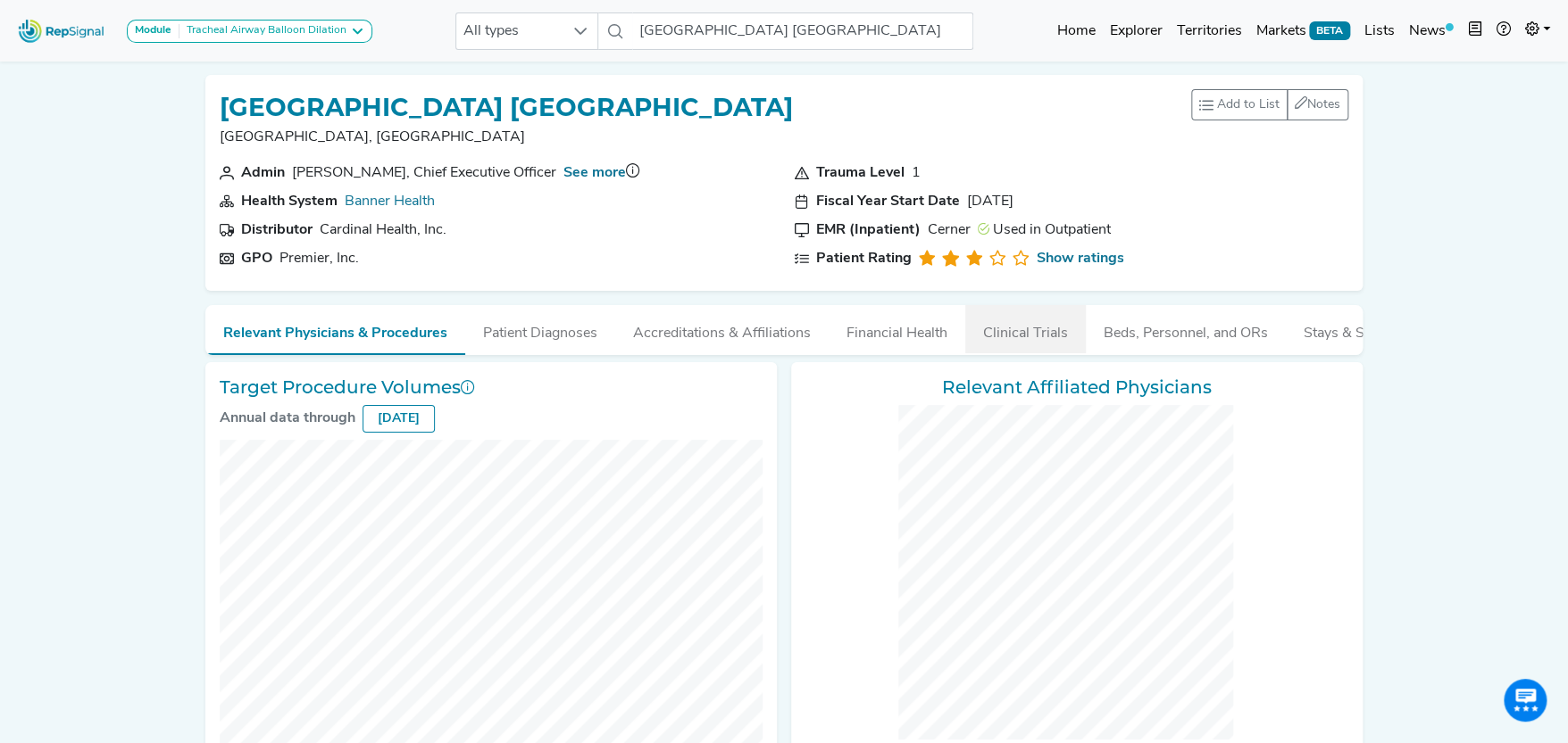
click at [1048, 331] on button "Clinical Trials" at bounding box center [1026, 329] width 121 height 48
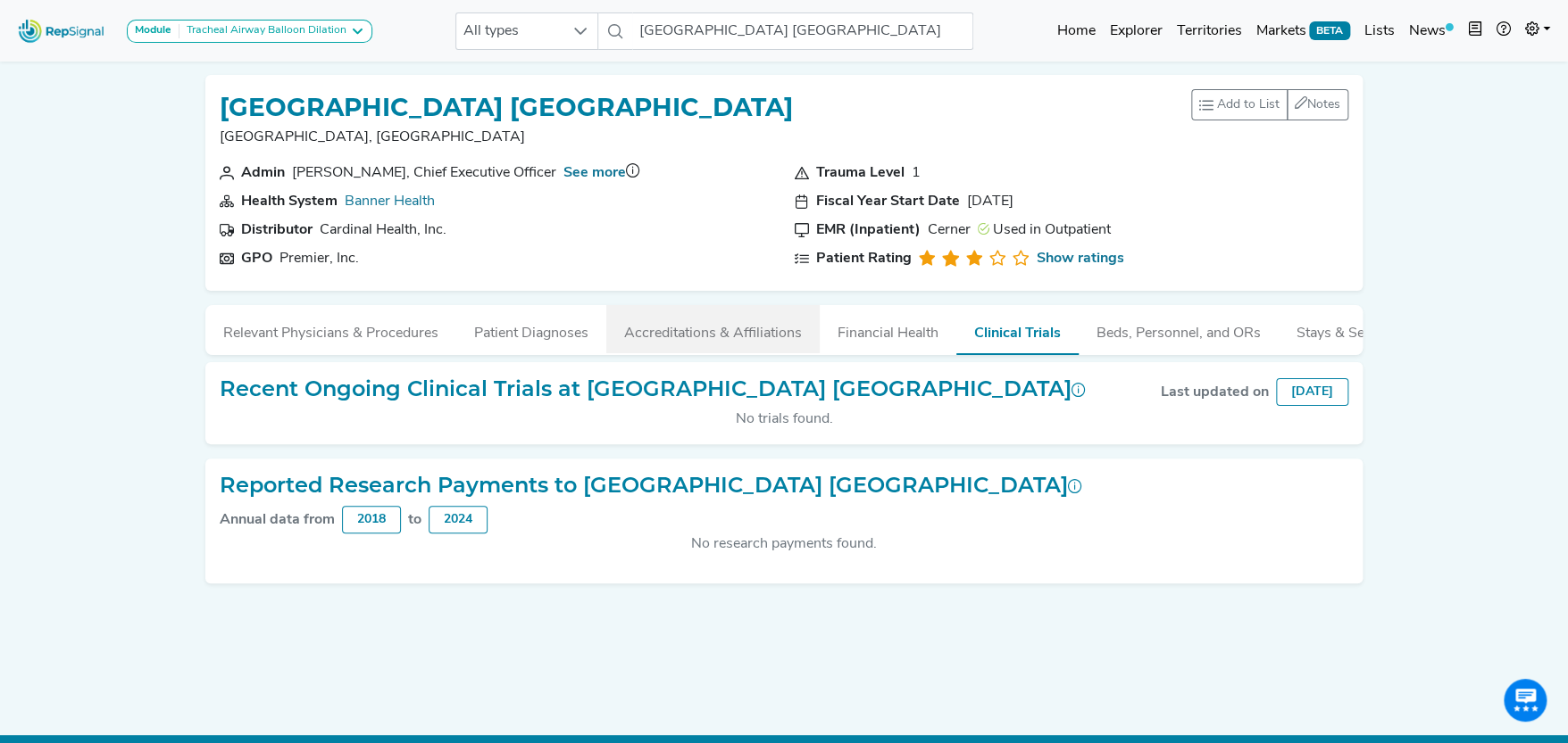
click at [711, 329] on button "Accreditations & Affiliations" at bounding box center [712, 329] width 213 height 48
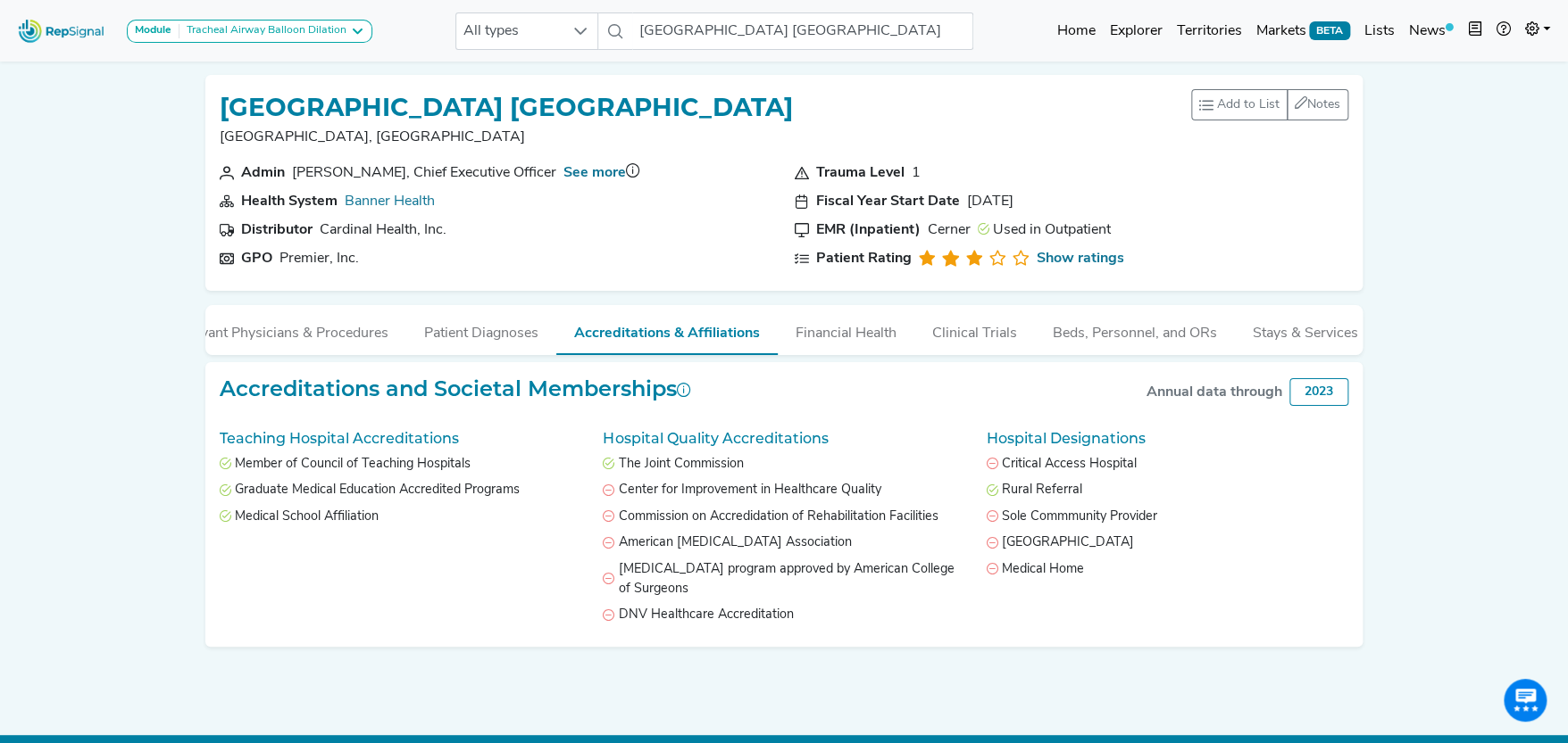
scroll to position [0, 63]
click at [410, 196] on link "Banner Health" at bounding box center [389, 202] width 91 height 15
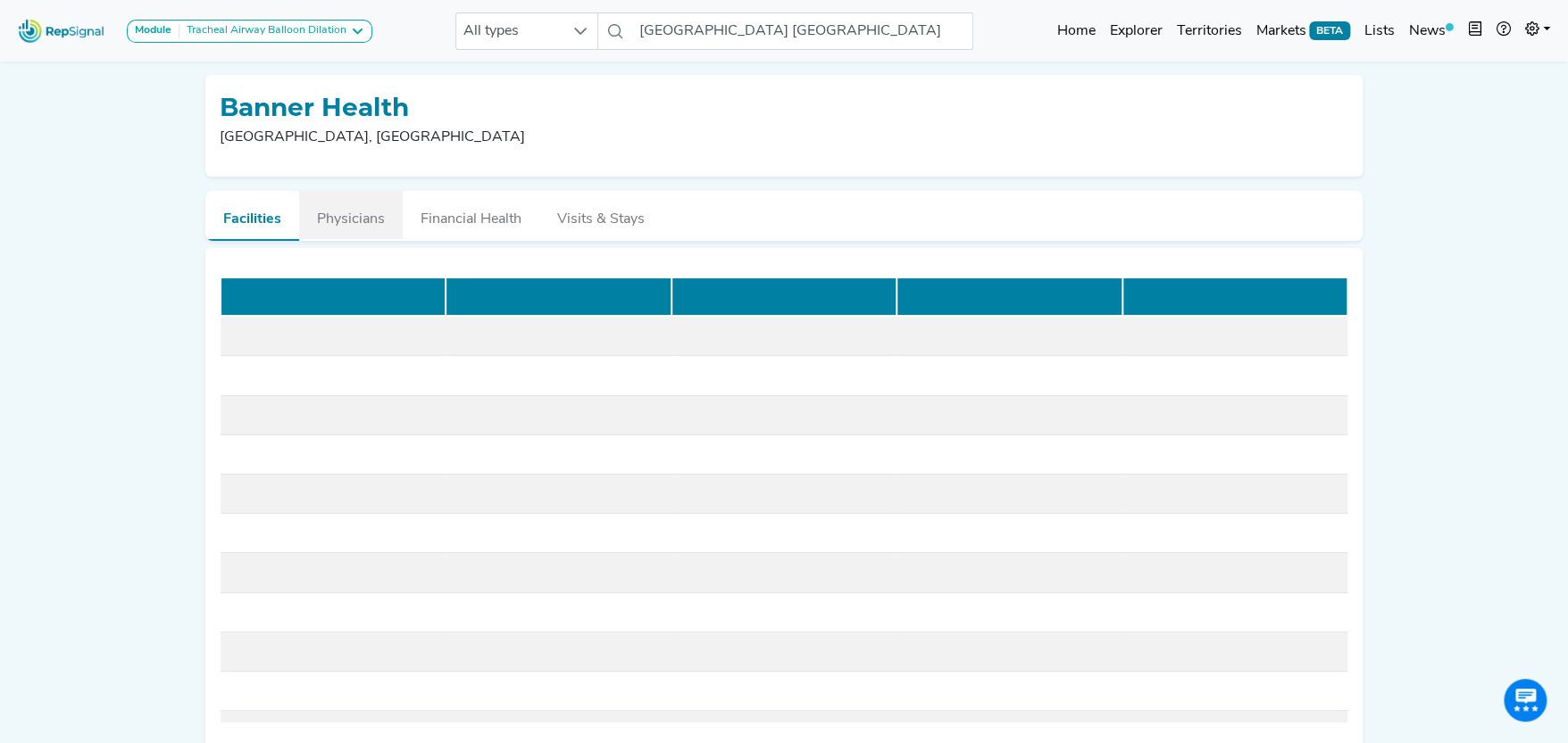
click at [374, 217] on button "Physicians" at bounding box center [350, 215] width 103 height 48
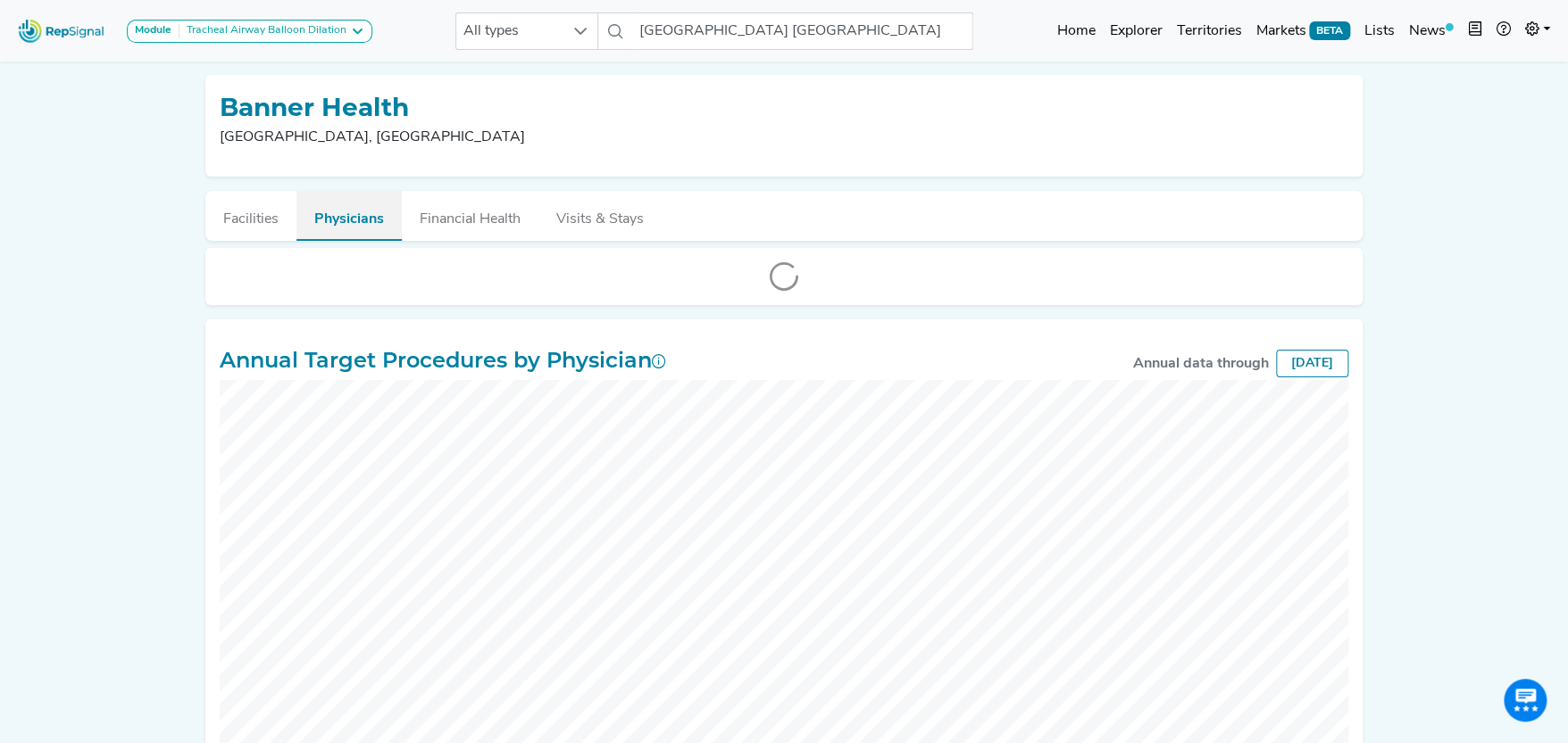
click at [366, 217] on button "Physicians" at bounding box center [348, 216] width 105 height 50
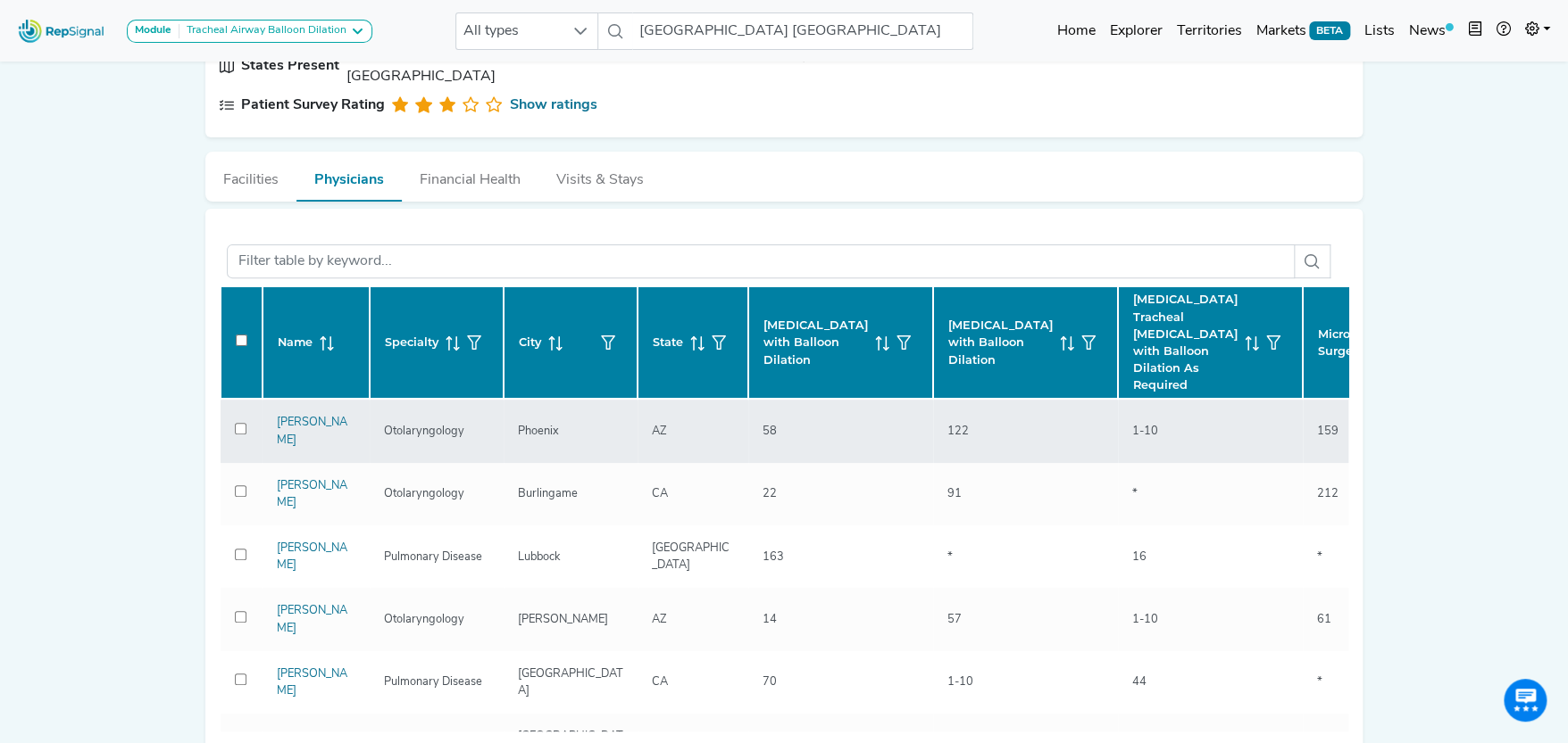
scroll to position [177, 0]
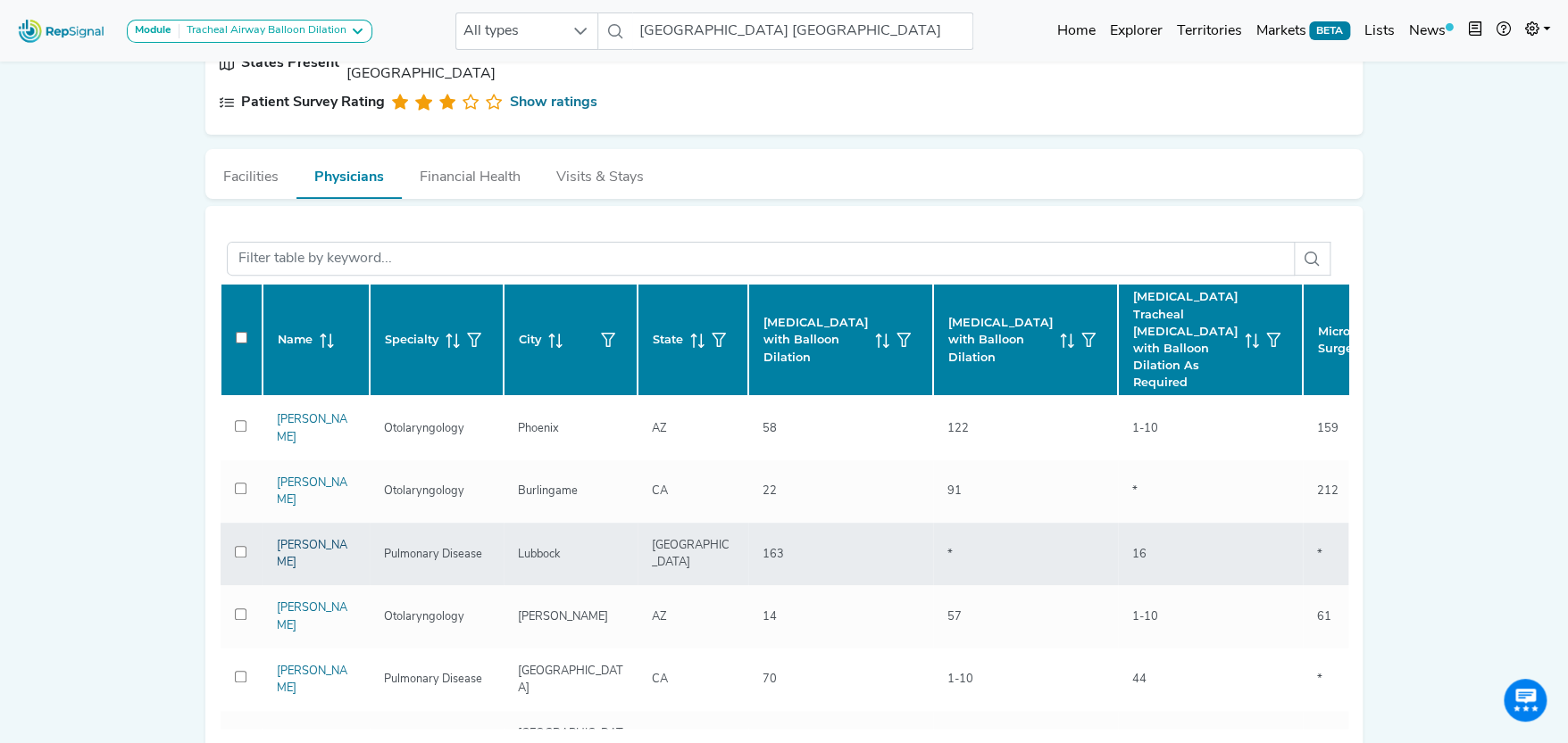
click at [324, 540] on link "[PERSON_NAME]" at bounding box center [312, 554] width 70 height 28
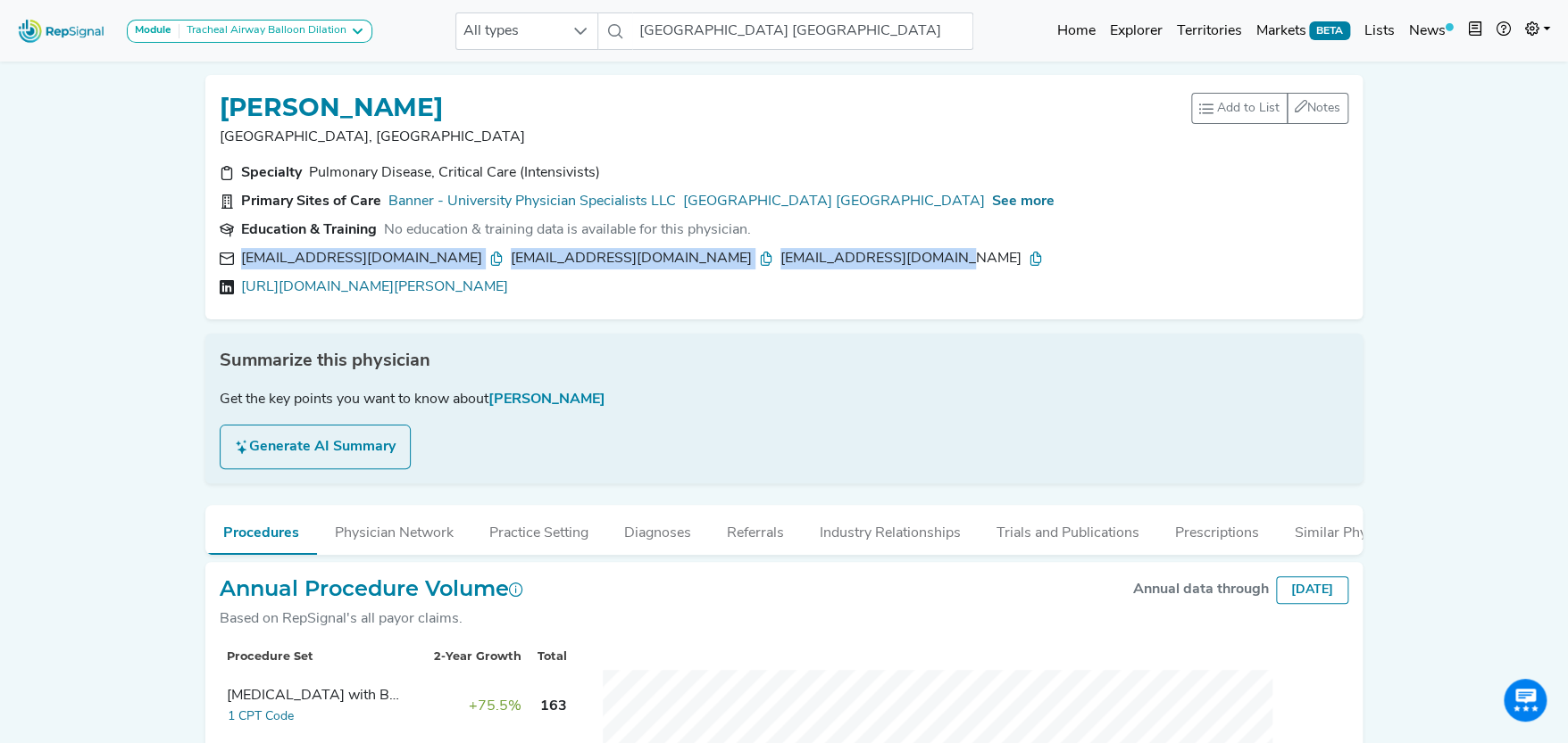
drag, startPoint x: 859, startPoint y: 252, endPoint x: 251, endPoint y: 267, distance: 608.2
click at [249, 267] on div "[EMAIL_ADDRESS][DOMAIN_NAME] [DOMAIN_NAME][EMAIL_ADDRESS][DOMAIN_NAME] [DOMAIN_…" at bounding box center [784, 258] width 1128 height 21
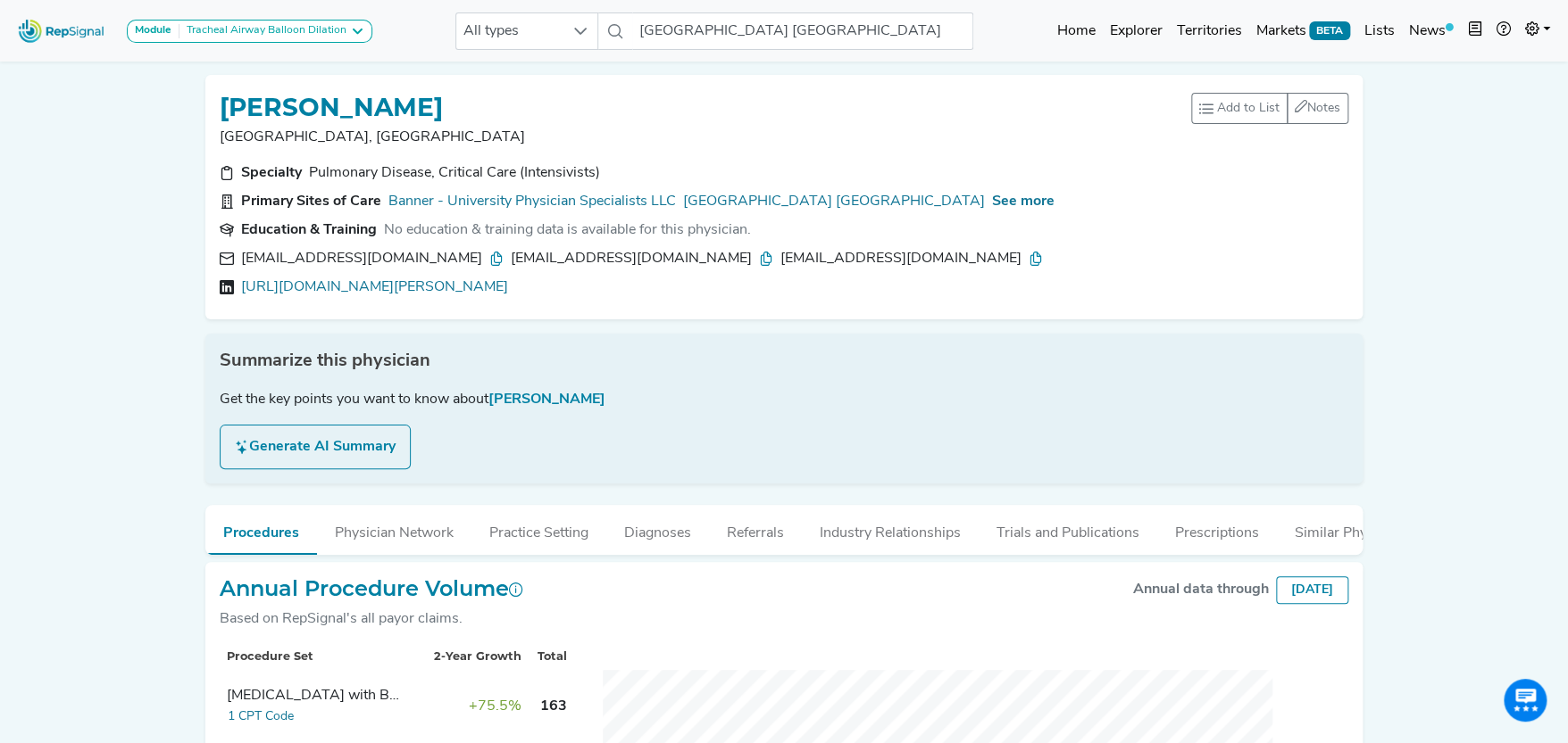
click at [413, 299] on div "Specialty Pulmonary Disease, Critical Care (Intensivists) Primary Sites of Care…" at bounding box center [784, 234] width 1150 height 143
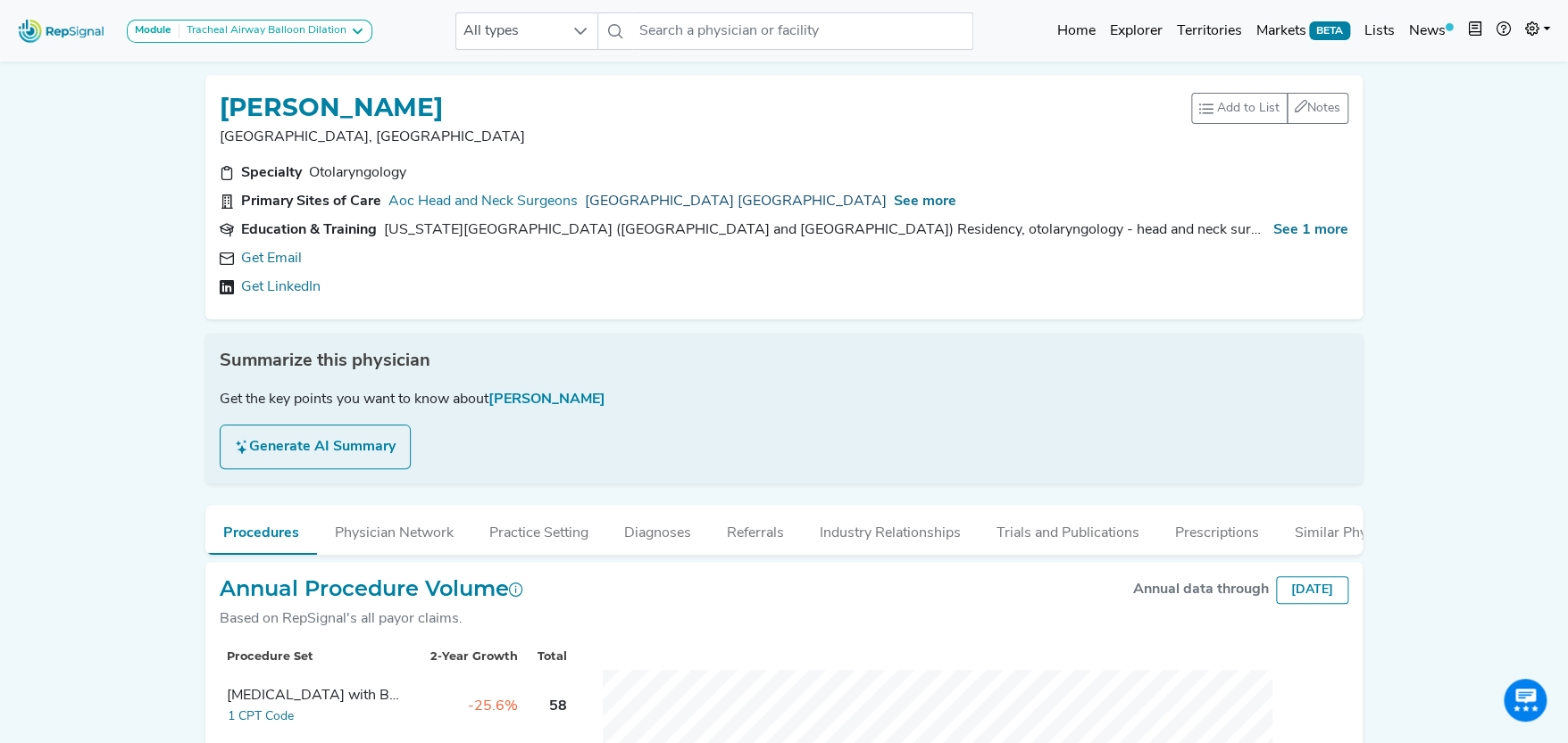
click at [808, 197] on link "[GEOGRAPHIC_DATA] [GEOGRAPHIC_DATA]" at bounding box center [736, 201] width 302 height 21
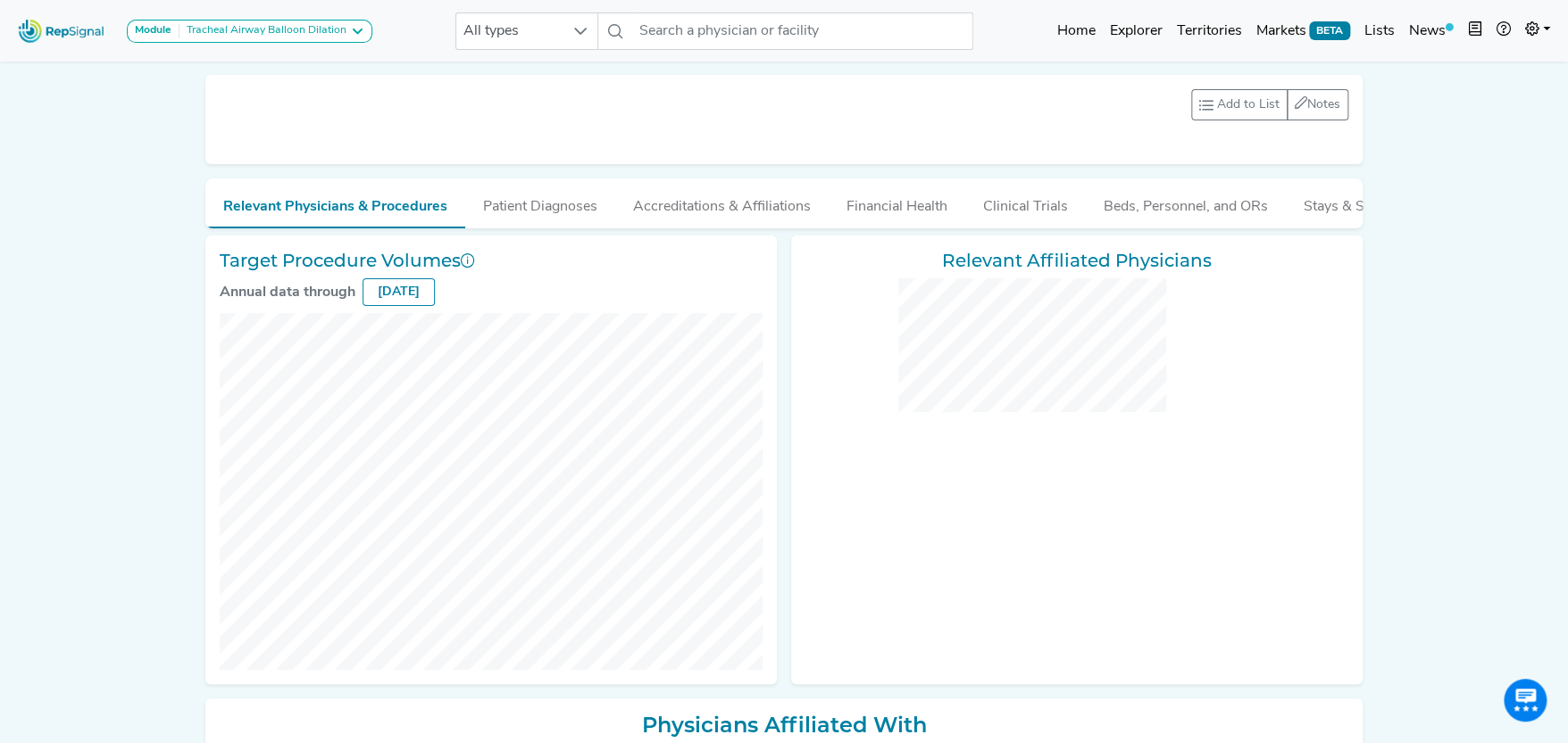
checkbox input "false"
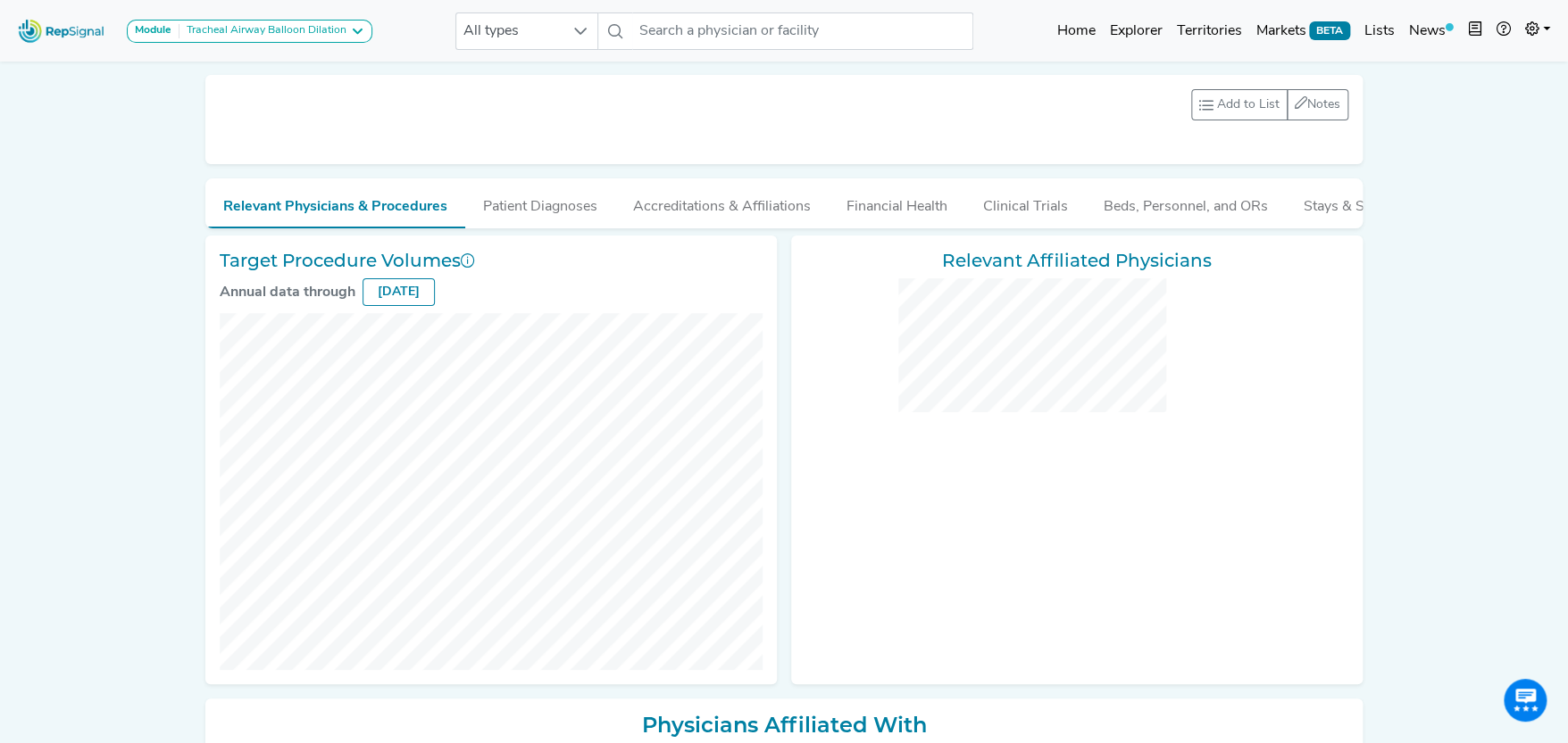
checkbox input "false"
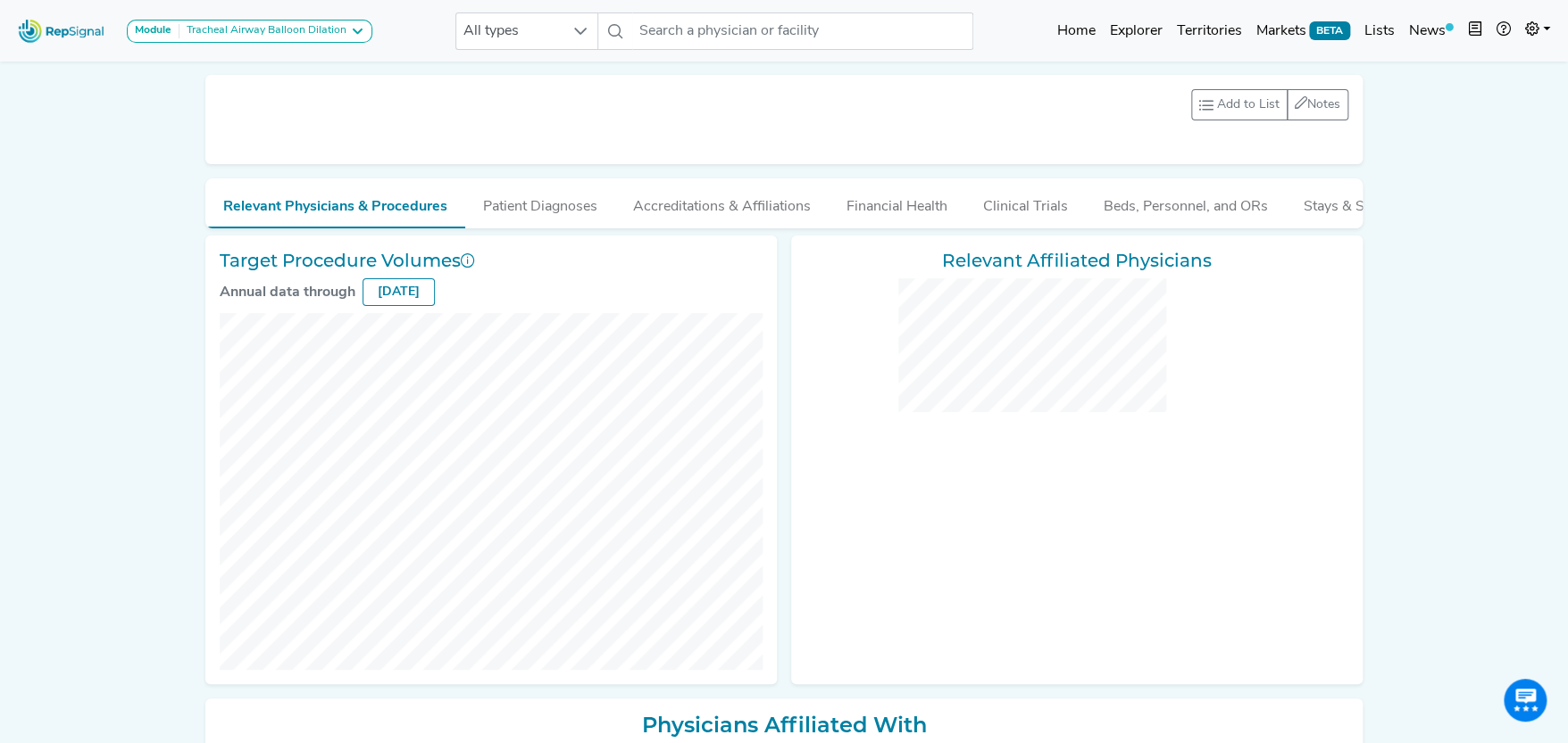
checkbox input "false"
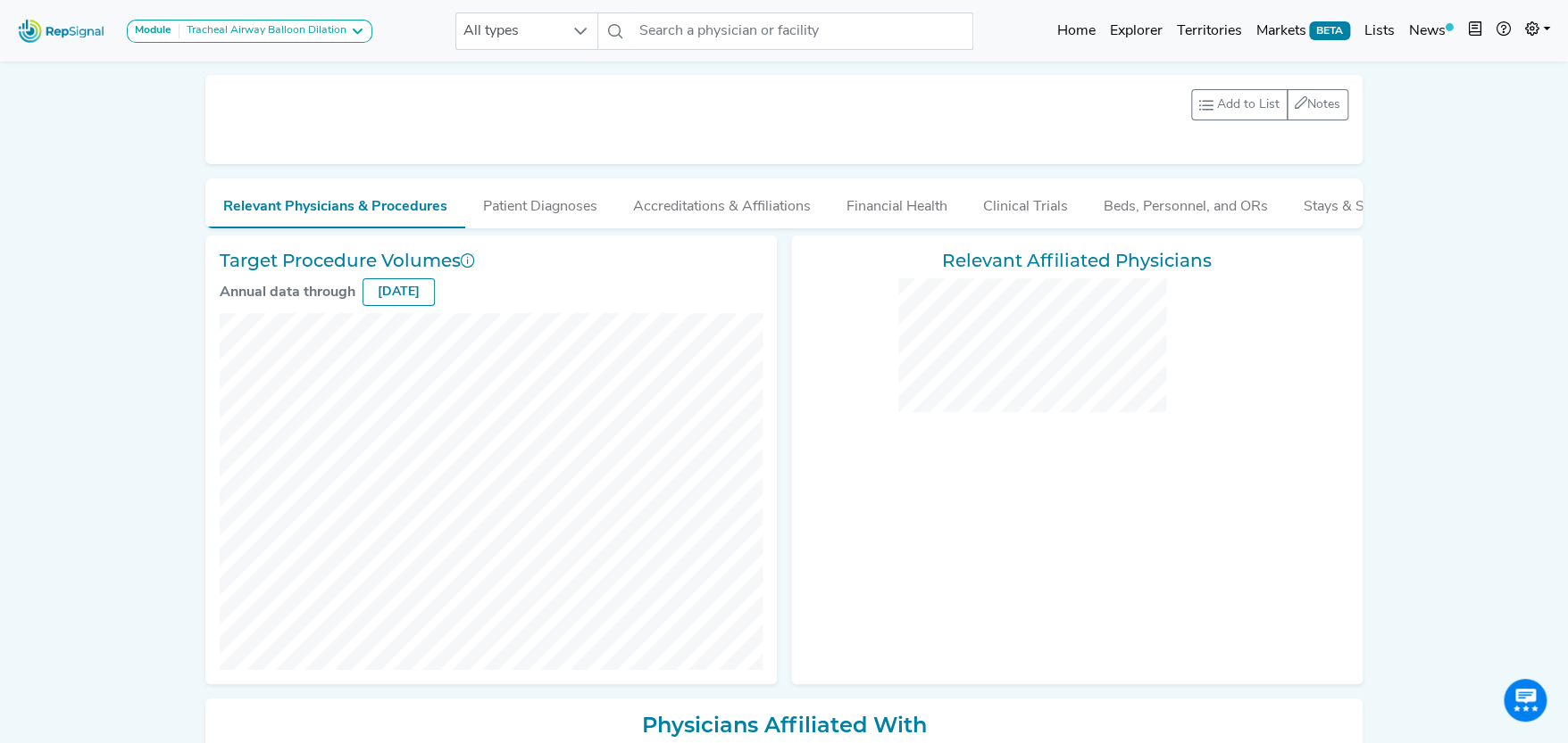
checkbox input "false"
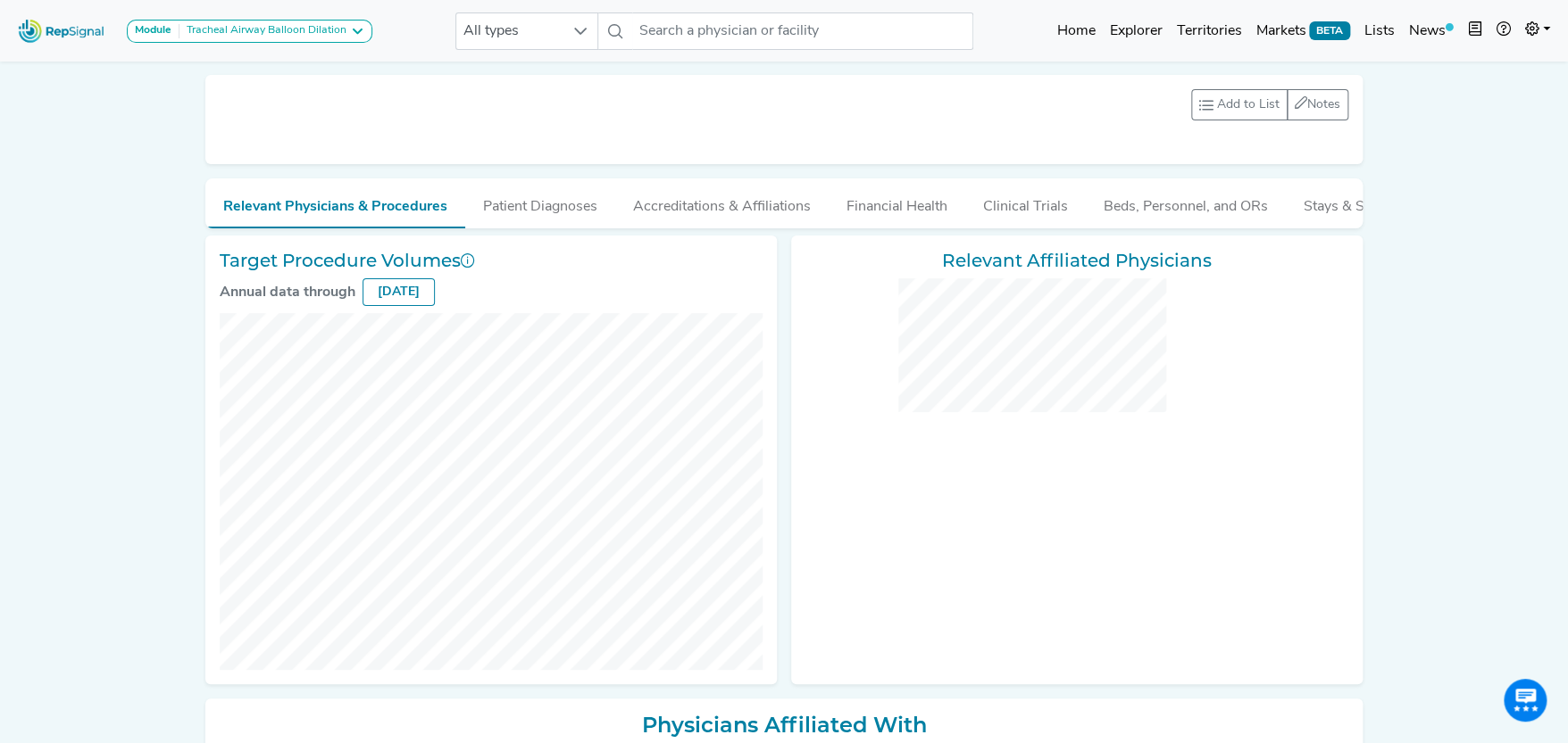
checkbox input "false"
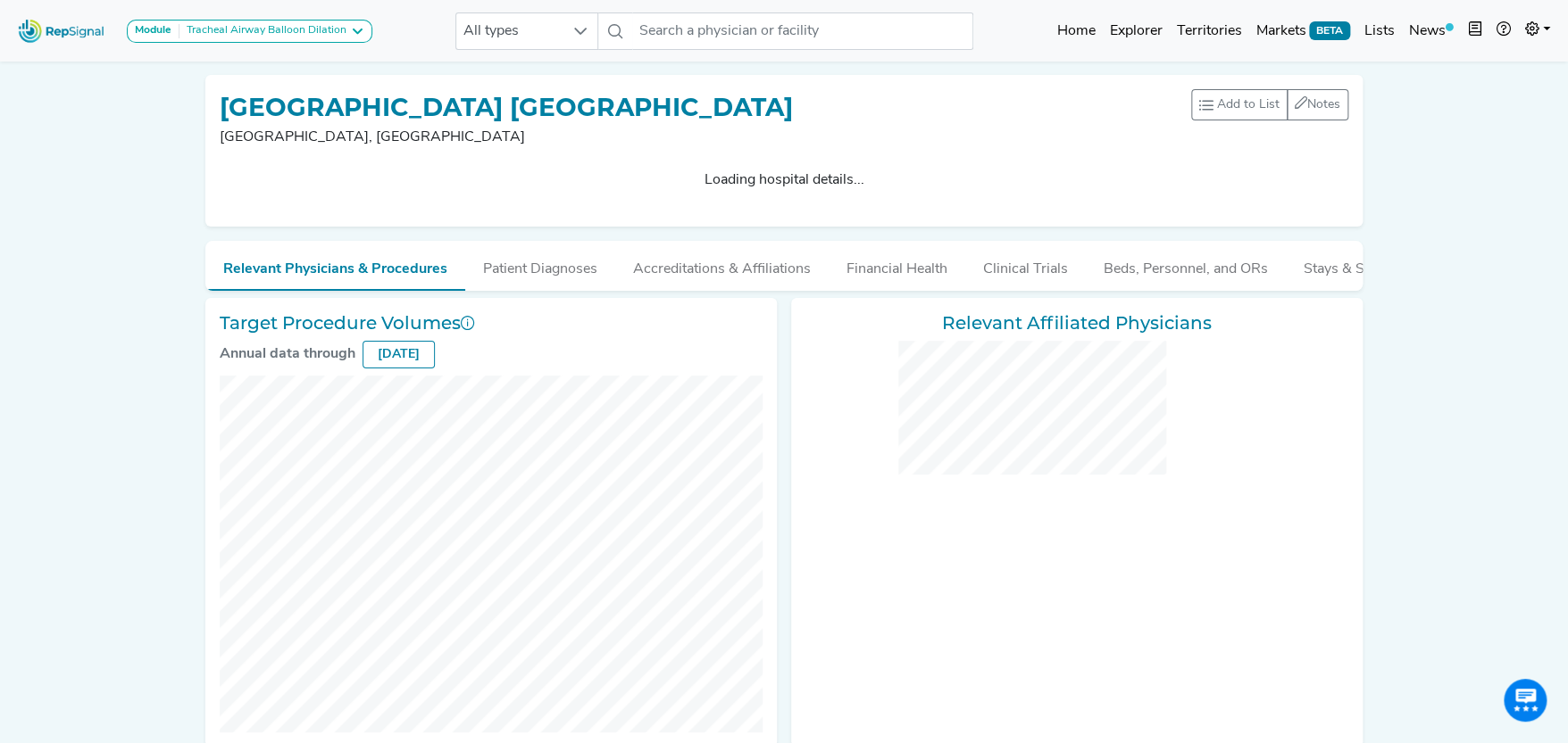
checkbox input "false"
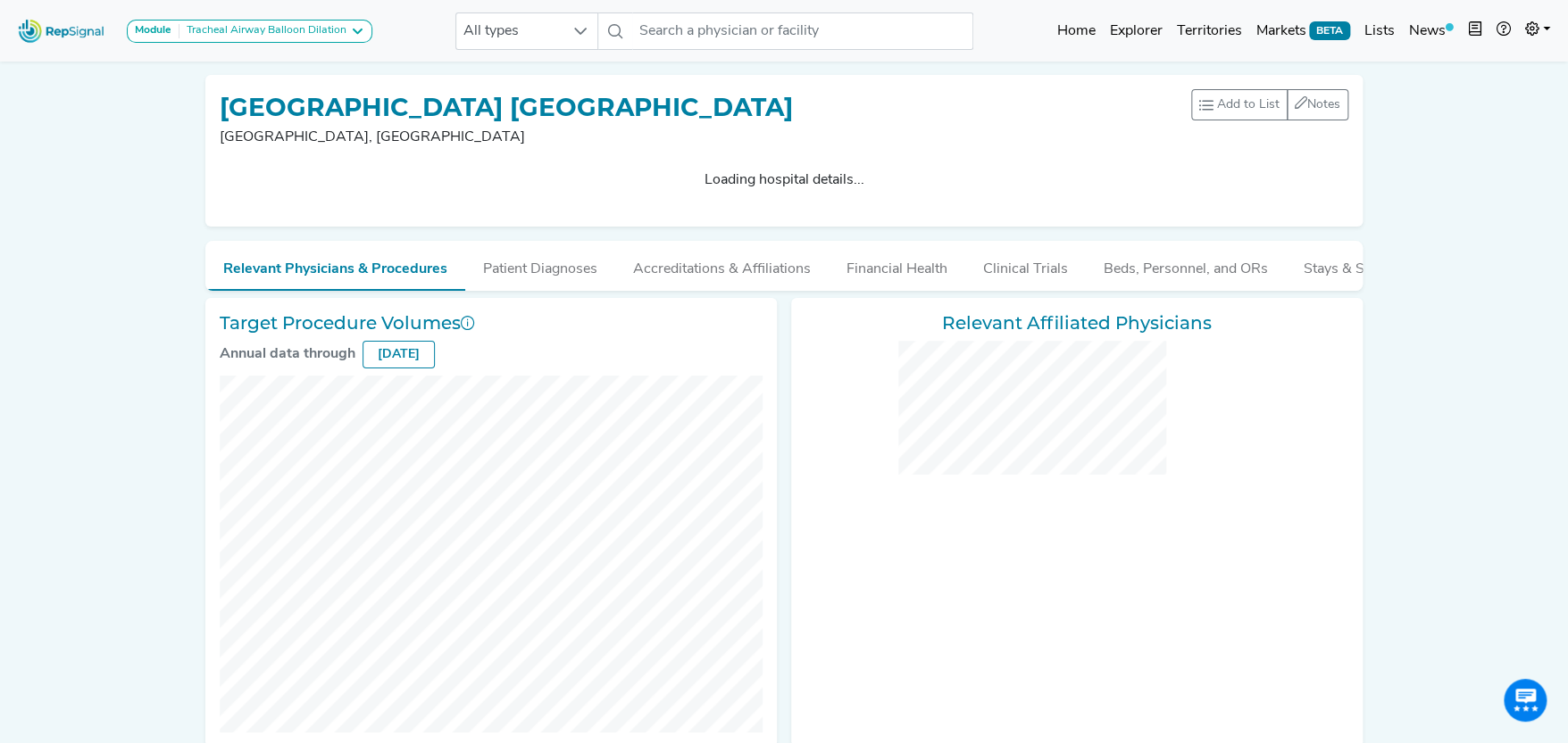
checkbox input "false"
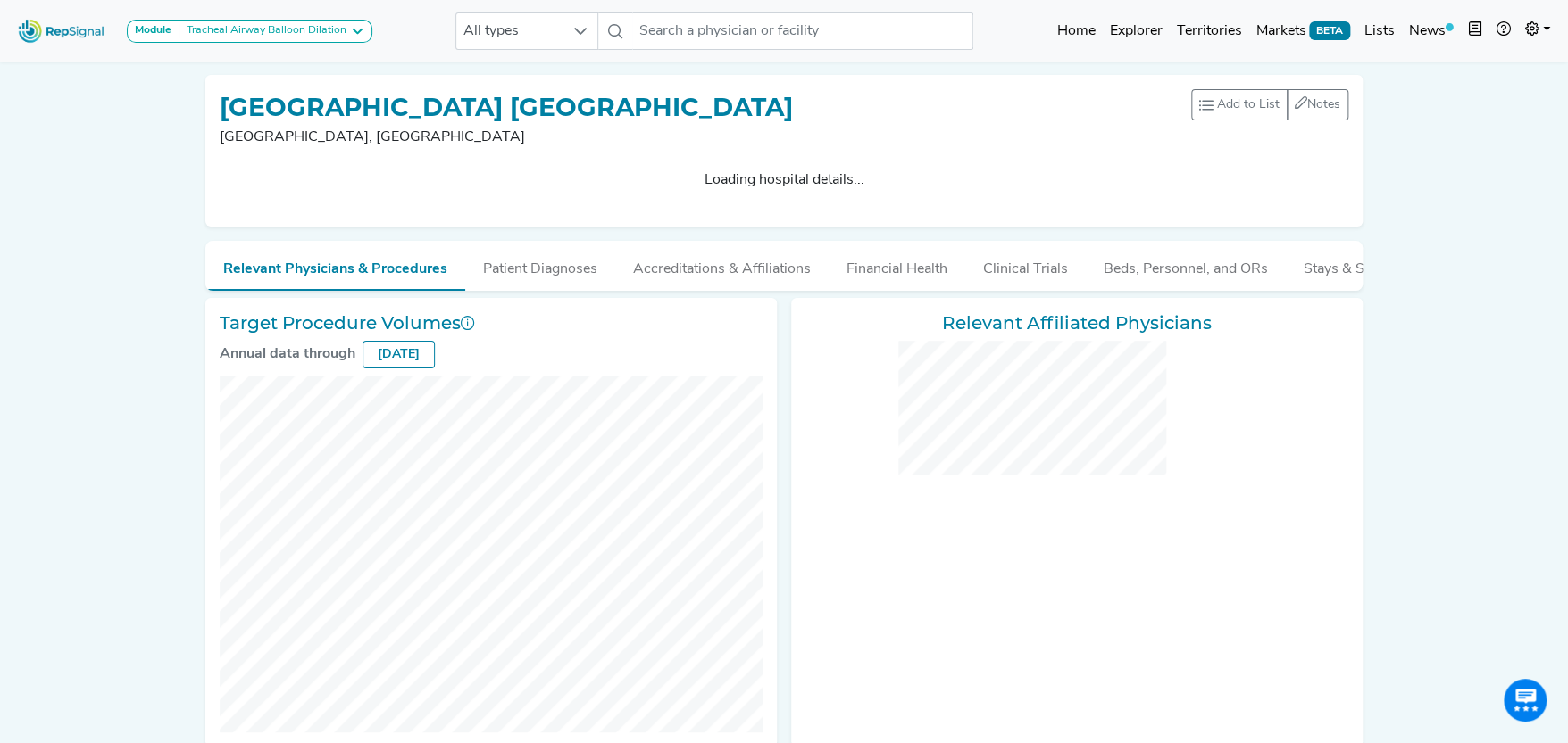
checkbox input "false"
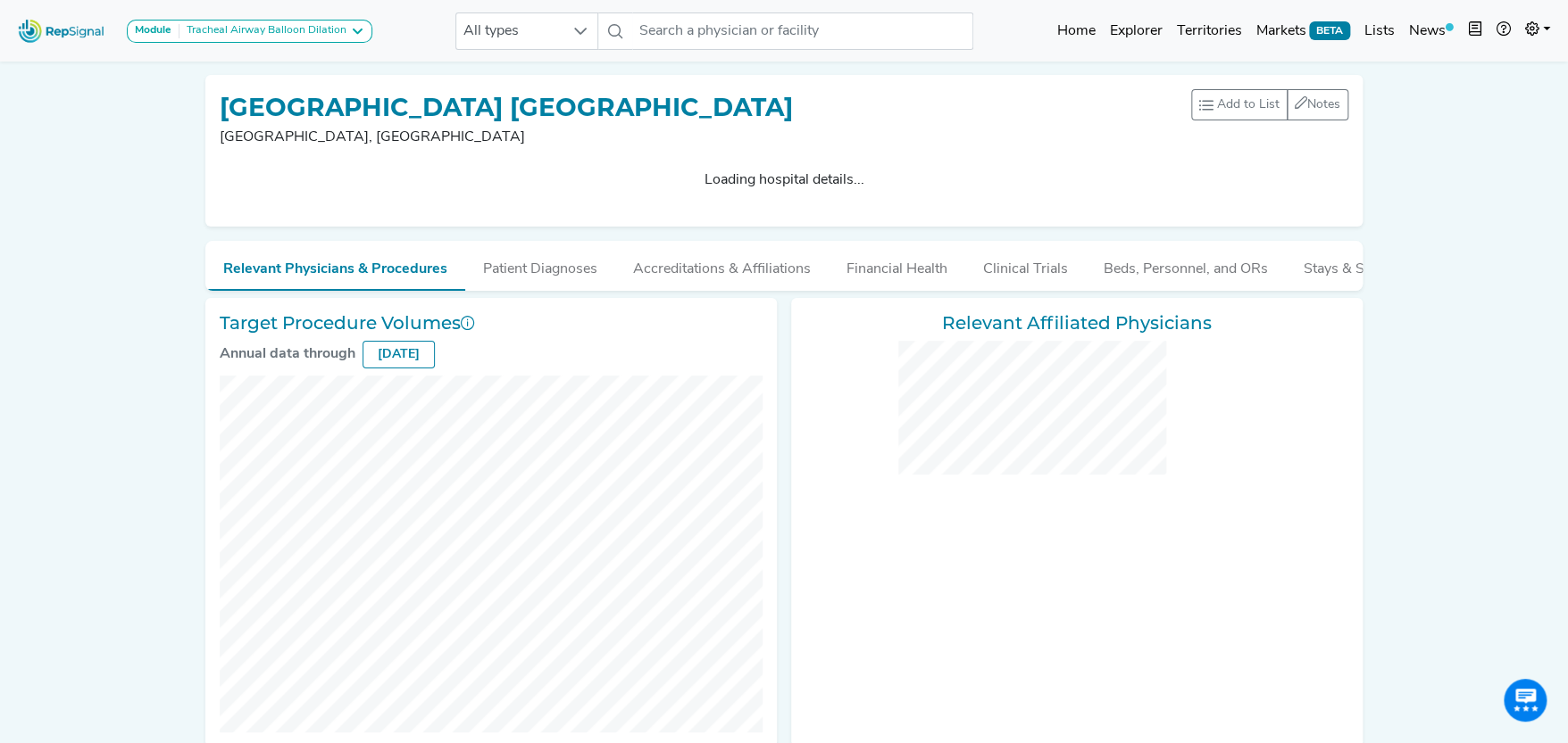
checkbox input "false"
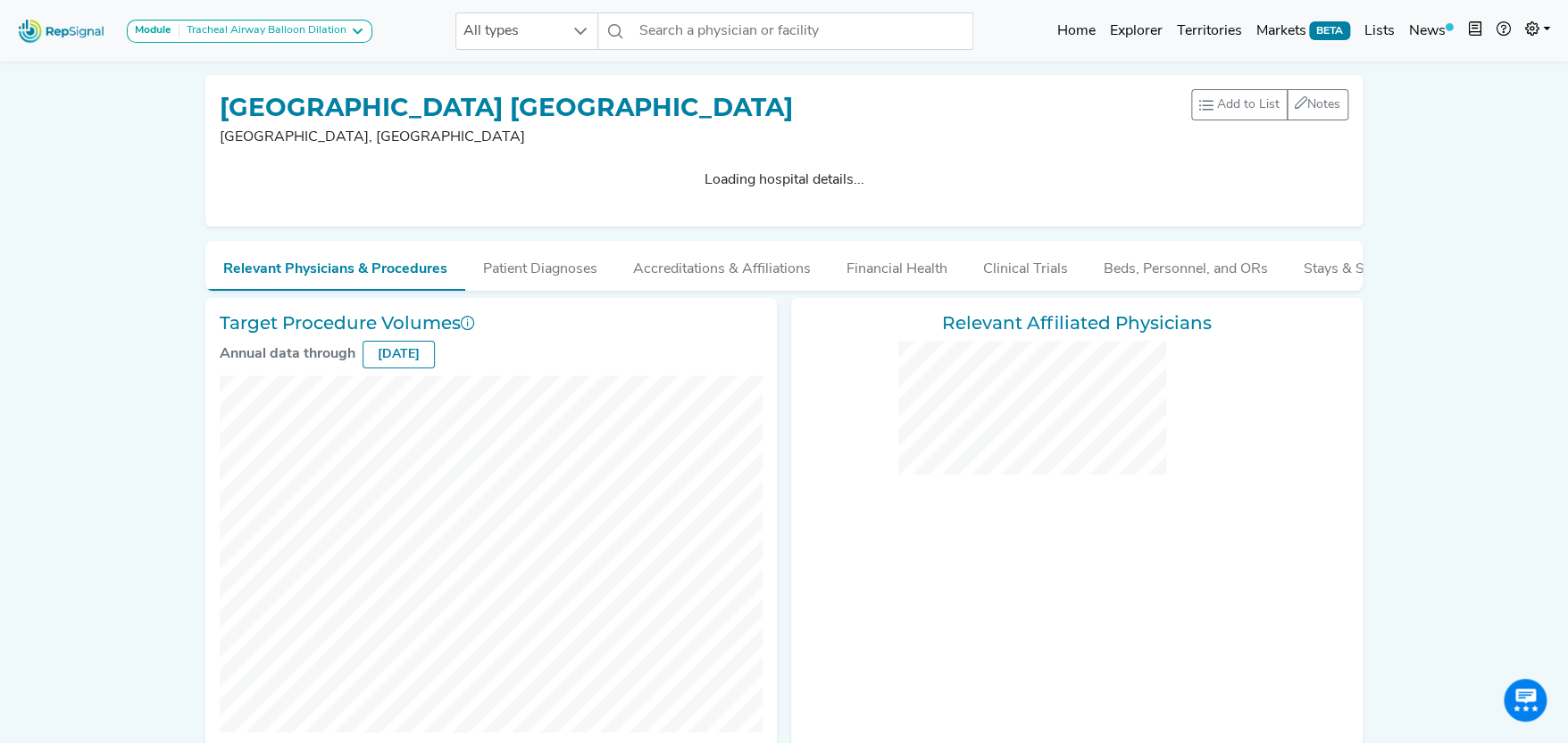
checkbox input "false"
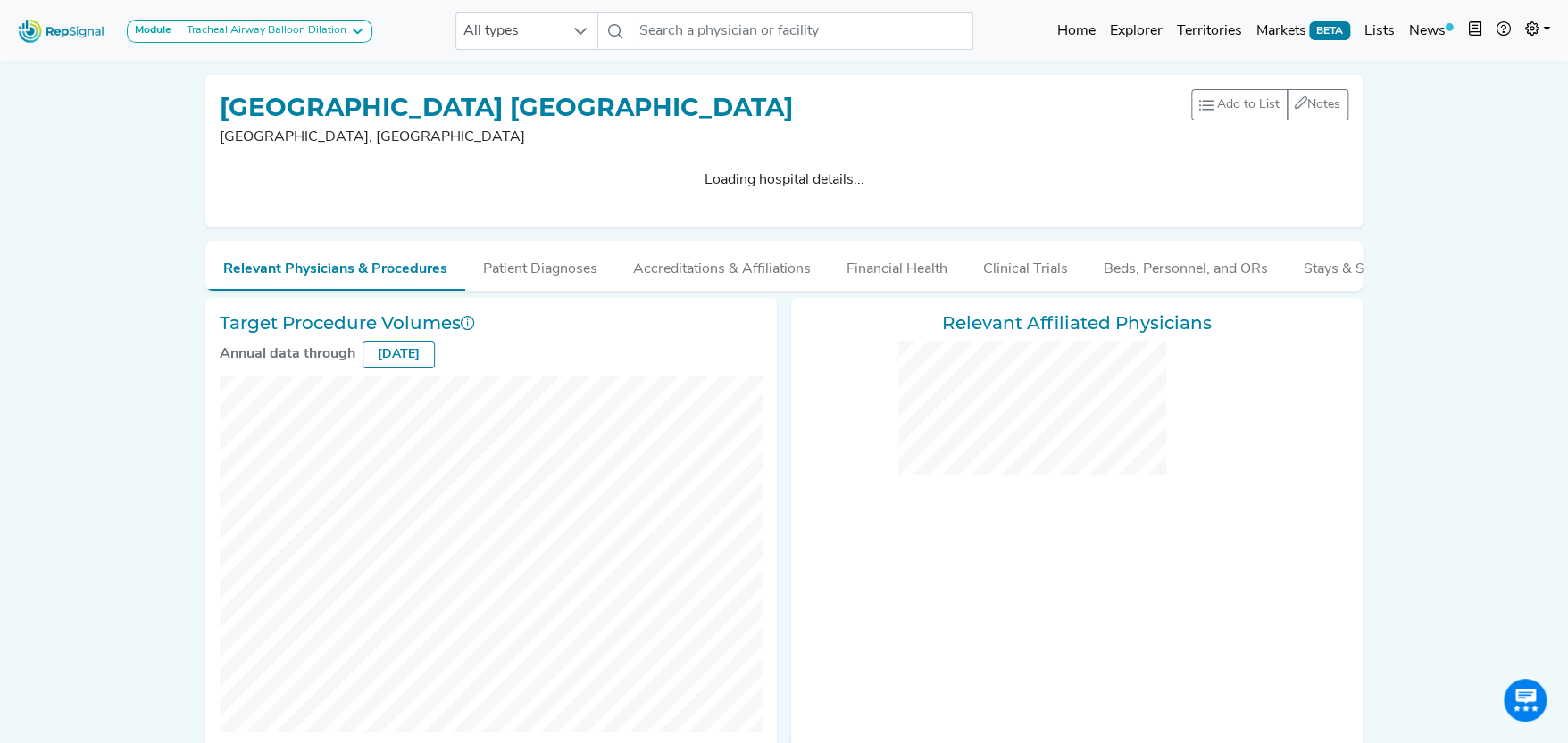
checkbox input "false"
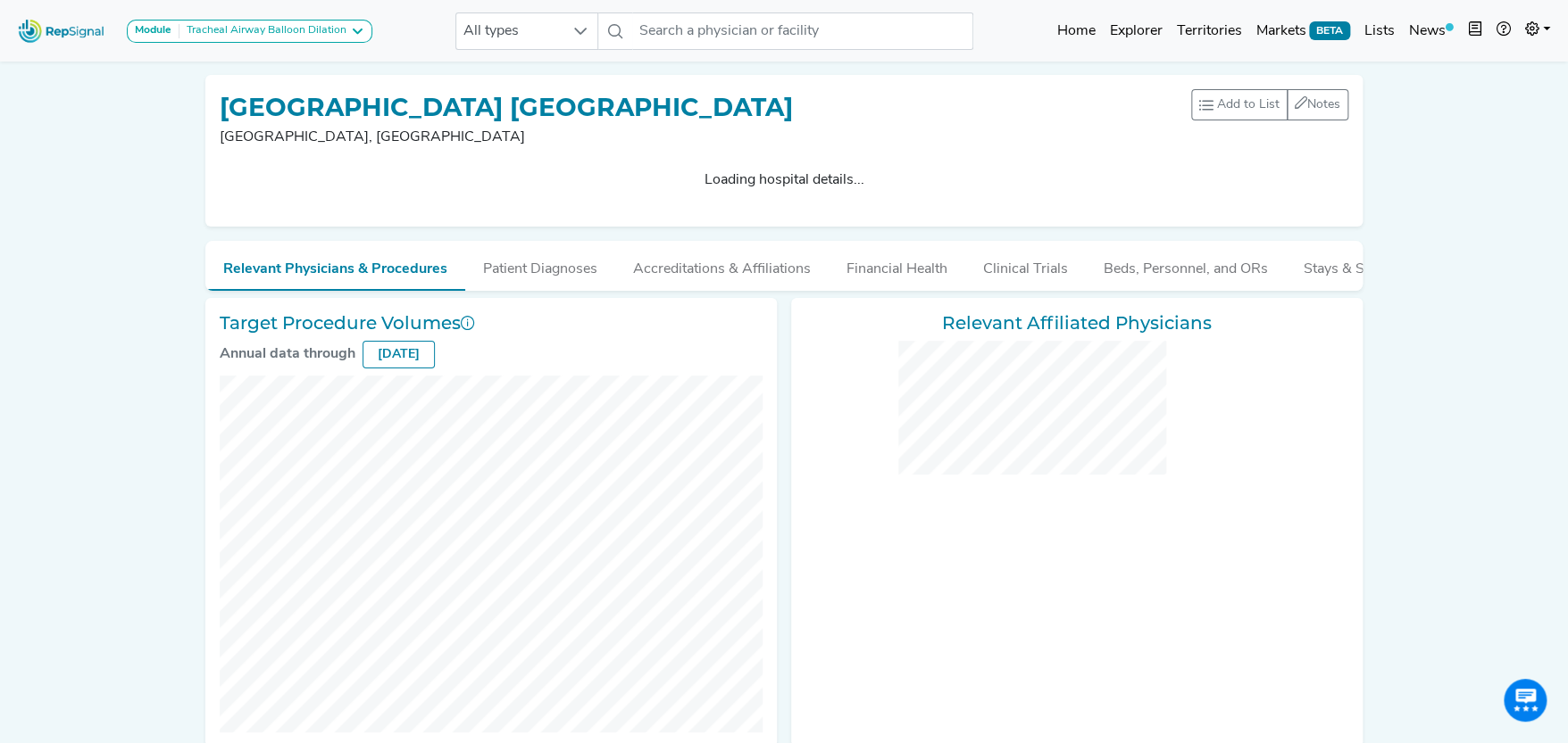
checkbox input "false"
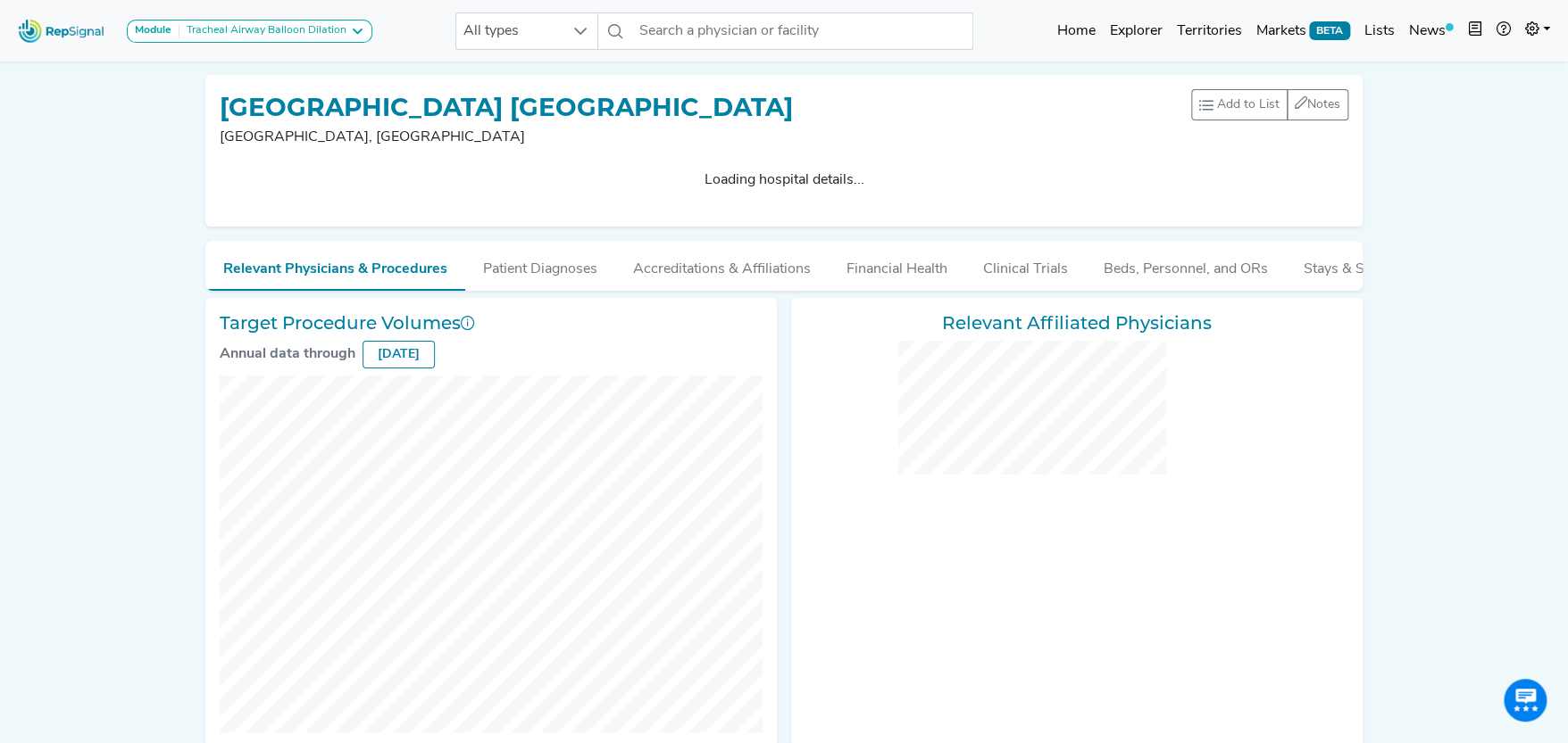
checkbox input "false"
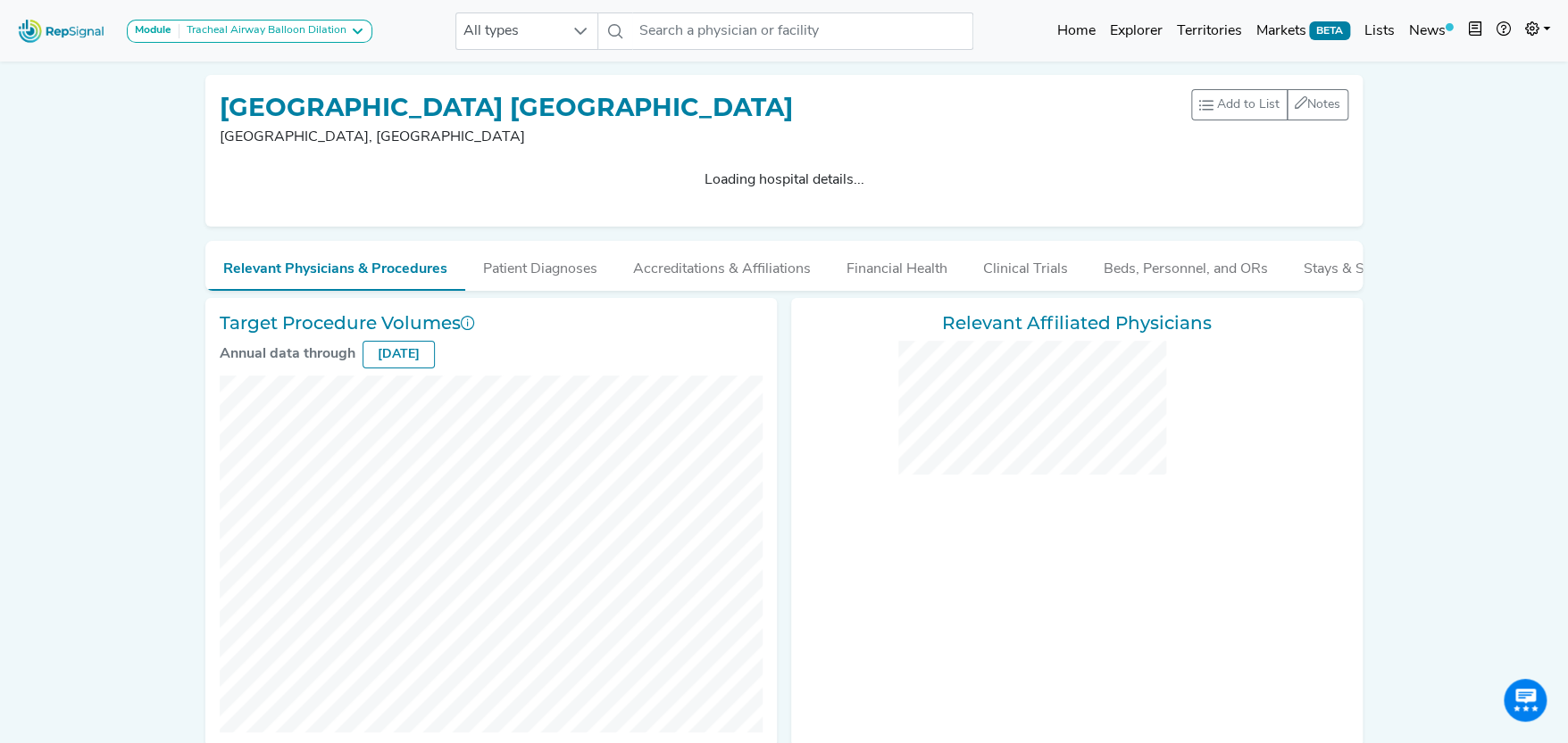
checkbox input "false"
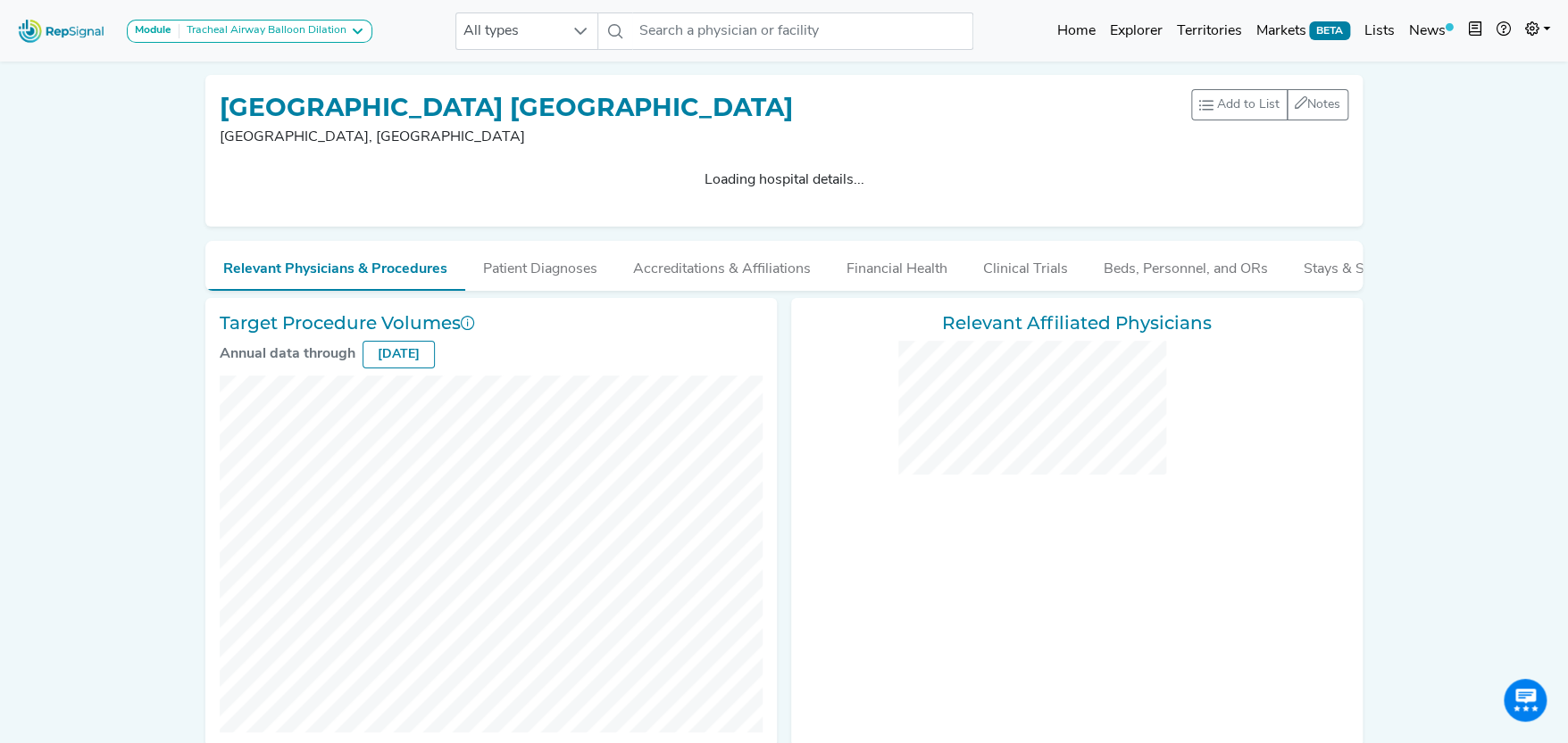
checkbox input "false"
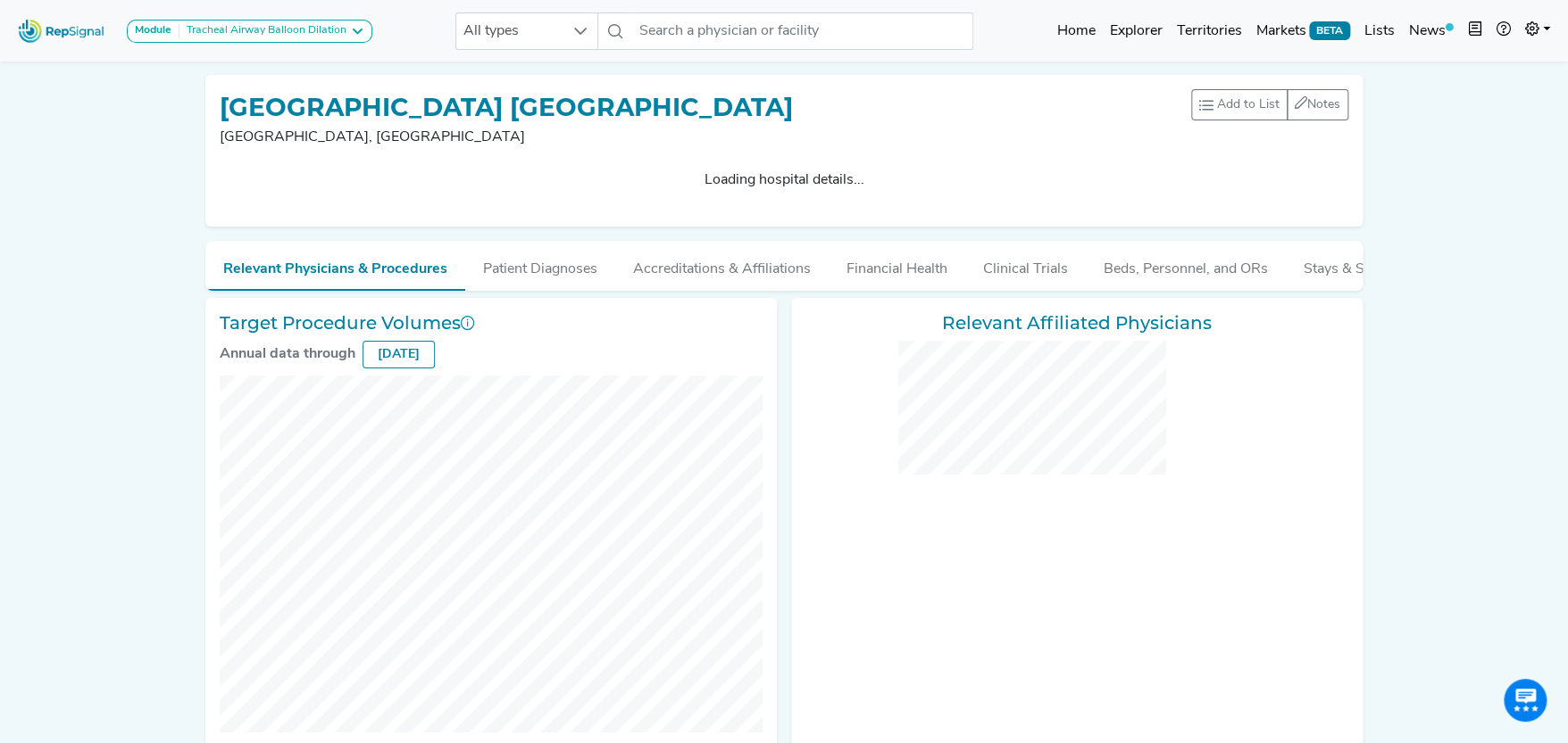
checkbox input "false"
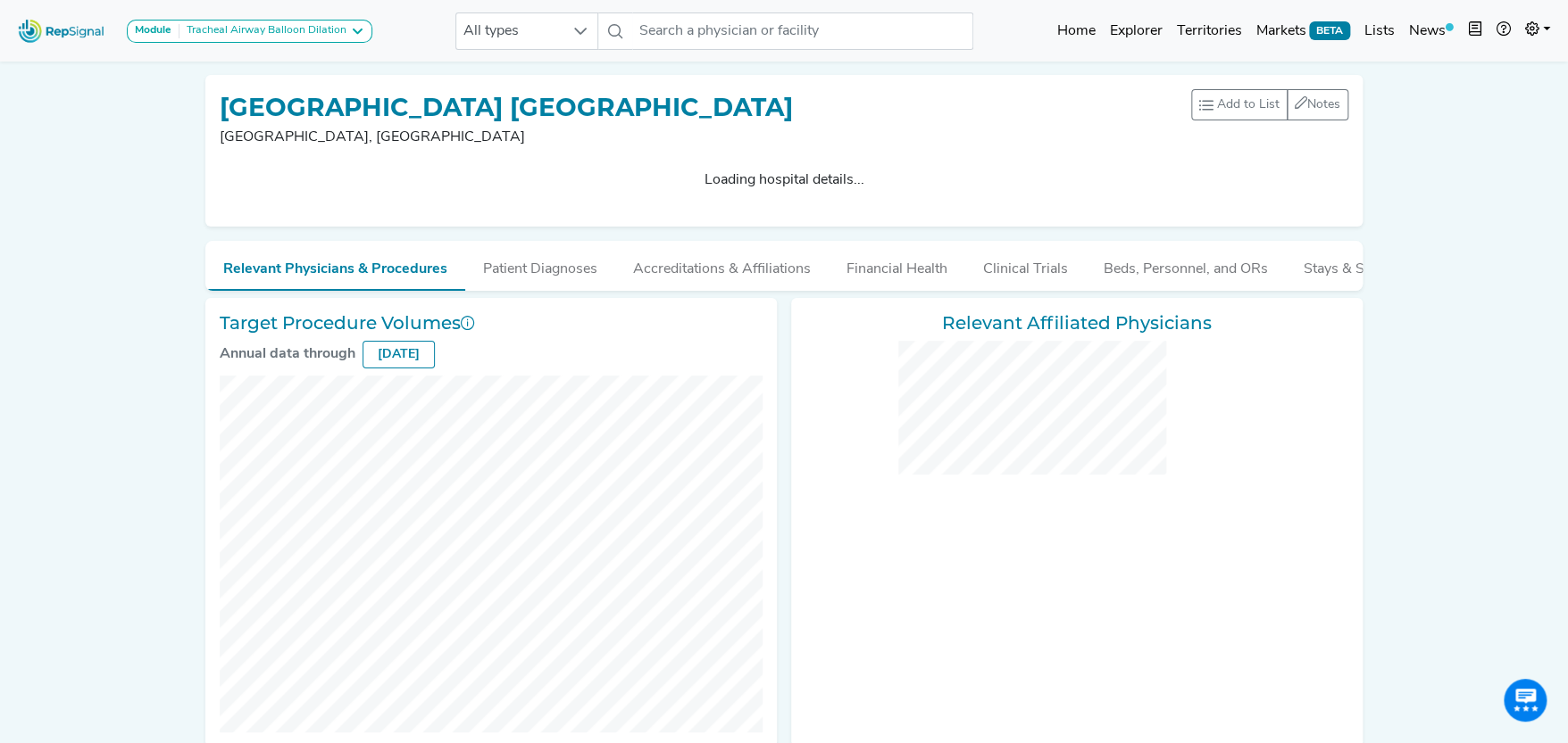
checkbox input "false"
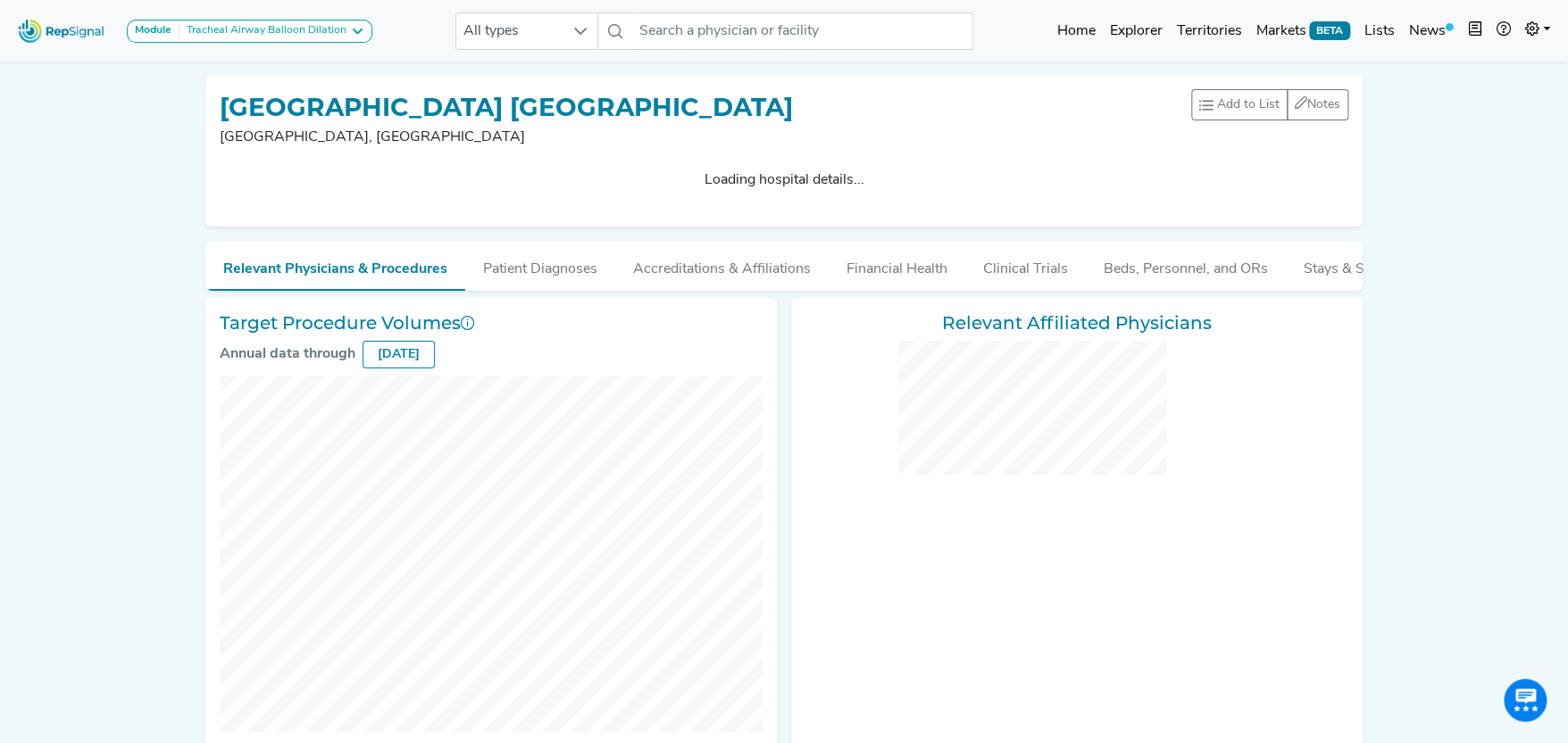
checkbox input "false"
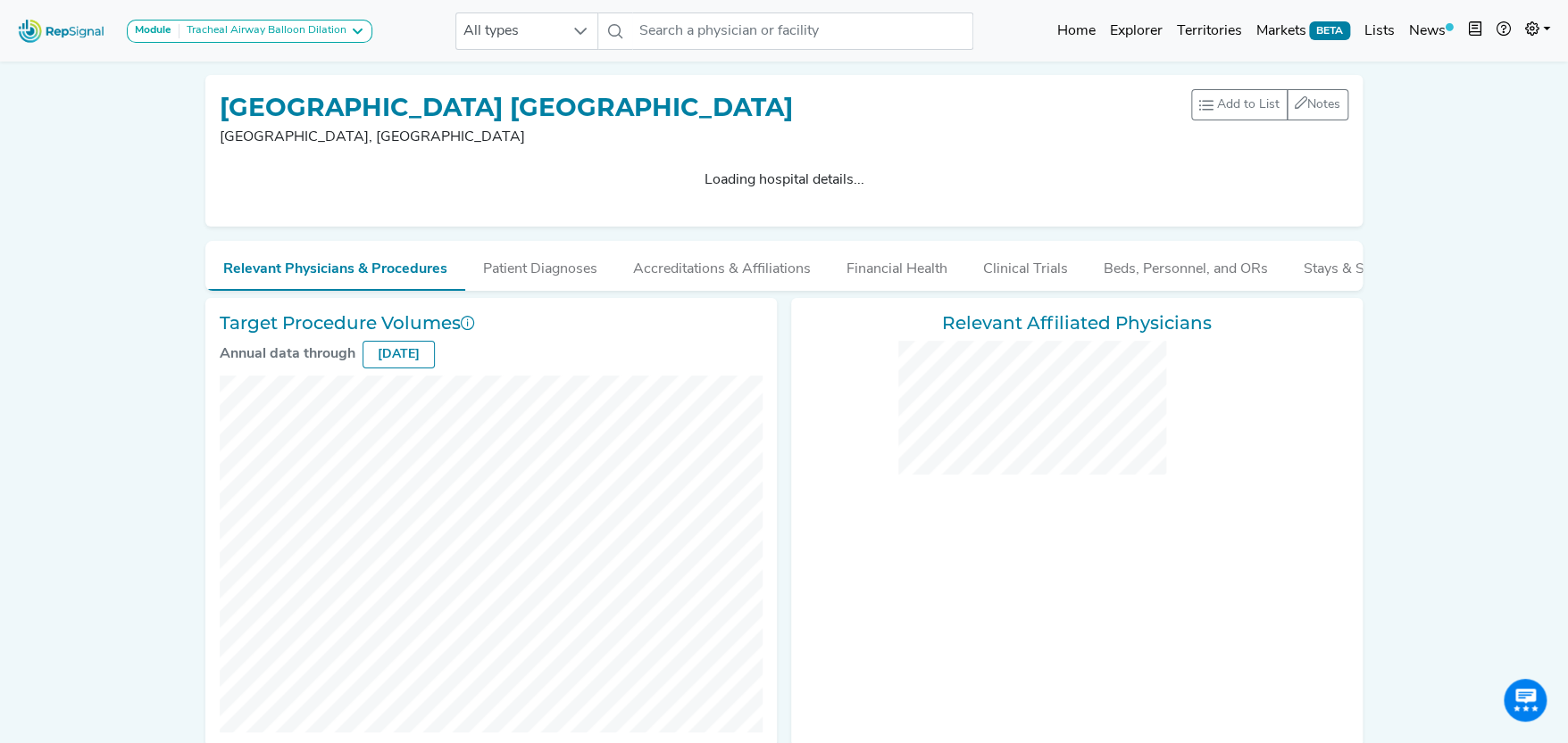
checkbox input "false"
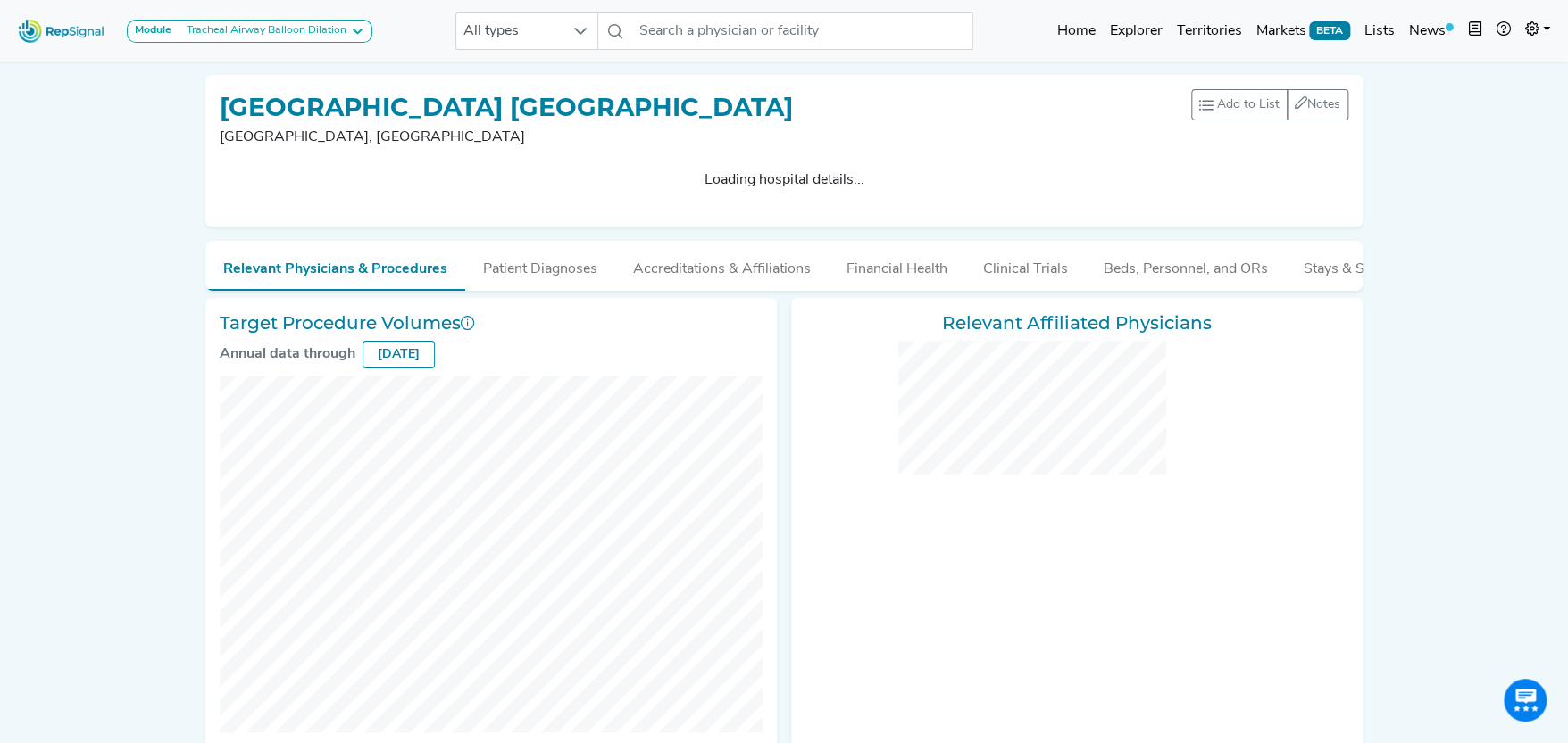
checkbox input "false"
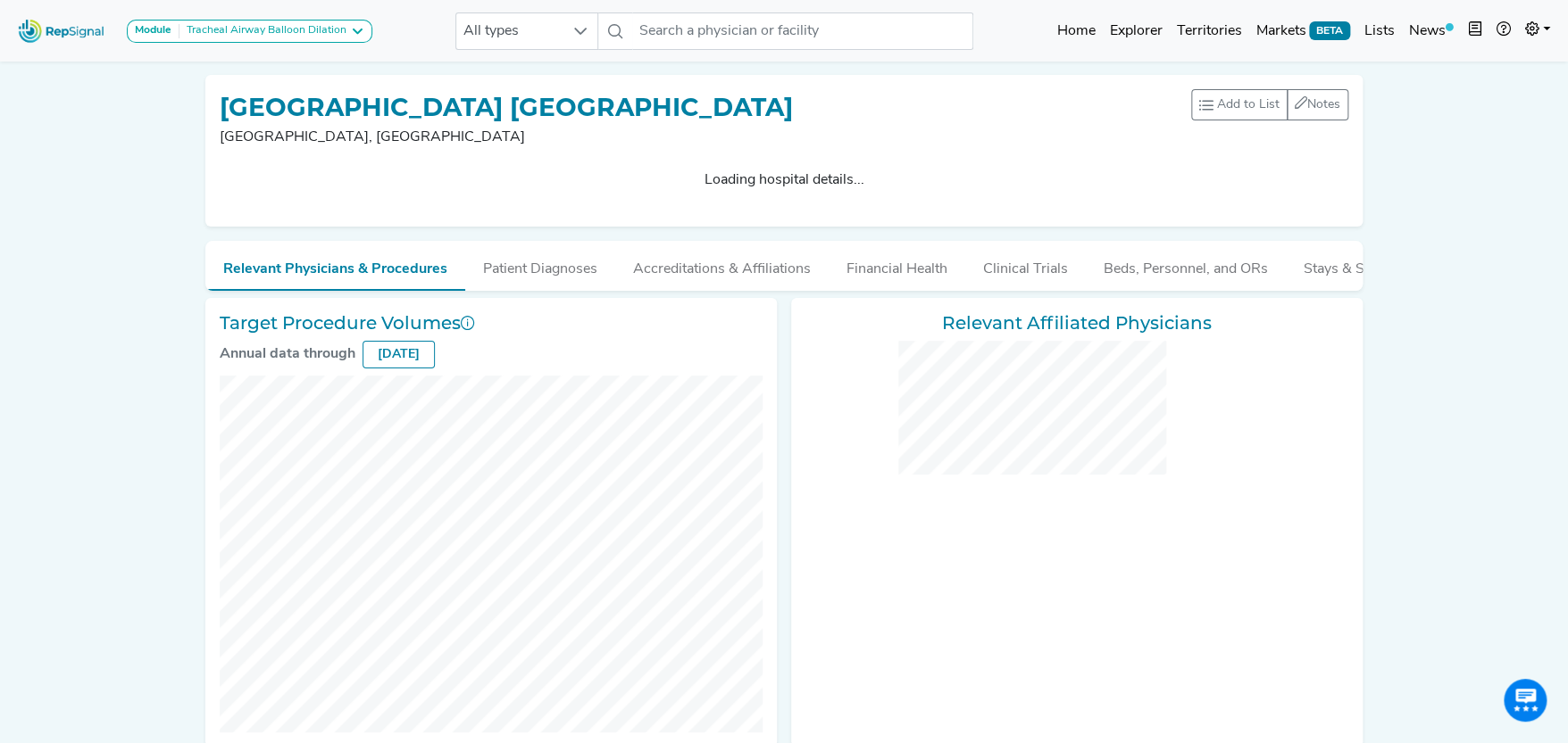
checkbox input "false"
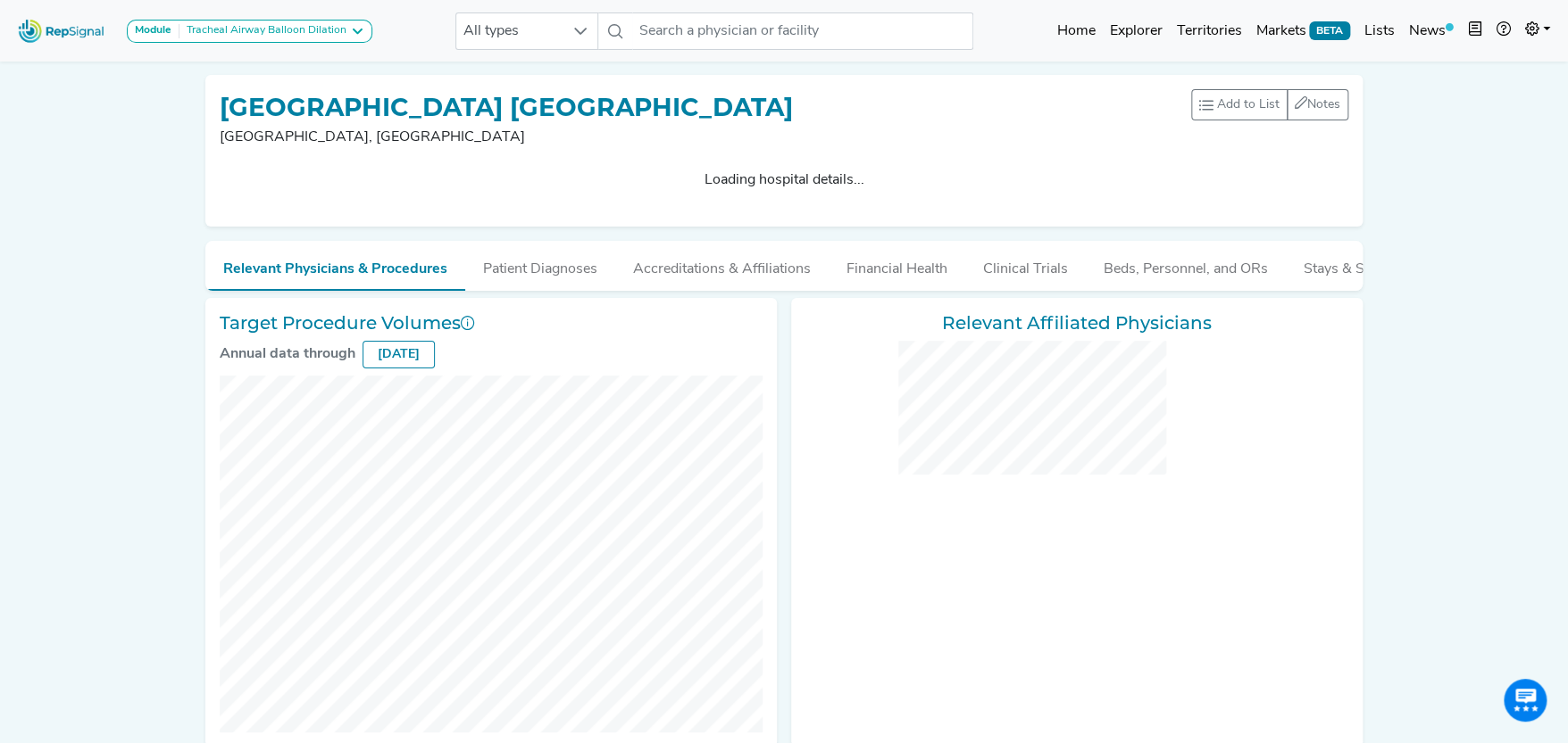
checkbox input "false"
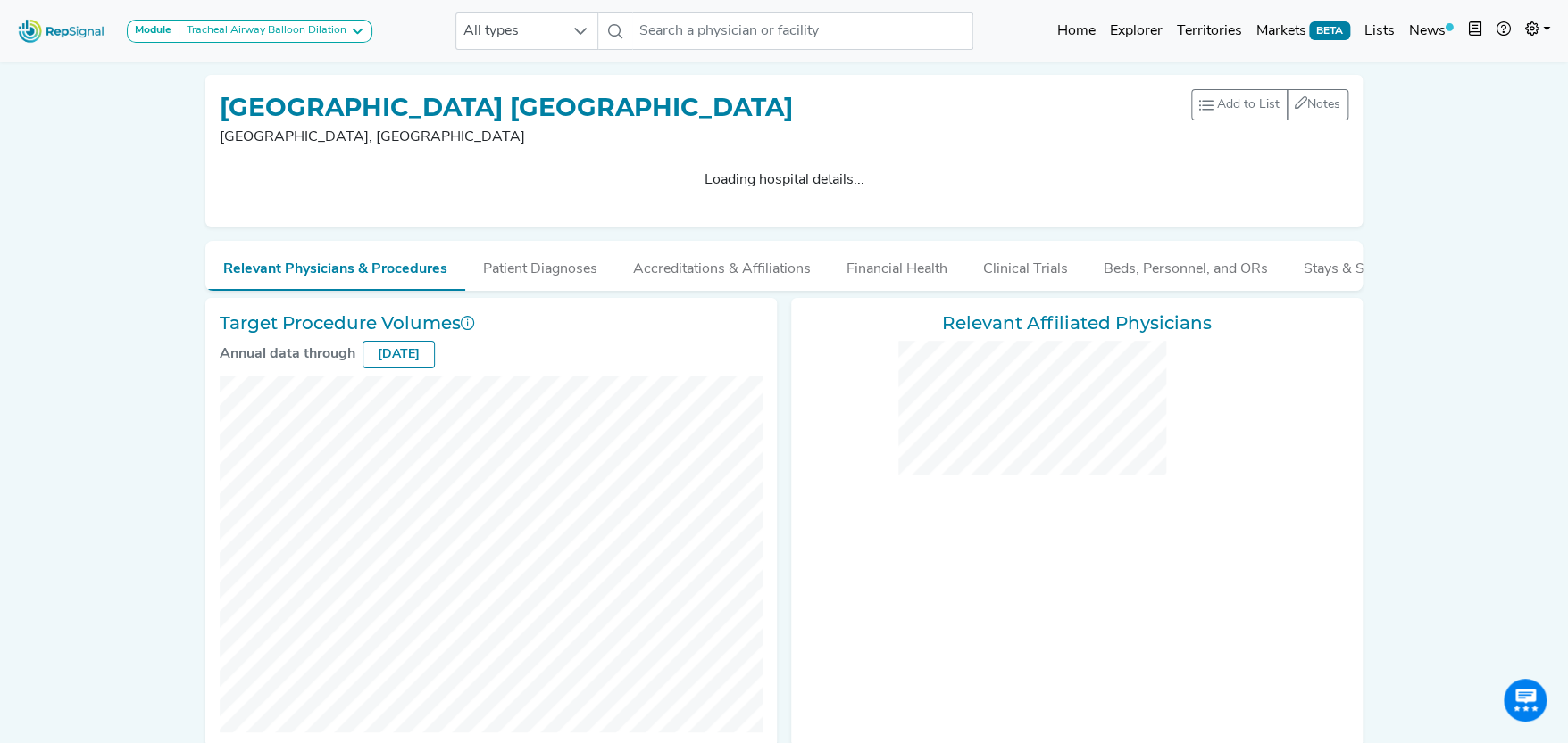
checkbox input "false"
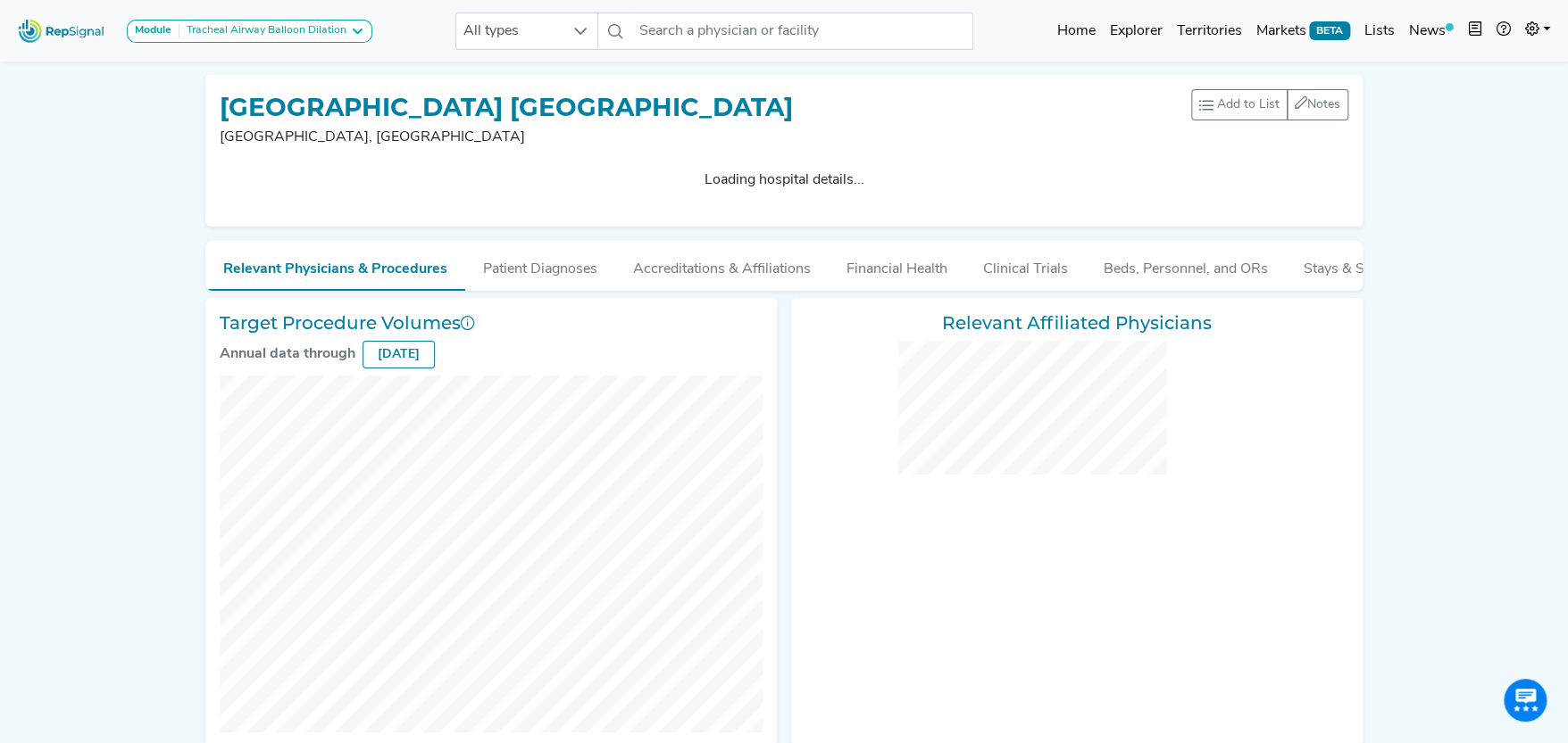
checkbox input "false"
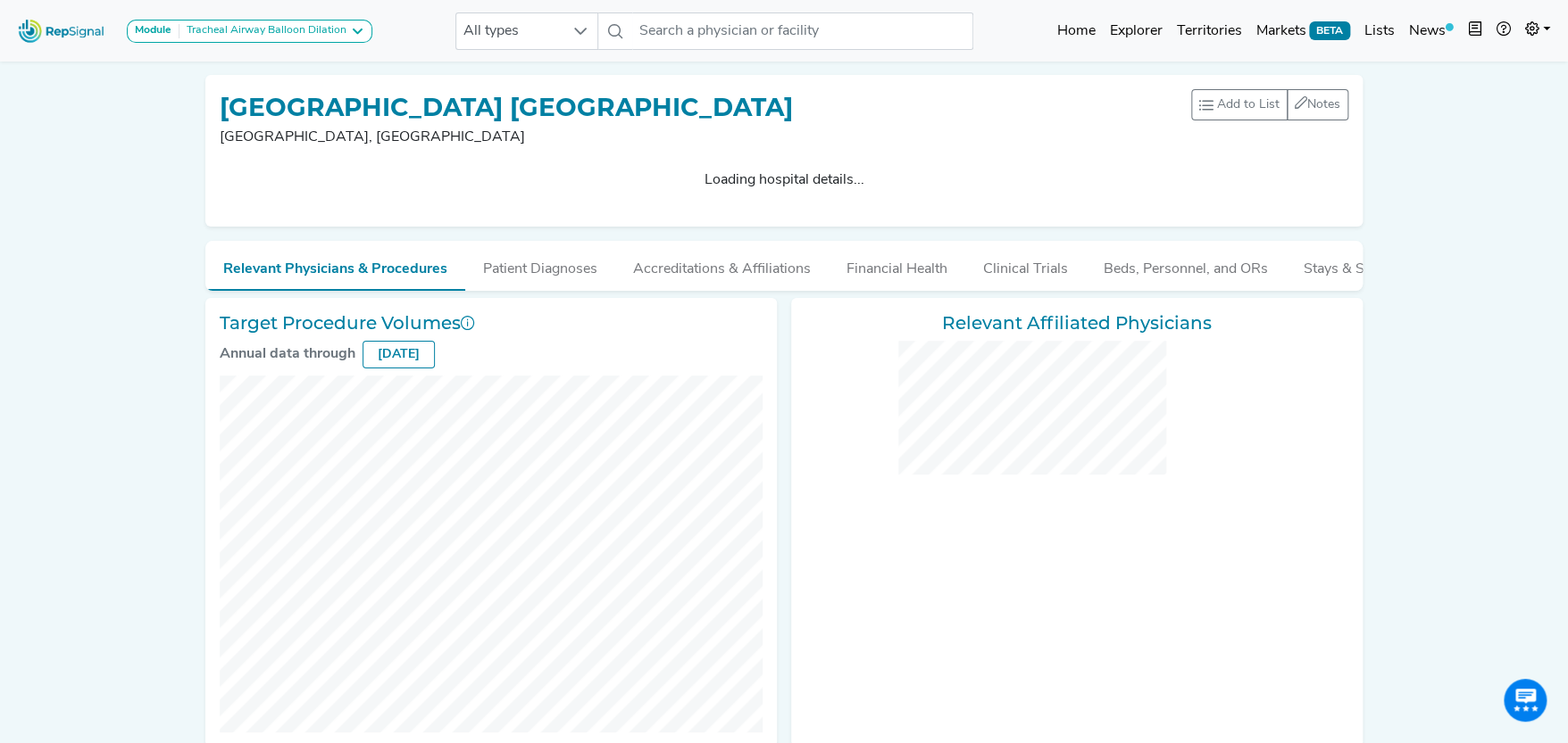
checkbox input "false"
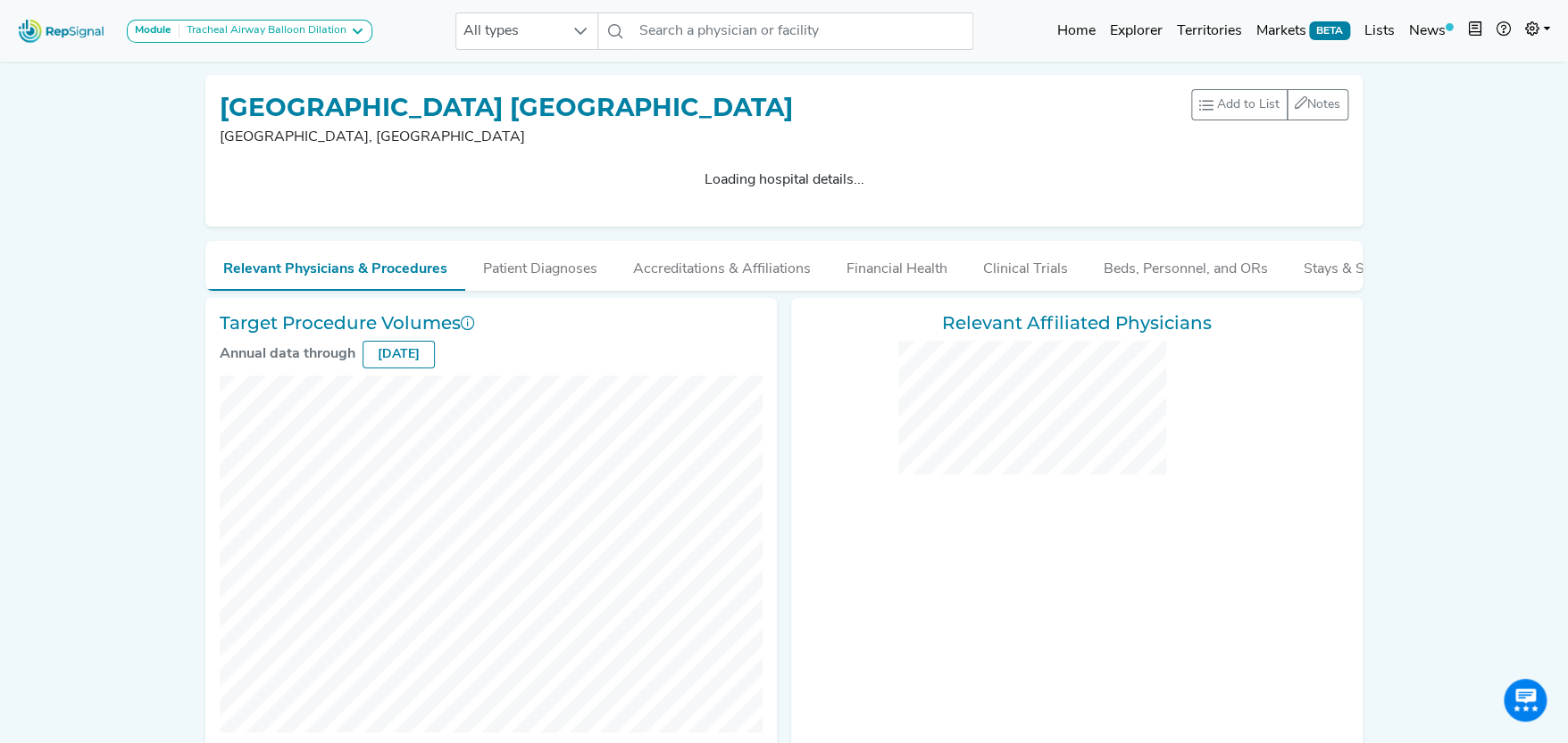
checkbox input "false"
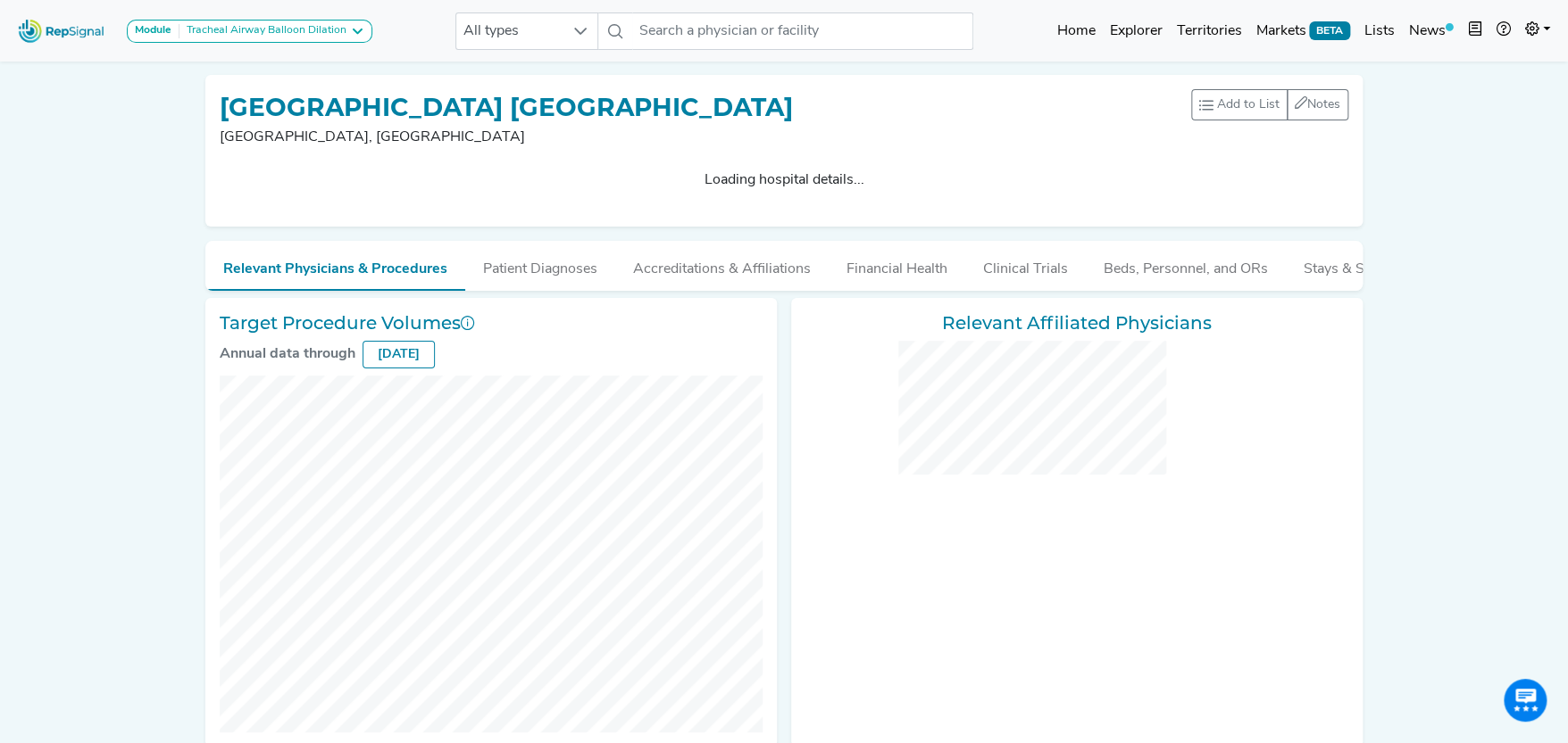
checkbox input "false"
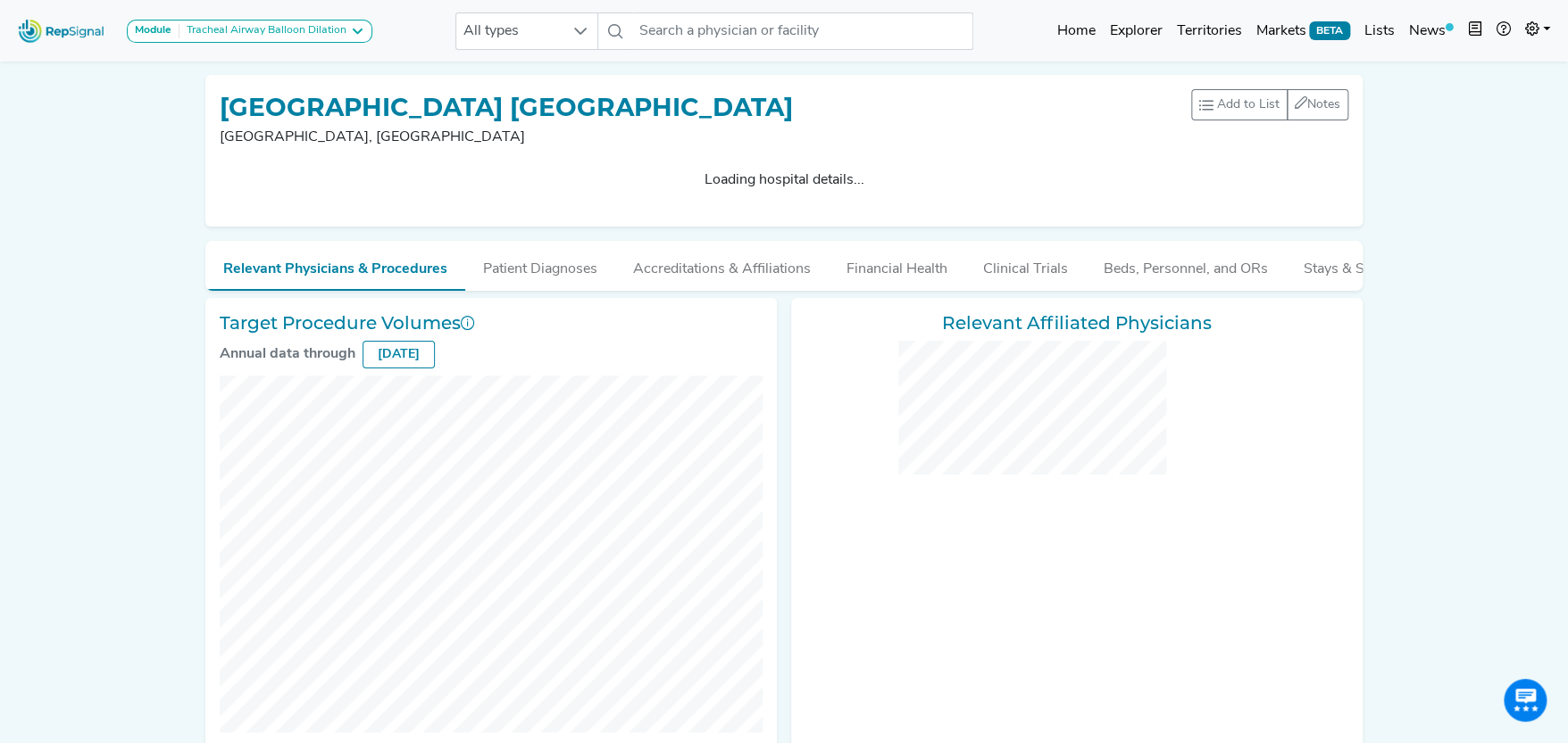
checkbox input "false"
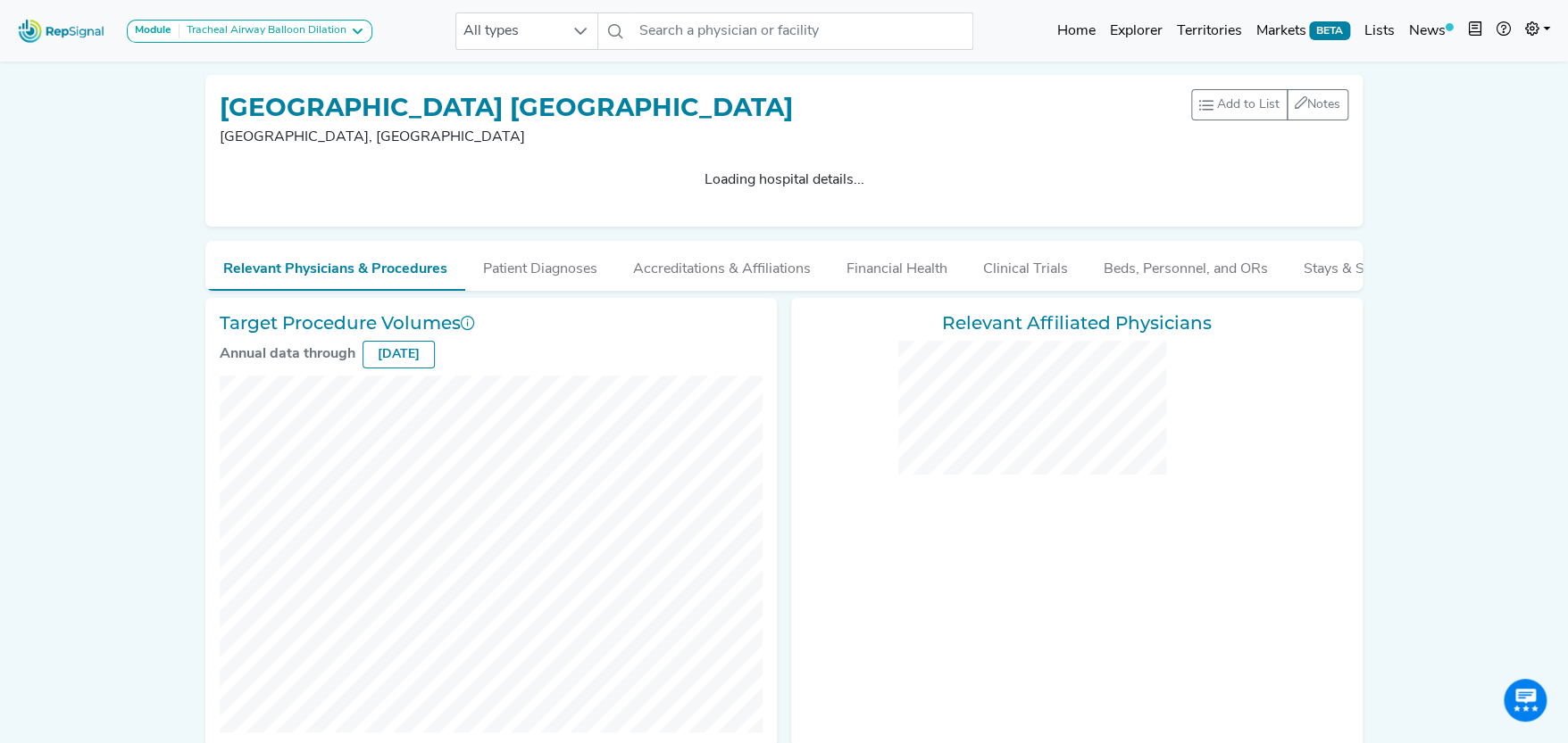
checkbox input "false"
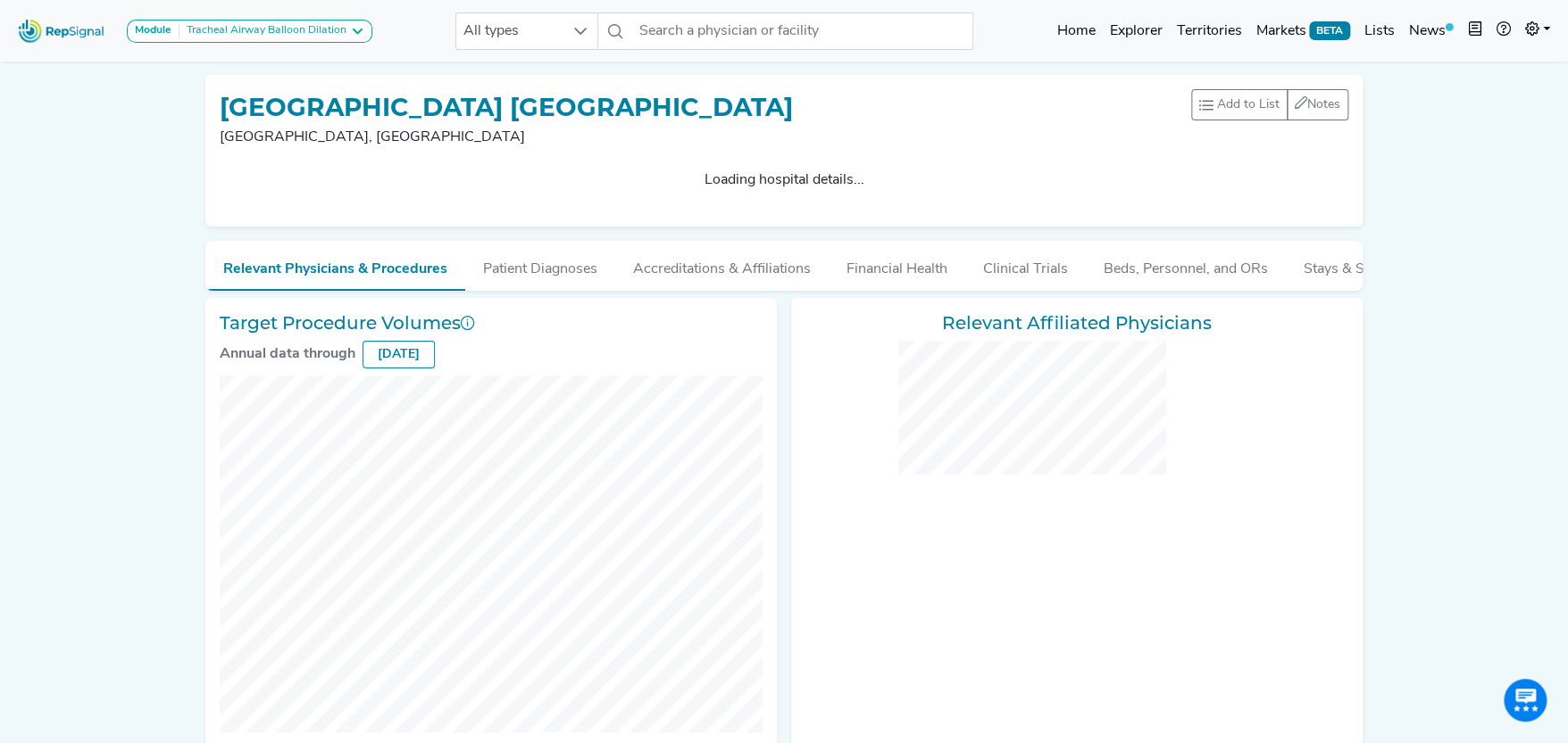
checkbox input "false"
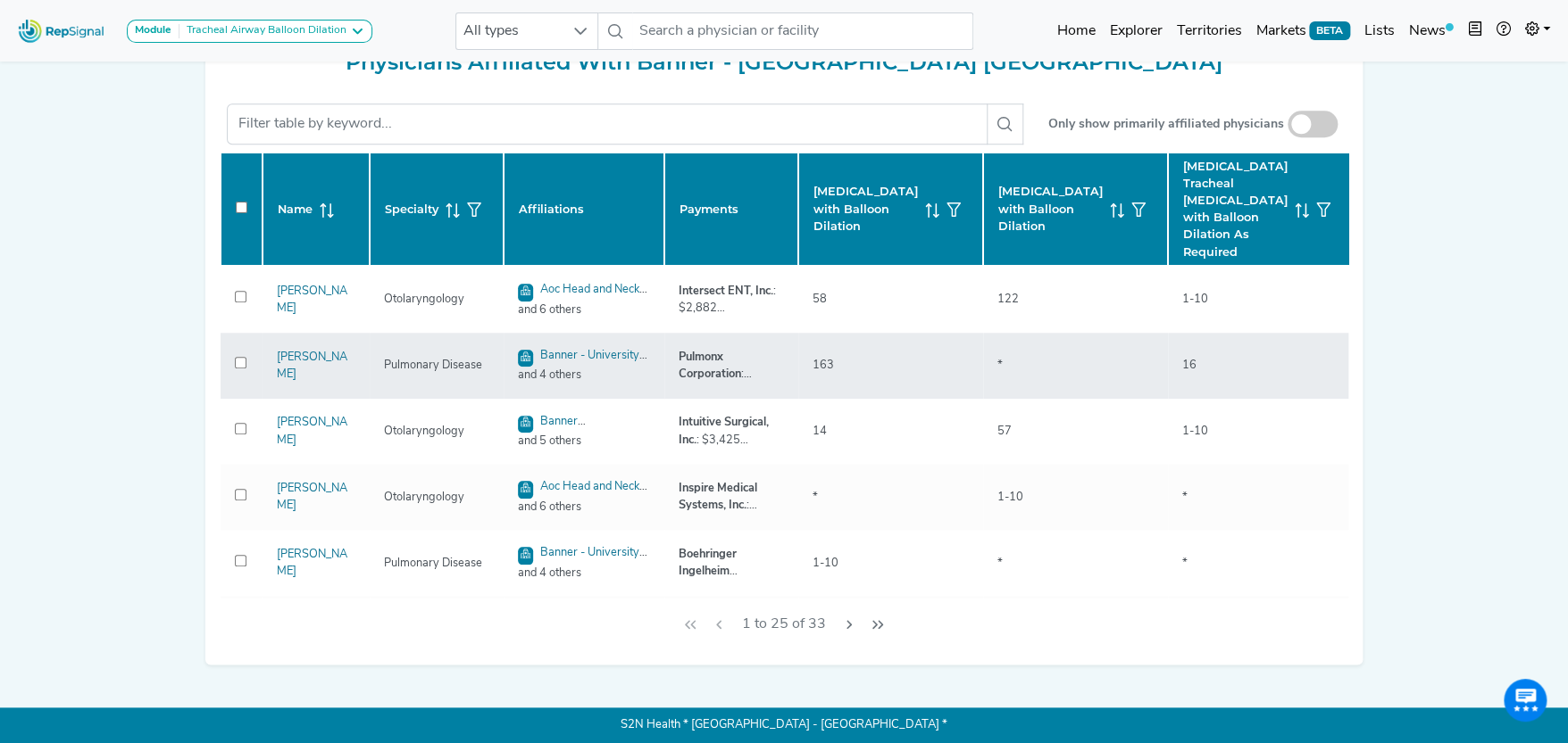
checkbox input "false"
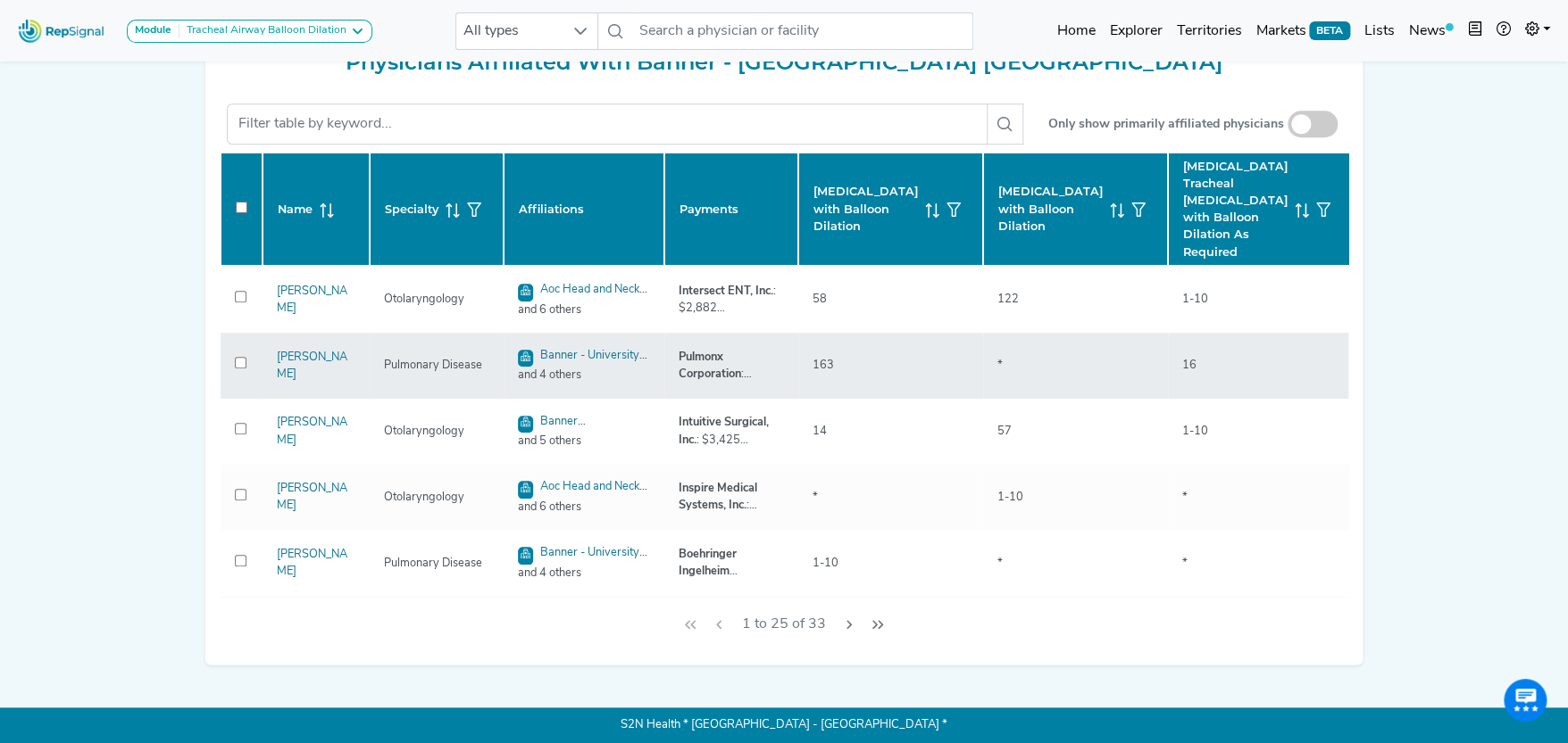
checkbox input "false"
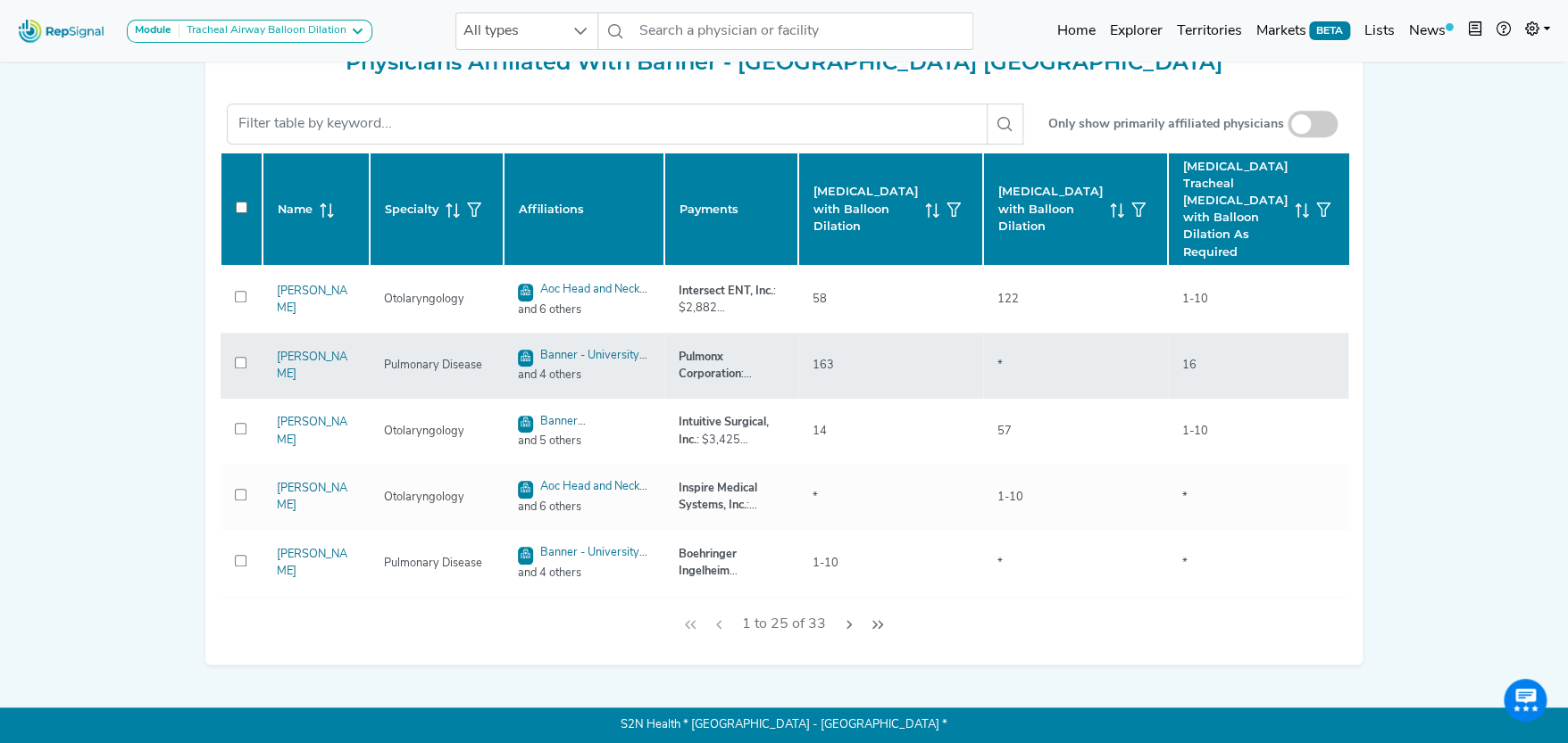
checkbox input "false"
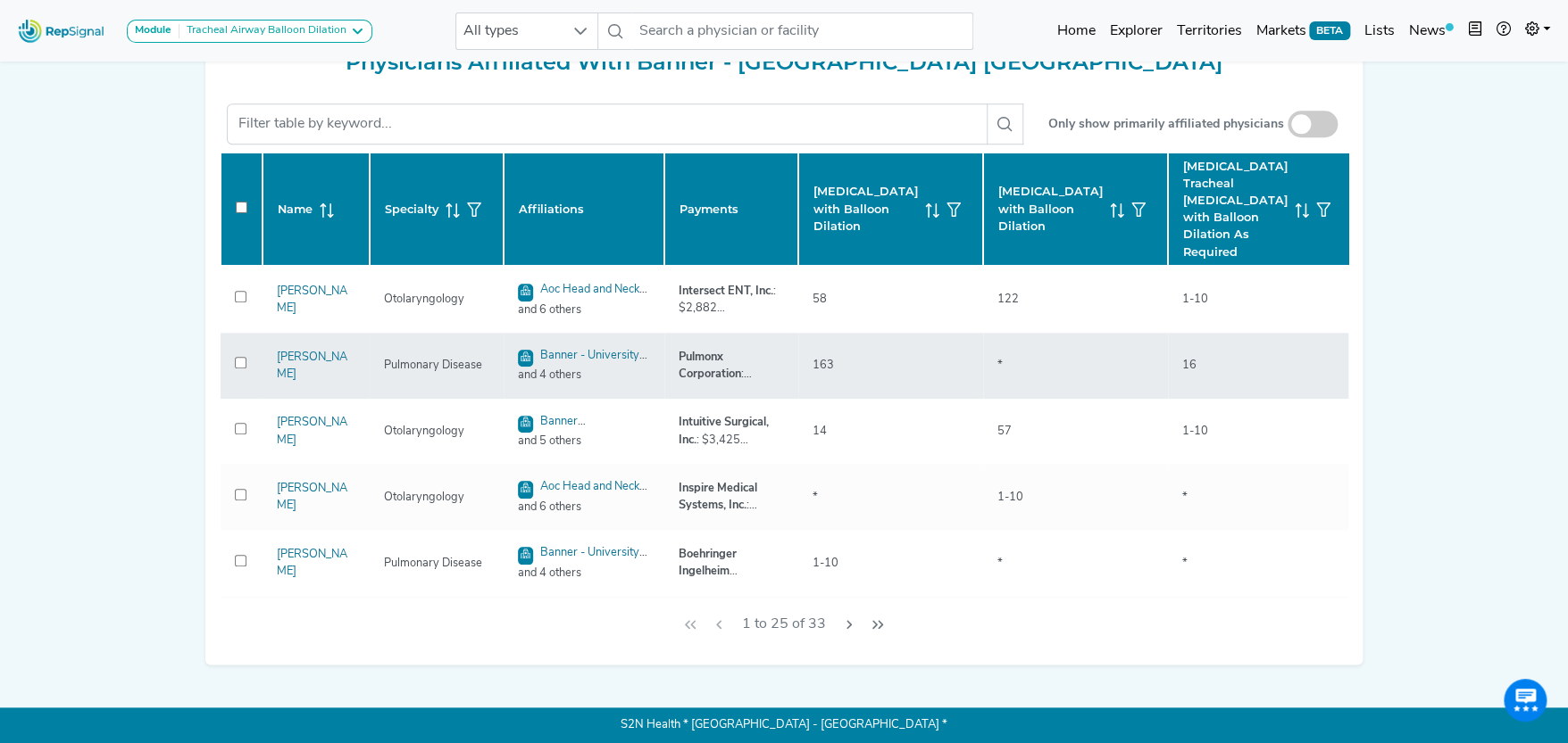
checkbox input "false"
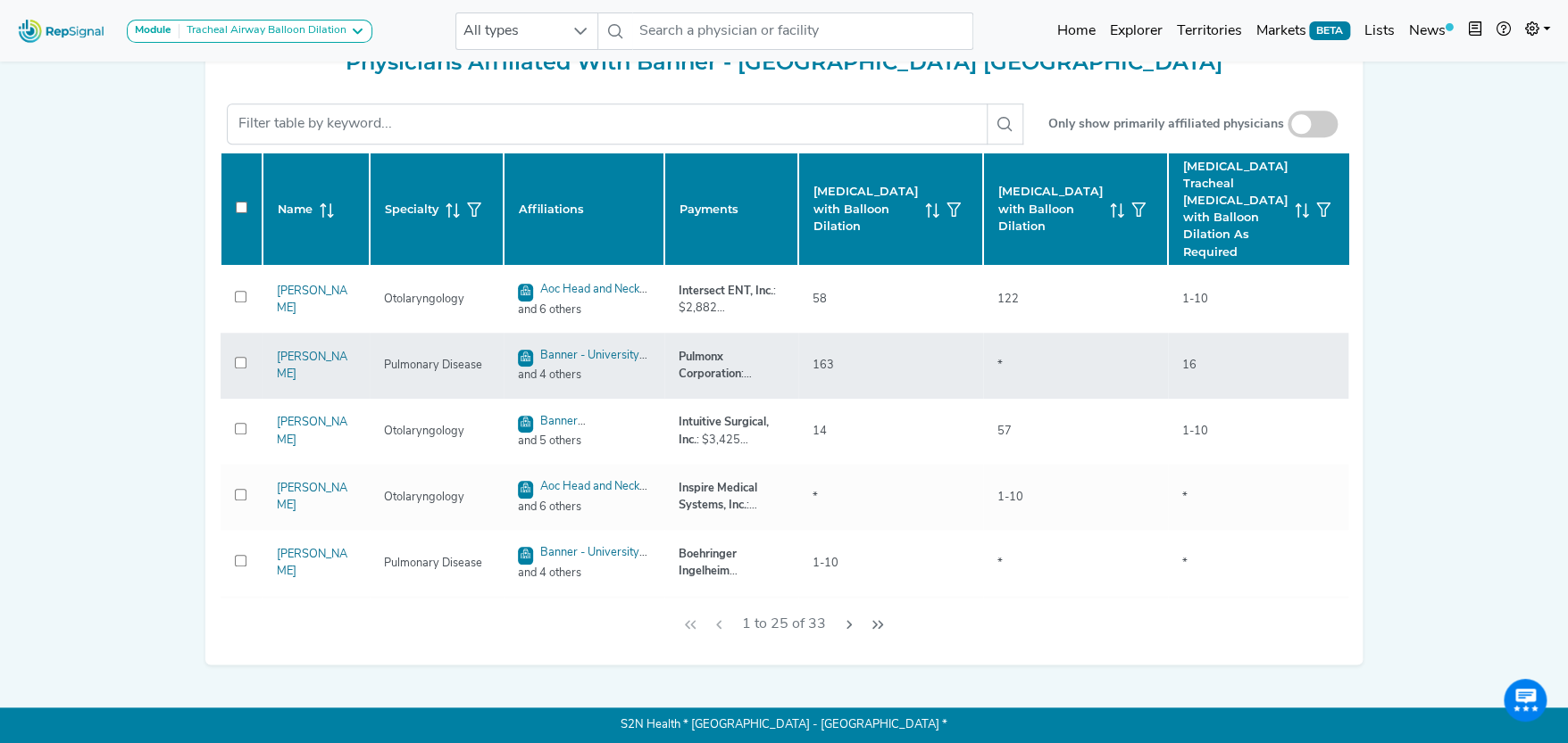
checkbox input "false"
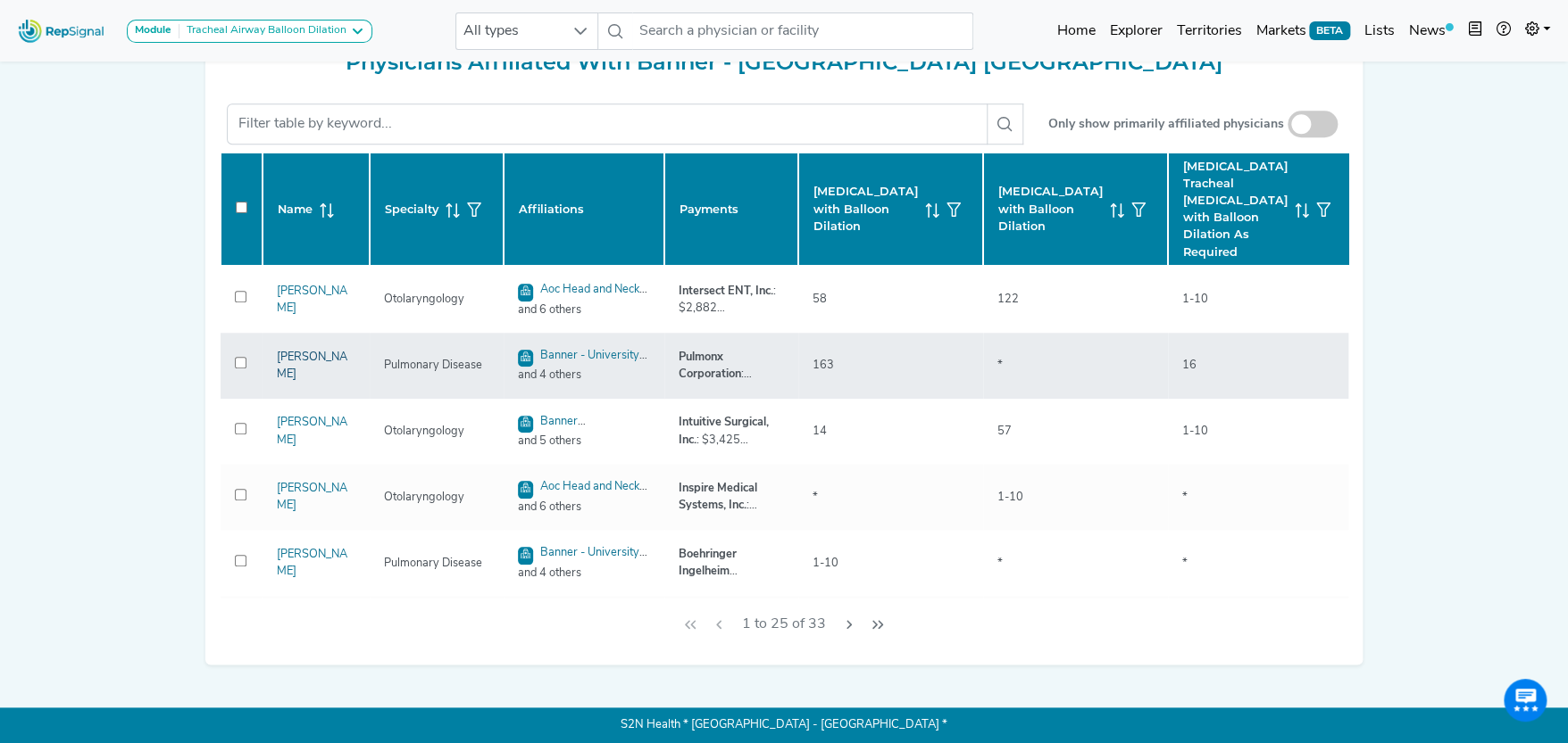
scroll to position [801, 0]
click at [337, 362] on link "[PERSON_NAME]" at bounding box center [312, 366] width 70 height 28
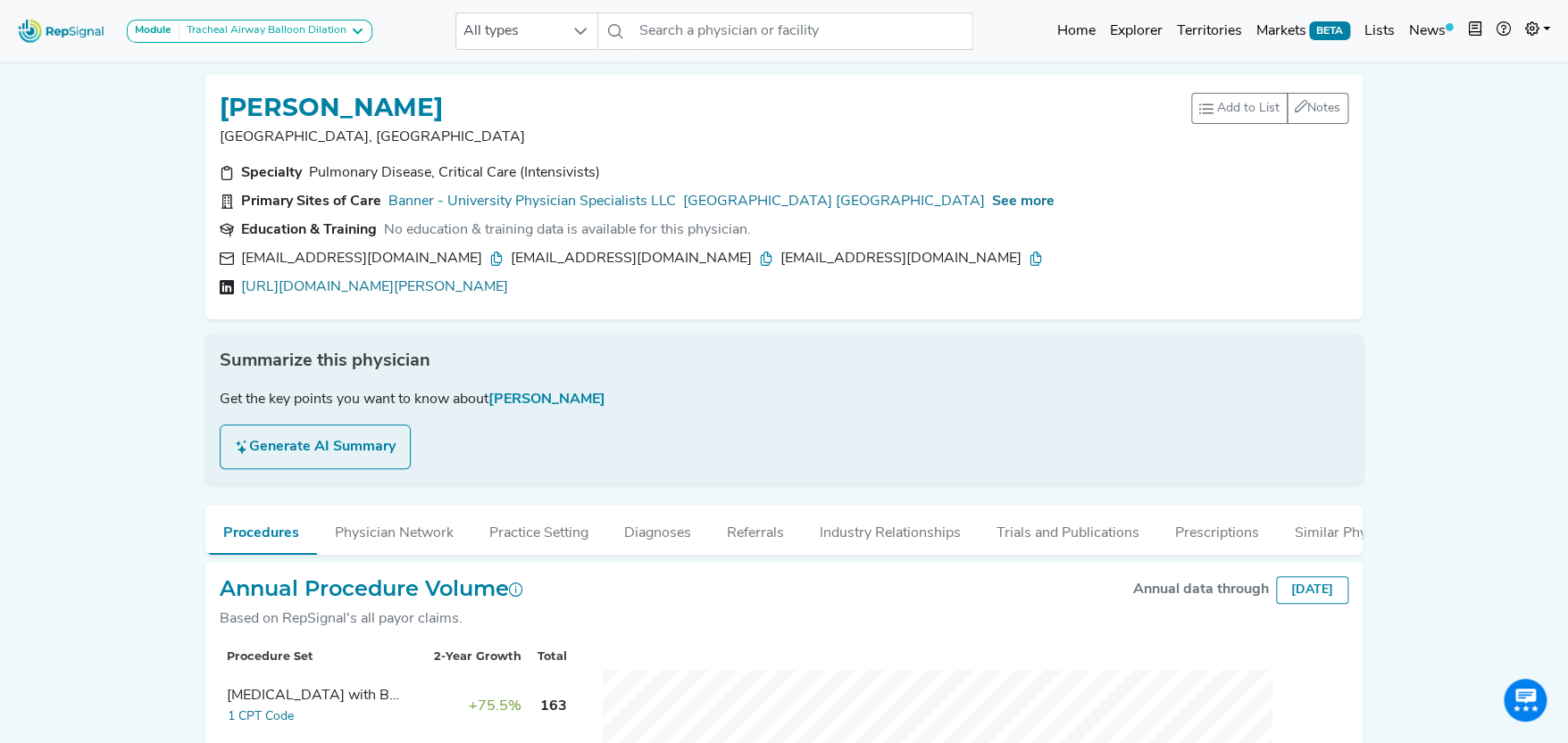
click at [1164, 249] on div "raed.alalawi@bannerhealth.com alalawi.raed@ttuhsc.edu raed.alalawi@ttuhsc.edu" at bounding box center [784, 258] width 1128 height 21
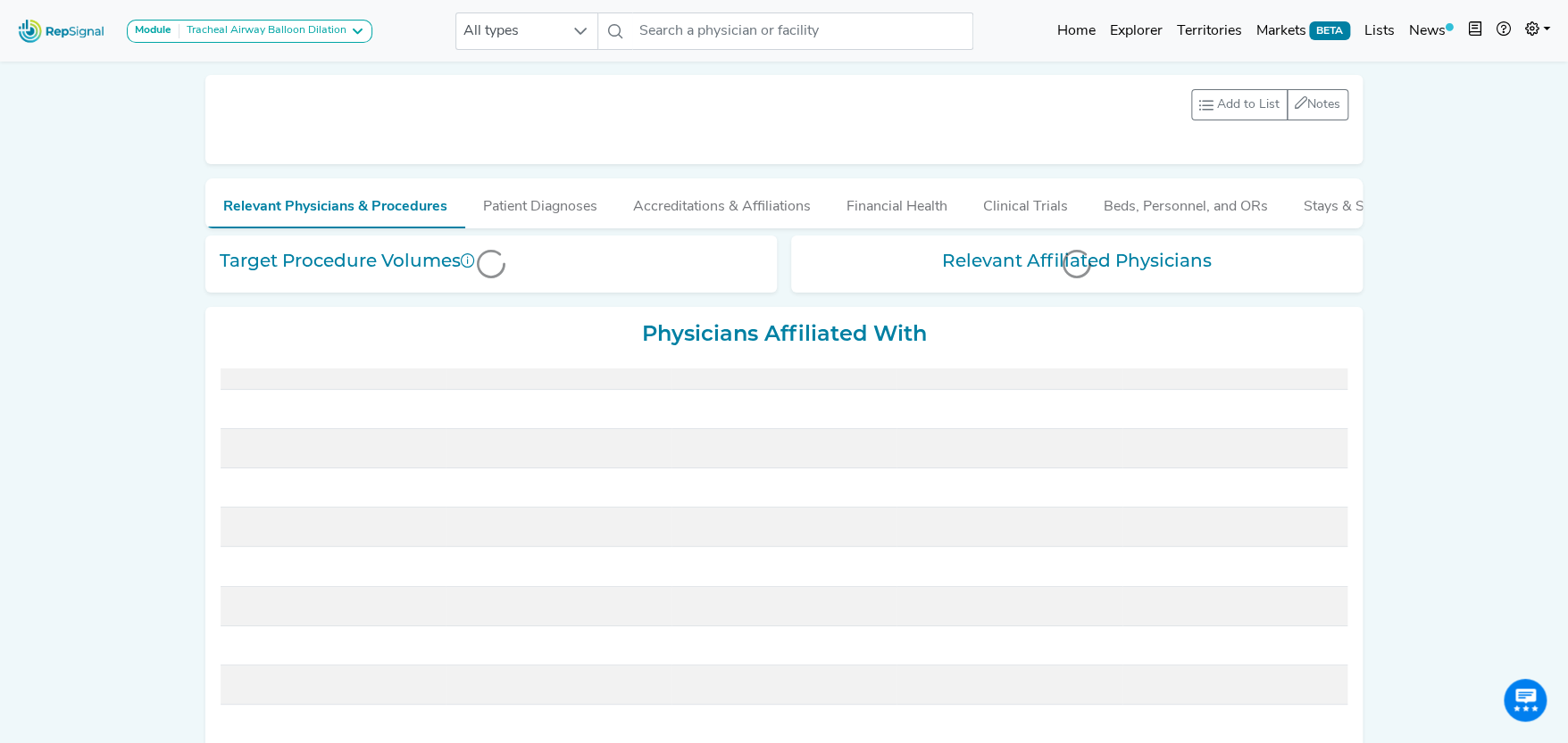
scroll to position [89, 0]
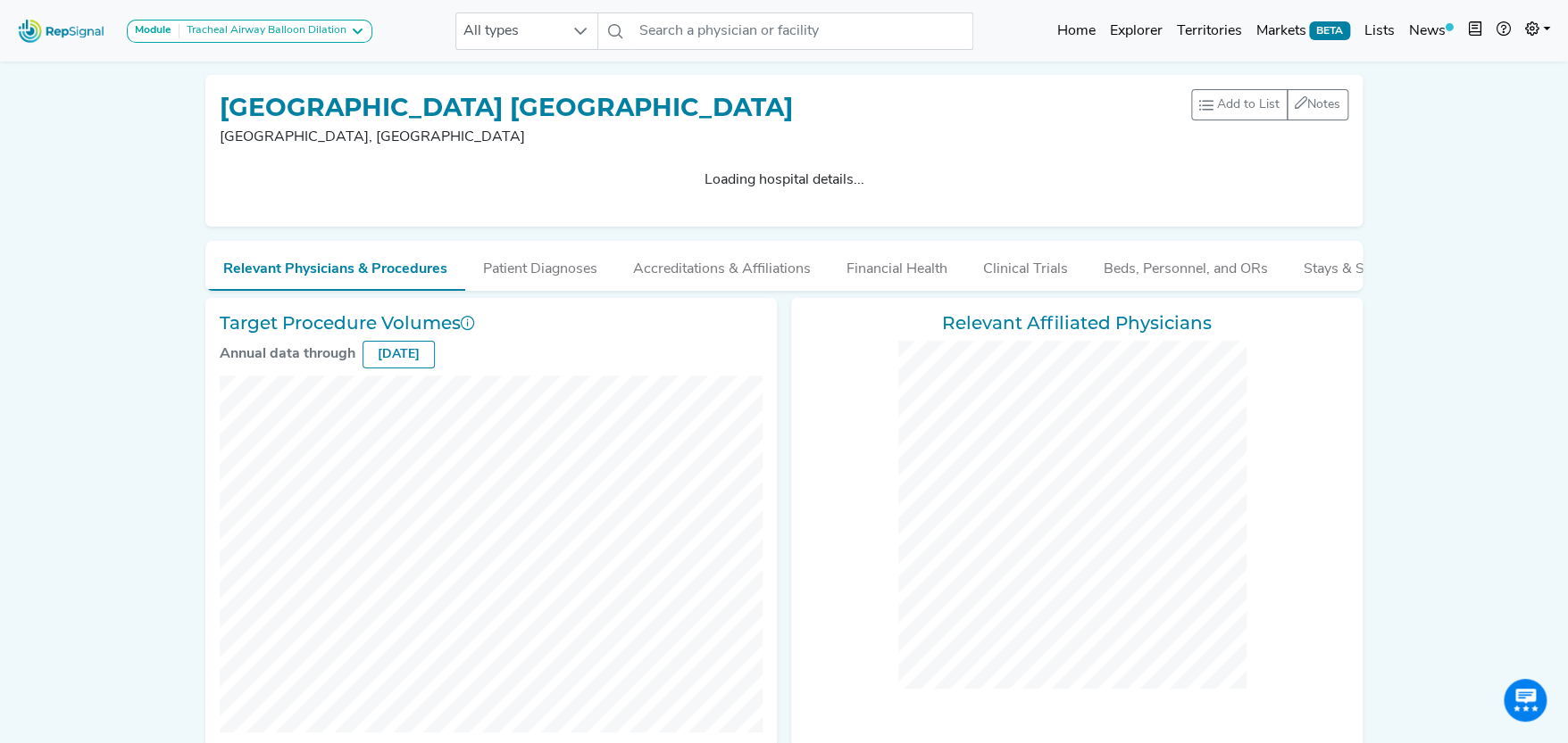
checkbox input "false"
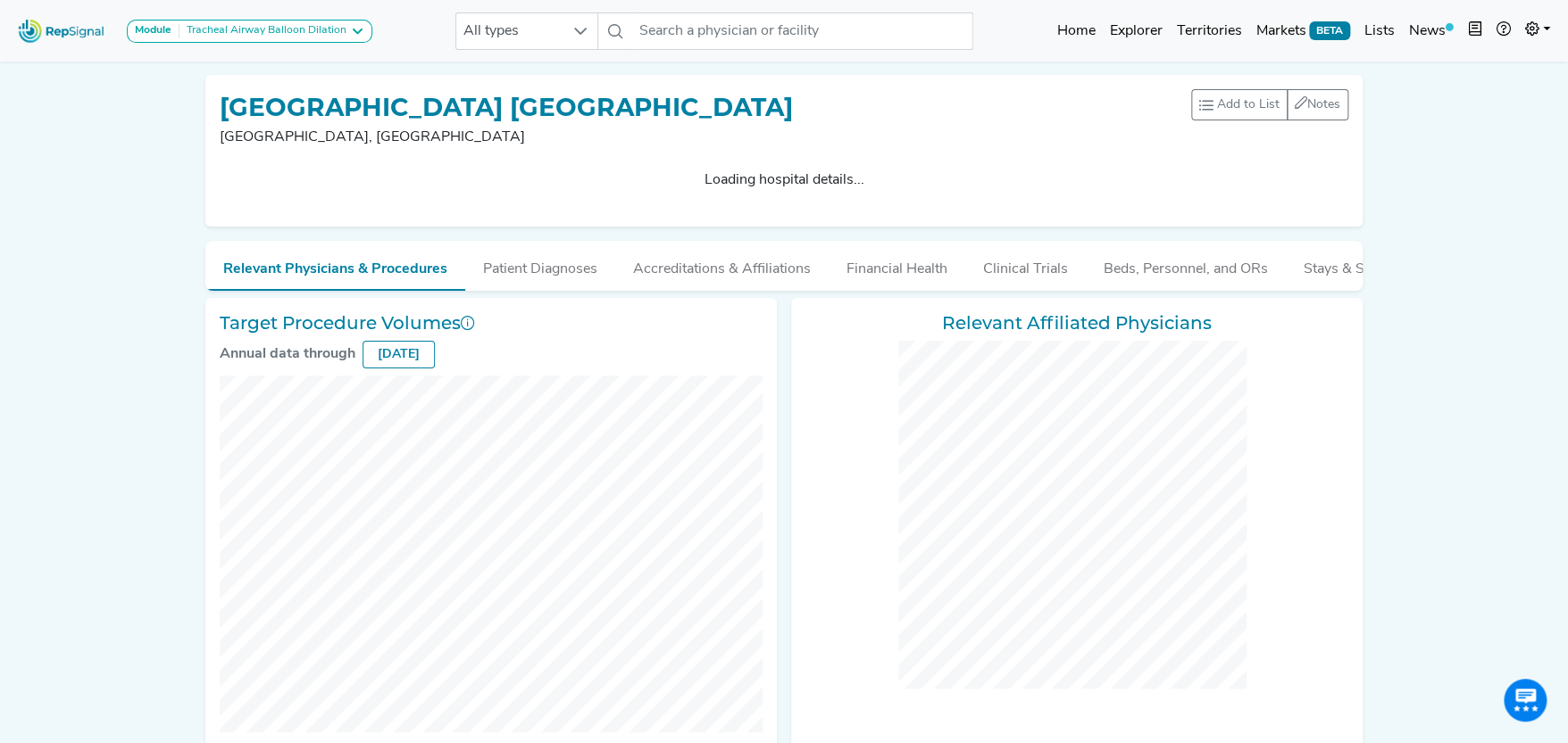
checkbox input "false"
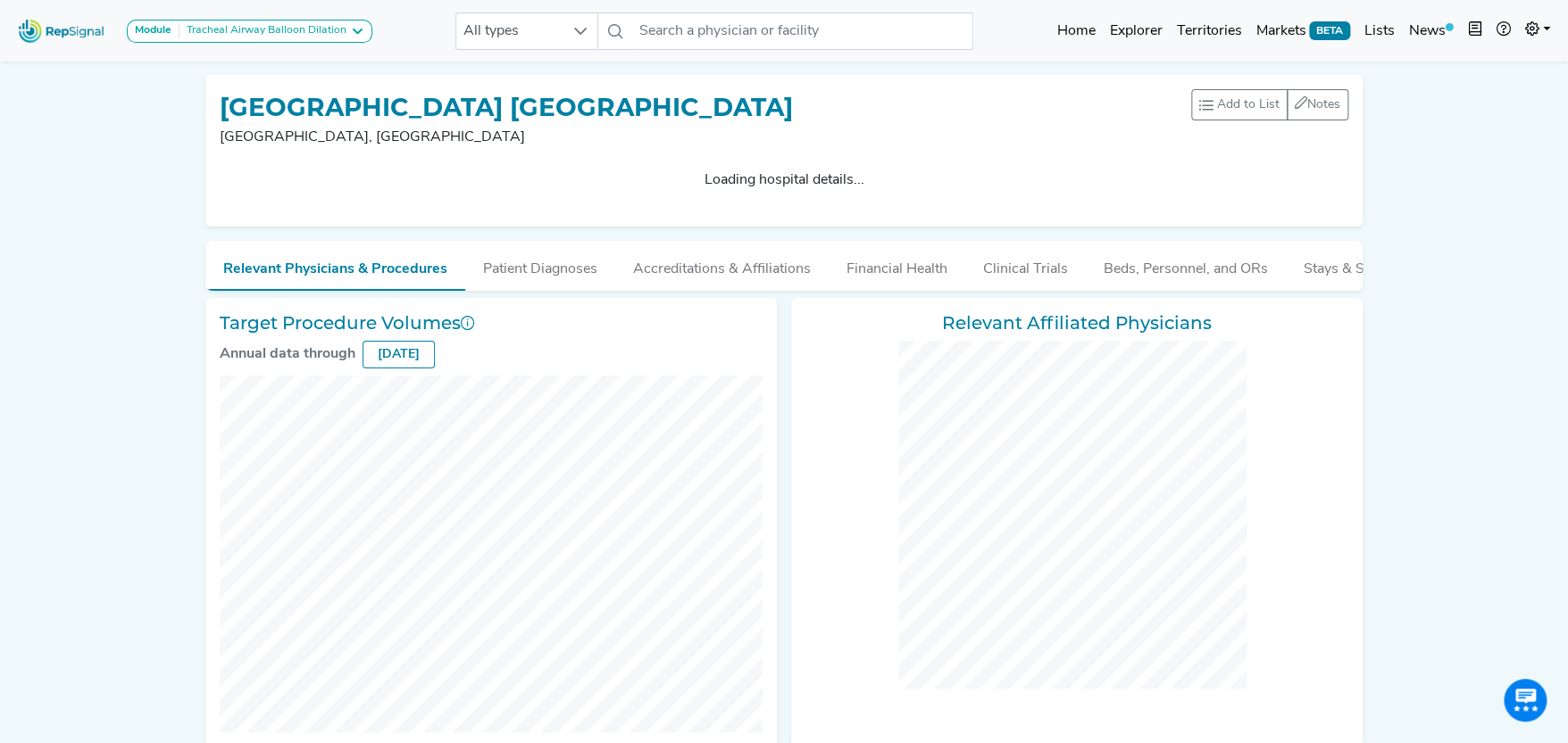
checkbox input "false"
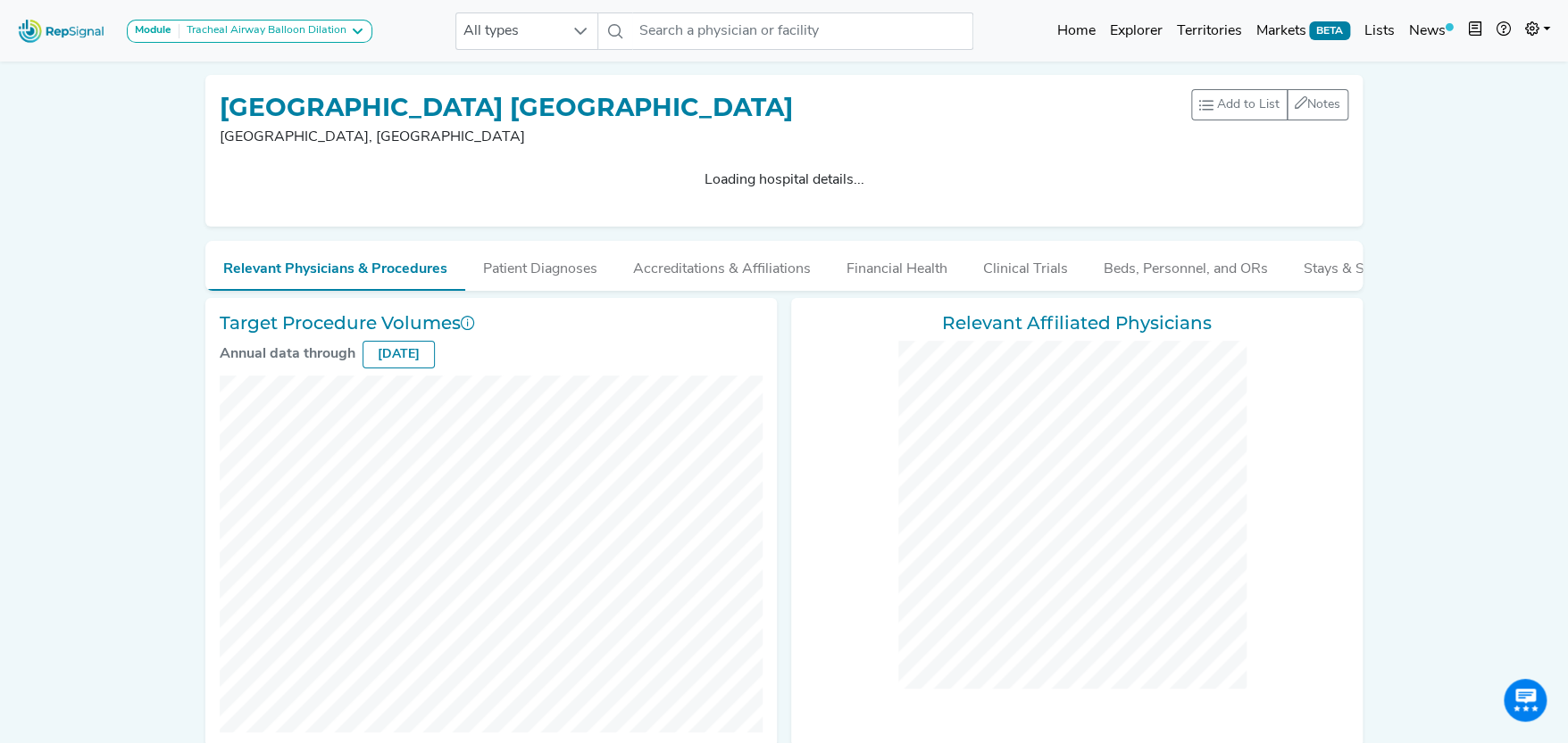
checkbox input "false"
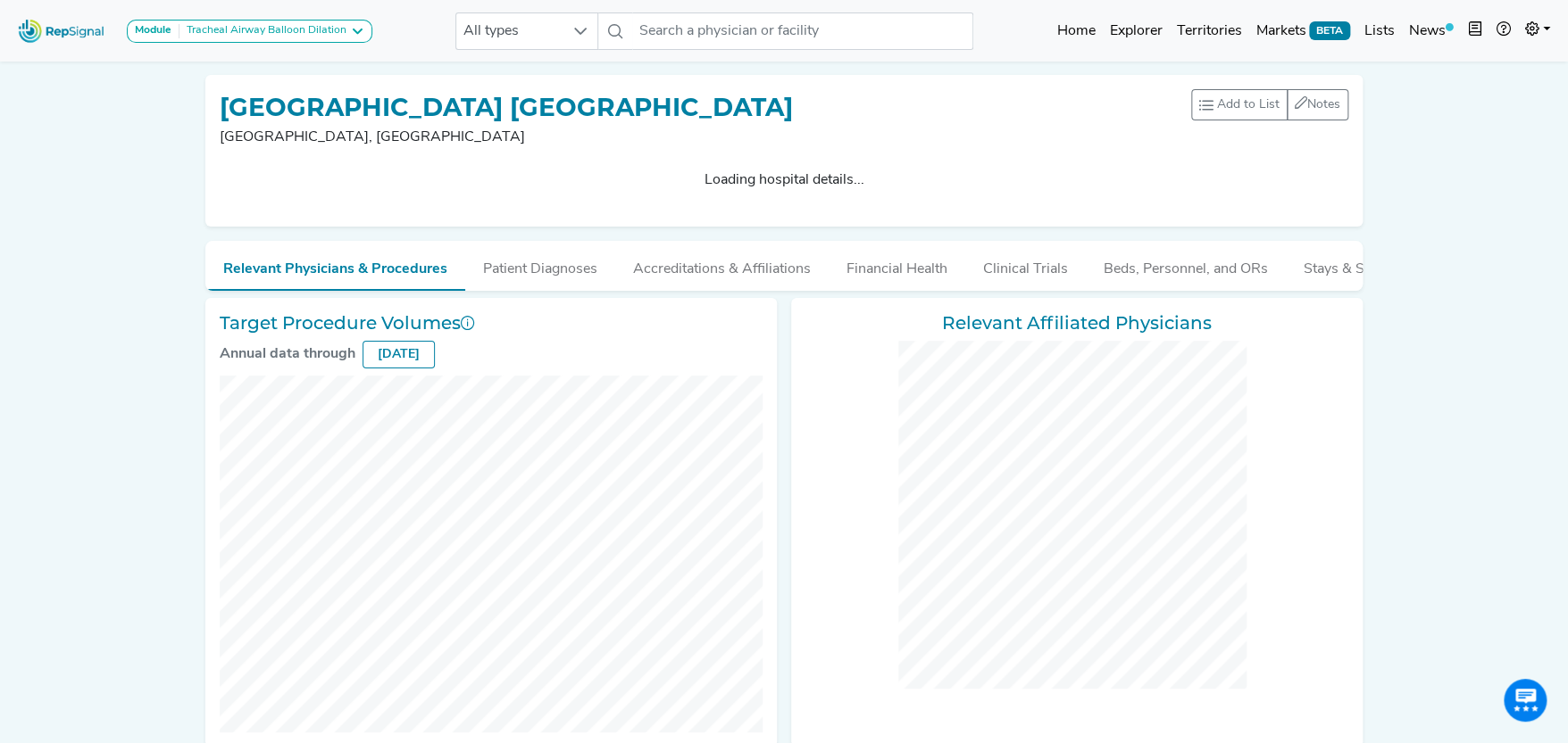
checkbox input "false"
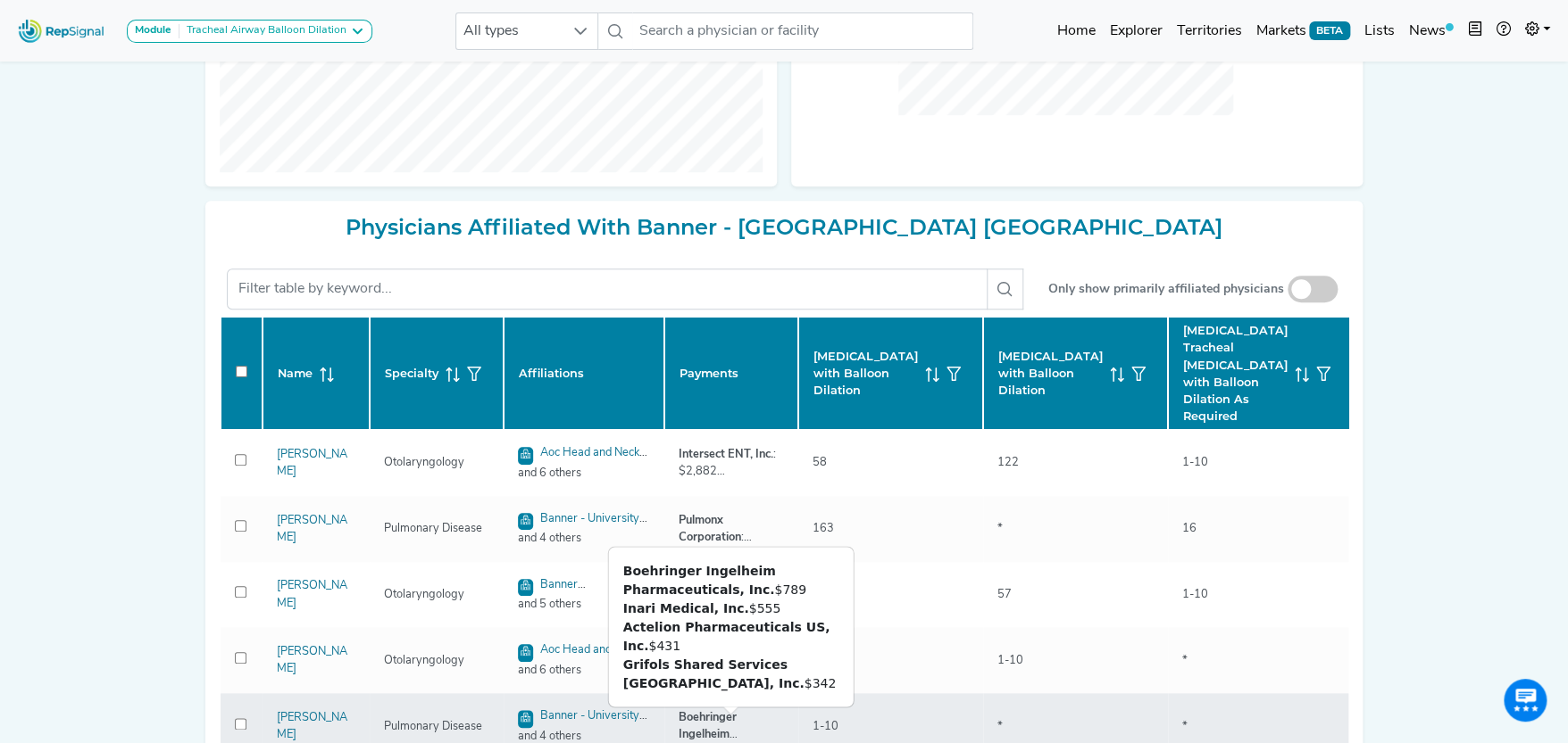
scroll to position [0, 0]
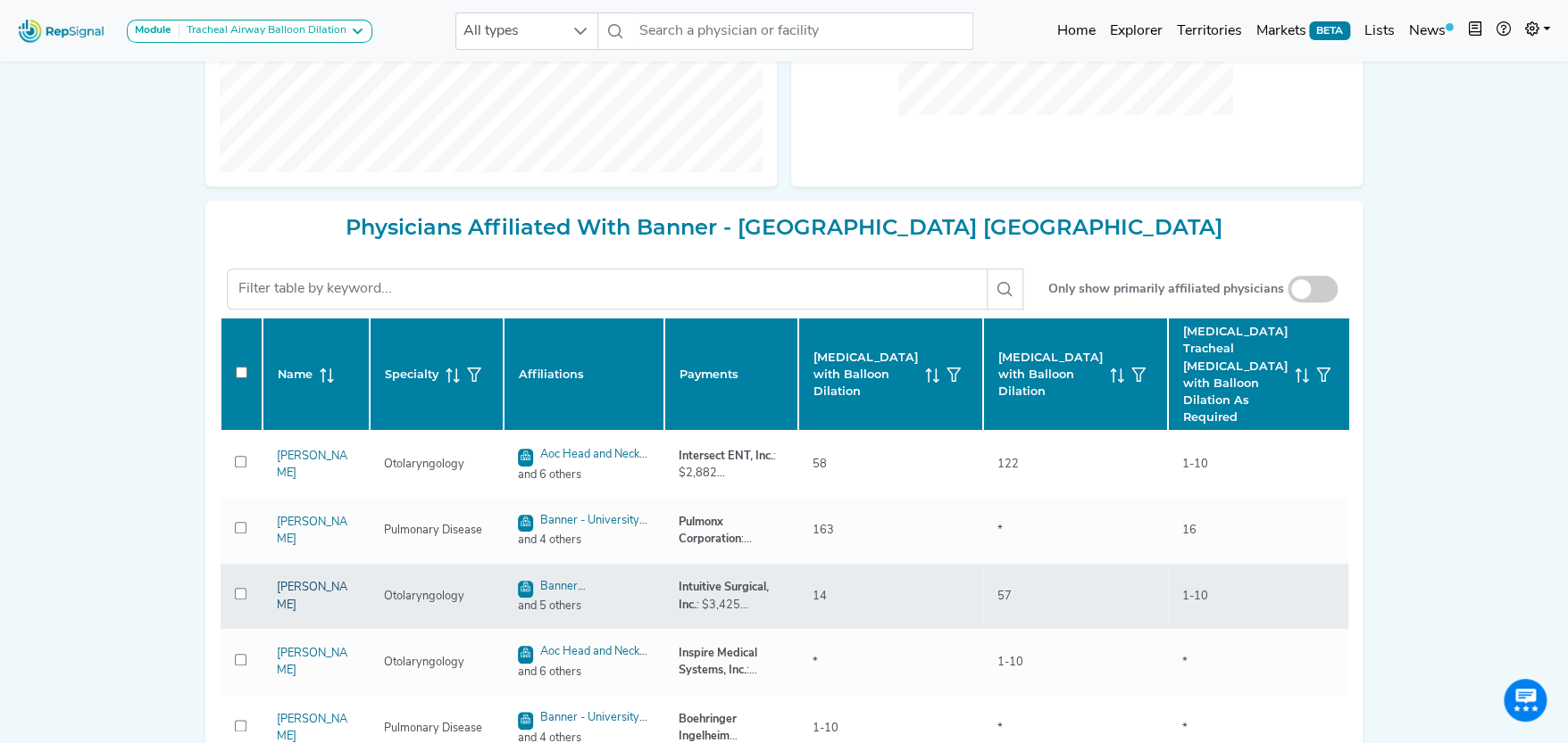
click at [307, 593] on link "[PERSON_NAME]" at bounding box center [312, 596] width 70 height 28
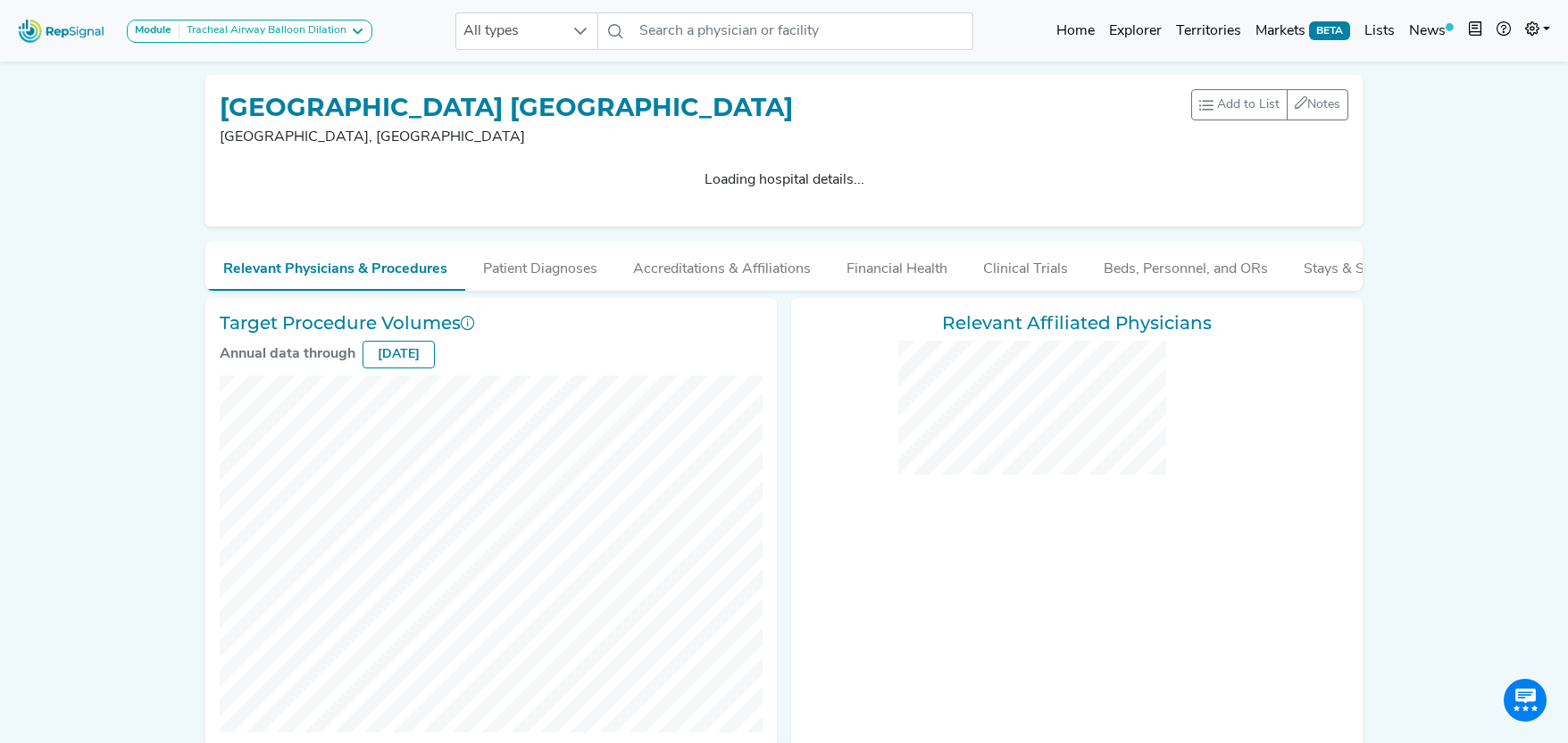
checkbox input "false"
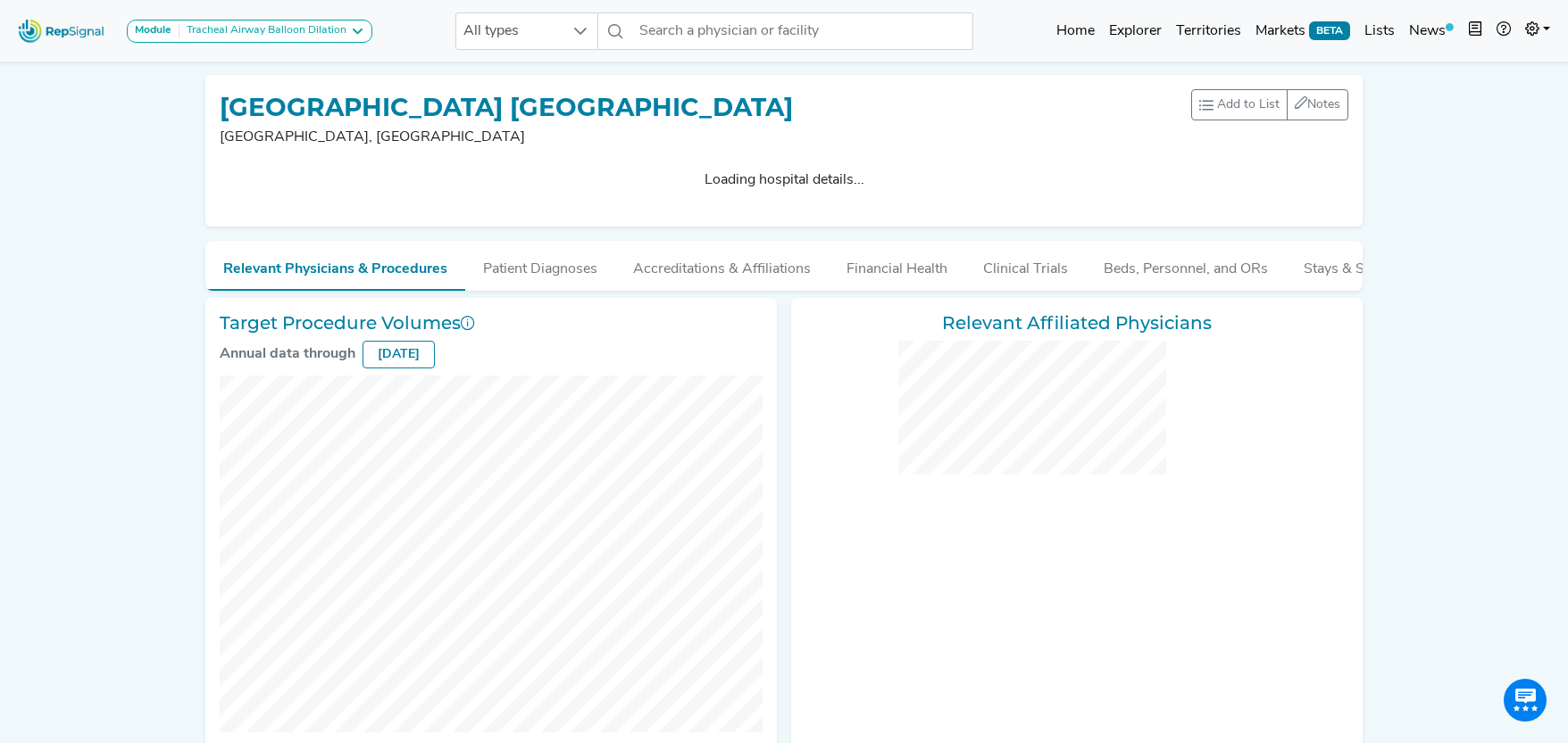
checkbox input "false"
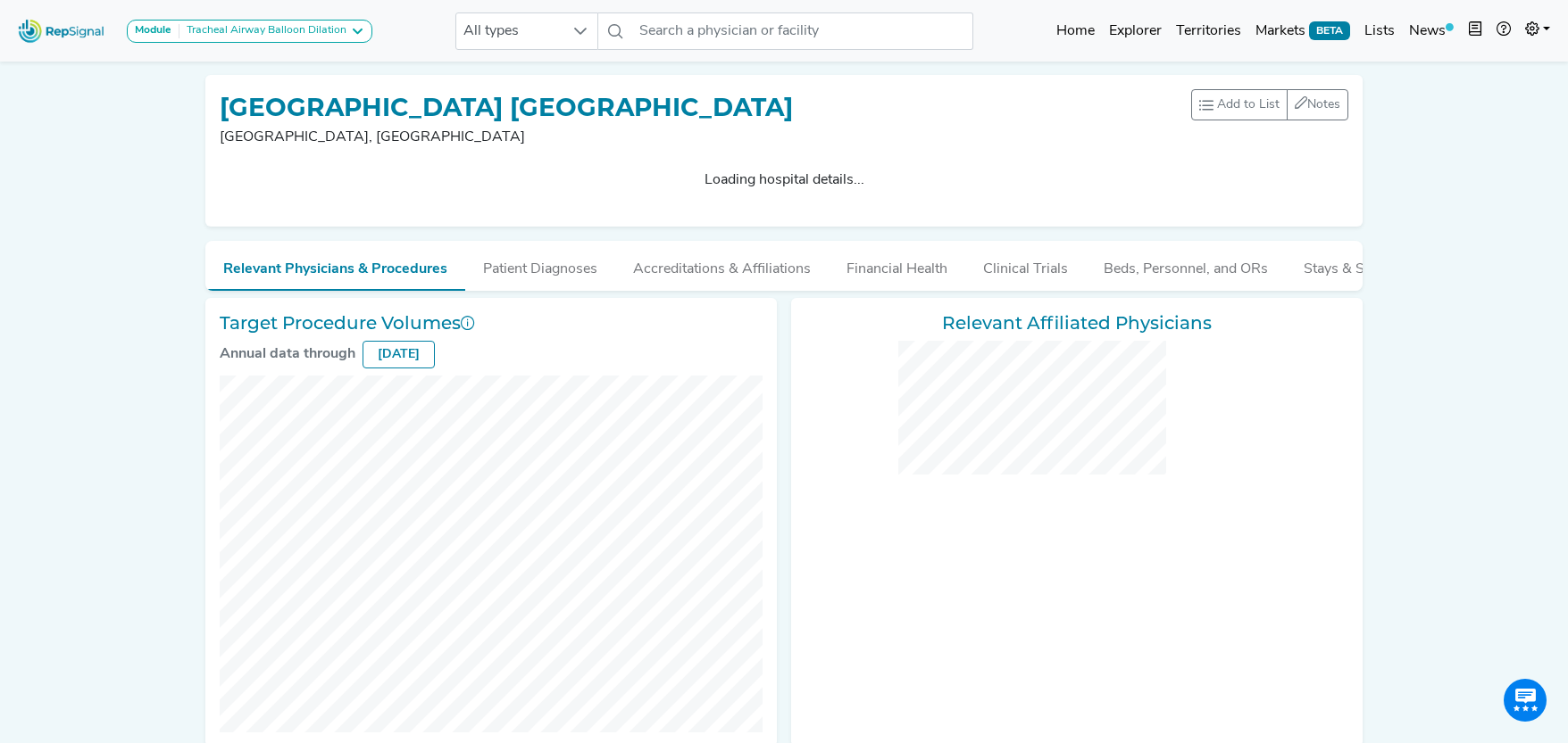
checkbox input "false"
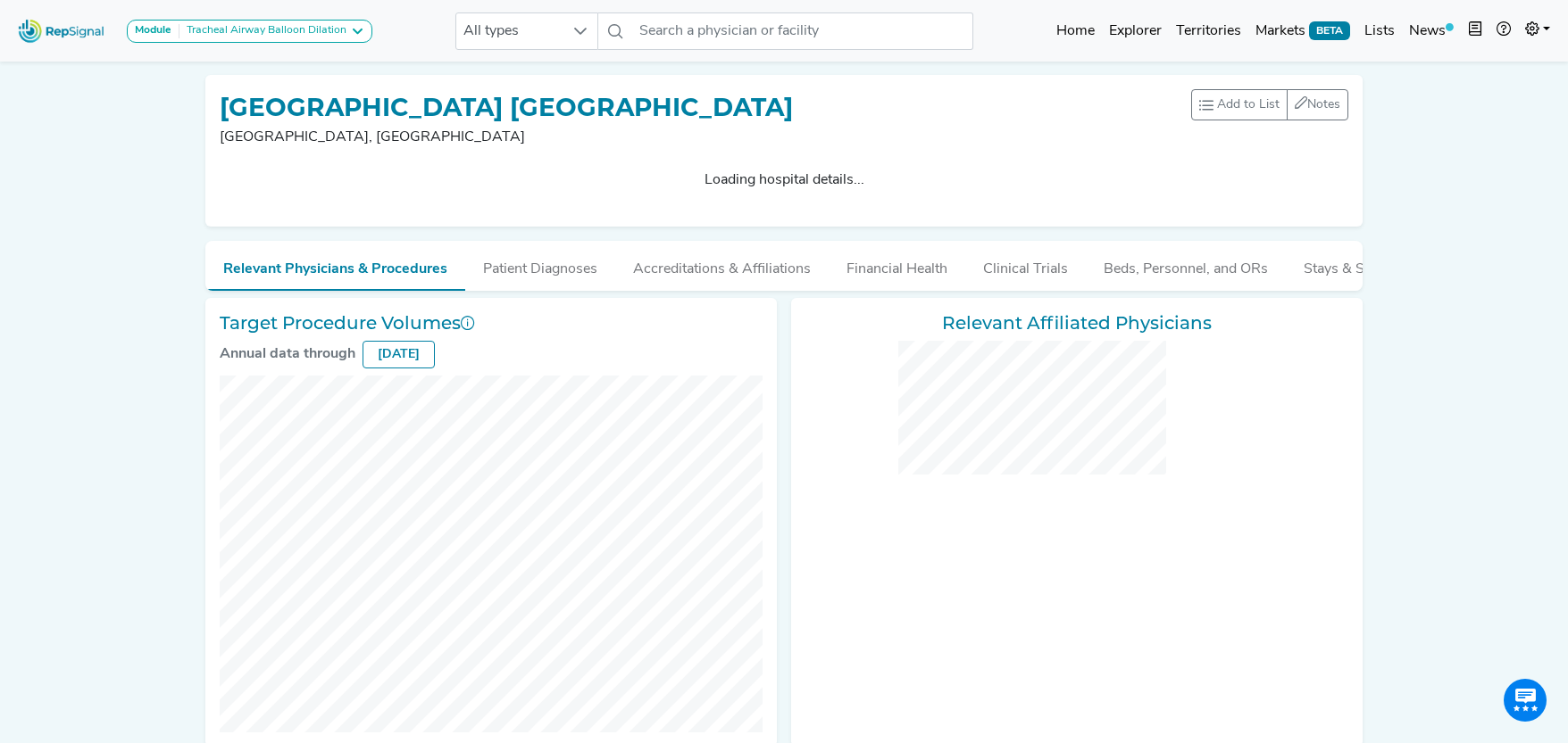
checkbox input "false"
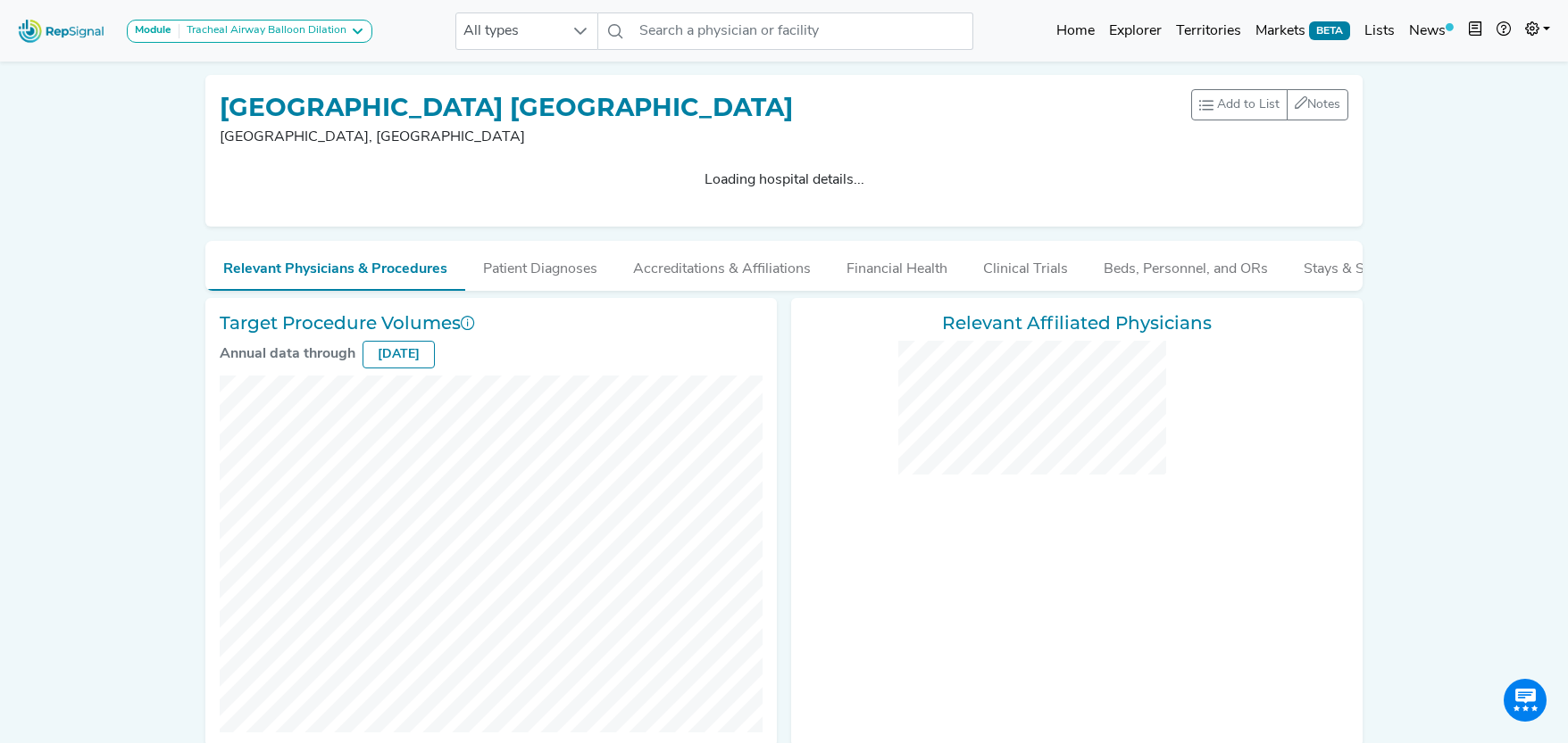
checkbox input "false"
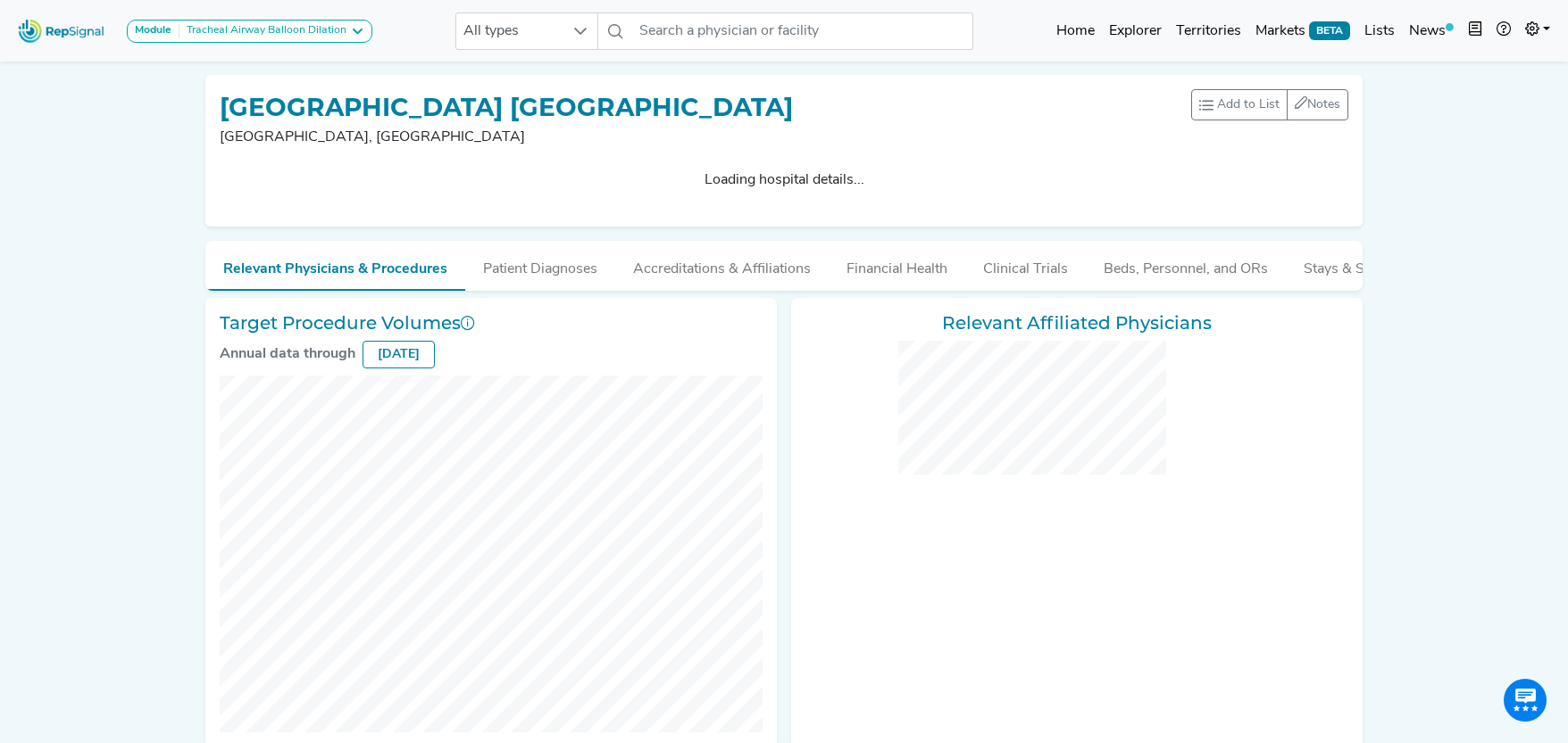
checkbox input "false"
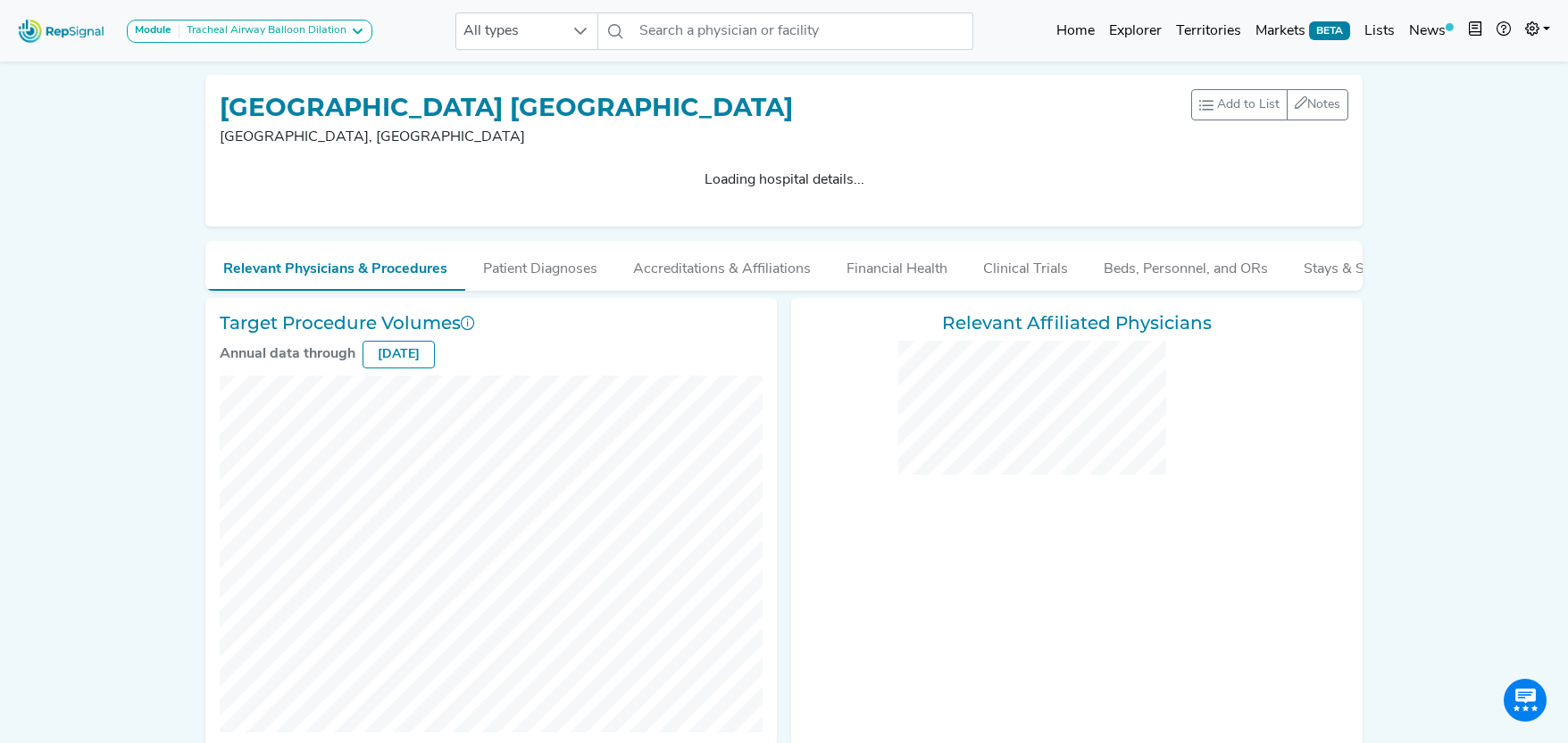
checkbox input "false"
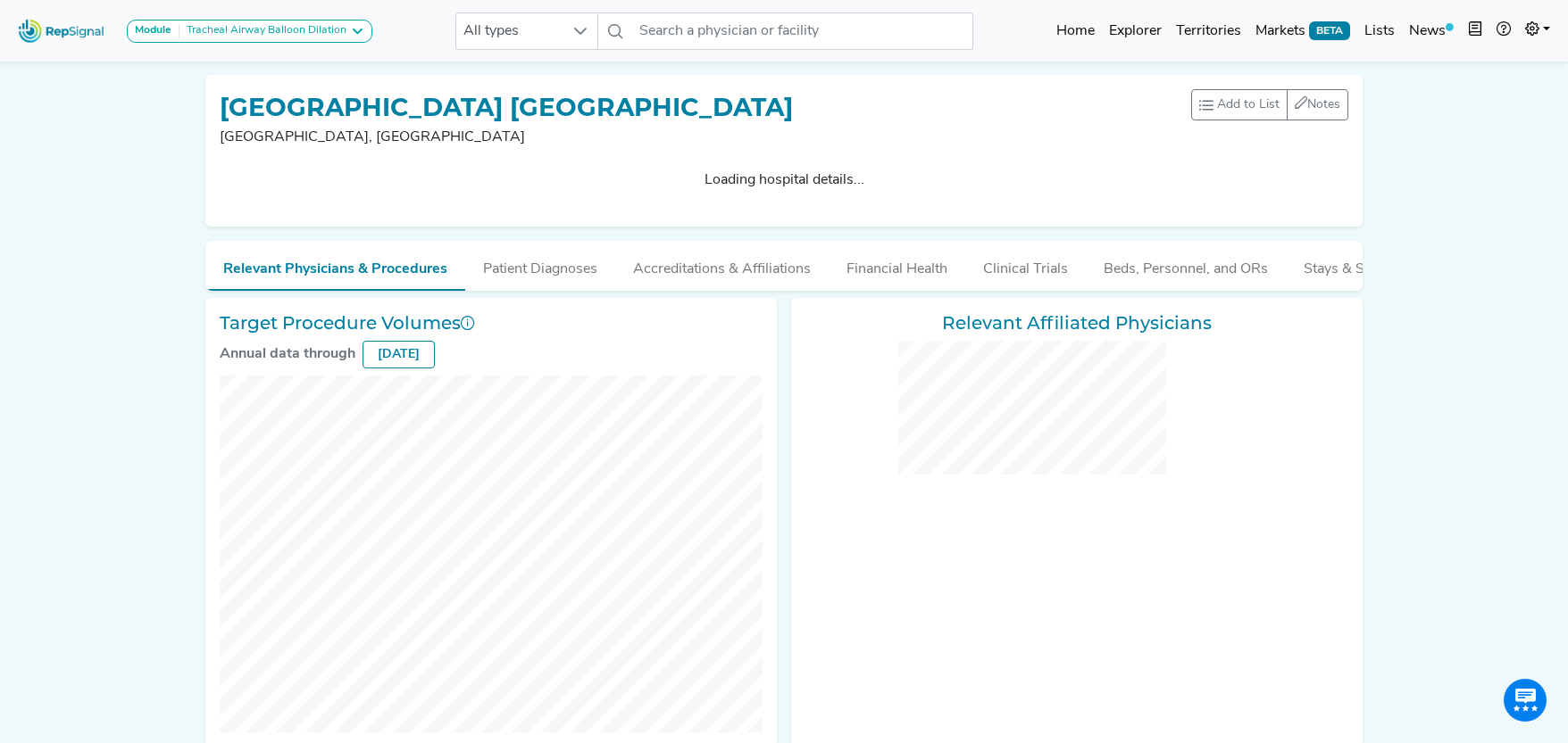
checkbox input "false"
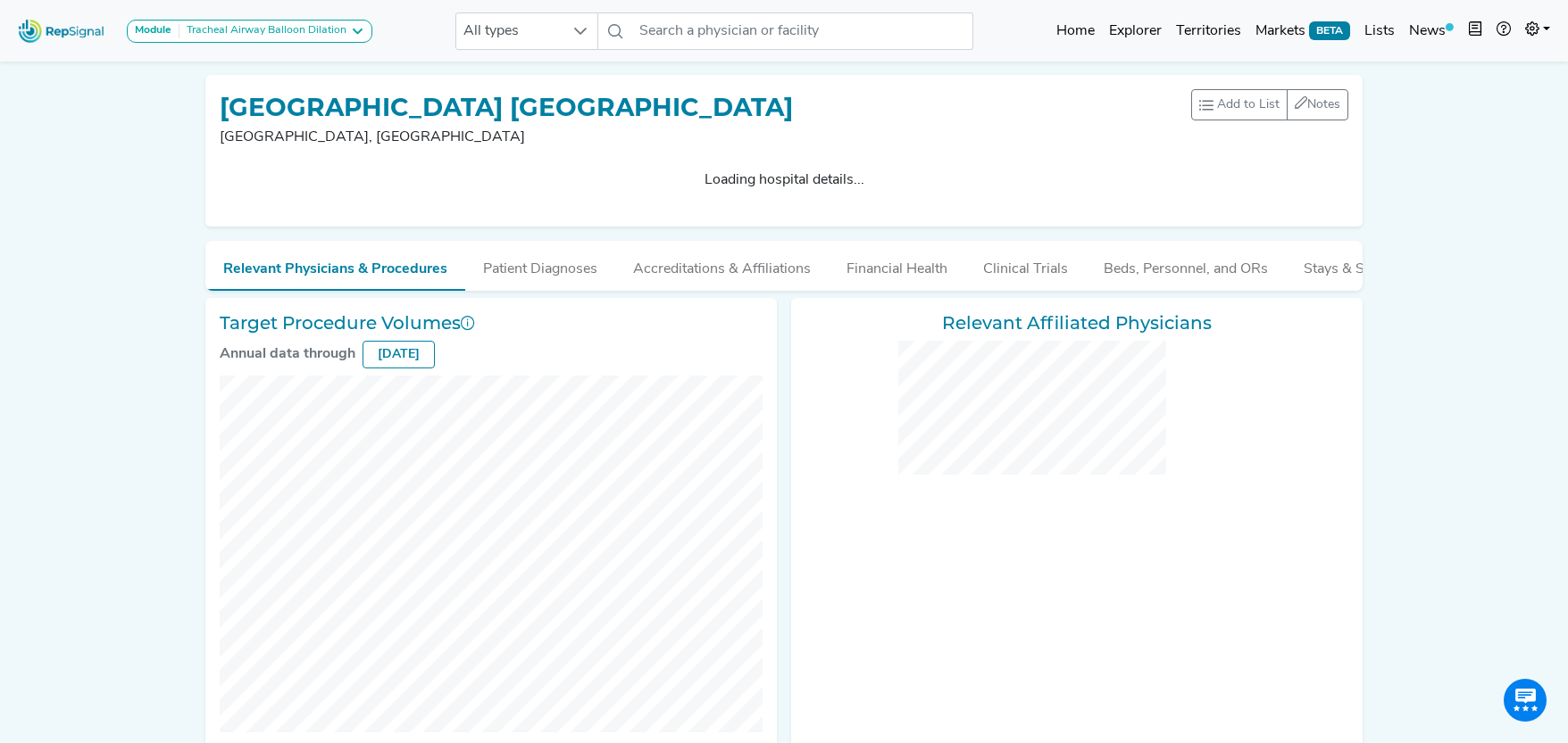
checkbox input "false"
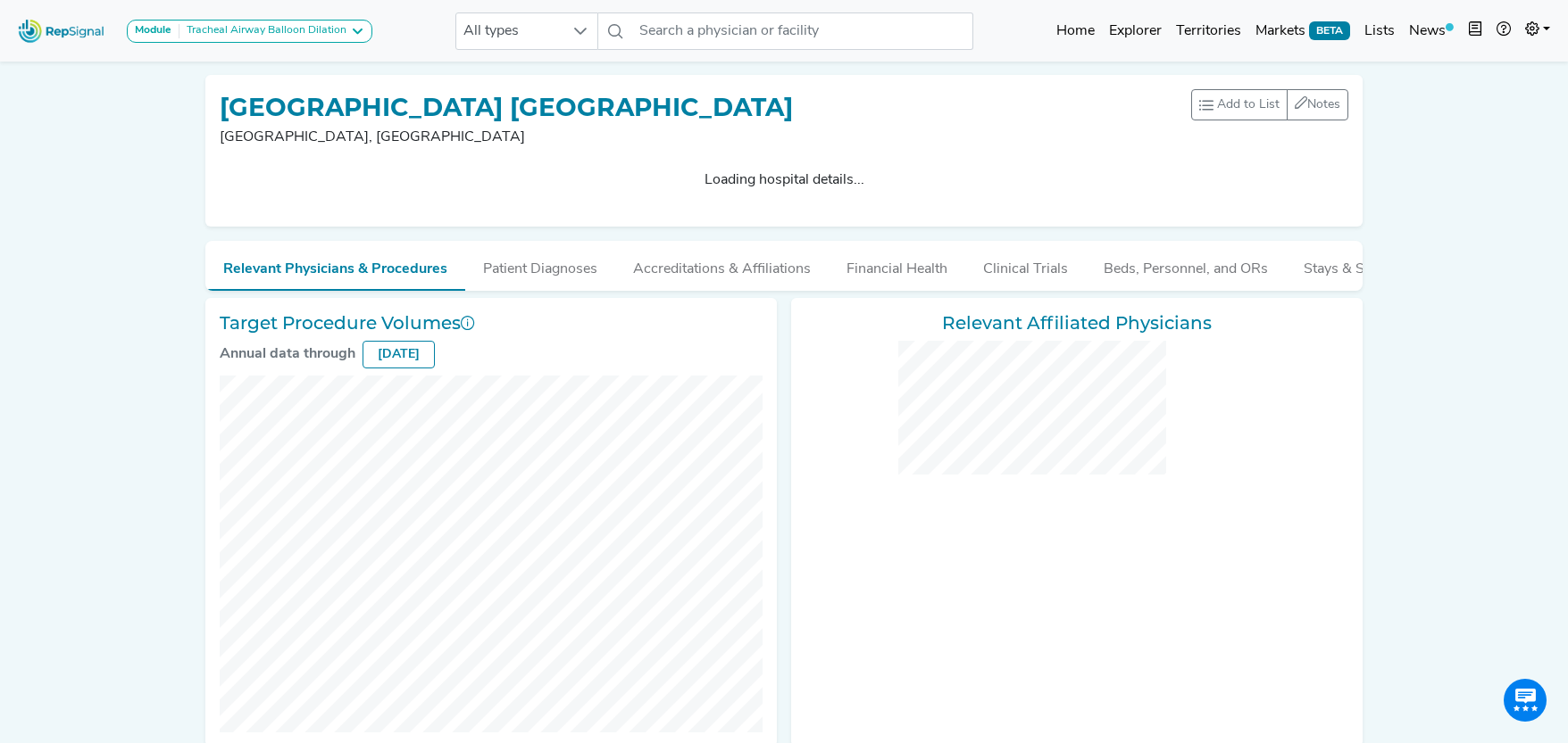
checkbox input "false"
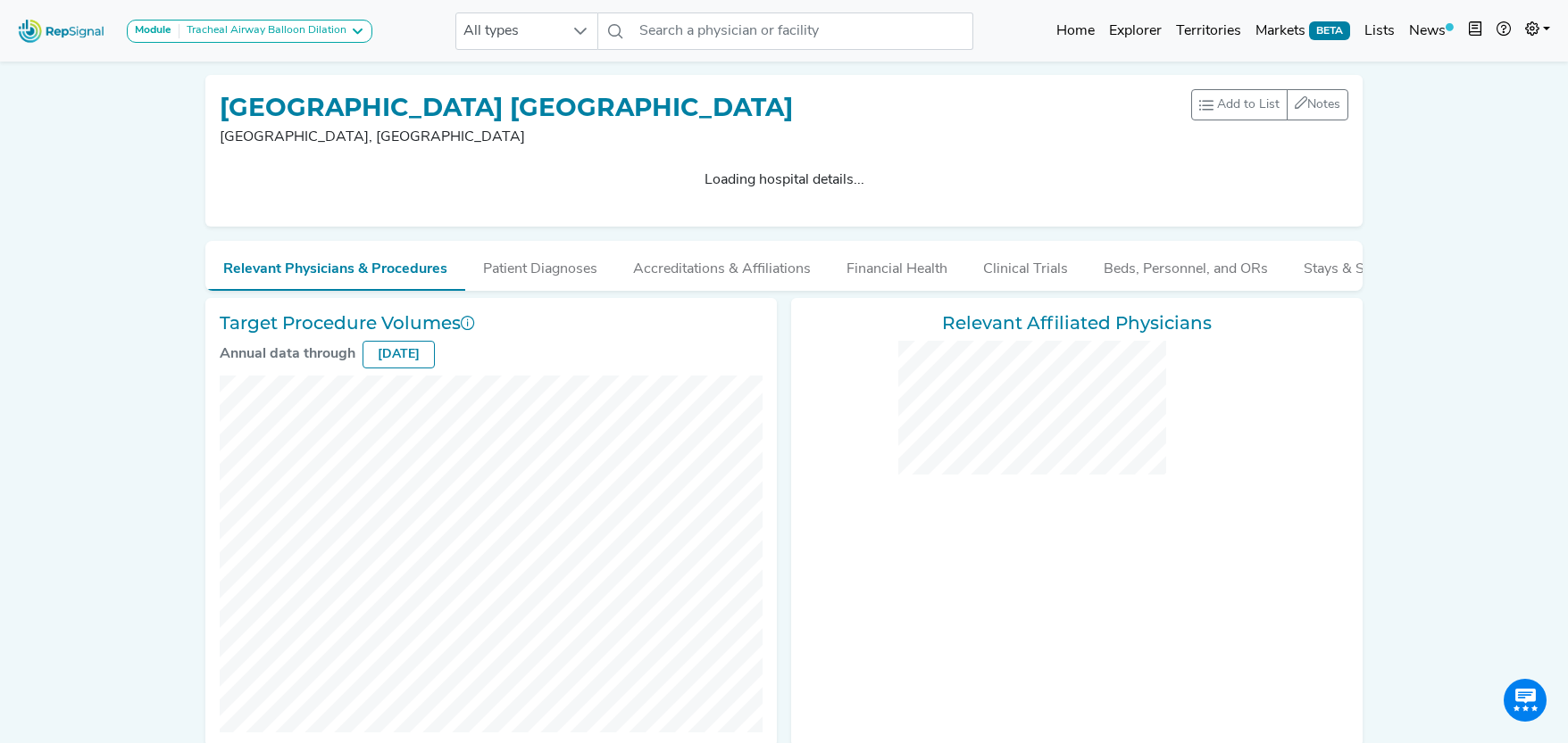
checkbox input "false"
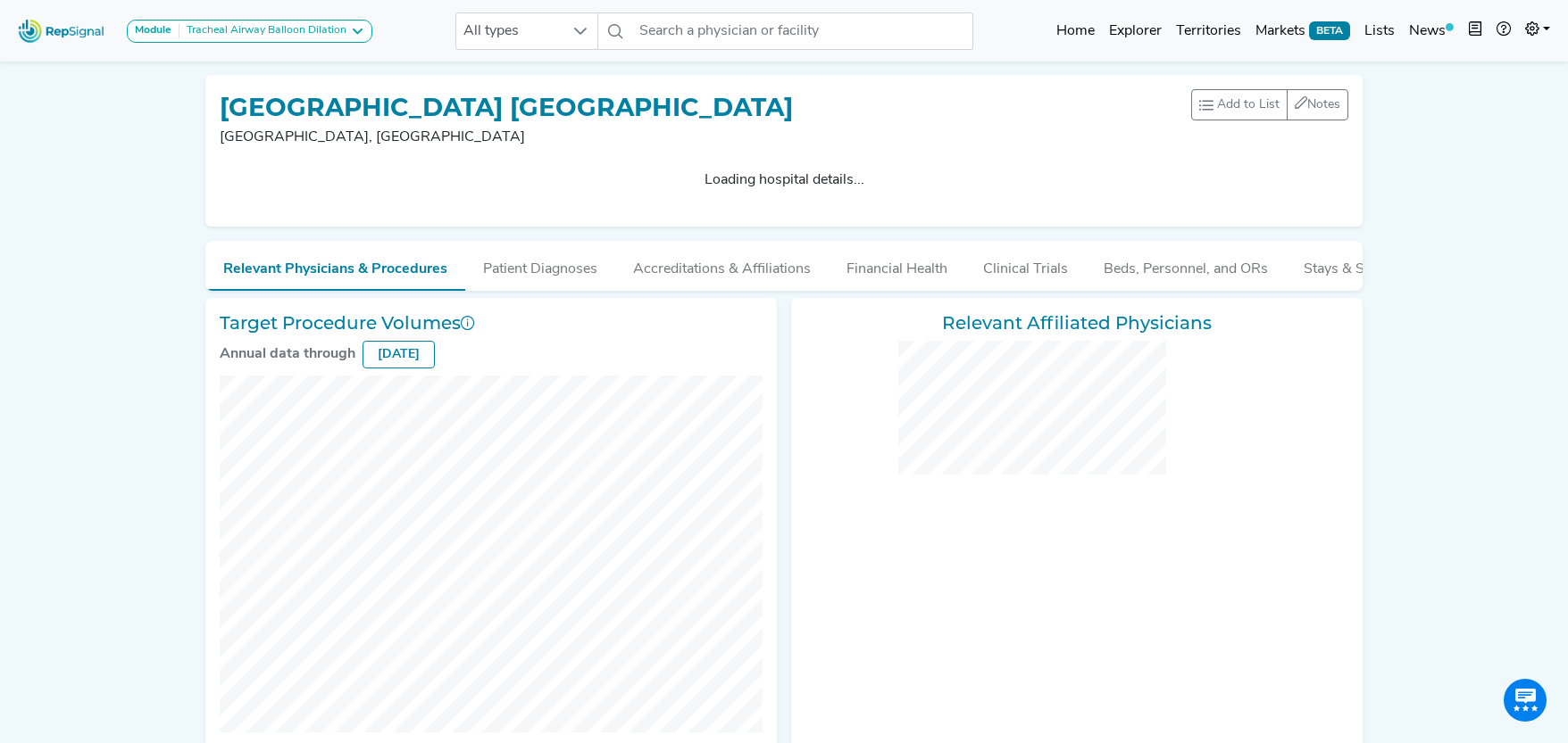
checkbox input "false"
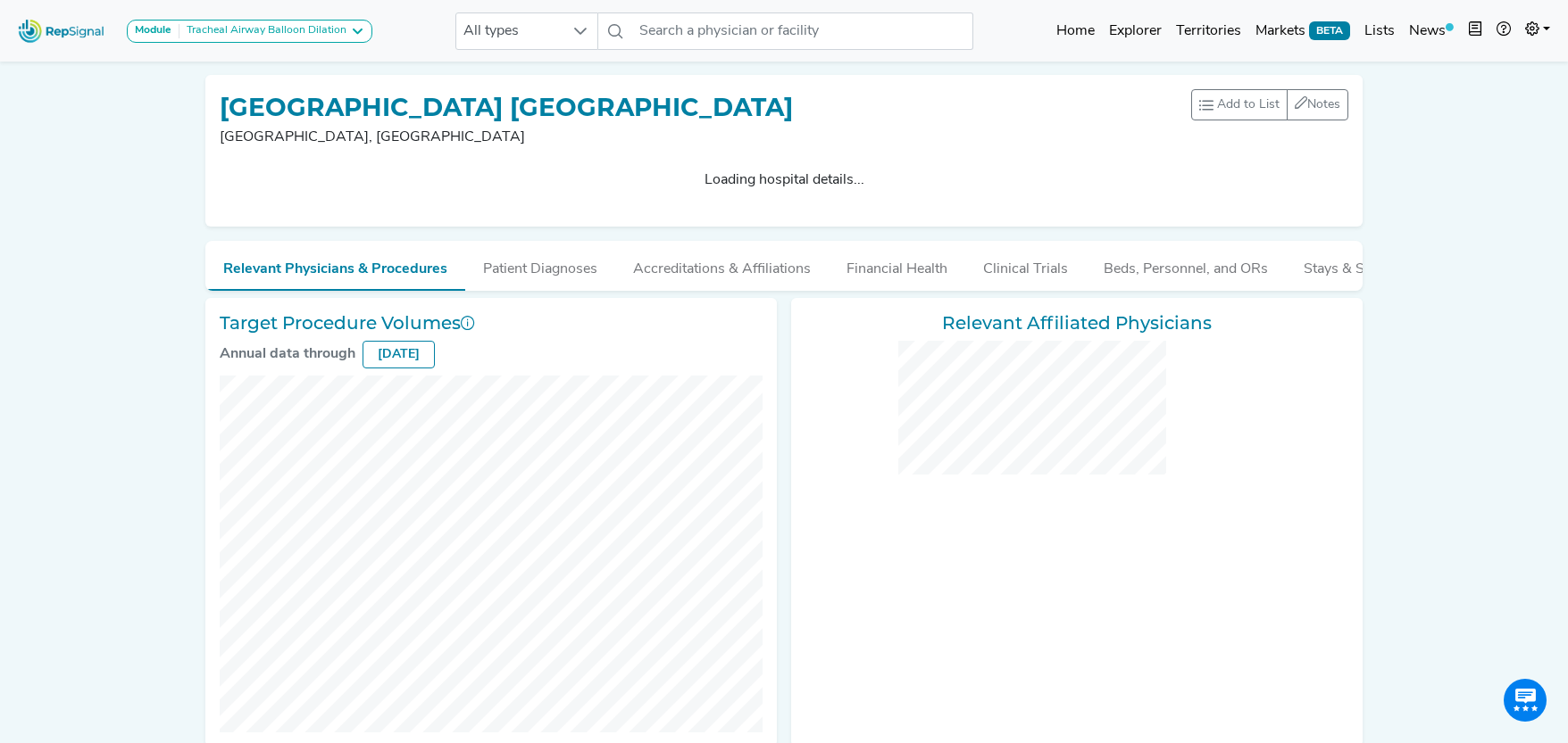
checkbox input "false"
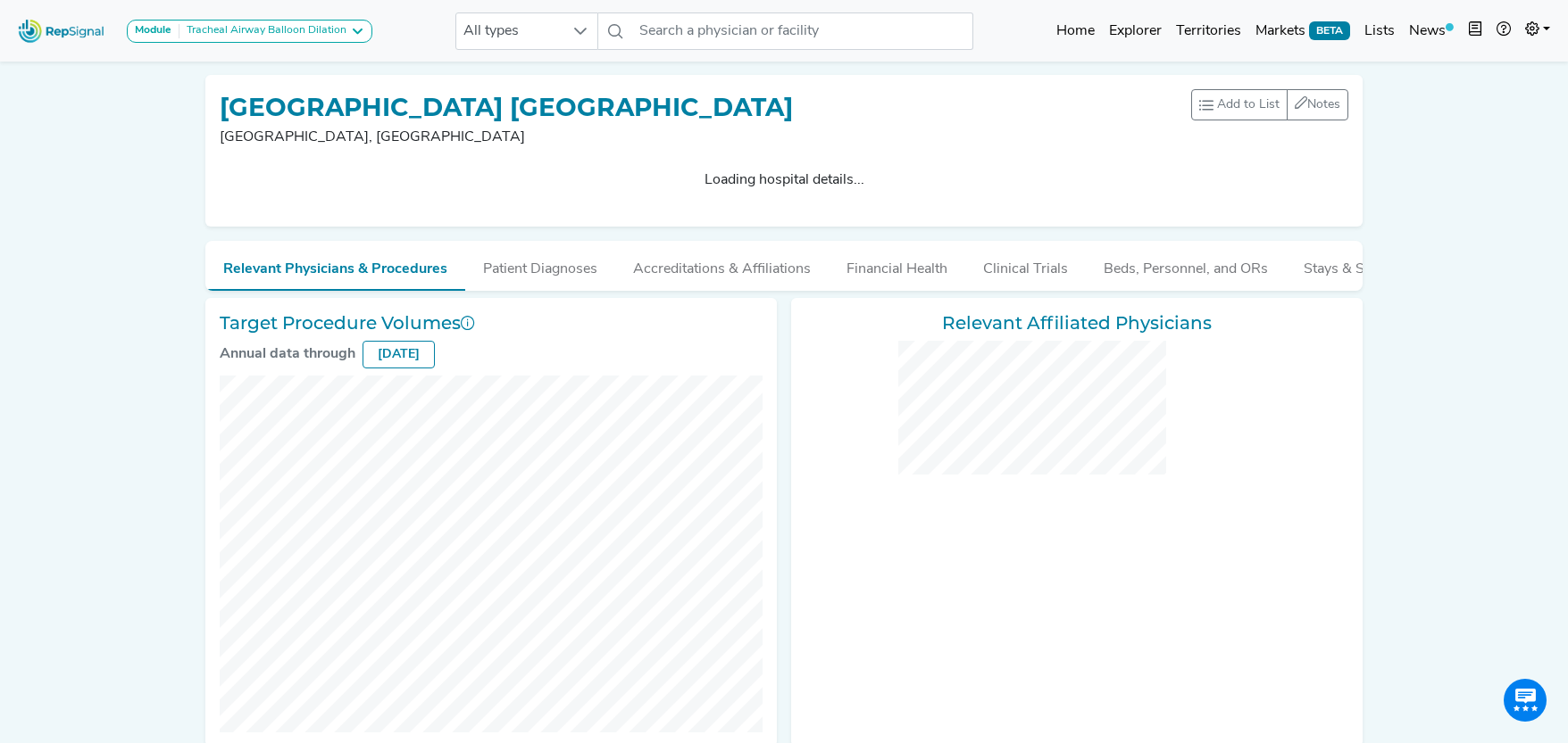
checkbox input "false"
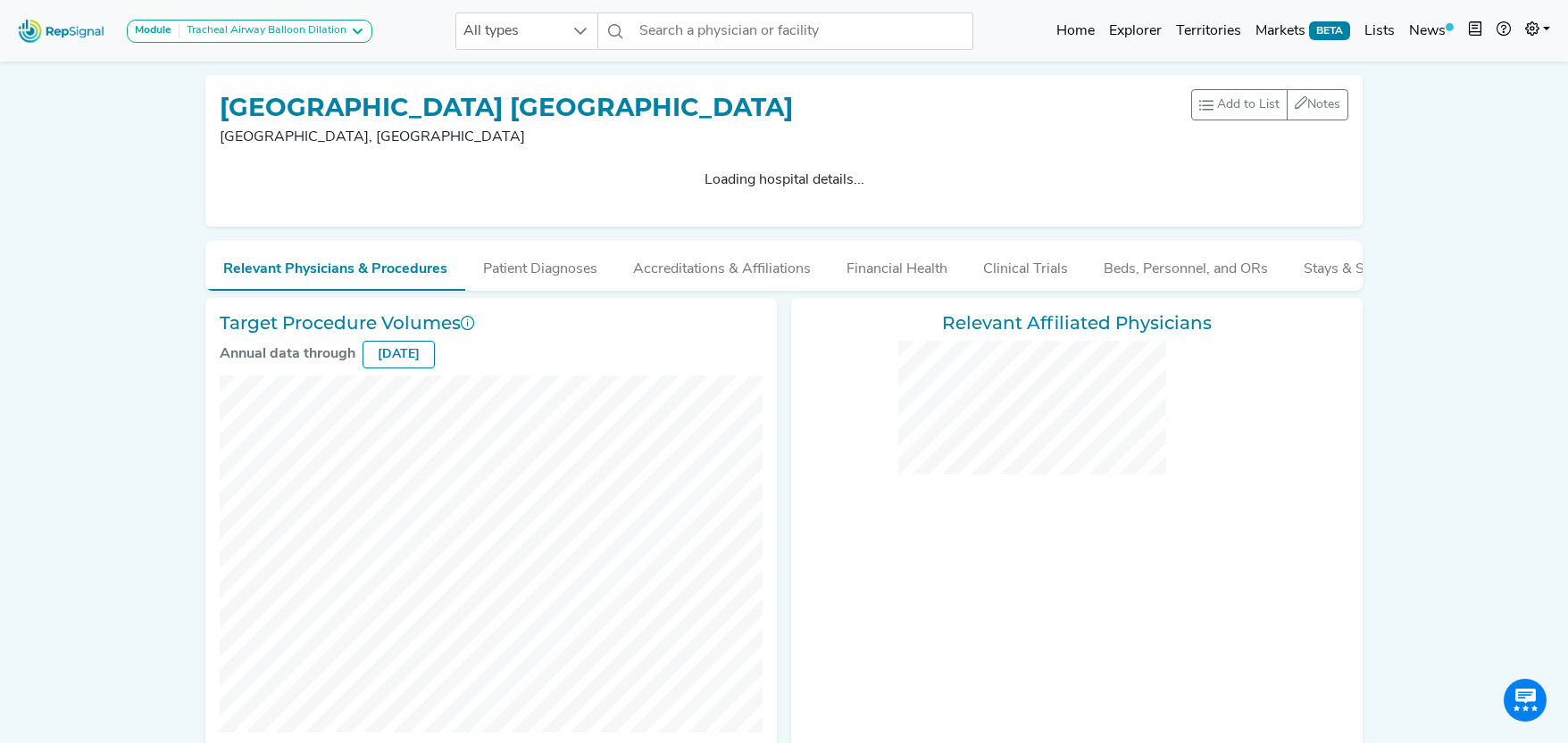
checkbox input "false"
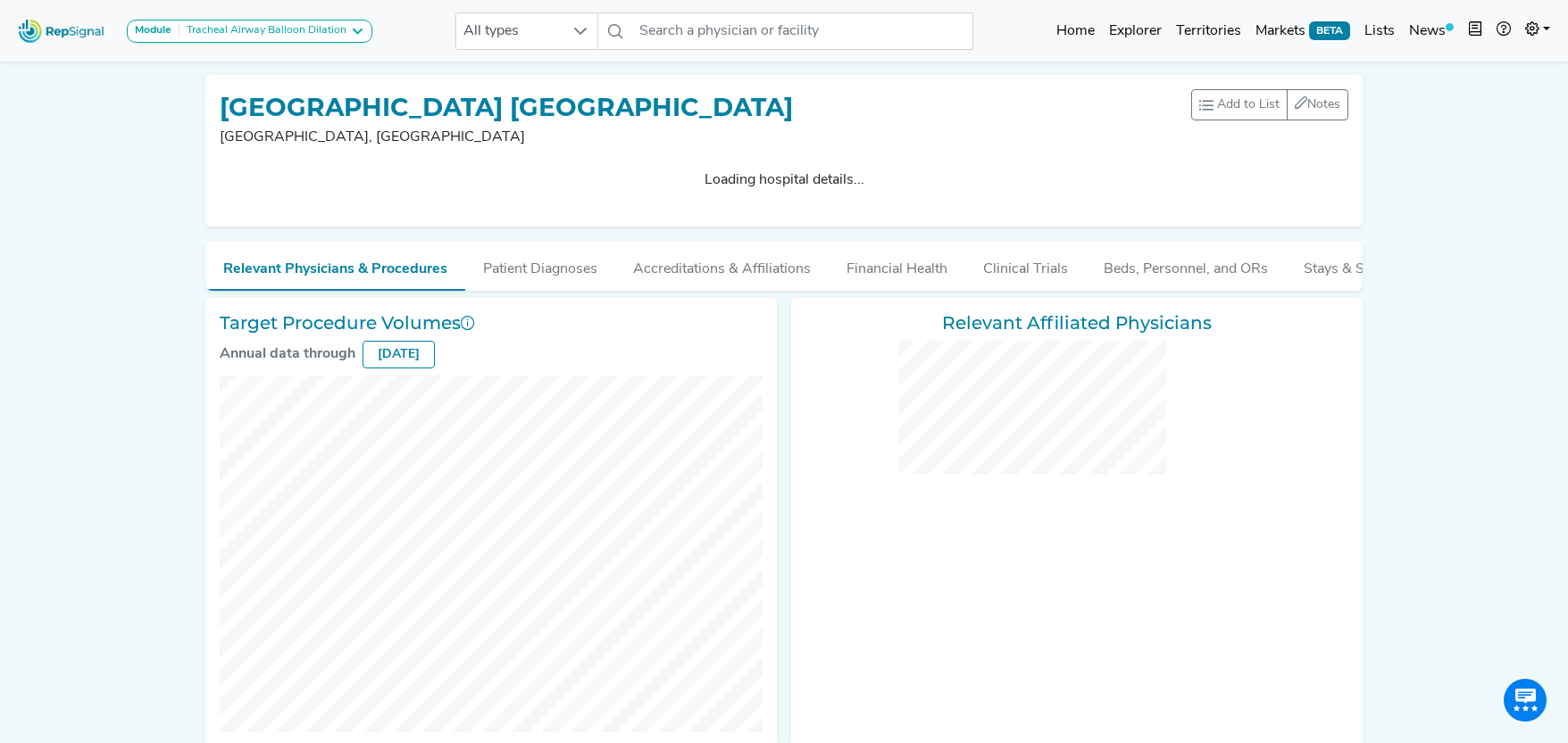
checkbox input "false"
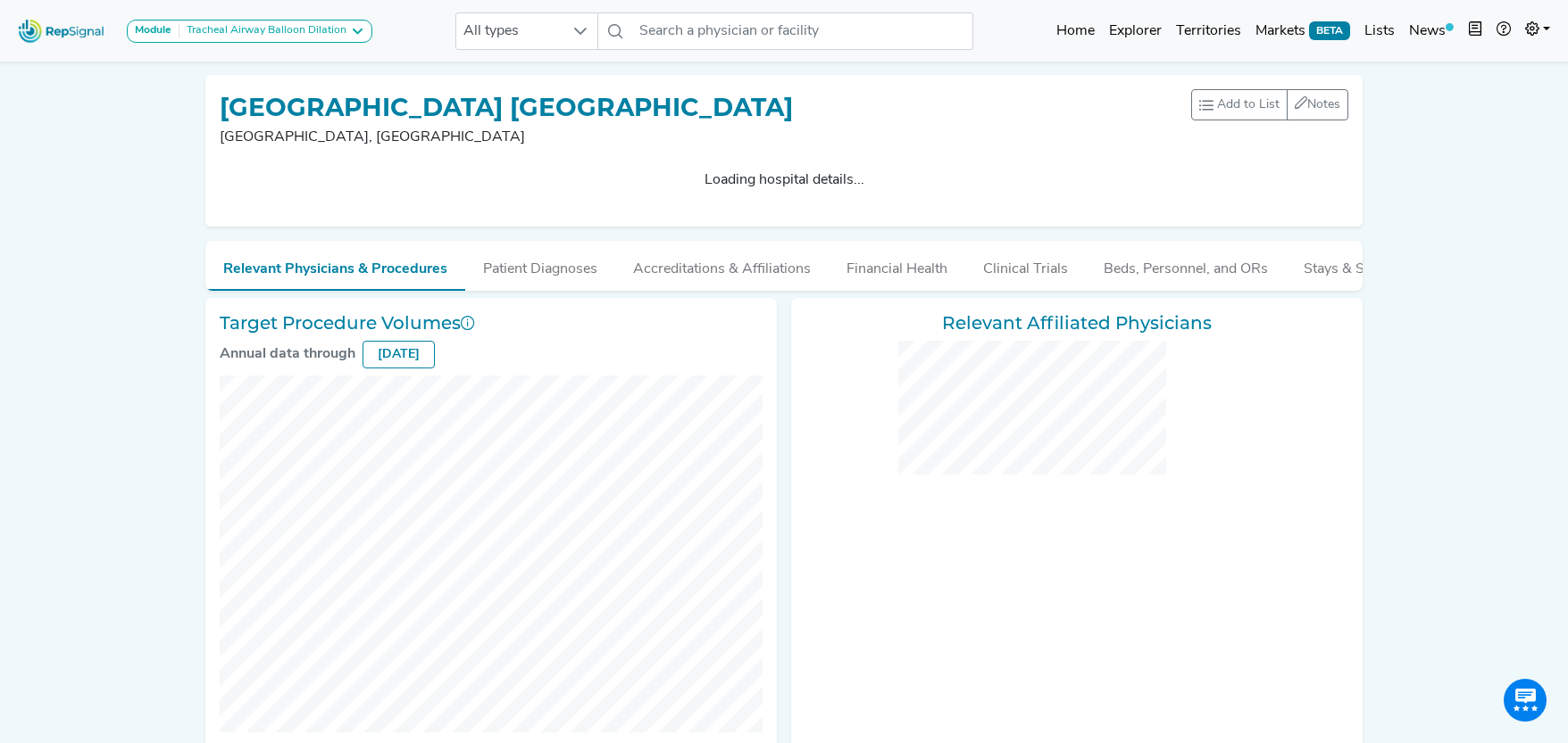
checkbox input "false"
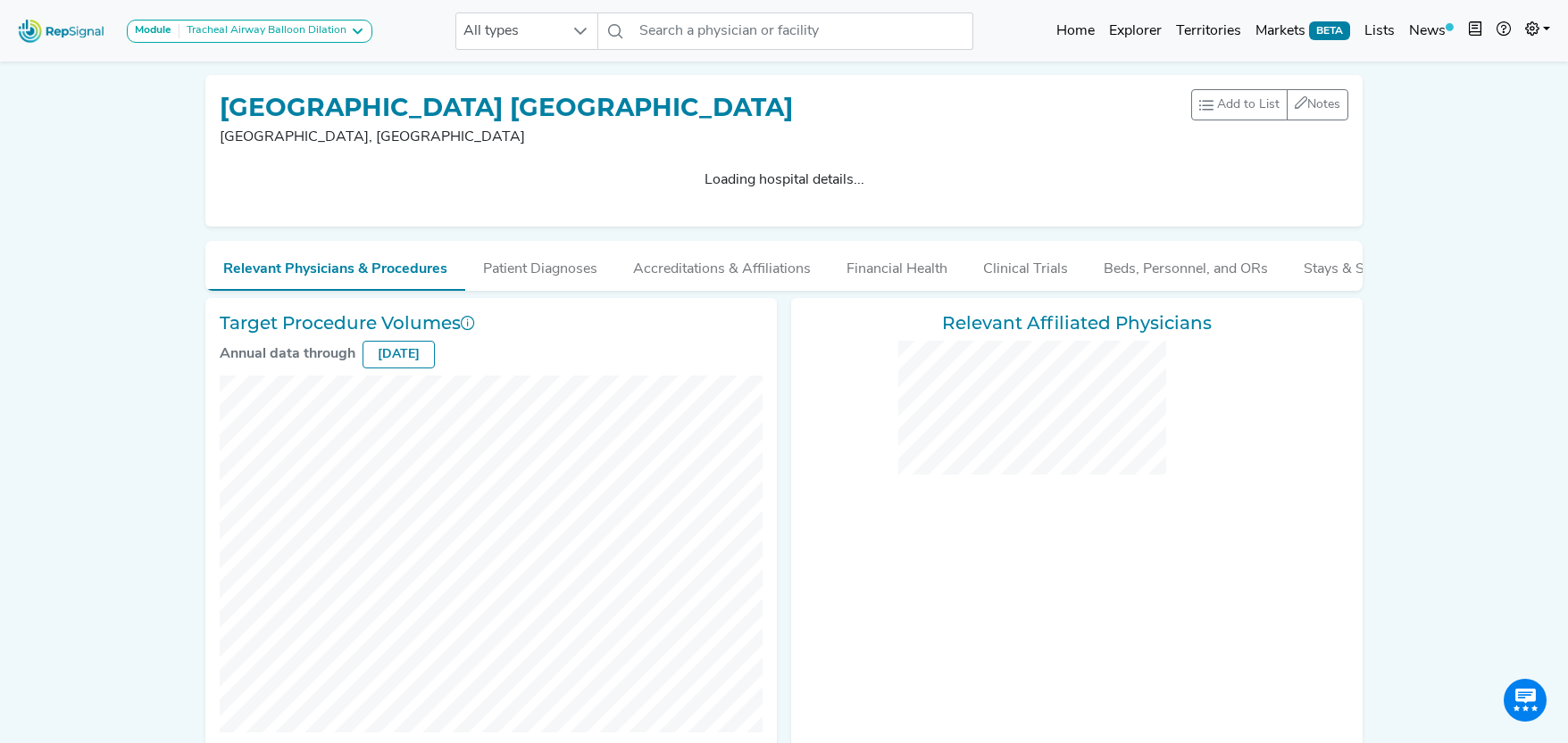
checkbox input "false"
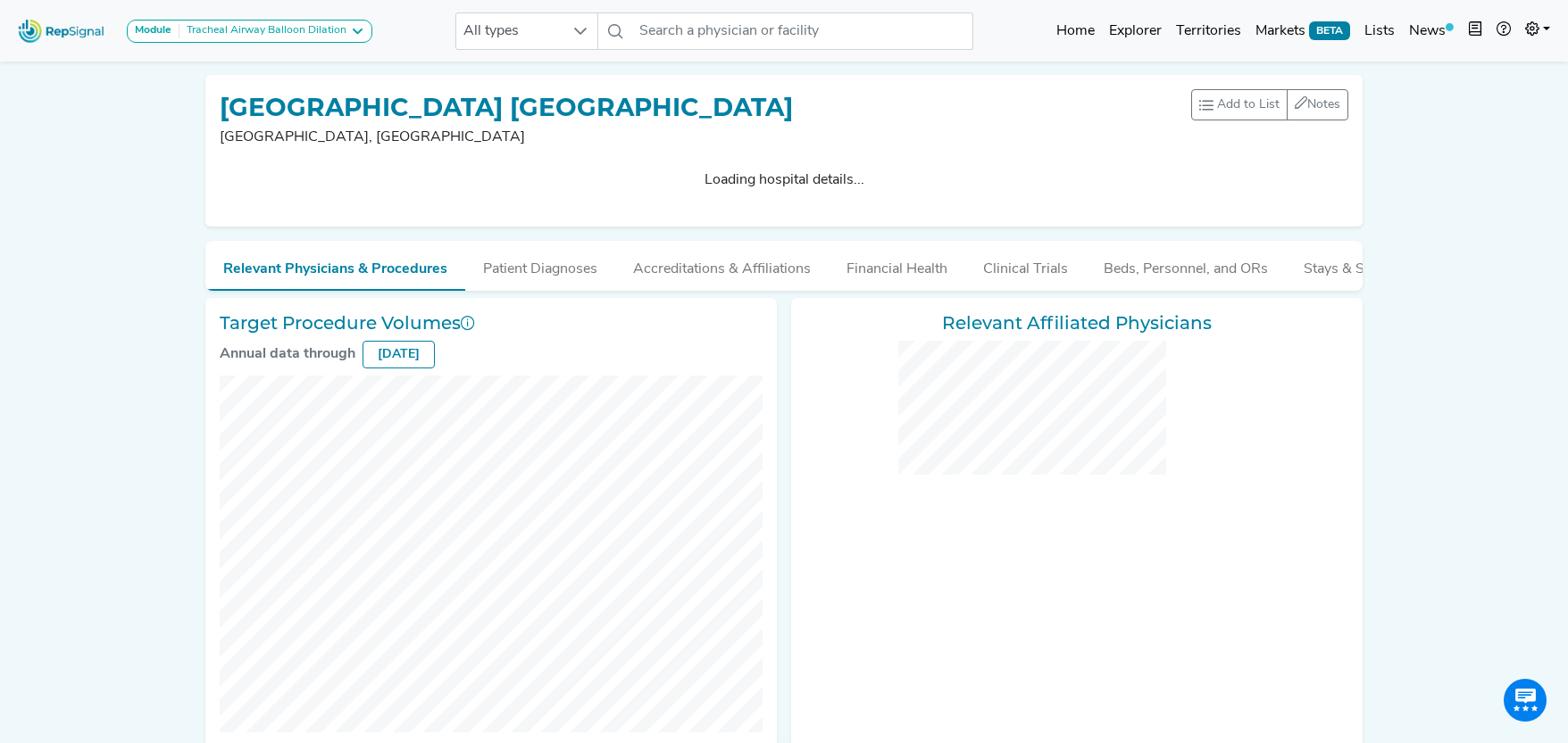
checkbox input "false"
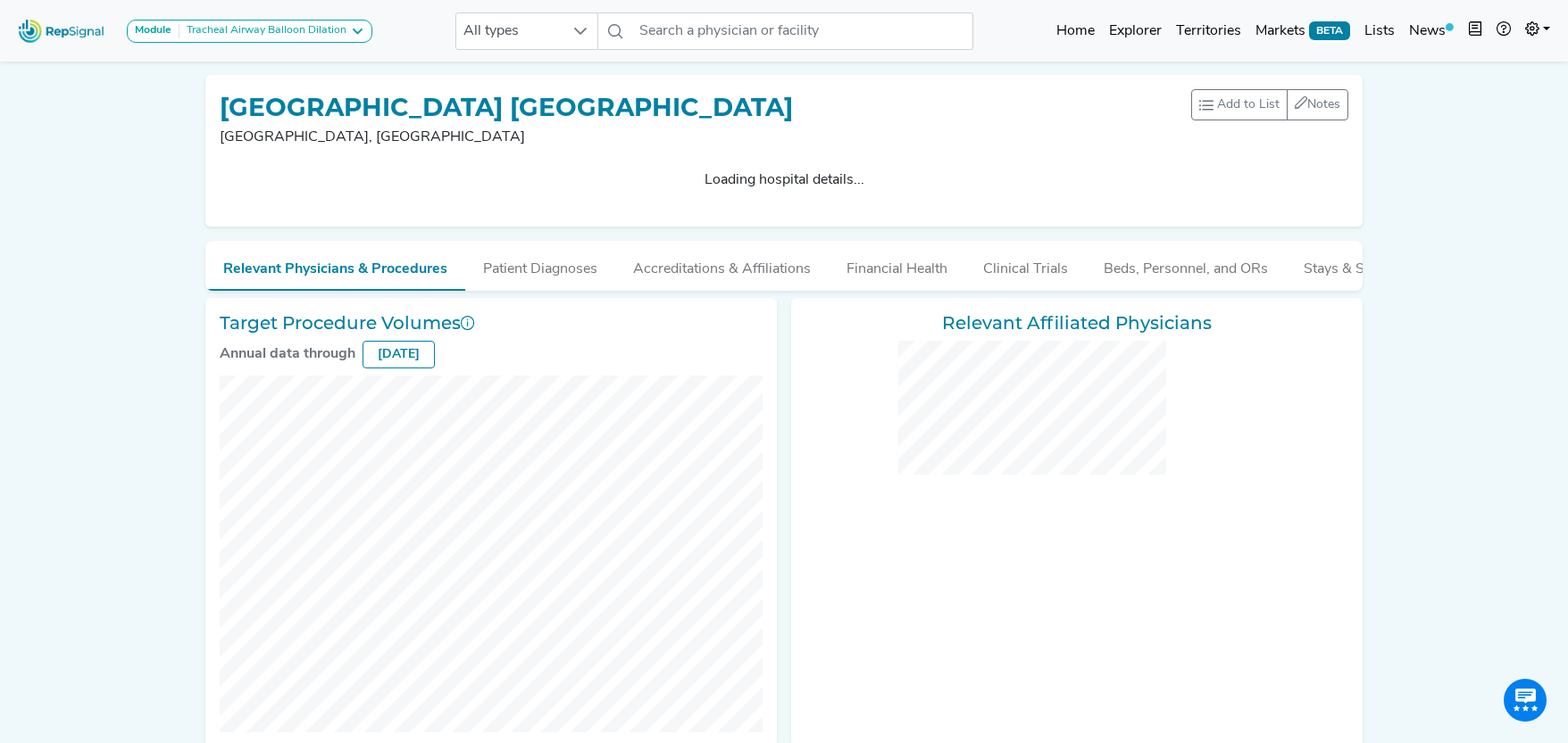
checkbox input "false"
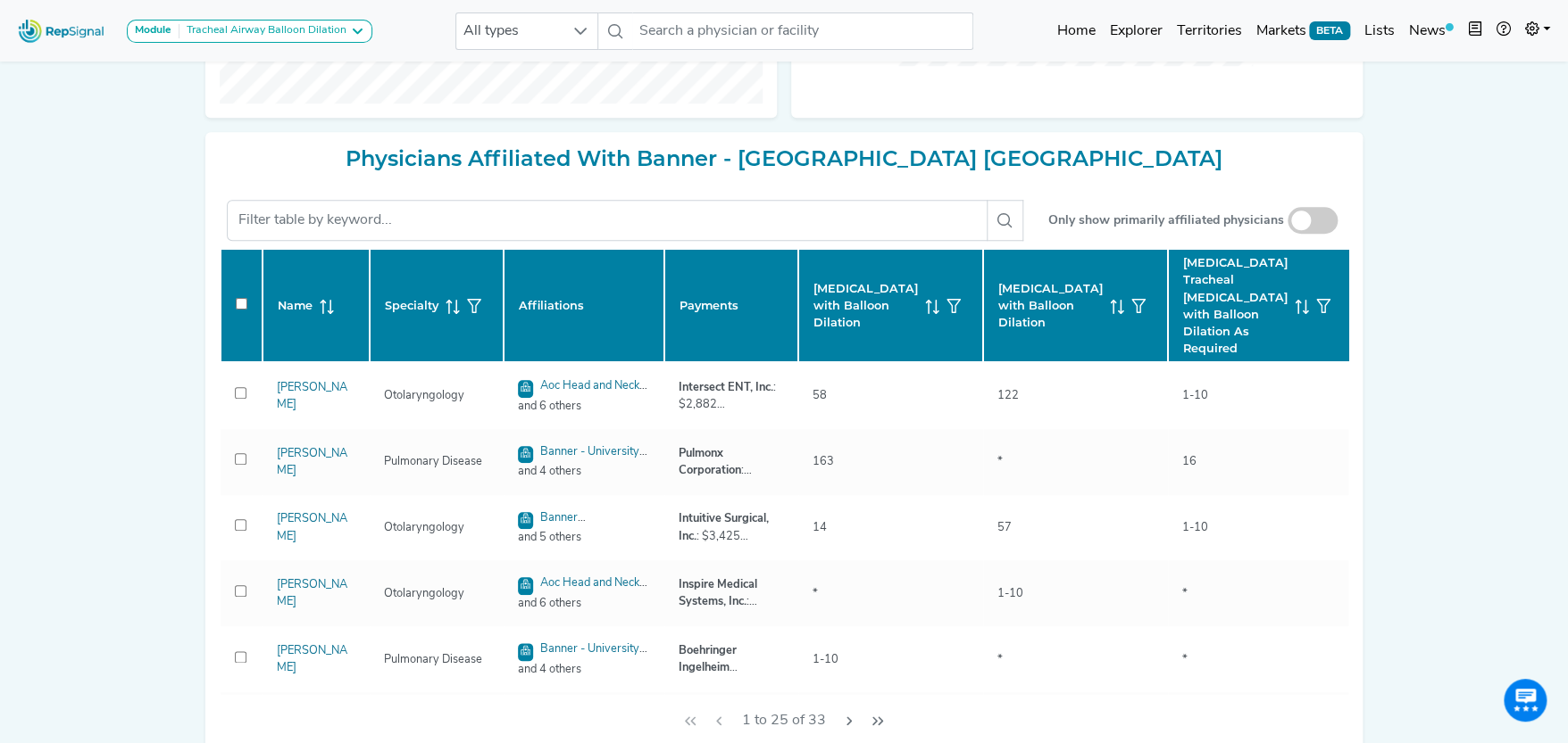
scroll to position [694, 0]
